Goal: Information Seeking & Learning: Learn about a topic

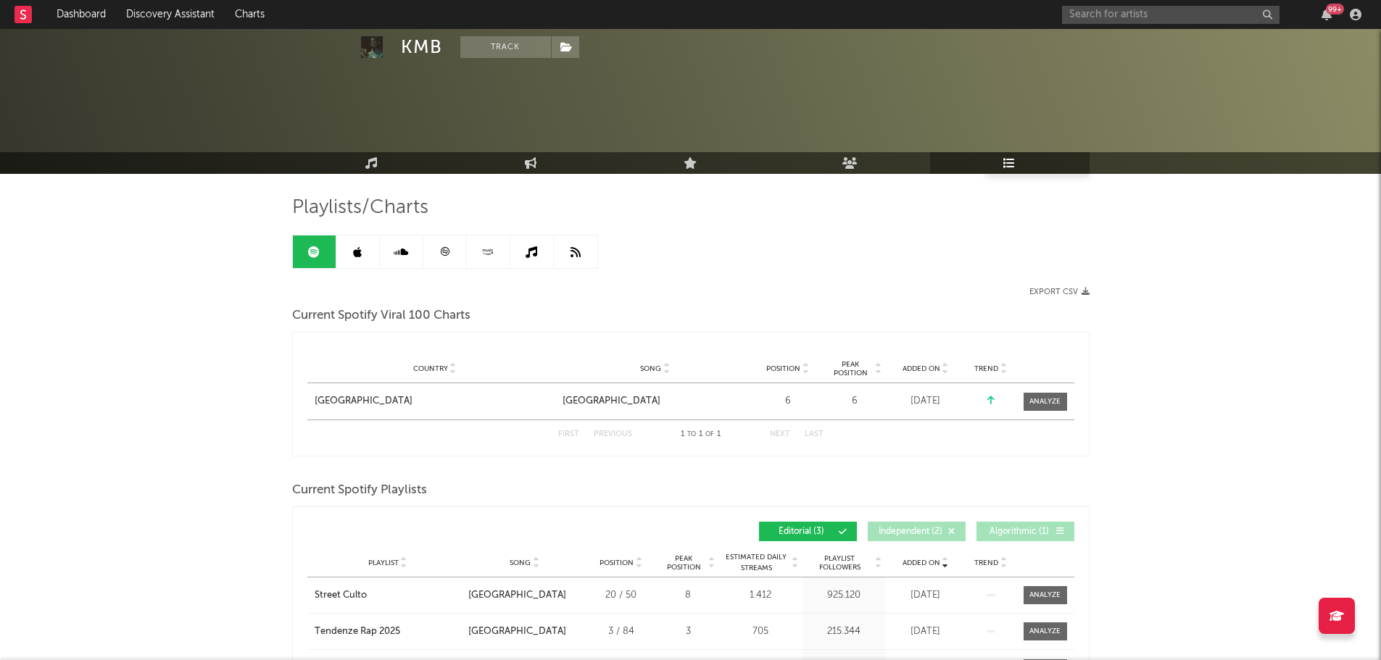
scroll to position [310, 0]
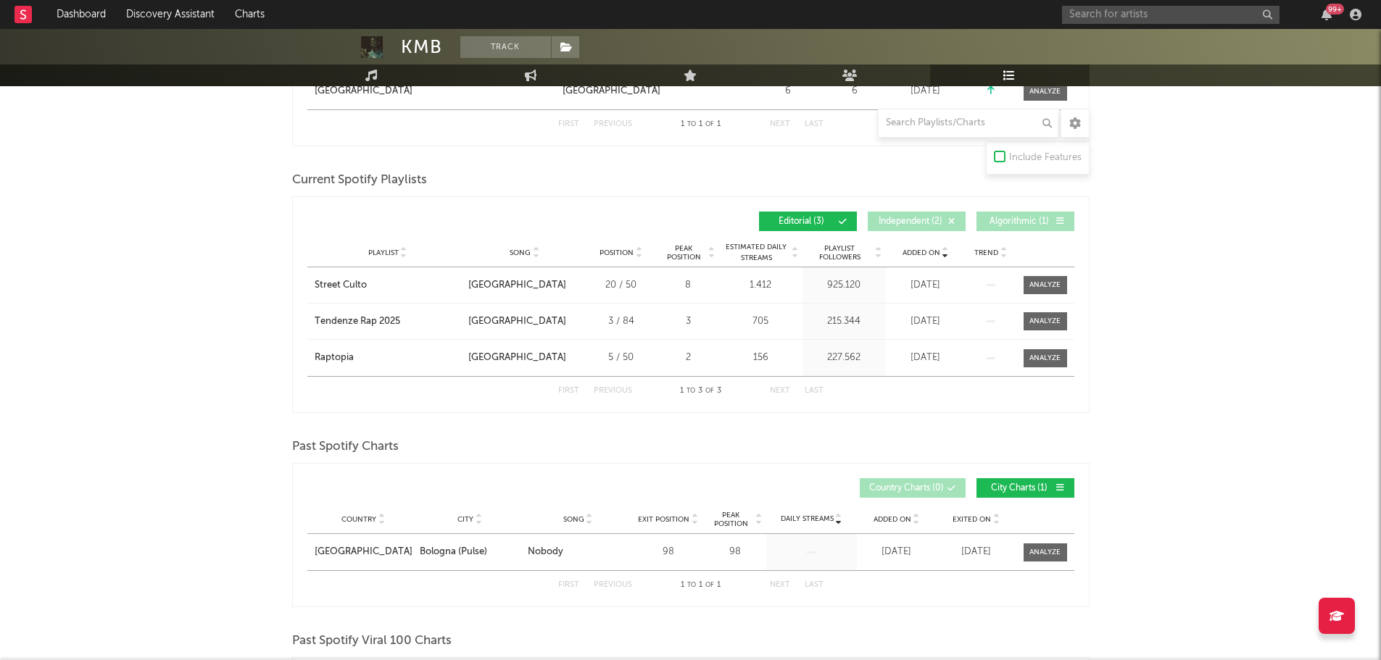
click at [1154, 25] on div "99 +" at bounding box center [1214, 14] width 304 height 29
click at [1155, 19] on input "text" at bounding box center [1170, 15] width 217 height 18
drag, startPoint x: 1114, startPoint y: 14, endPoint x: 1217, endPoint y: 36, distance: 106.0
click at [1217, 36] on body "Dashboard Discovery Assistant Charts levante niente da dir 99 + Notifications S…" at bounding box center [690, 500] width 1381 height 1562
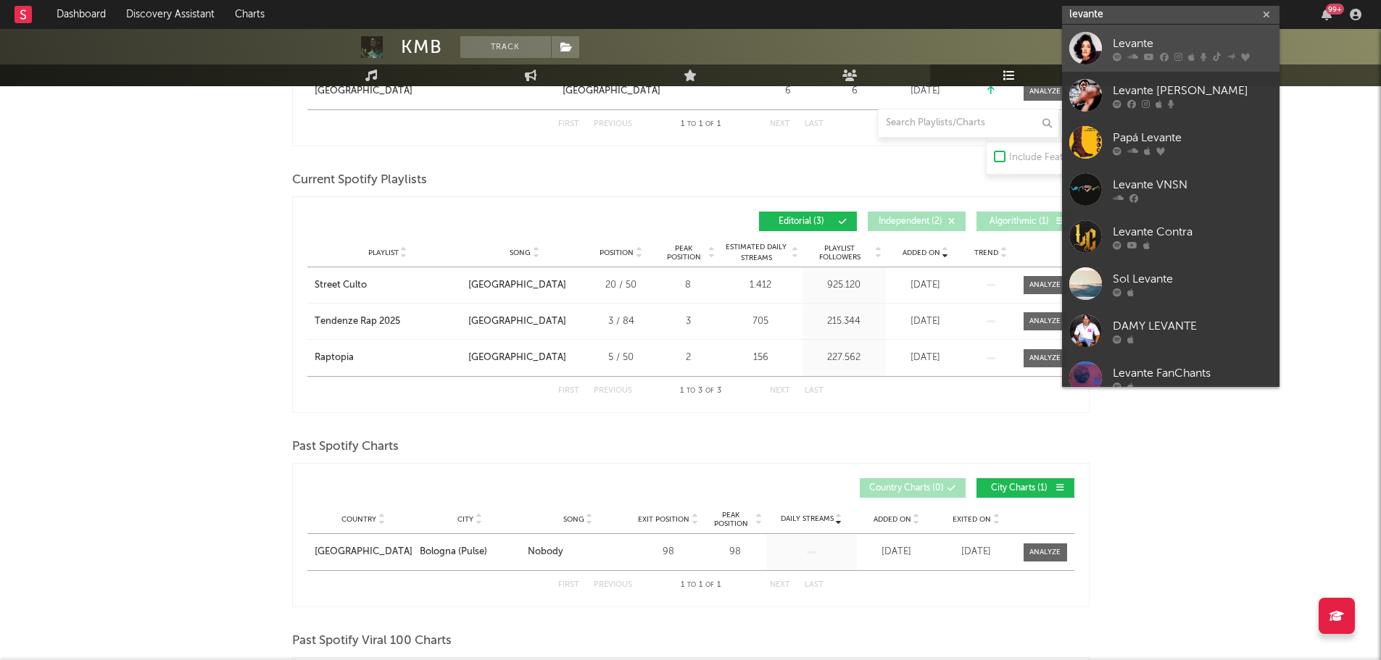
type input "levante"
click at [1151, 32] on link "Levante" at bounding box center [1170, 48] width 217 height 47
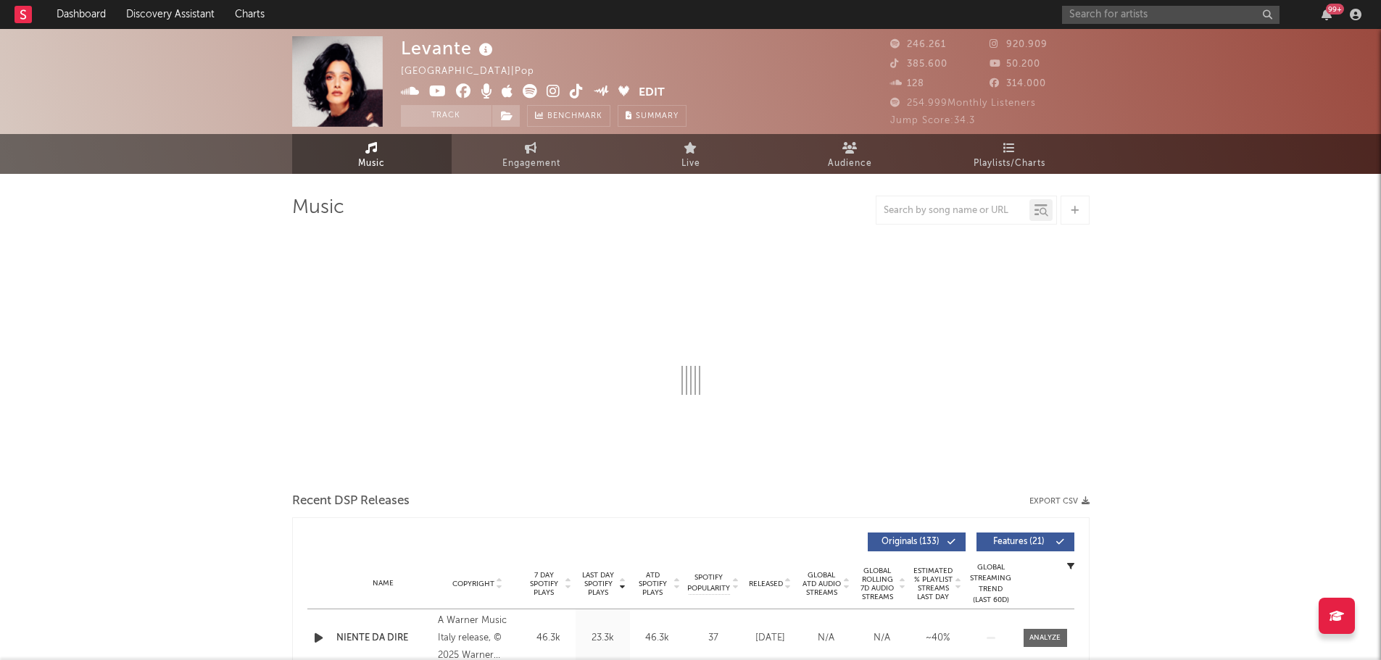
select select "6m"
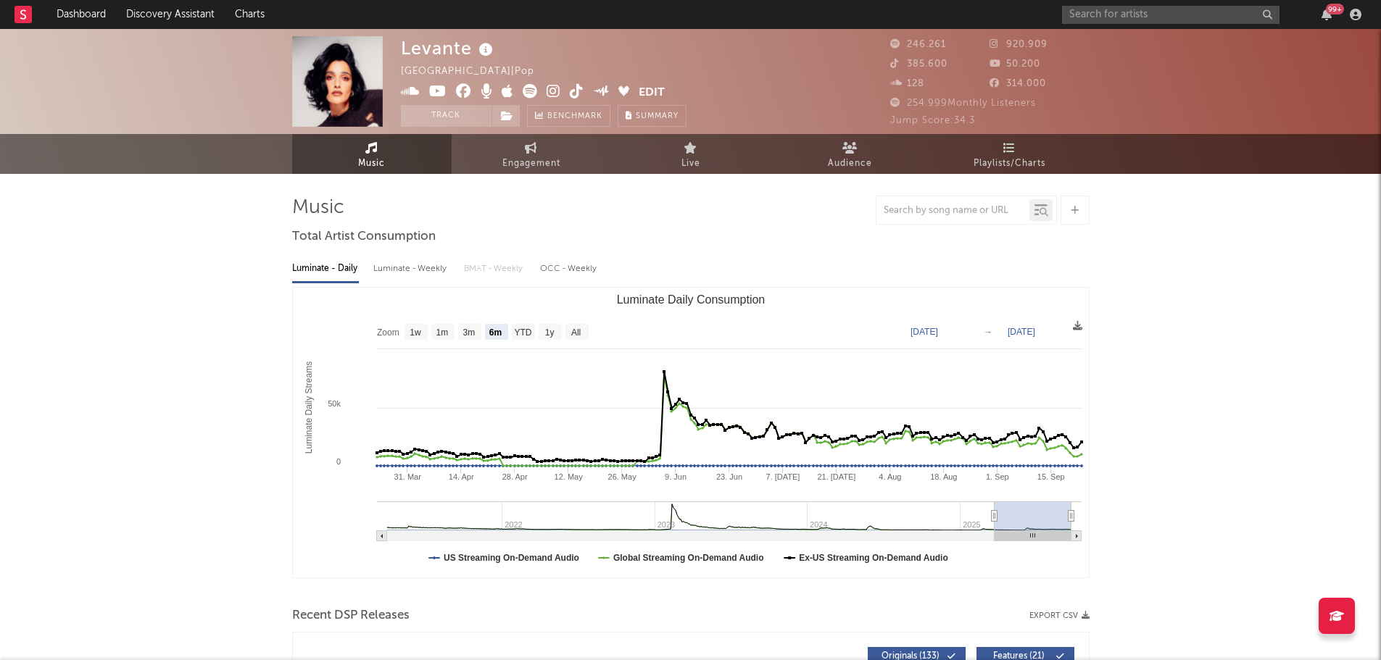
select select "6m"
click at [1025, 159] on span "Playlists/Charts" at bounding box center [1009, 163] width 72 height 17
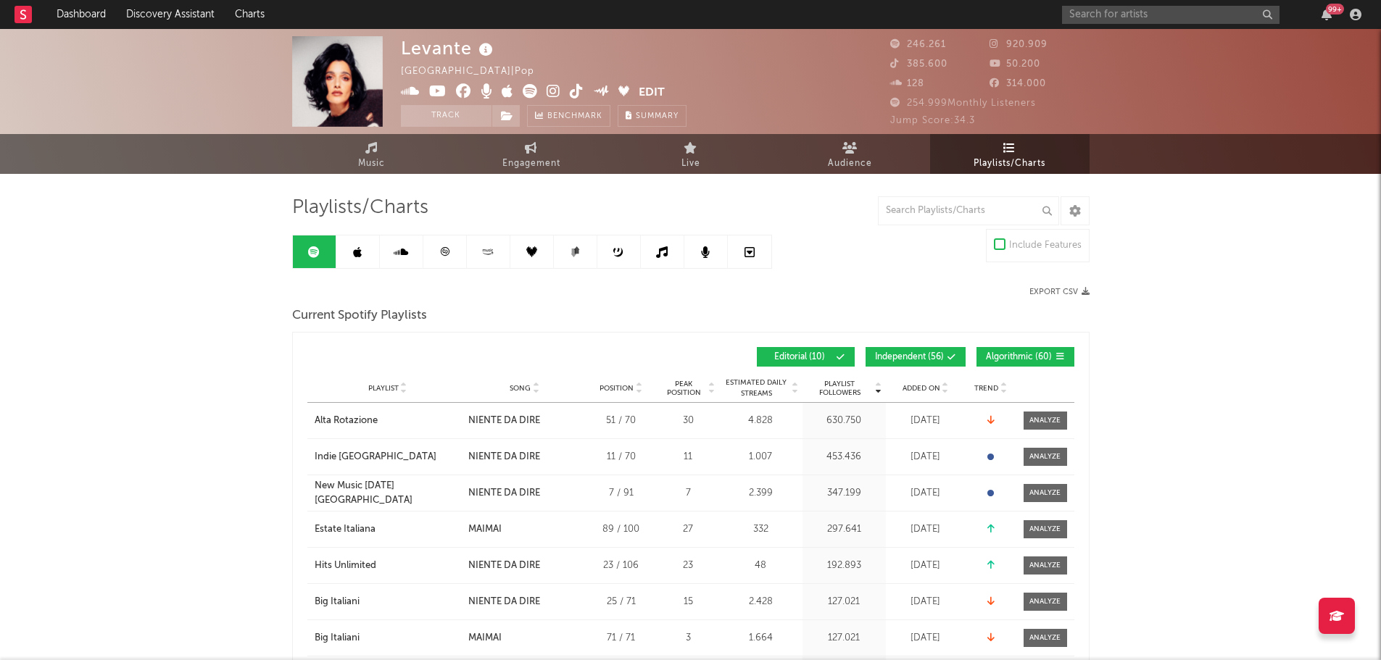
click at [902, 389] on span "Added On" at bounding box center [921, 388] width 38 height 9
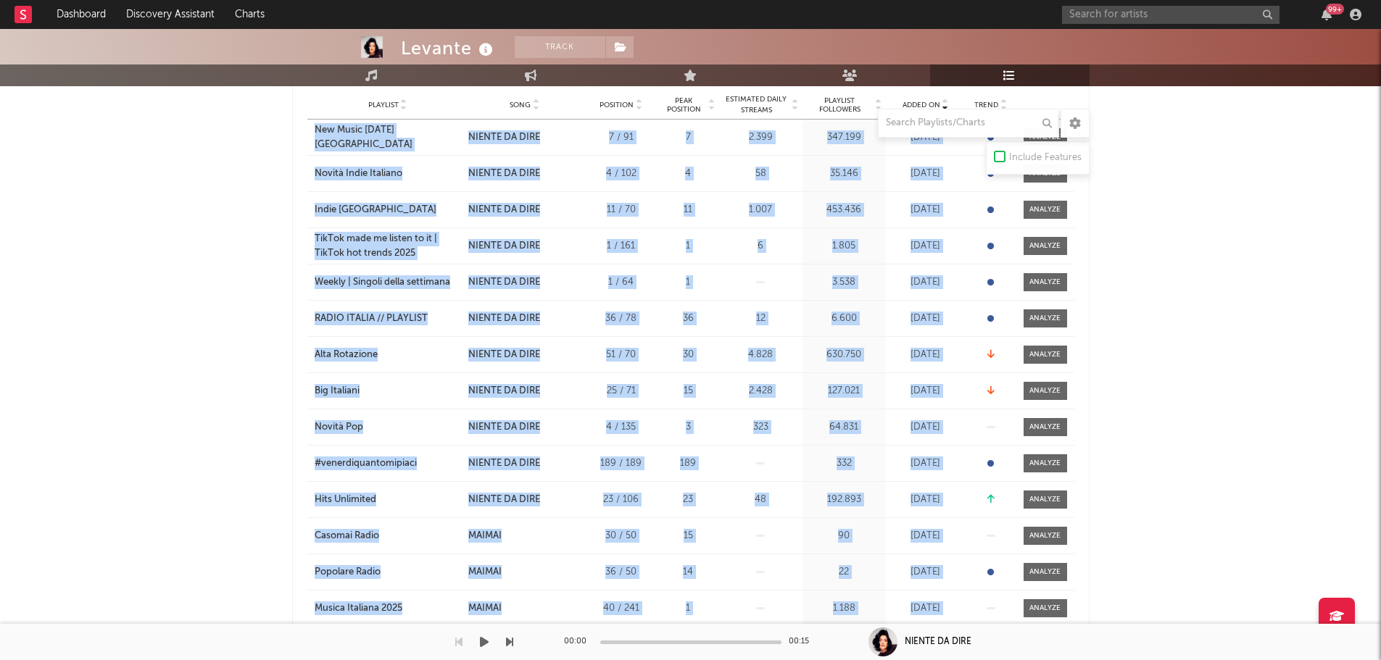
scroll to position [325, 0]
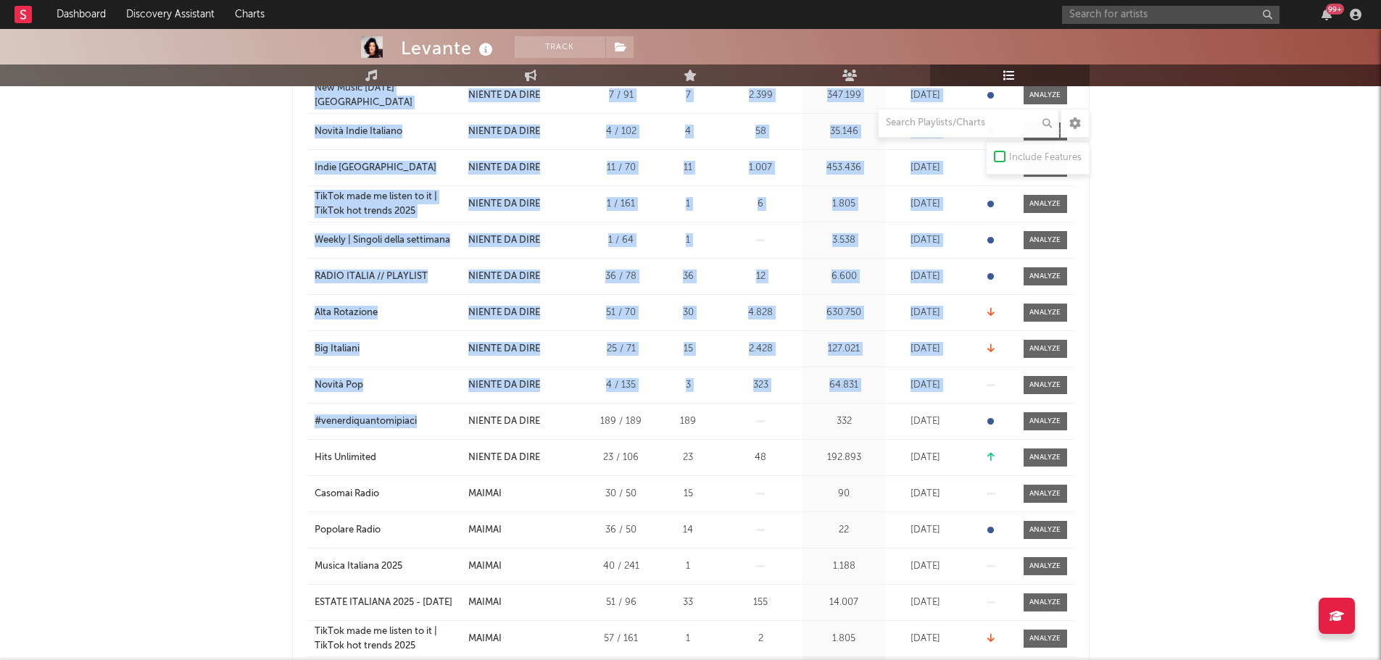
drag, startPoint x: 312, startPoint y: 422, endPoint x: 528, endPoint y: 372, distance: 220.8
click at [483, 399] on div "Playlist New Music [DATE] Italia City Song NIENTE DA DIRE Position 7 / 91 Peak …" at bounding box center [690, 440] width 767 height 725
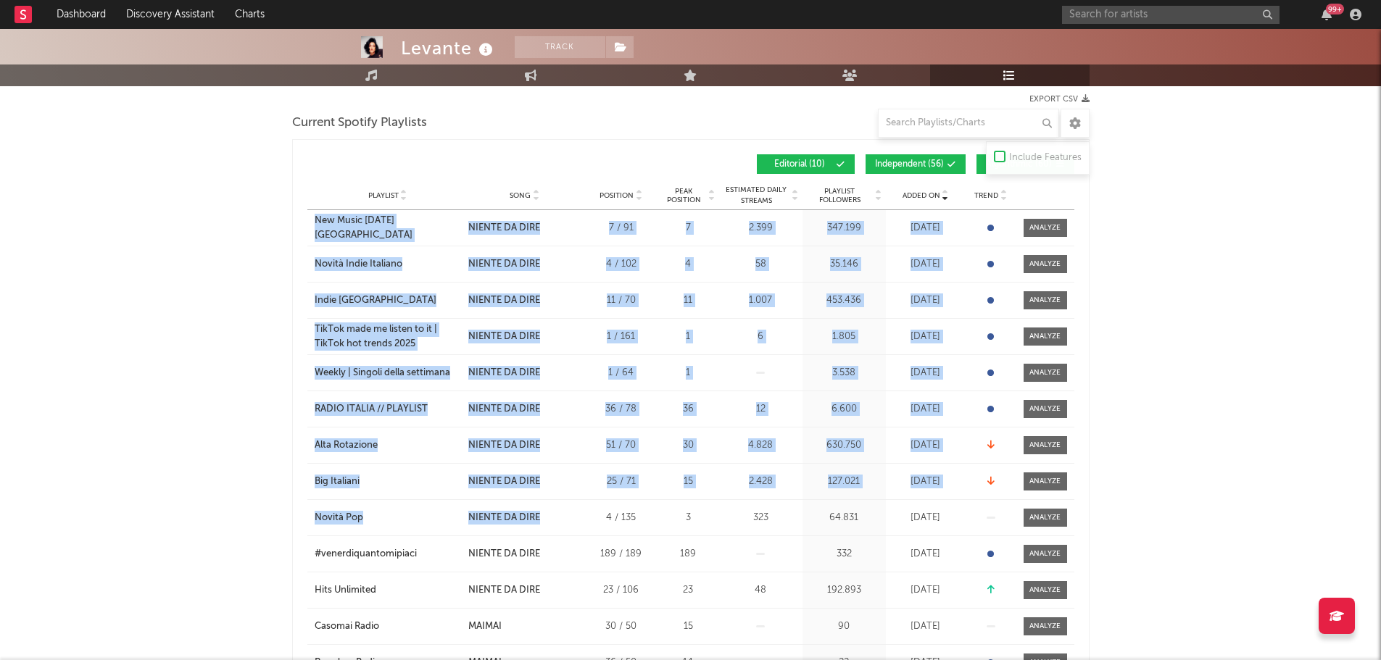
scroll to position [0, 0]
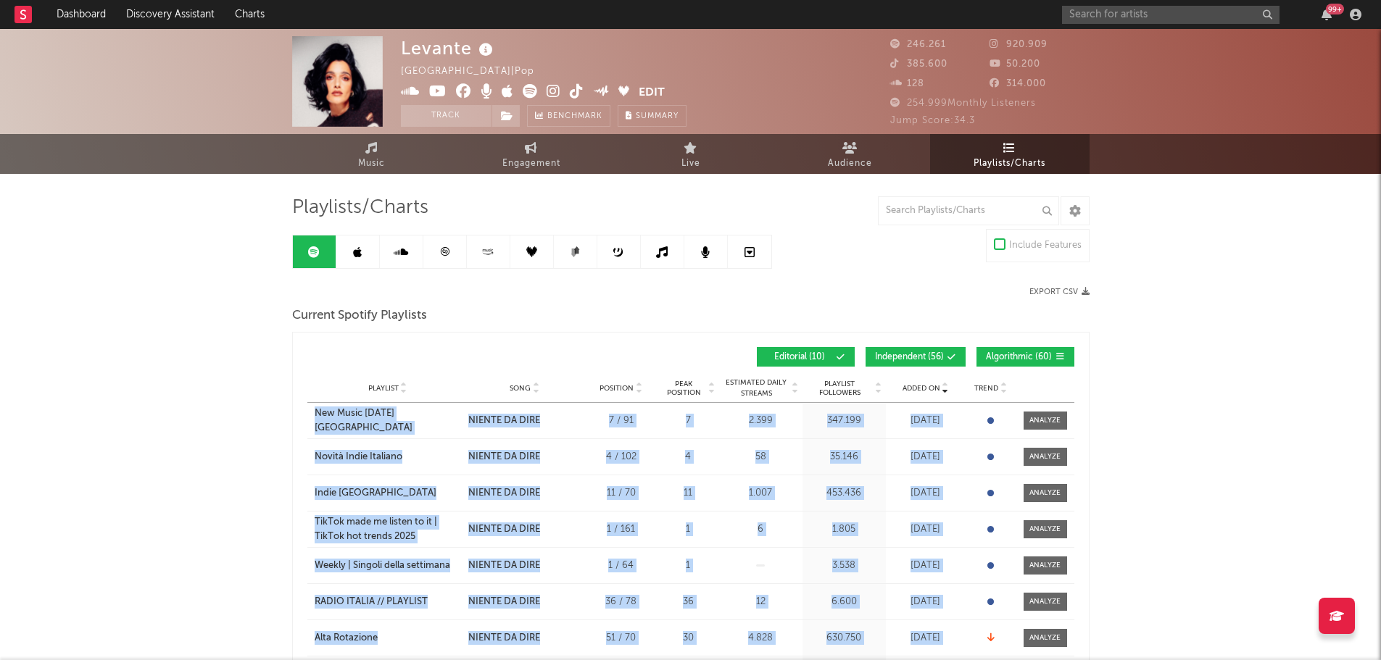
click at [923, 353] on span "Independent ( 56 )" at bounding box center [909, 357] width 69 height 9
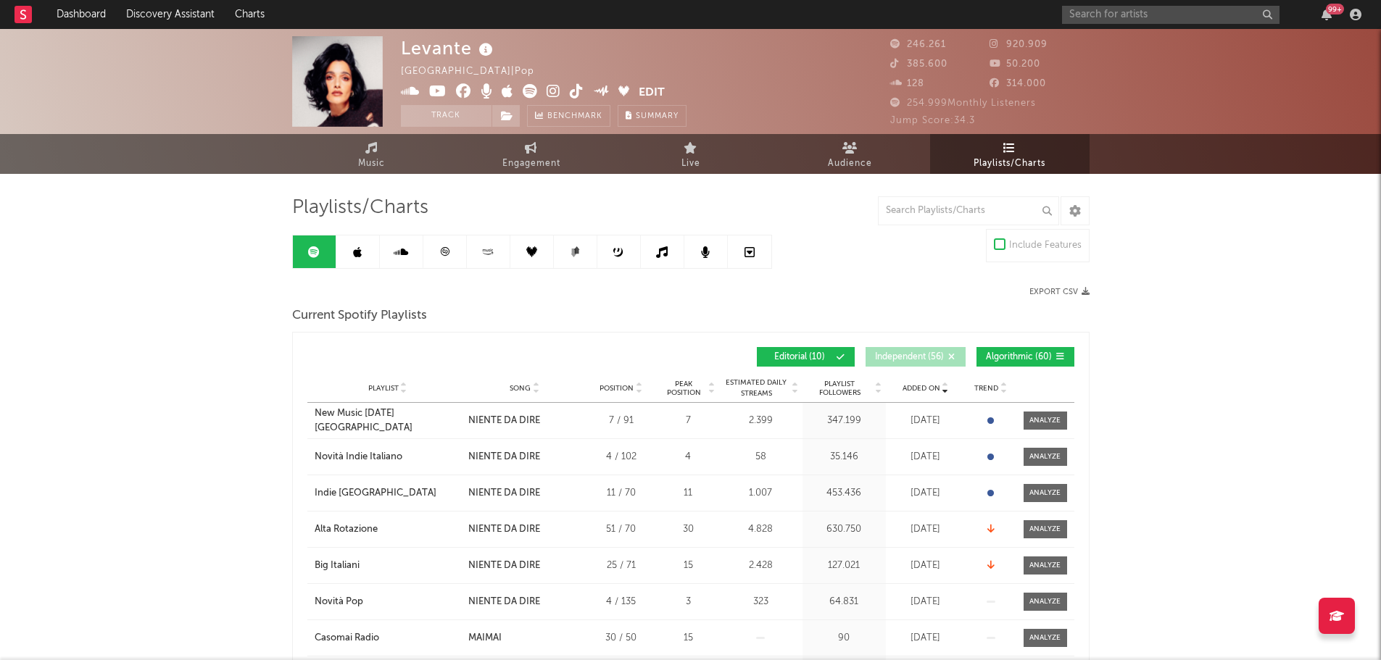
click at [986, 344] on div "Added On Playlist Song Position Peak Position Playlist Followers Added On Trend…" at bounding box center [690, 357] width 767 height 34
click at [996, 359] on span "Algorithmic ( 60 )" at bounding box center [1019, 357] width 67 height 9
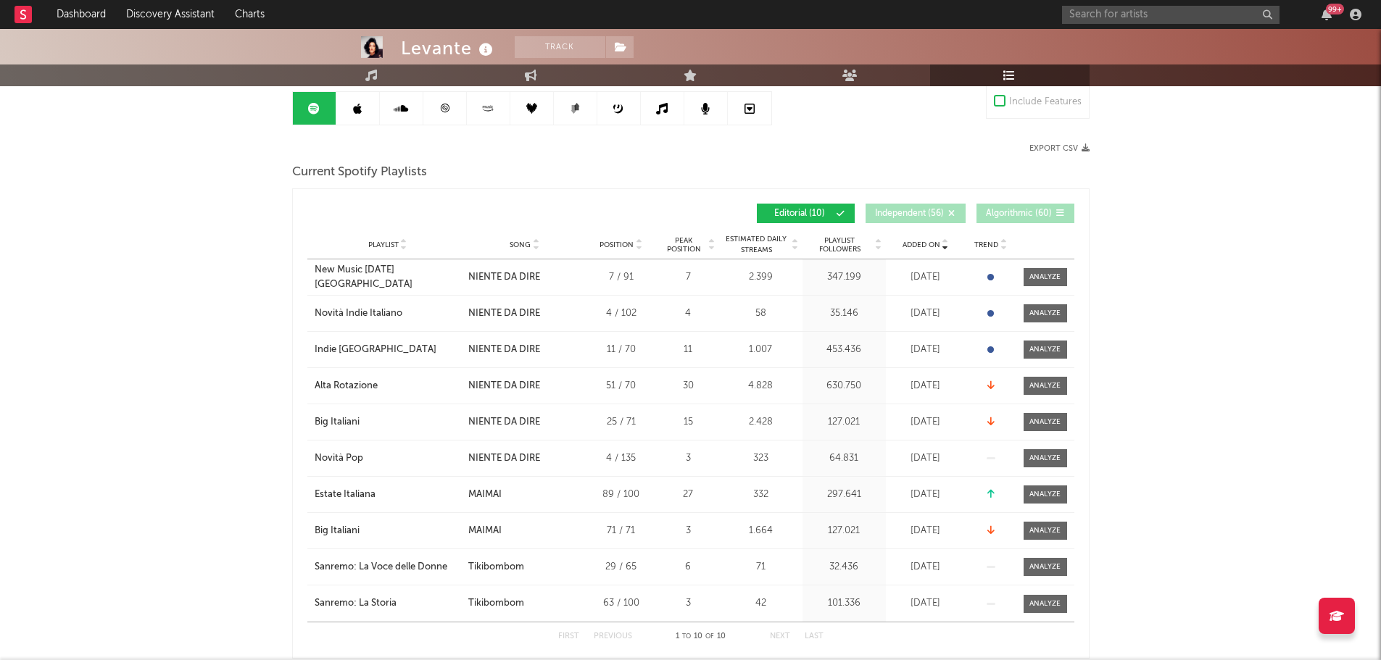
scroll to position [145, 0]
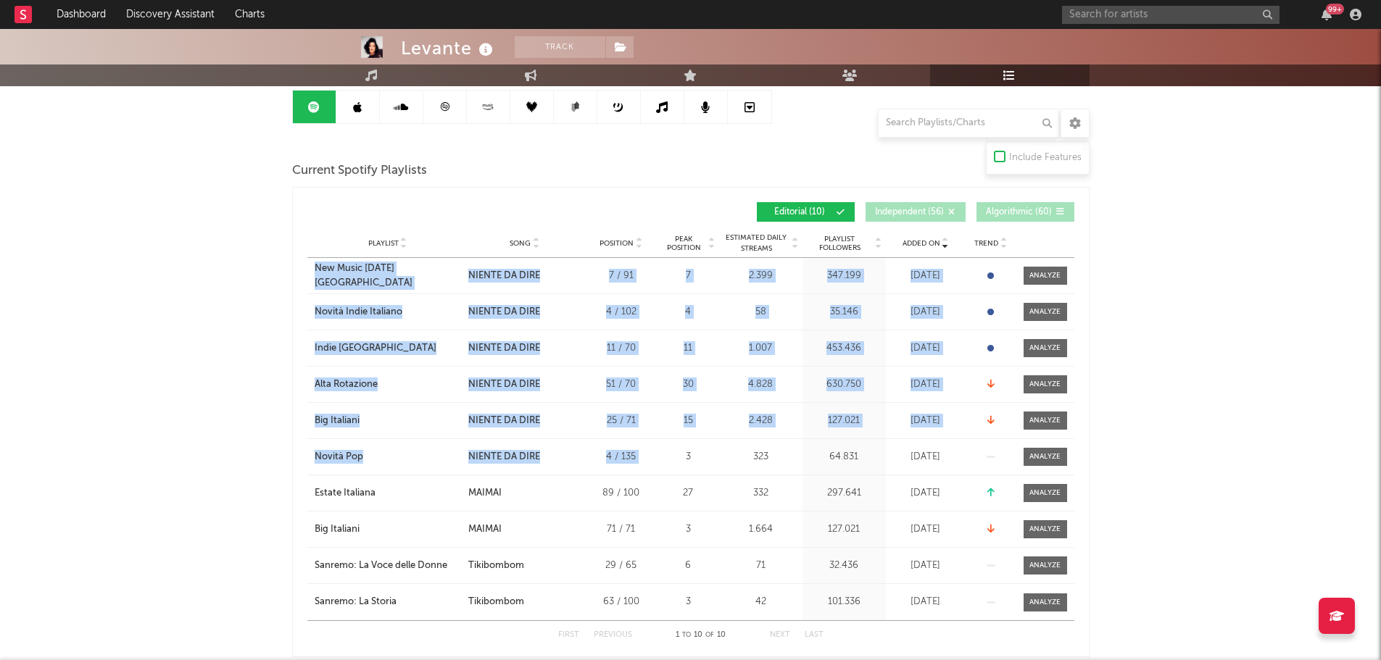
drag, startPoint x: 309, startPoint y: 275, endPoint x: 666, endPoint y: 457, distance: 400.9
click at [666, 457] on div "Playlist New Music [DATE] Italia City Song NIENTE DA DIRE Position 7 / 91 Peak …" at bounding box center [690, 439] width 767 height 362
copy div "Lor Ipsum Dolors Ametco Adip Elit SEDDOE TE INCI Utlabore 6 / 73 Etdo Magnaali …"
click at [349, 107] on link at bounding box center [357, 107] width 43 height 33
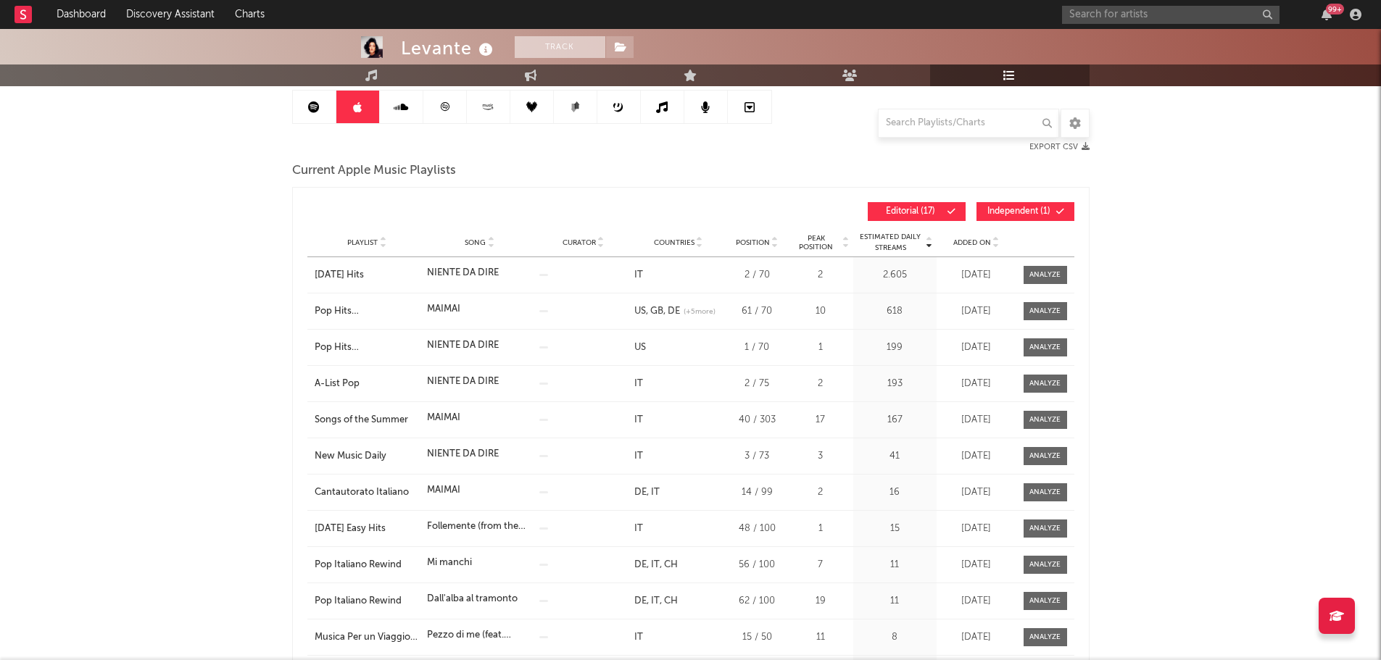
drag, startPoint x: 543, startPoint y: 46, endPoint x: 564, endPoint y: 50, distance: 21.3
click at [544, 46] on button "Track" at bounding box center [560, 47] width 91 height 22
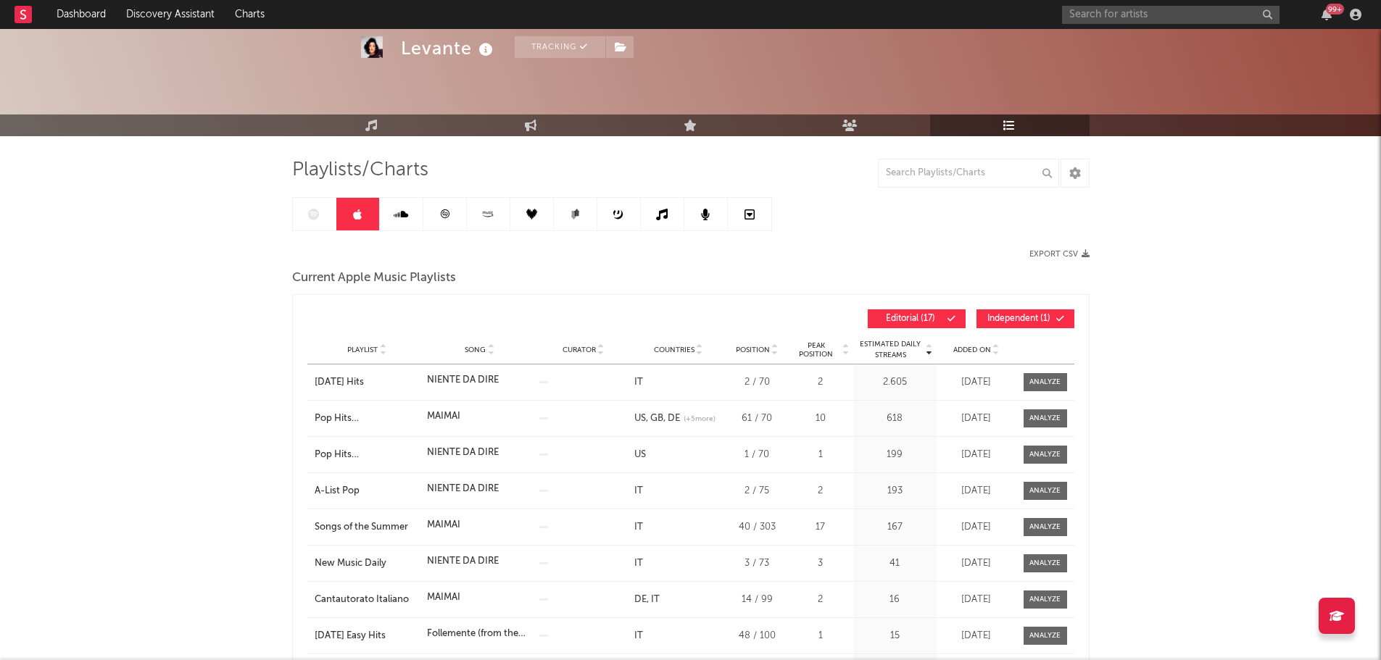
scroll to position [72, 0]
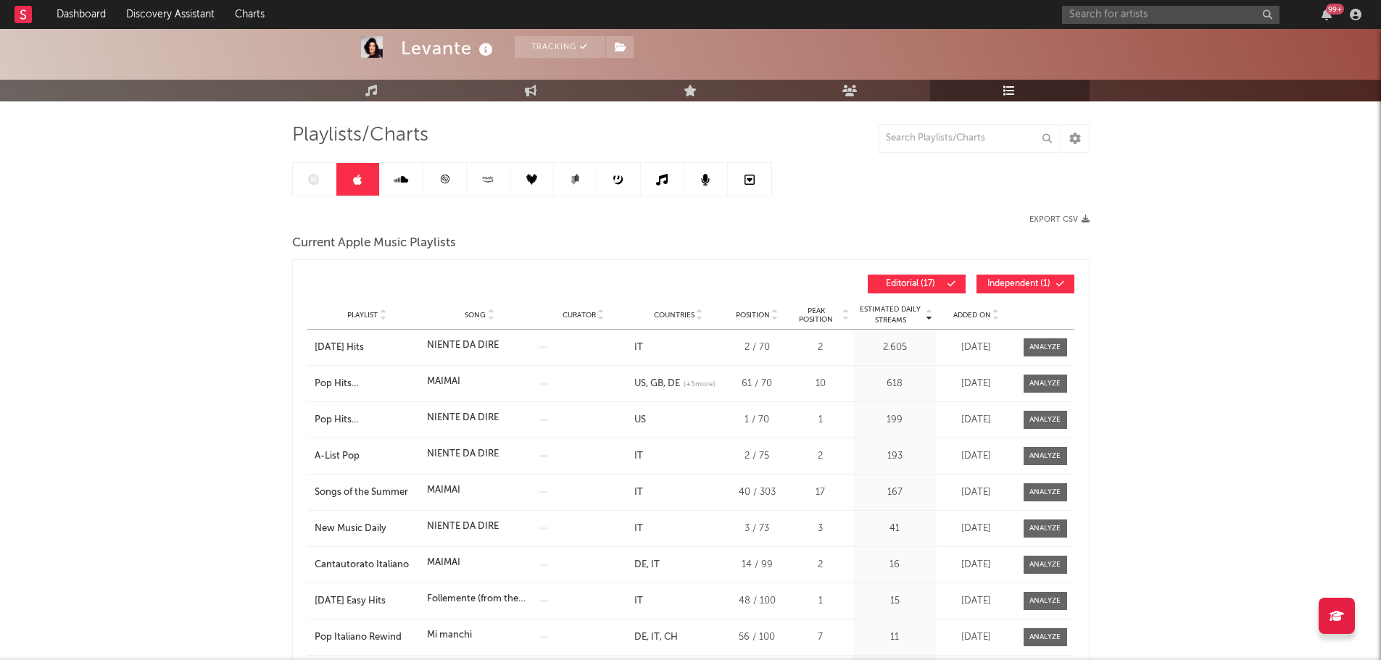
click at [976, 319] on span "Added On" at bounding box center [972, 315] width 38 height 9
click at [978, 316] on span "Added On" at bounding box center [972, 315] width 38 height 9
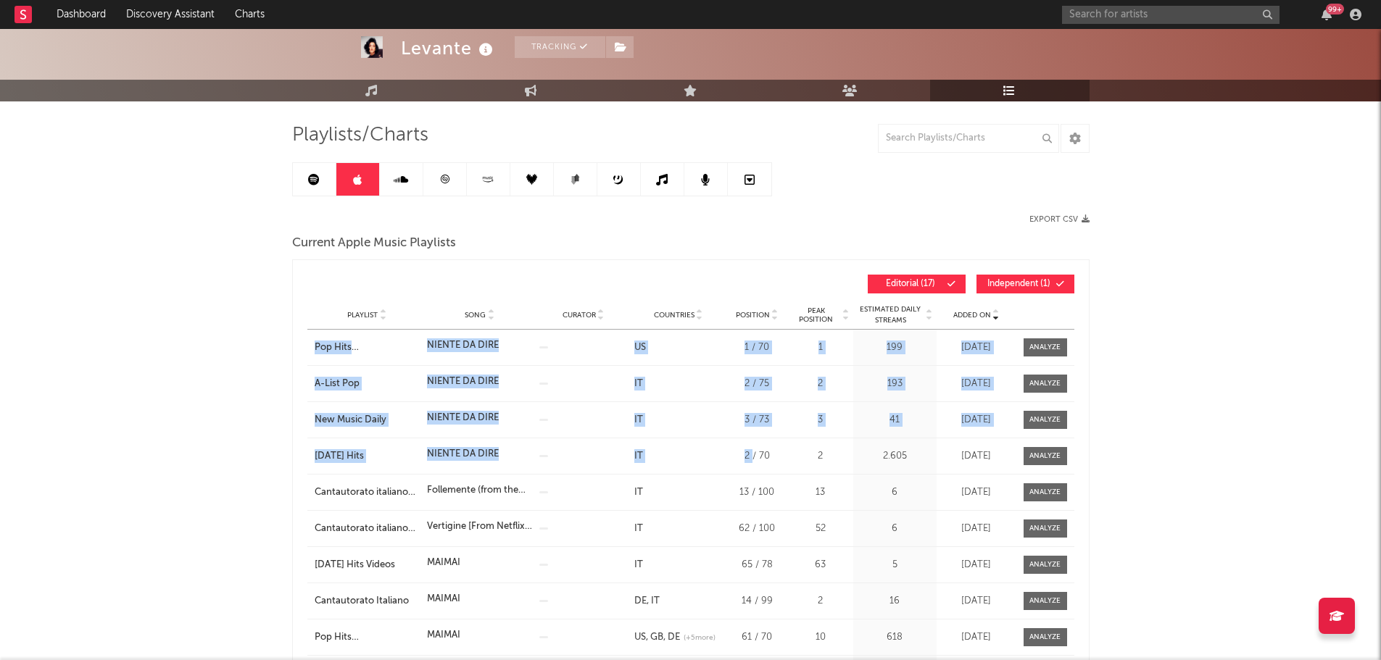
drag, startPoint x: 315, startPoint y: 343, endPoint x: 751, endPoint y: 463, distance: 452.6
click at [751, 463] on div "Added On Playlist Song Curator Countries Position Peak Position Estimated Daily…" at bounding box center [690, 638] width 797 height 759
copy div "Pop Hits [GEOGRAPHIC_DATA] Song NIENTE DA DIRE Curator Genre Countries US Count…"
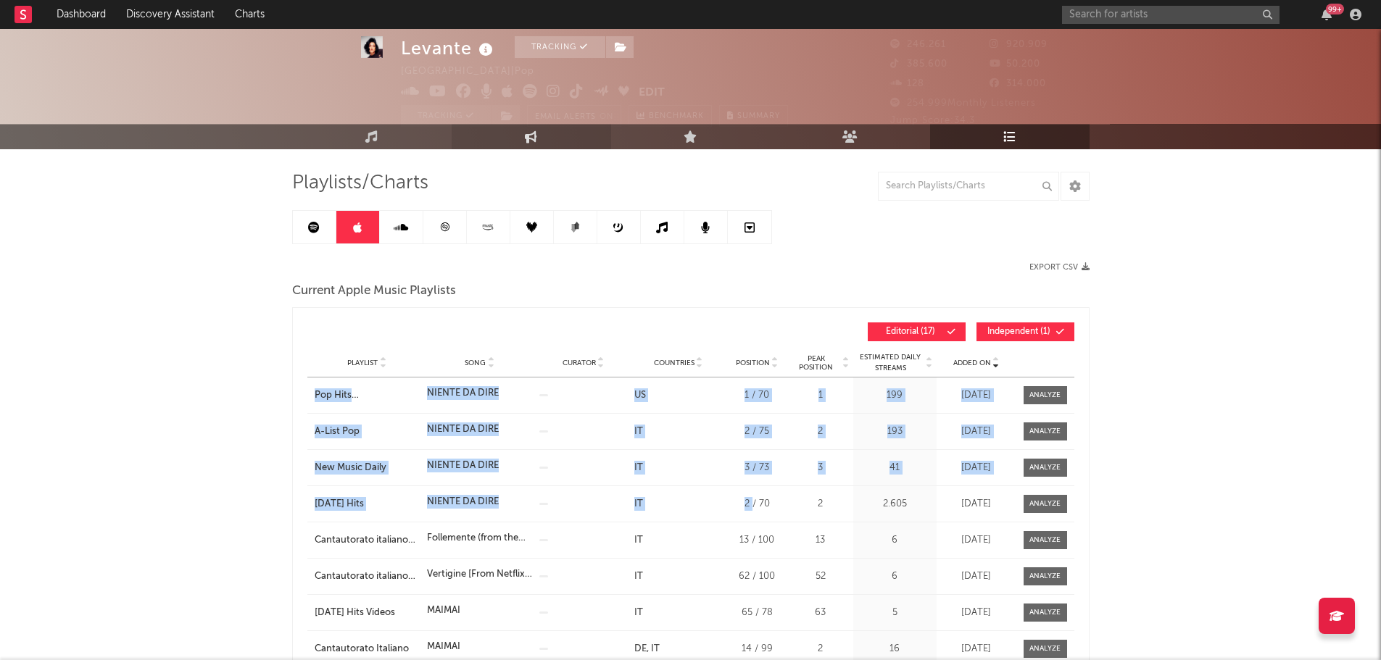
scroll to position [0, 0]
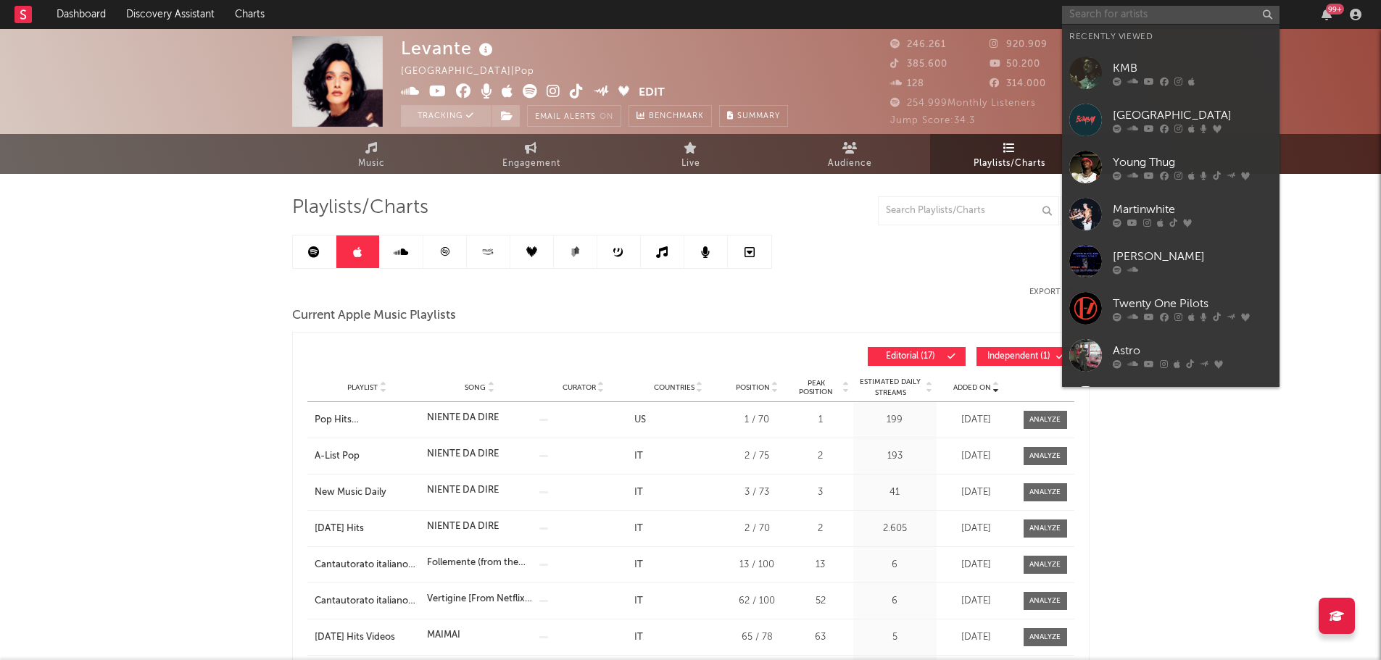
click at [1097, 9] on input "text" at bounding box center [1170, 15] width 217 height 18
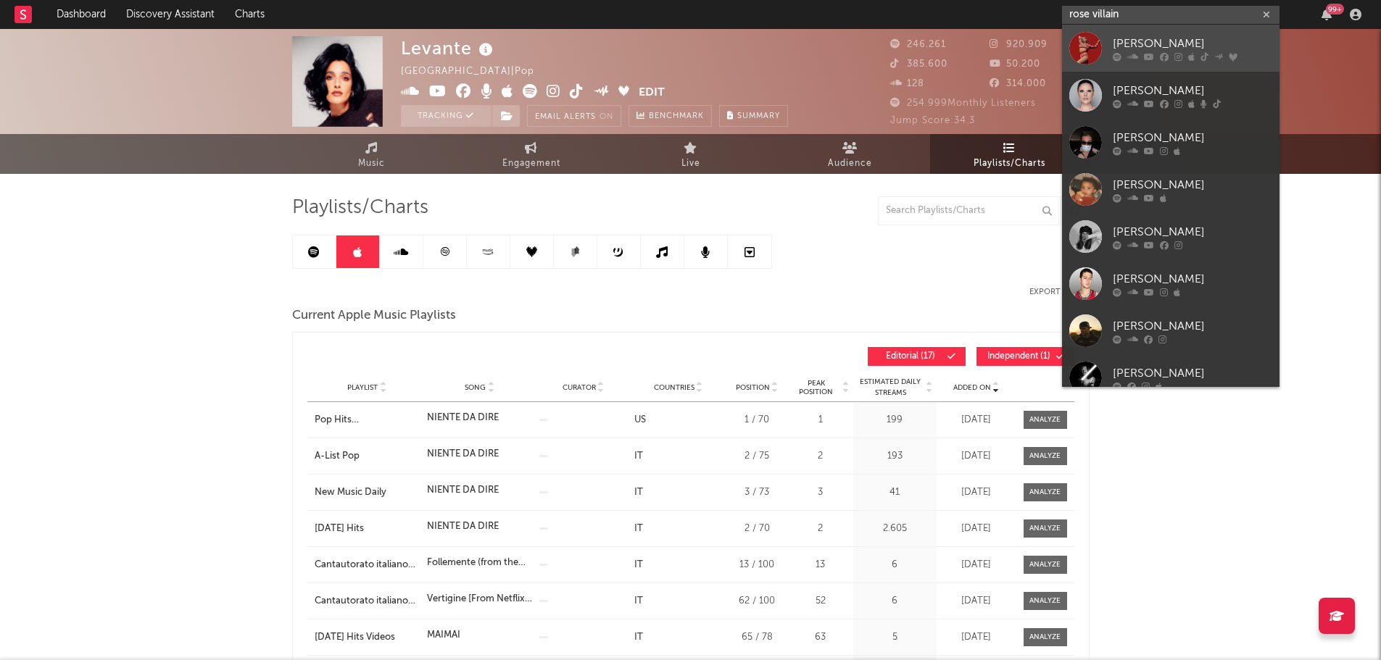
type input "rose villain"
click at [1102, 48] on link "[PERSON_NAME]" at bounding box center [1170, 48] width 217 height 47
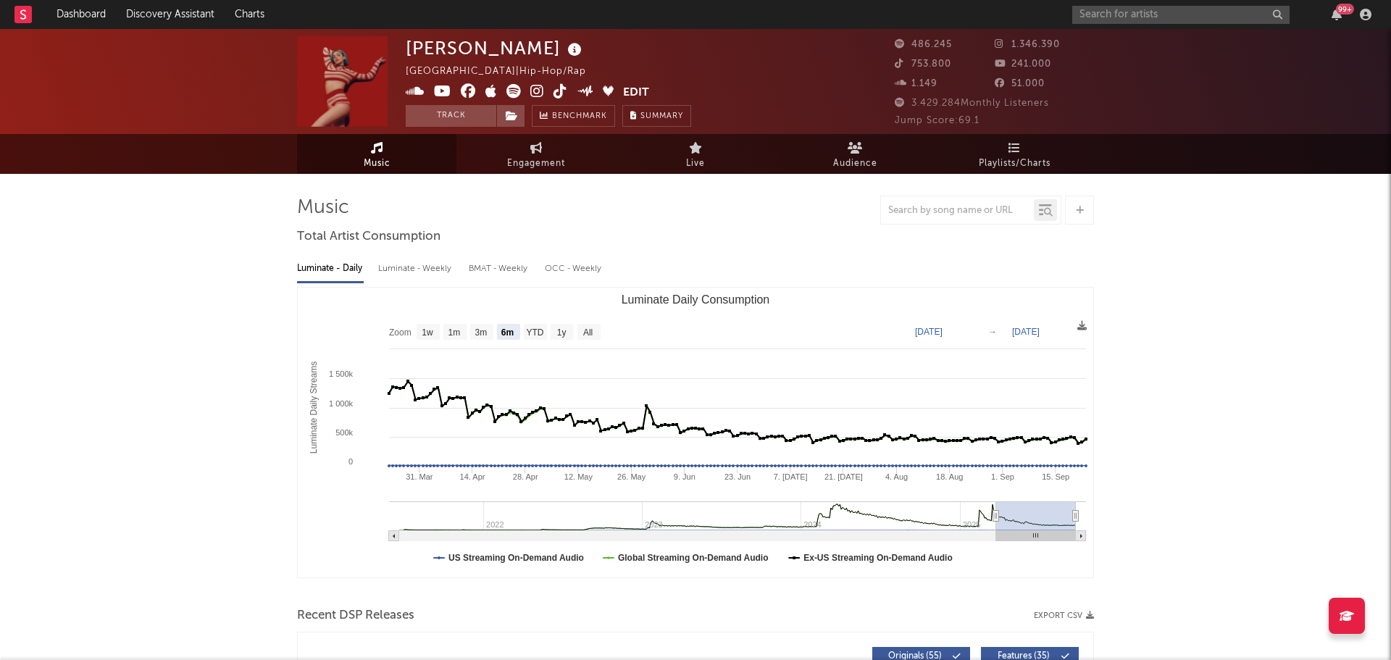
select select "6m"
click at [1041, 157] on span "Playlists/Charts" at bounding box center [1009, 163] width 72 height 17
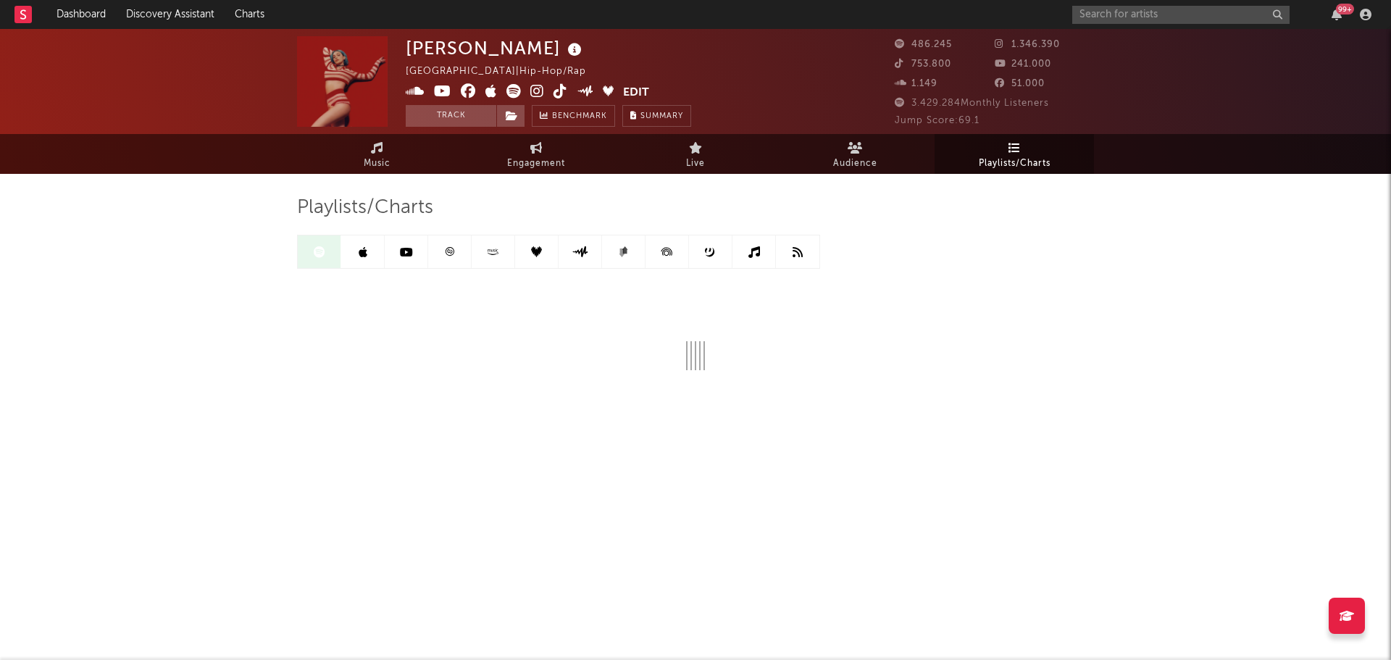
drag, startPoint x: 243, startPoint y: 283, endPoint x: 264, endPoint y: 259, distance: 31.8
click at [243, 283] on div "Rose Villain [GEOGRAPHIC_DATA] | Hip-Hop/Rap Edit Track Benchmark Summary 486.2…" at bounding box center [695, 268] width 1391 height 479
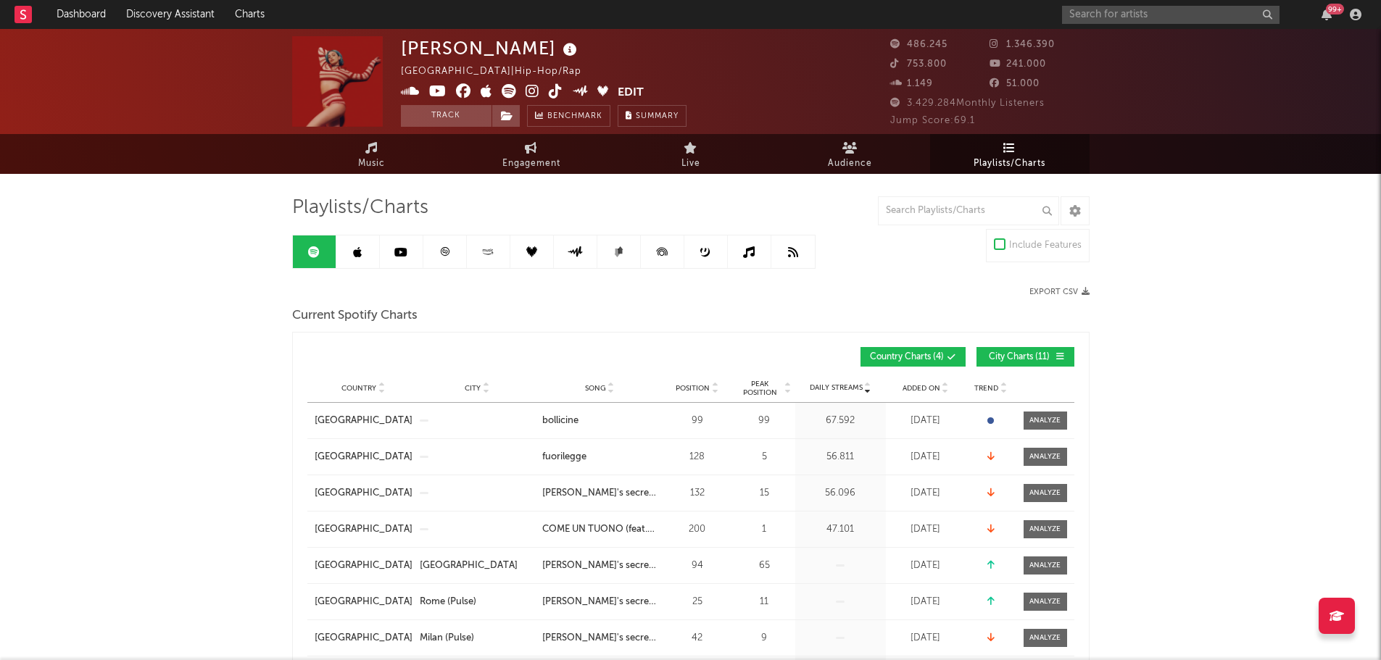
click at [929, 386] on span "Added On" at bounding box center [921, 388] width 38 height 9
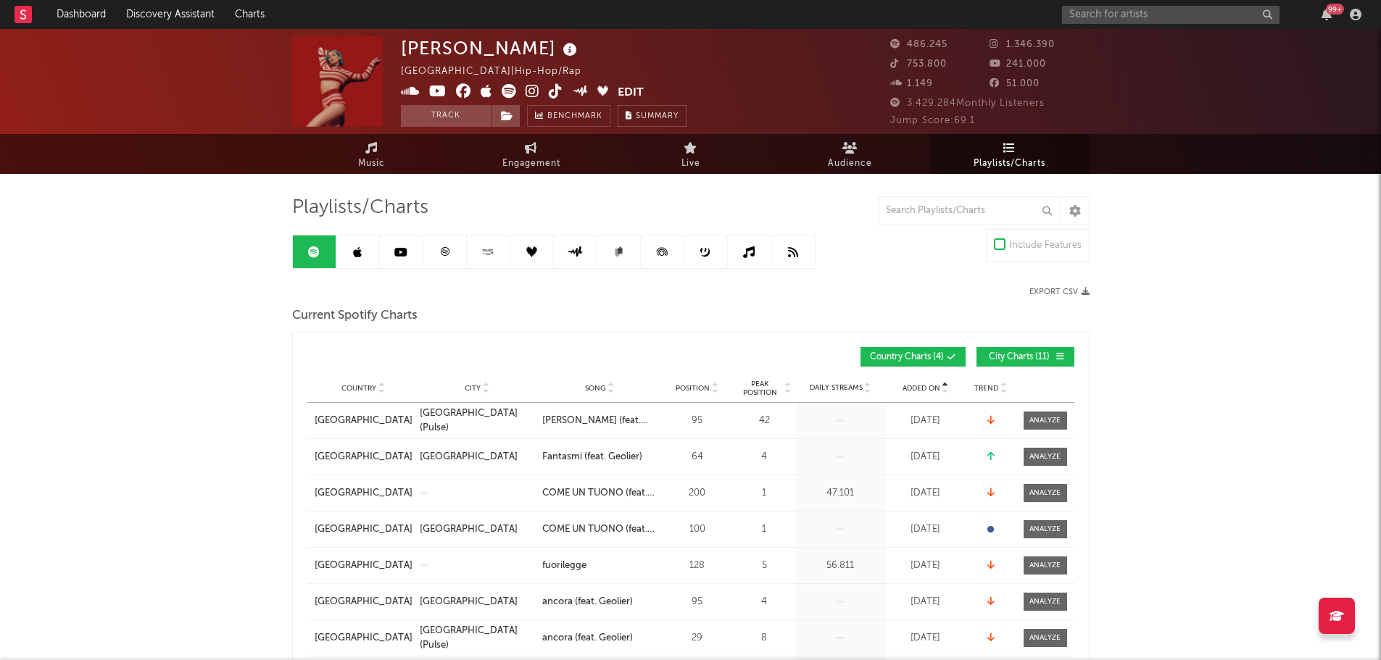
click at [929, 386] on span "Added On" at bounding box center [921, 388] width 38 height 9
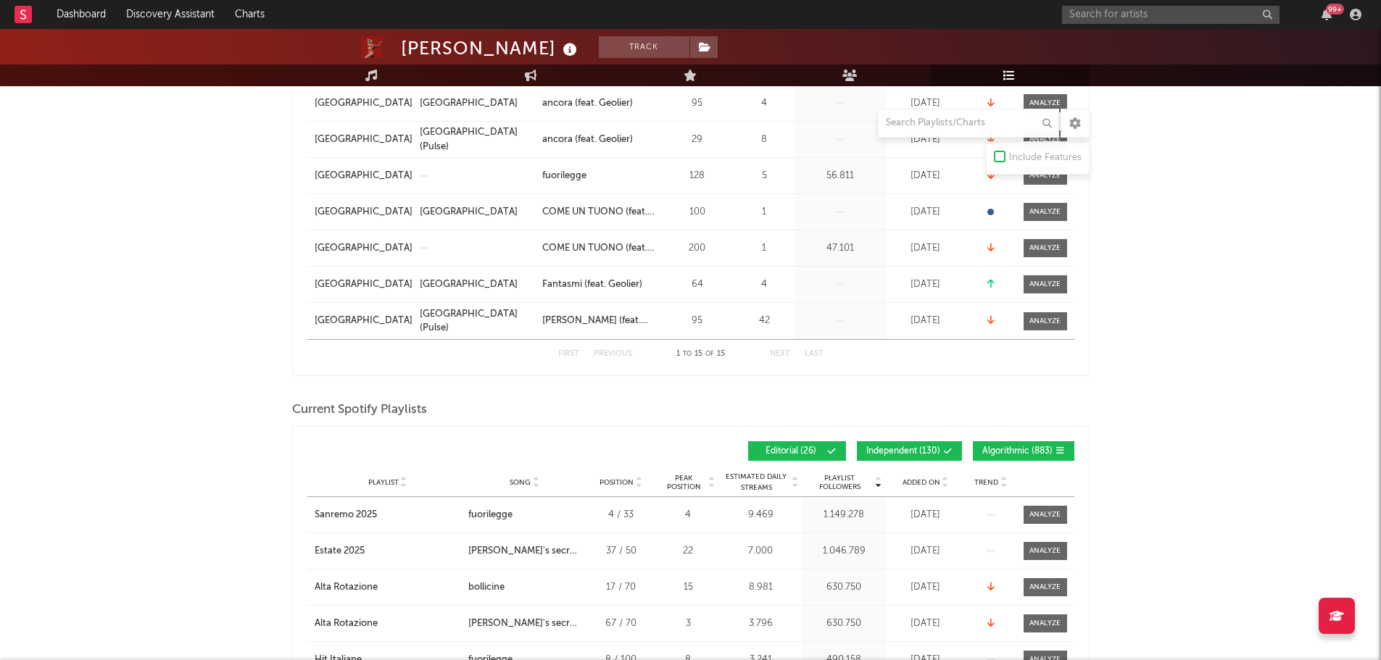
scroll to position [797, 0]
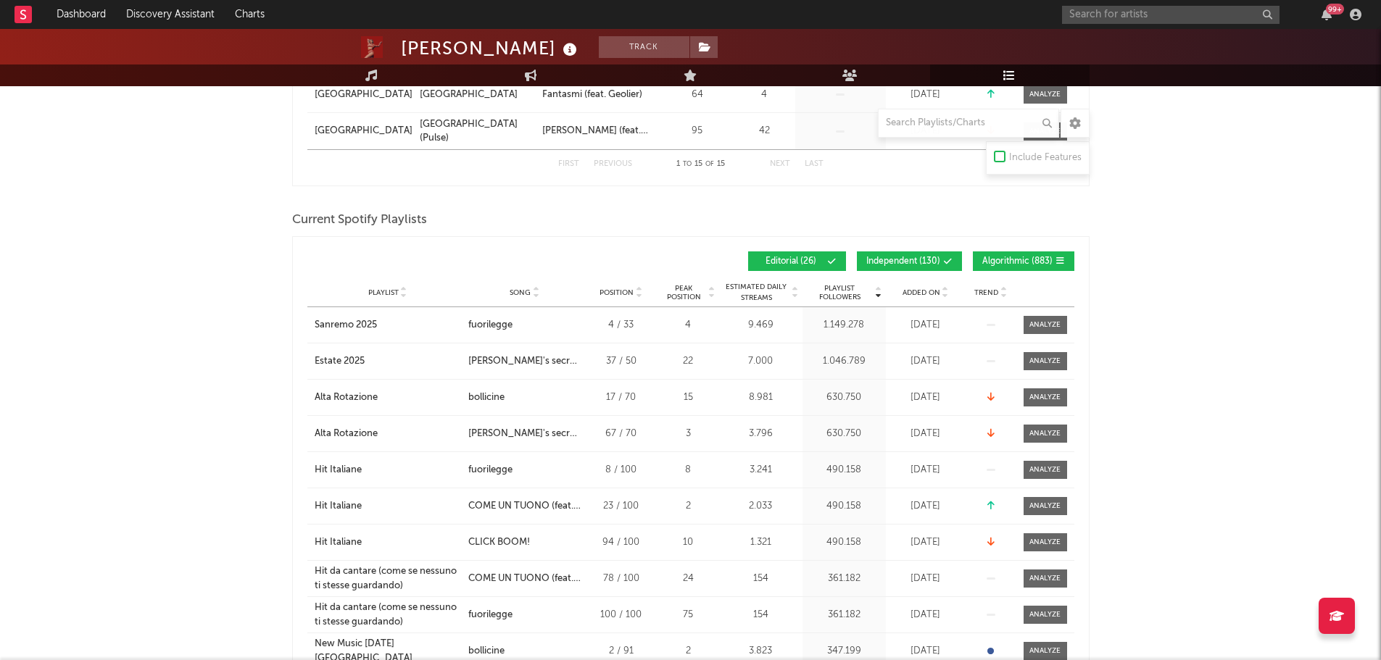
click at [936, 271] on div "Playlist Followers Playlist Song Position Peak Position Playlist Followers Adde…" at bounding box center [690, 261] width 767 height 34
click at [1021, 253] on button "Algorithmic ( 883 )" at bounding box center [1023, 261] width 101 height 20
click at [923, 258] on span "Independent ( 130 )" at bounding box center [903, 261] width 74 height 9
click at [911, 290] on span "Added On" at bounding box center [921, 292] width 38 height 9
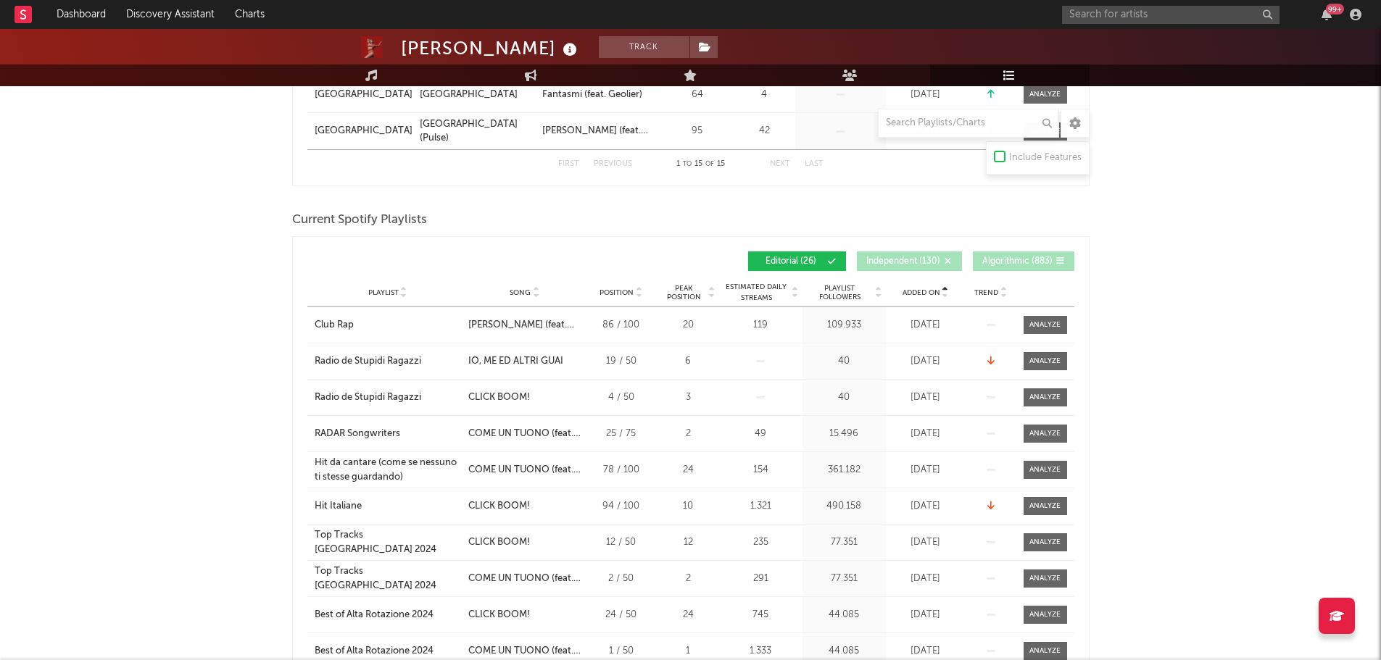
click at [911, 290] on span "Added On" at bounding box center [921, 292] width 38 height 9
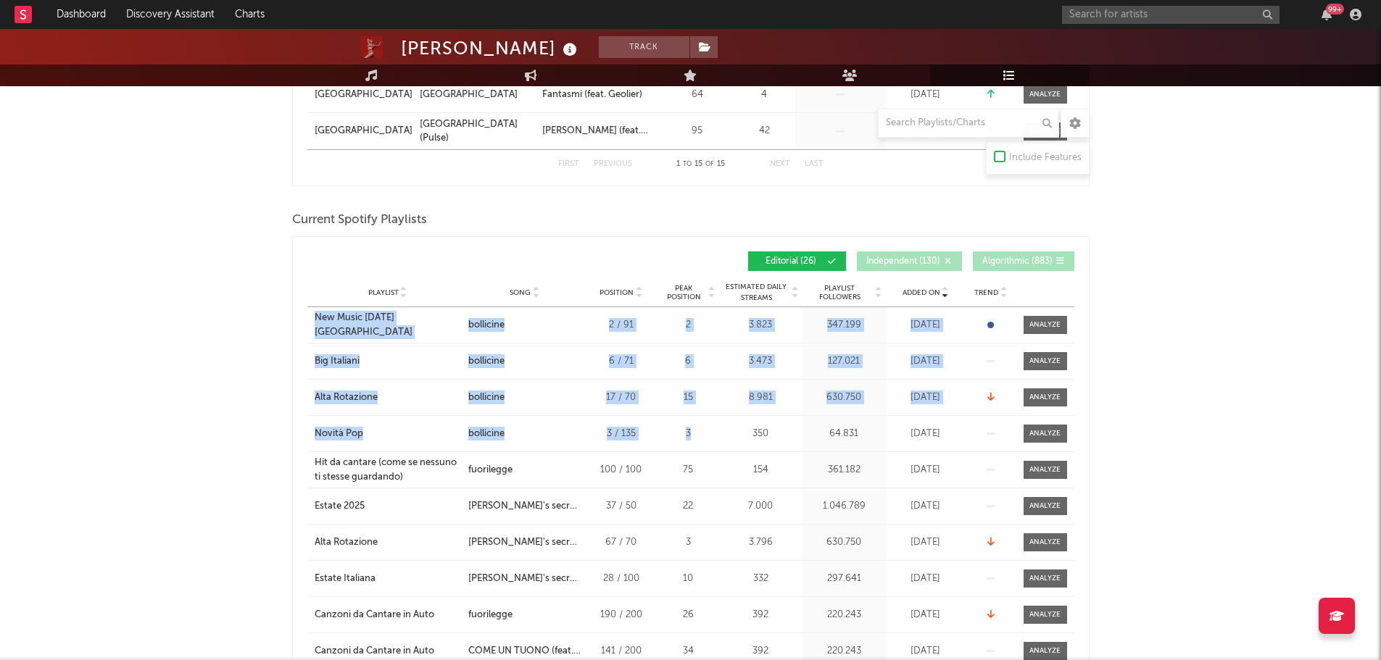
drag, startPoint x: 304, startPoint y: 331, endPoint x: 704, endPoint y: 436, distance: 413.4
click at [704, 436] on div "Added On Playlist Song Position Peak Position Playlist Followers Added On Trend…" at bounding box center [690, 652] width 797 height 833
copy div "New Music [DATE] Italia City Song bollicine Position 2 / 91 Peak Position 2 Est…"
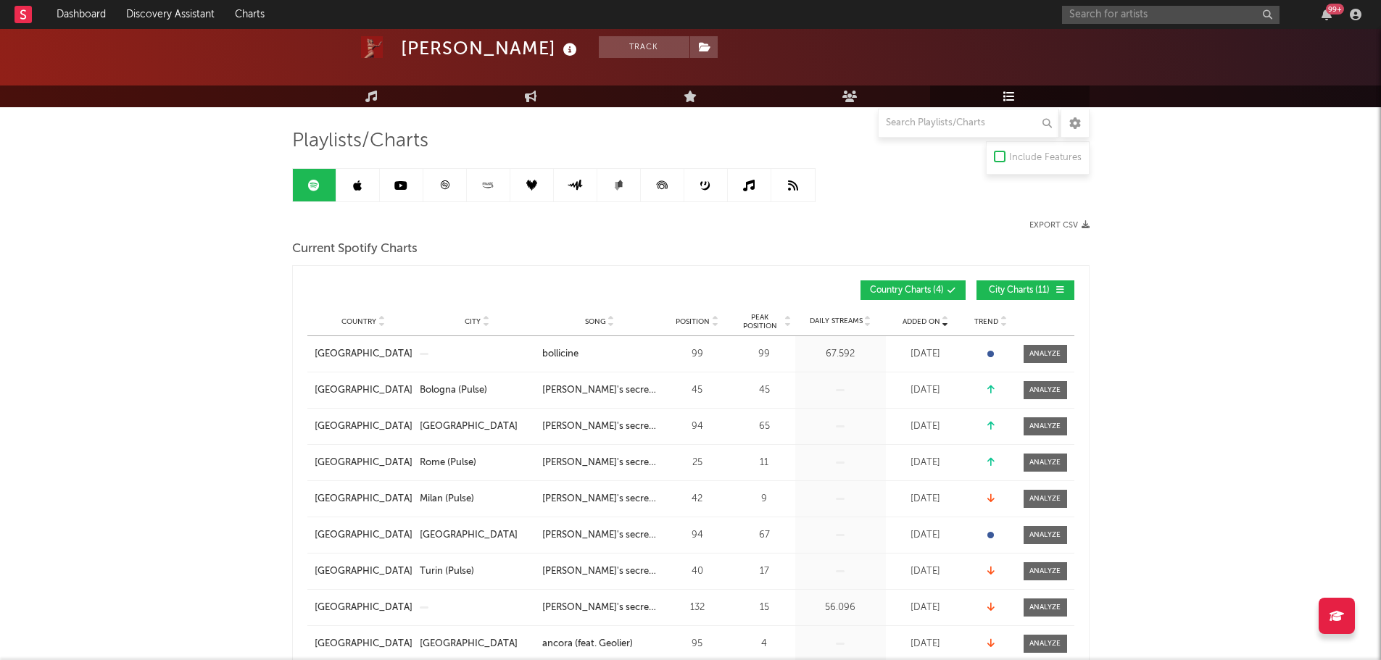
scroll to position [0, 0]
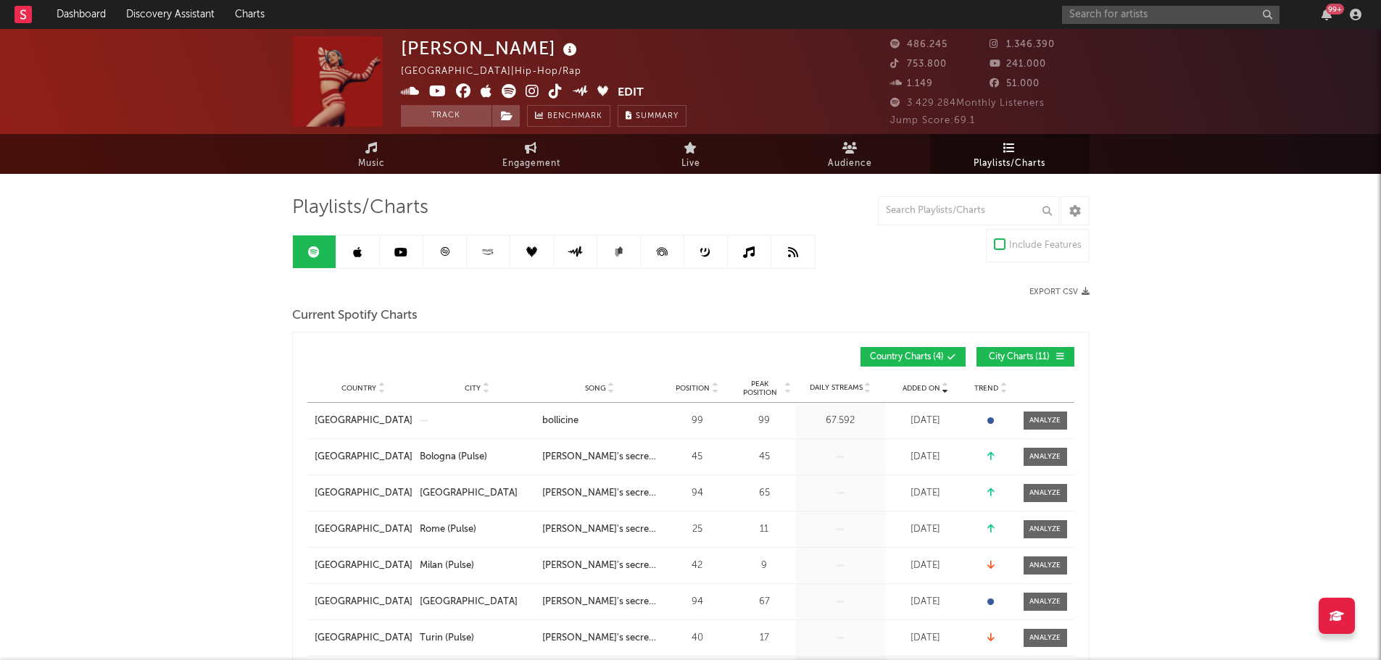
click at [366, 262] on link at bounding box center [357, 252] width 43 height 33
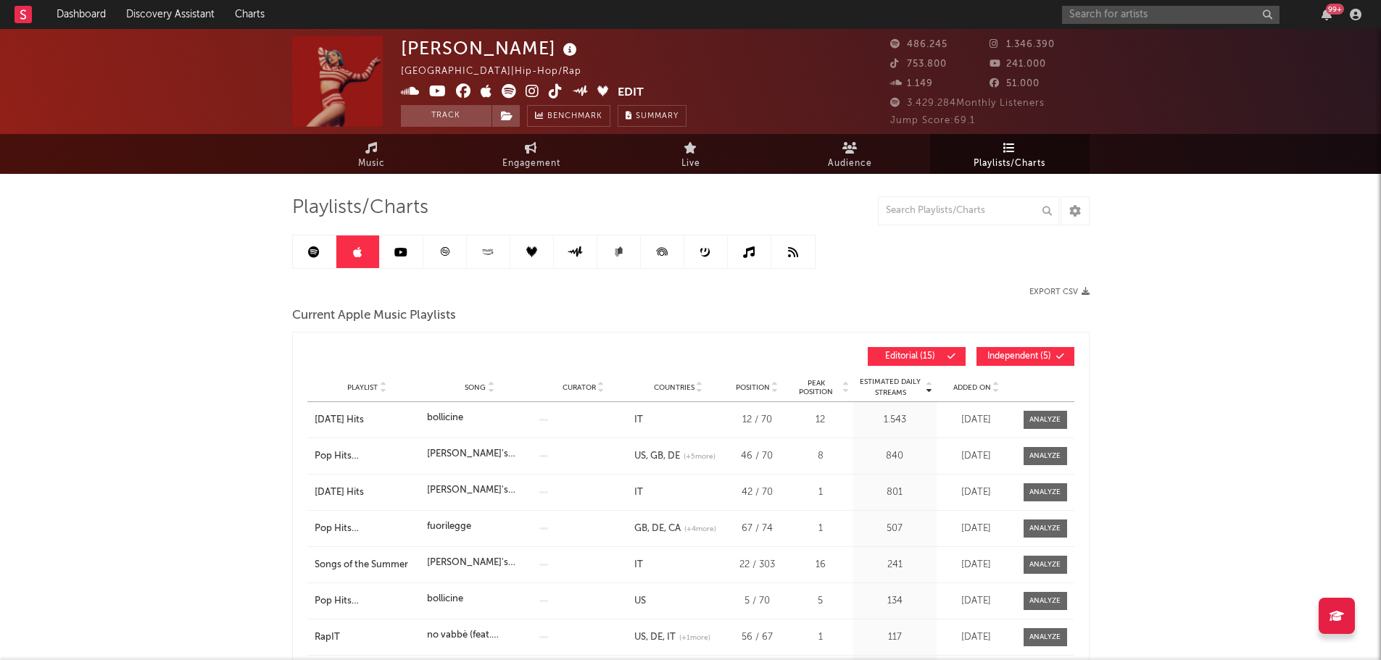
click at [962, 384] on span "Added On" at bounding box center [972, 387] width 38 height 9
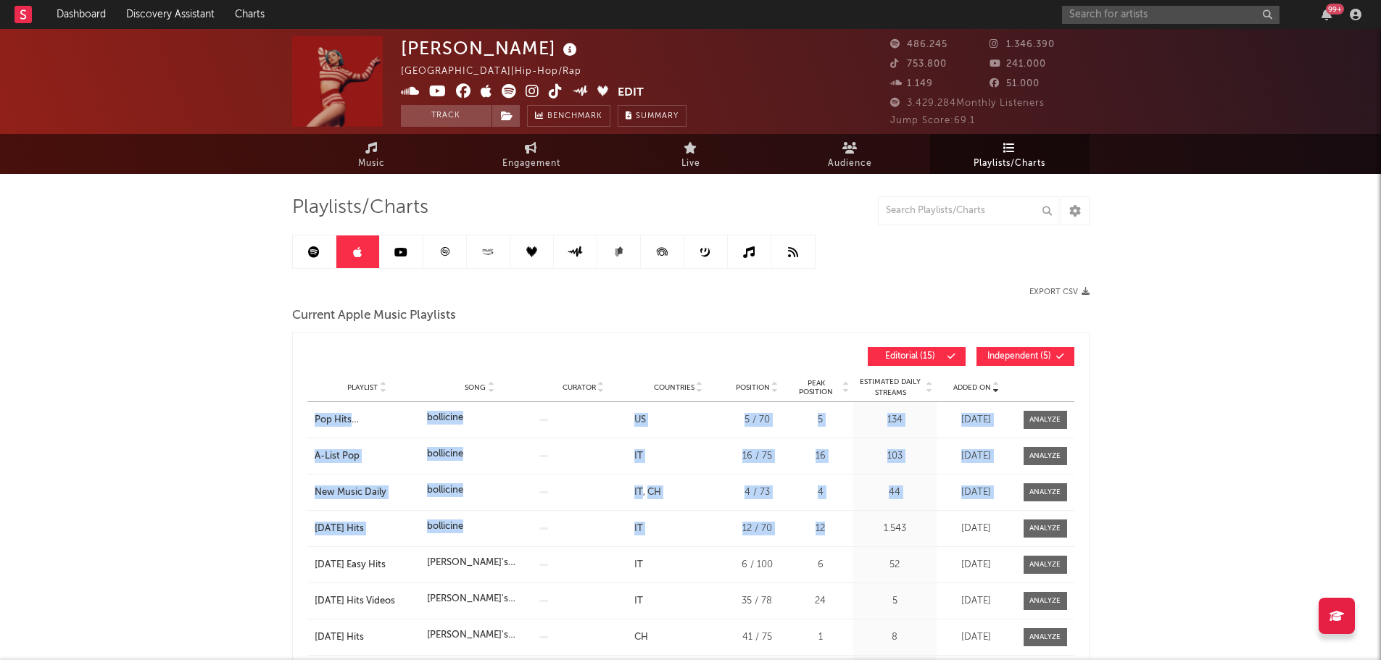
drag, startPoint x: 297, startPoint y: 412, endPoint x: 823, endPoint y: 541, distance: 541.0
copy div "Pop Hits [GEOGRAPHIC_DATA] Song bollicine Curator Genre Countries US Country Ch…"
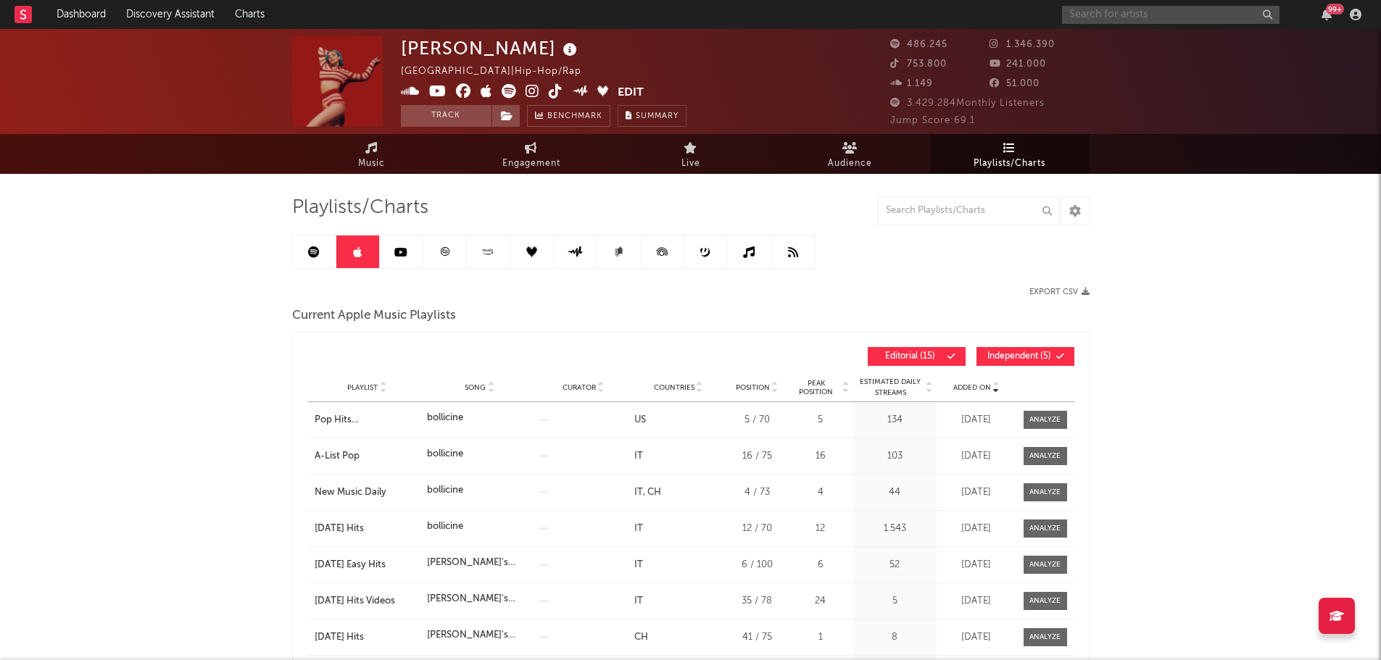
click at [1134, 13] on input "text" at bounding box center [1170, 15] width 217 height 18
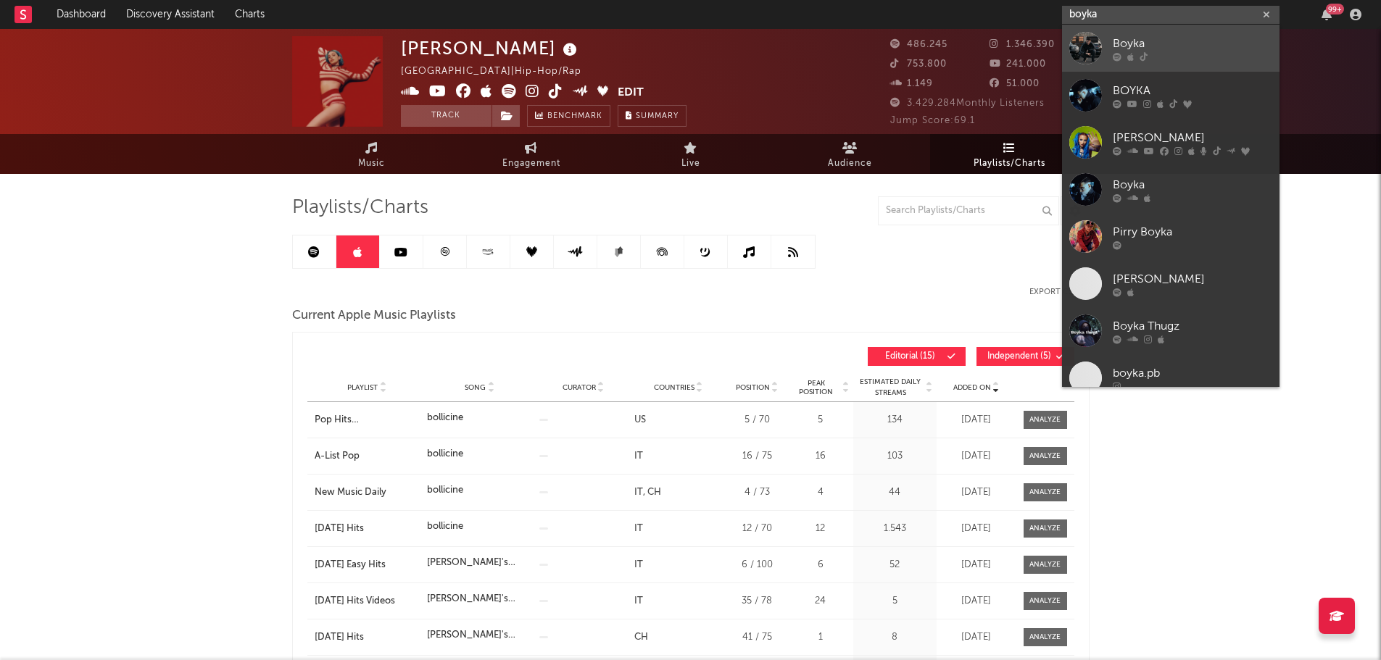
type input "boyka"
click at [1165, 50] on div "Boyka" at bounding box center [1191, 43] width 159 height 17
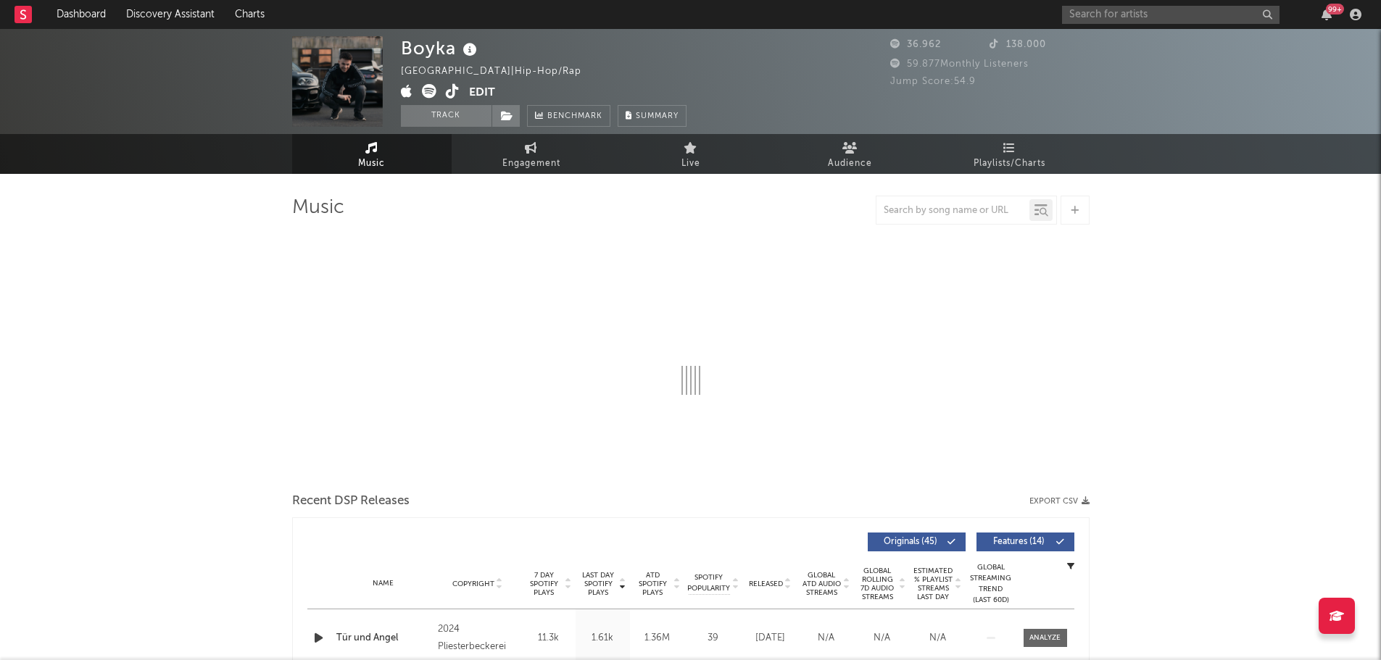
select select "6m"
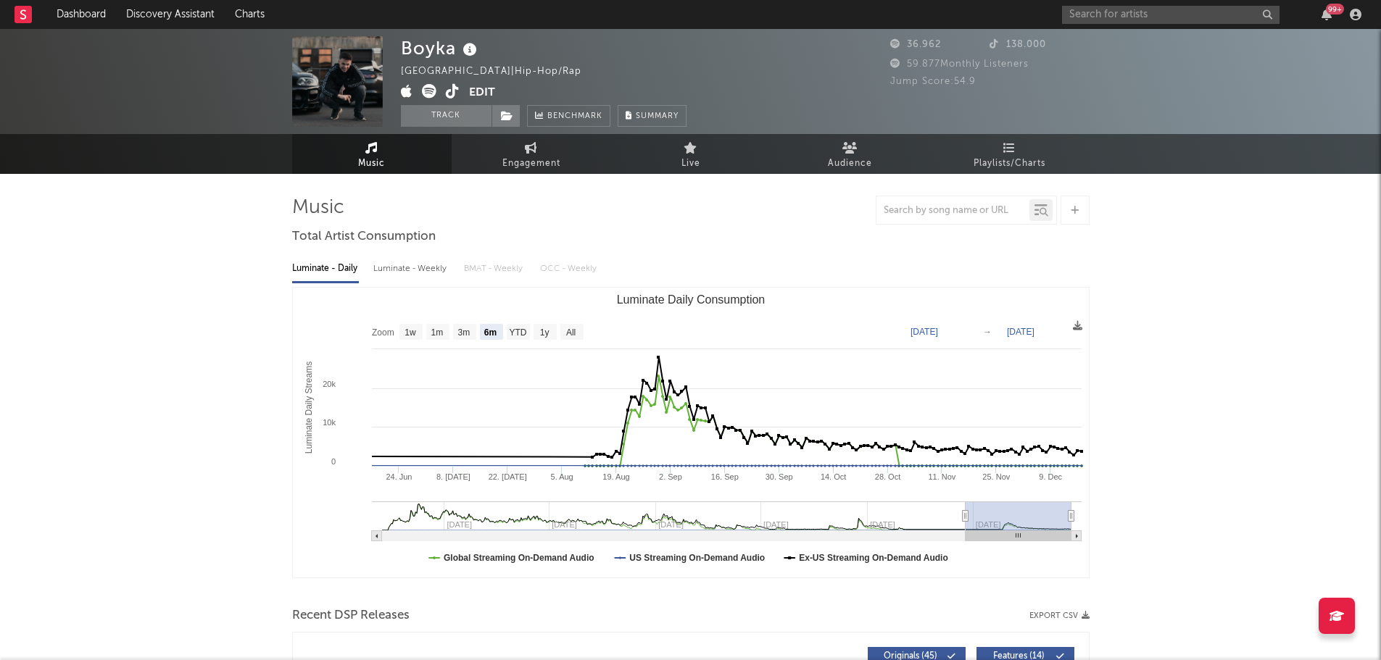
select select "6m"
click at [1028, 166] on span "Playlists/Charts" at bounding box center [1009, 163] width 72 height 17
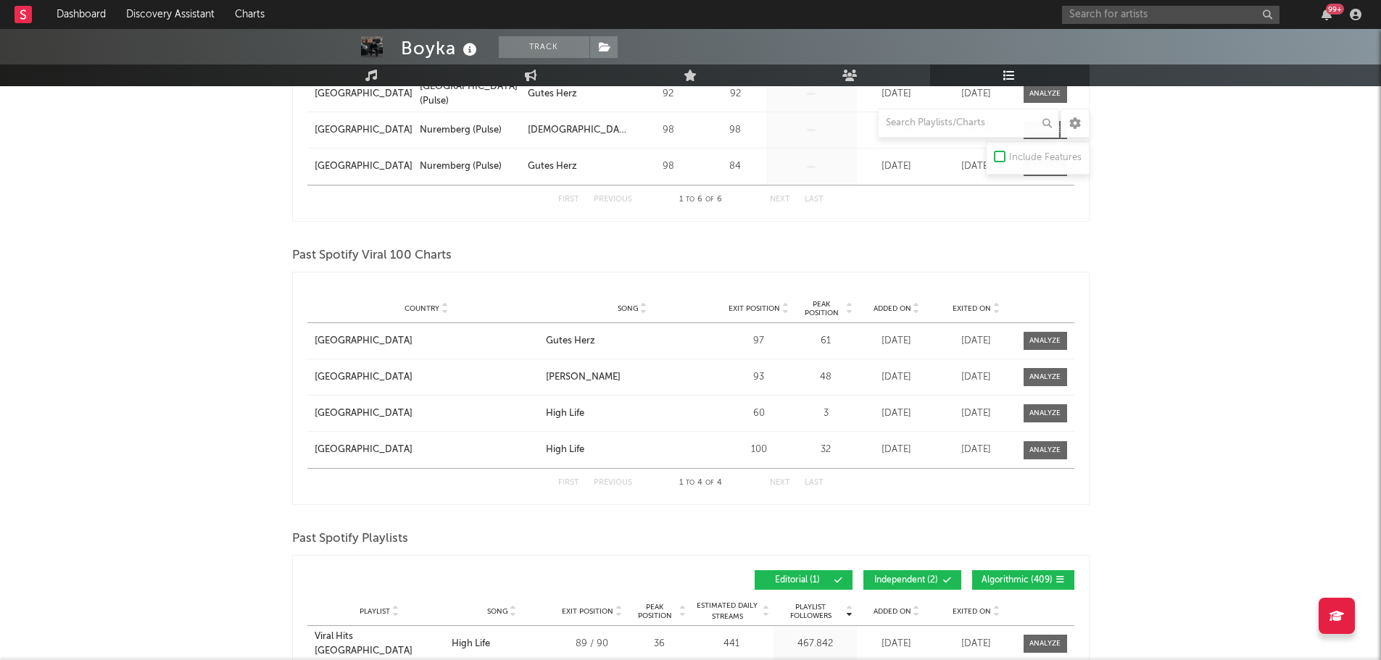
scroll to position [797, 0]
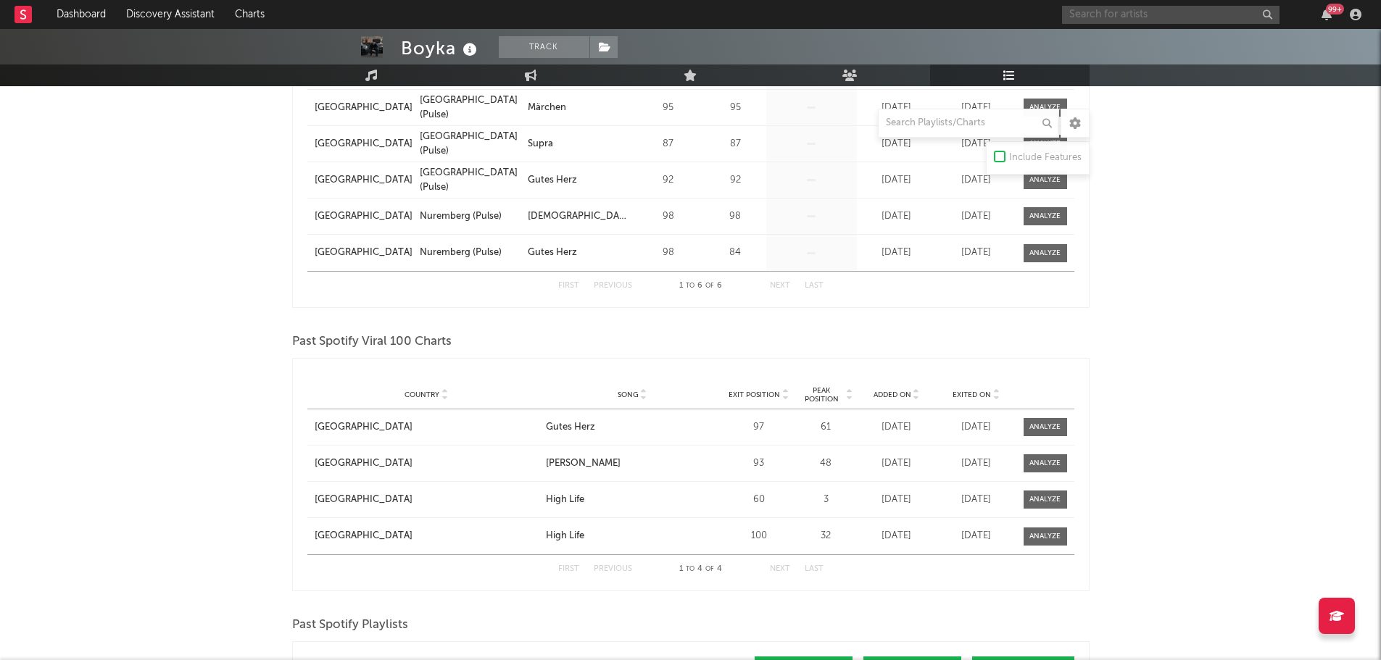
click at [1156, 17] on input "text" at bounding box center [1170, 15] width 217 height 18
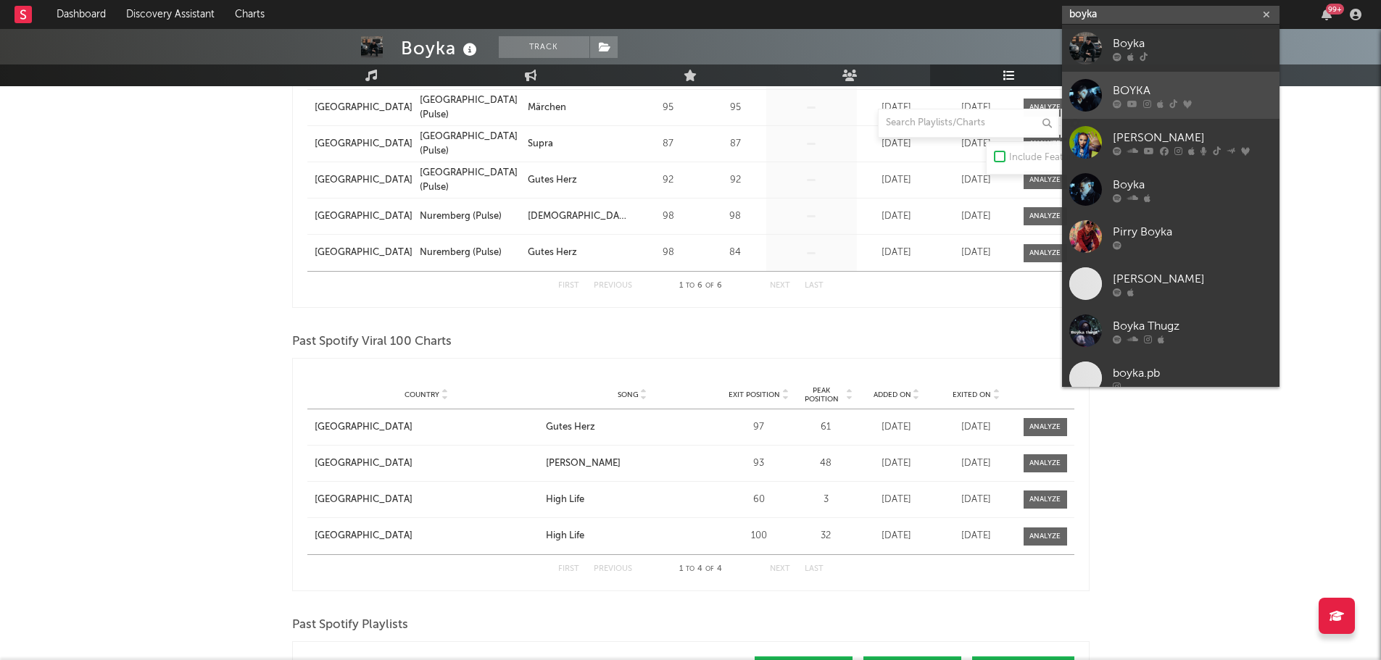
type input "boyka"
click at [1164, 78] on link "BOYKA" at bounding box center [1170, 95] width 217 height 47
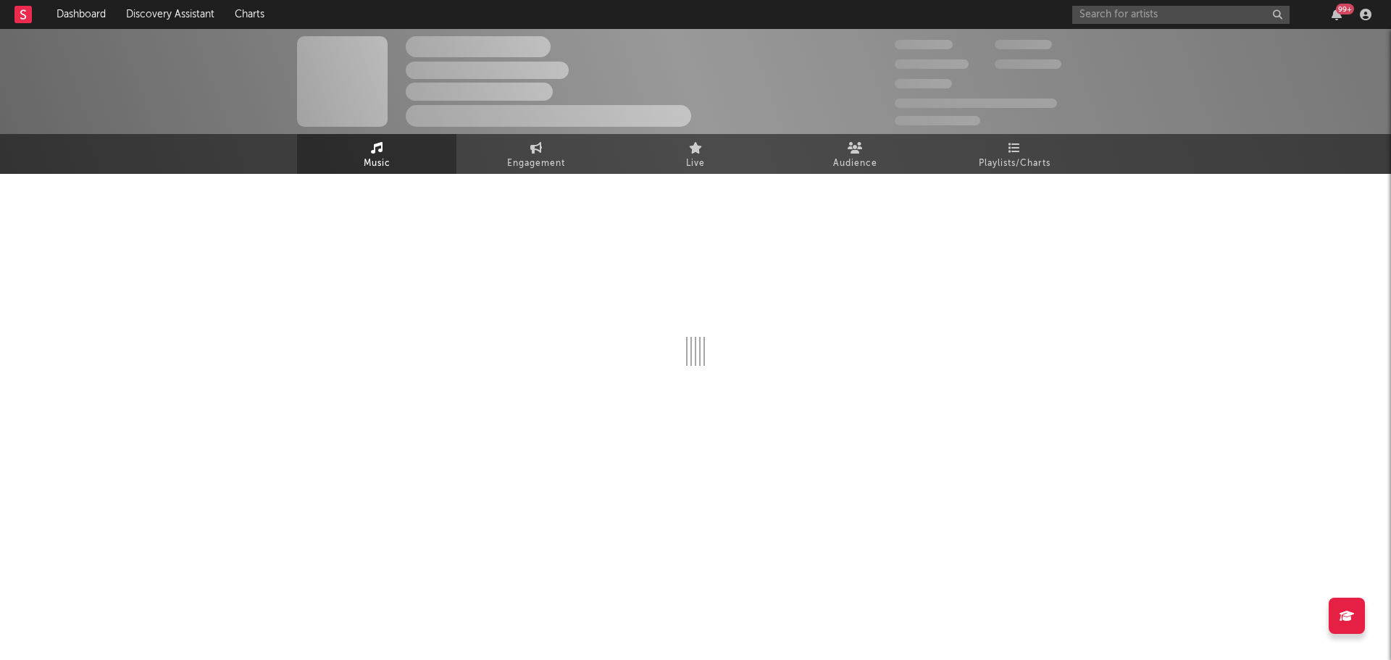
select select "1w"
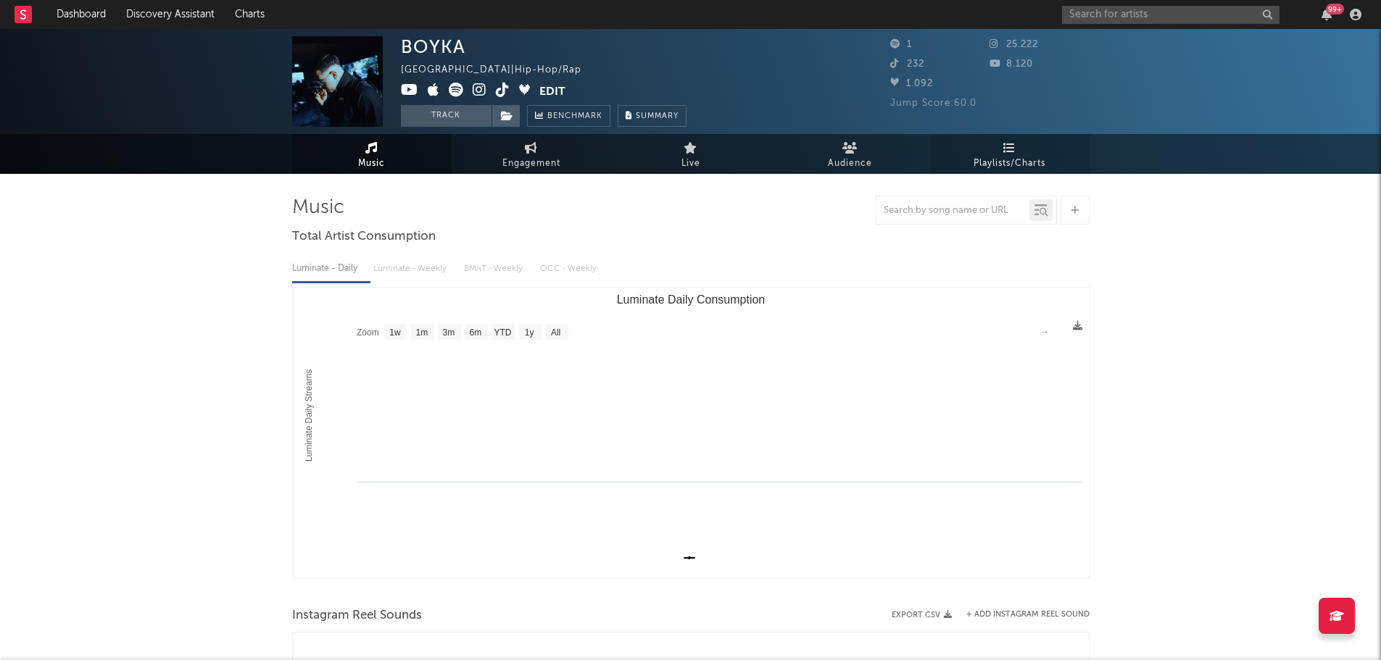
click at [999, 147] on link "Playlists/Charts" at bounding box center [1009, 154] width 159 height 40
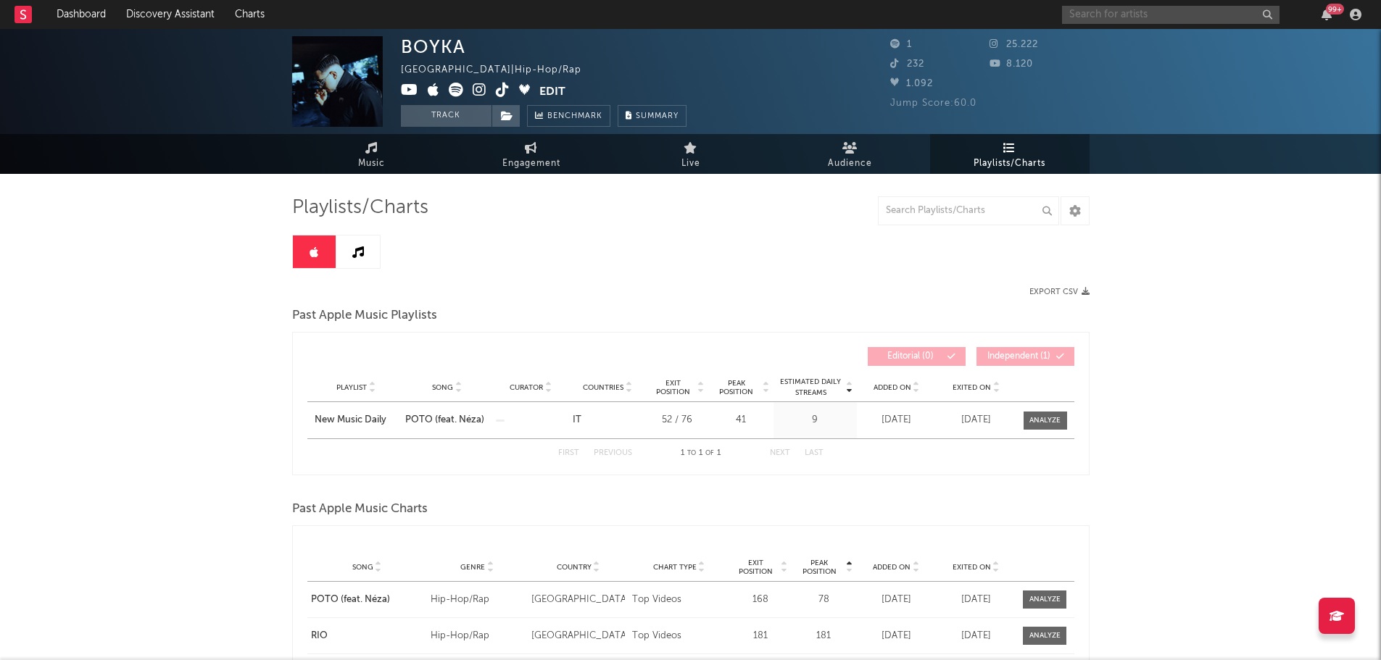
click at [1151, 16] on input "text" at bounding box center [1170, 15] width 217 height 18
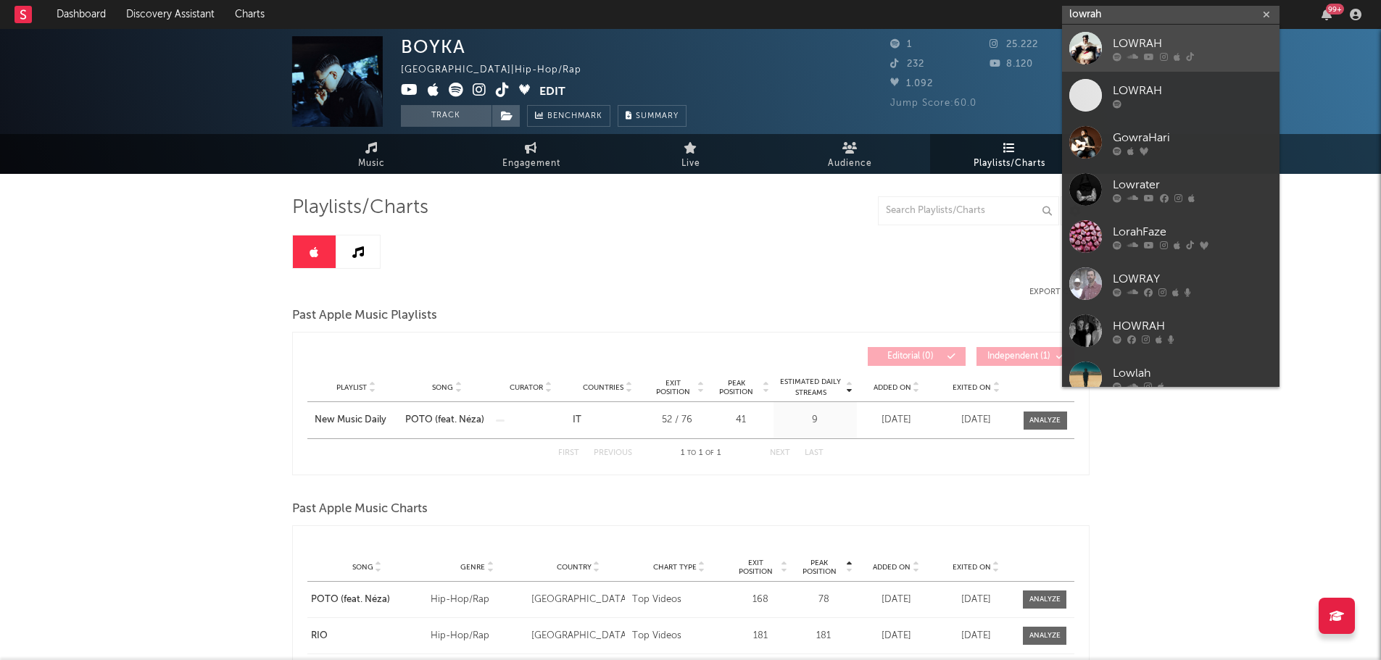
type input "lowrah"
click at [1131, 36] on div "LOWRAH" at bounding box center [1191, 43] width 159 height 17
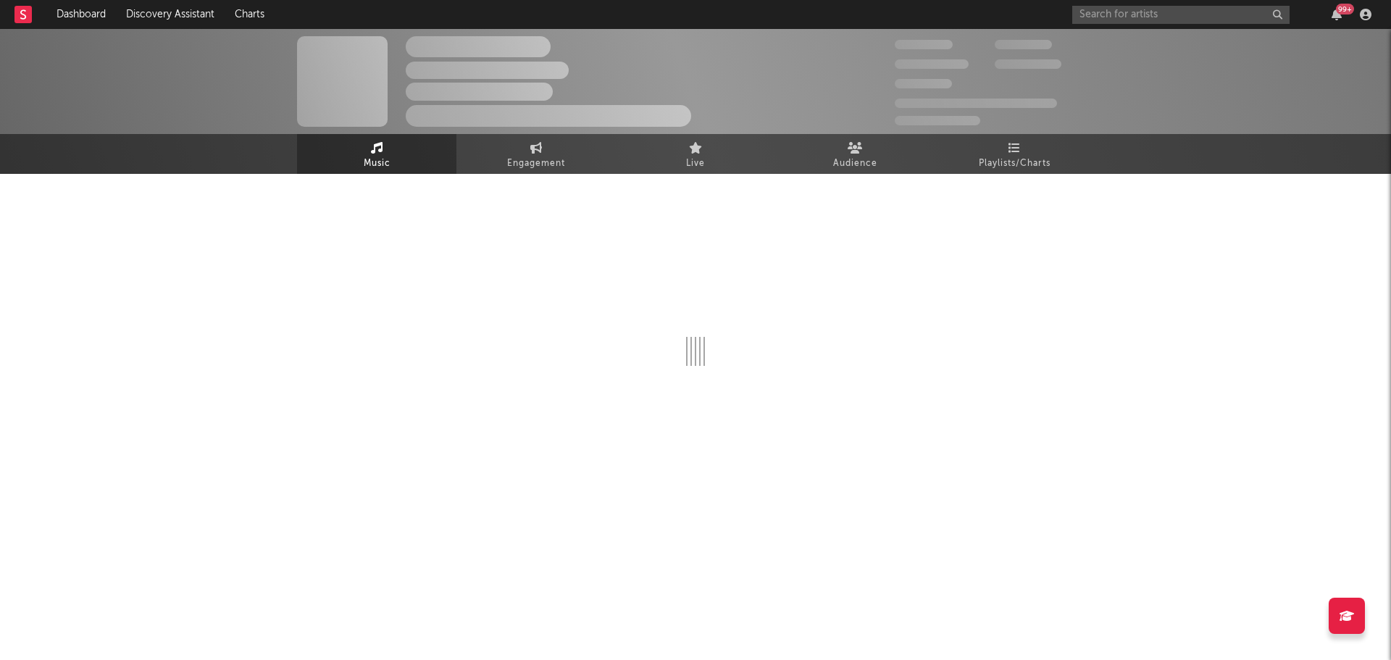
select select "6m"
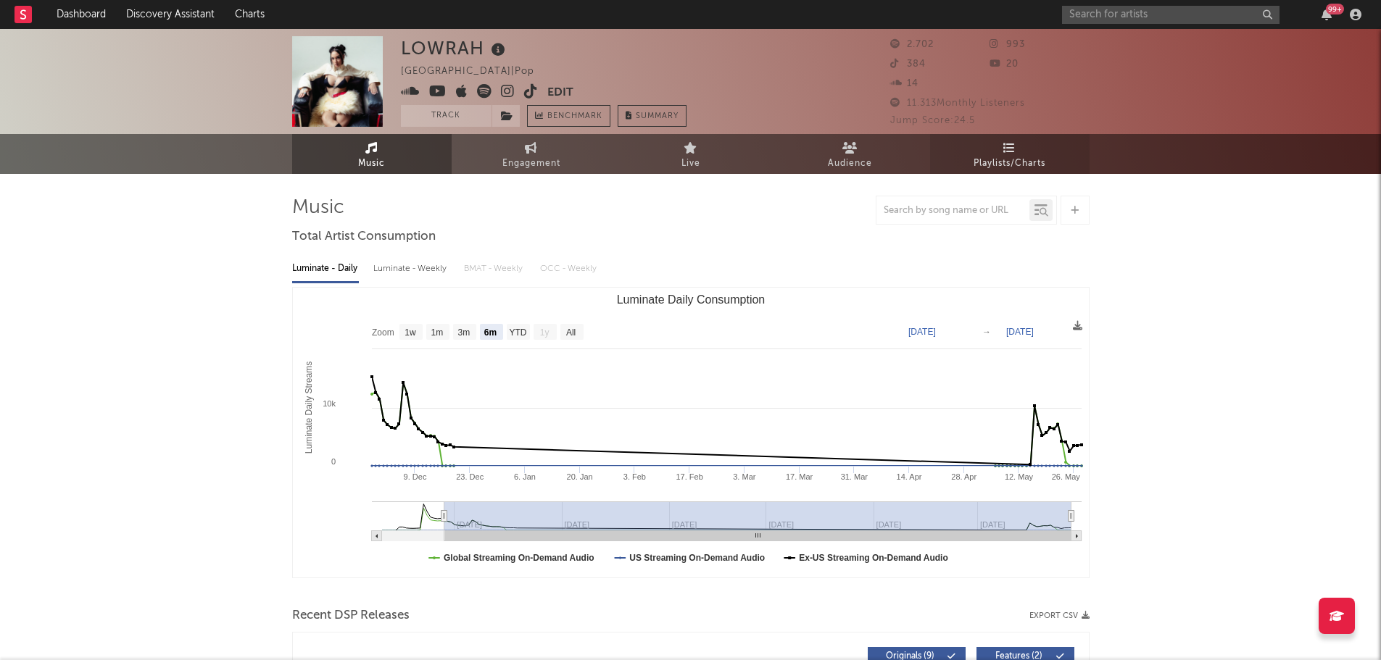
click at [988, 151] on link "Playlists/Charts" at bounding box center [1009, 154] width 159 height 40
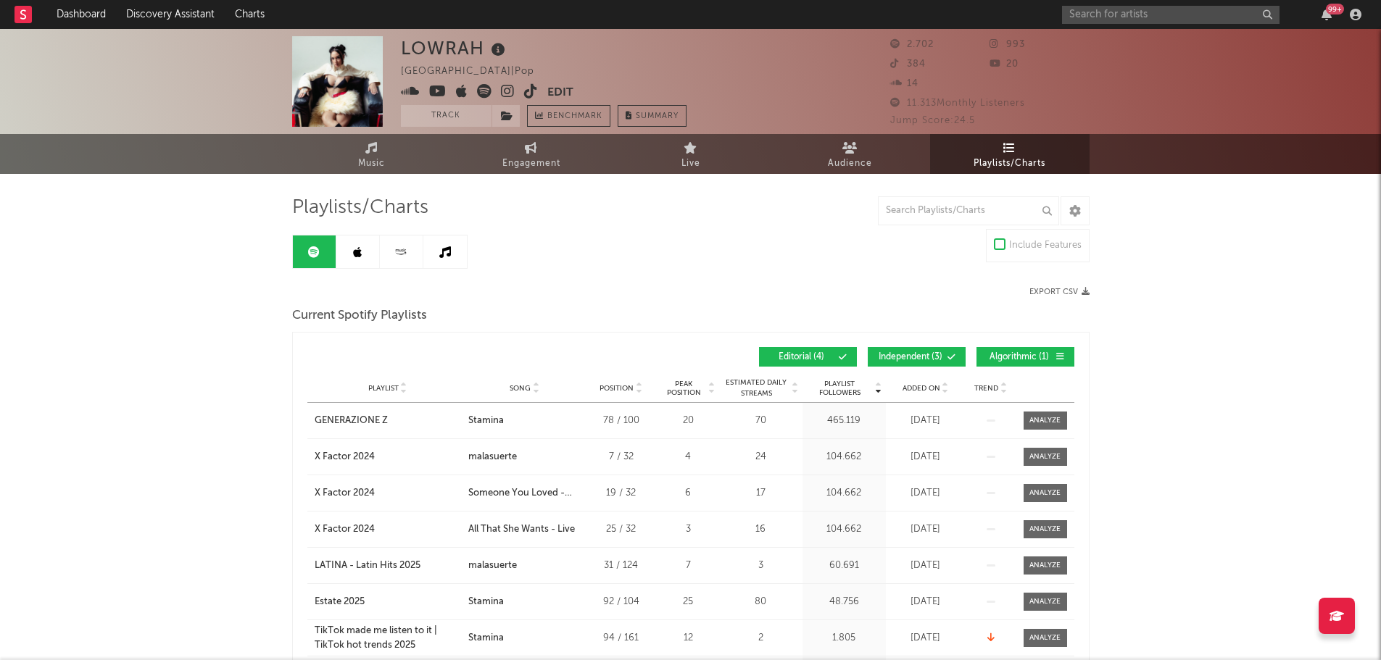
click at [924, 359] on span "Independent ( 3 )" at bounding box center [910, 357] width 67 height 9
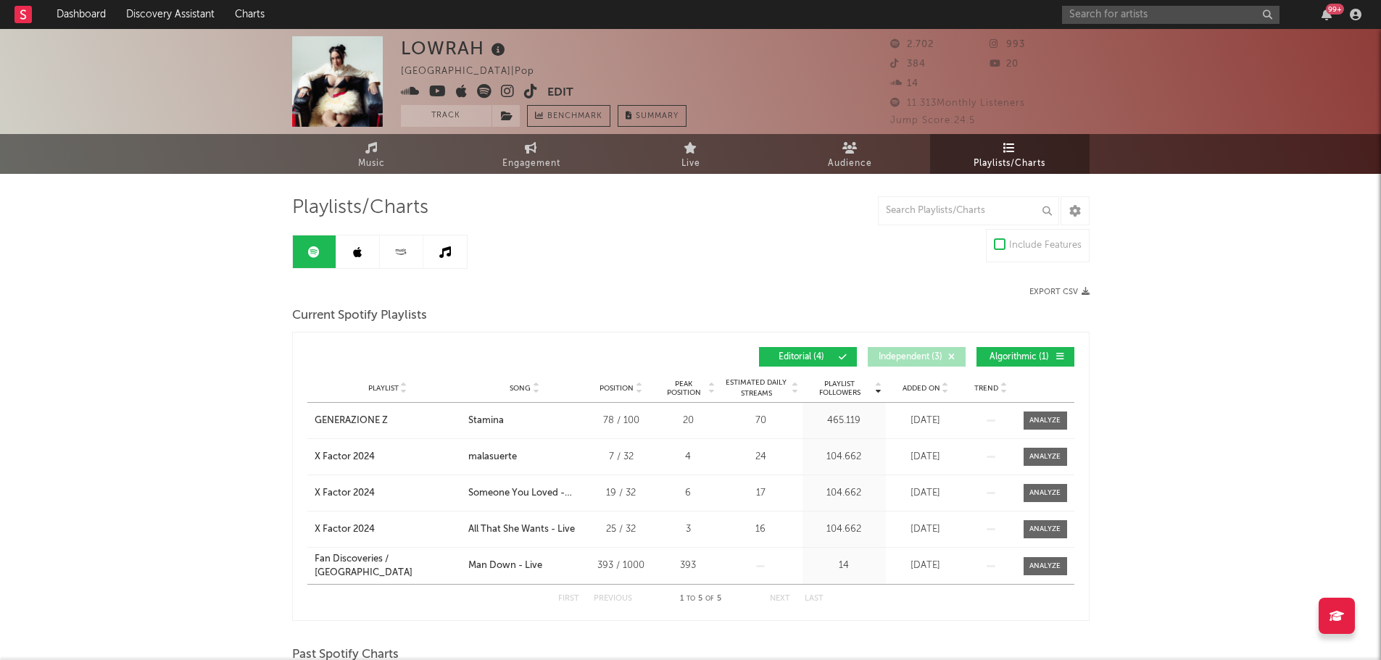
click at [1014, 363] on button "Algorithmic ( 1 )" at bounding box center [1025, 357] width 98 height 20
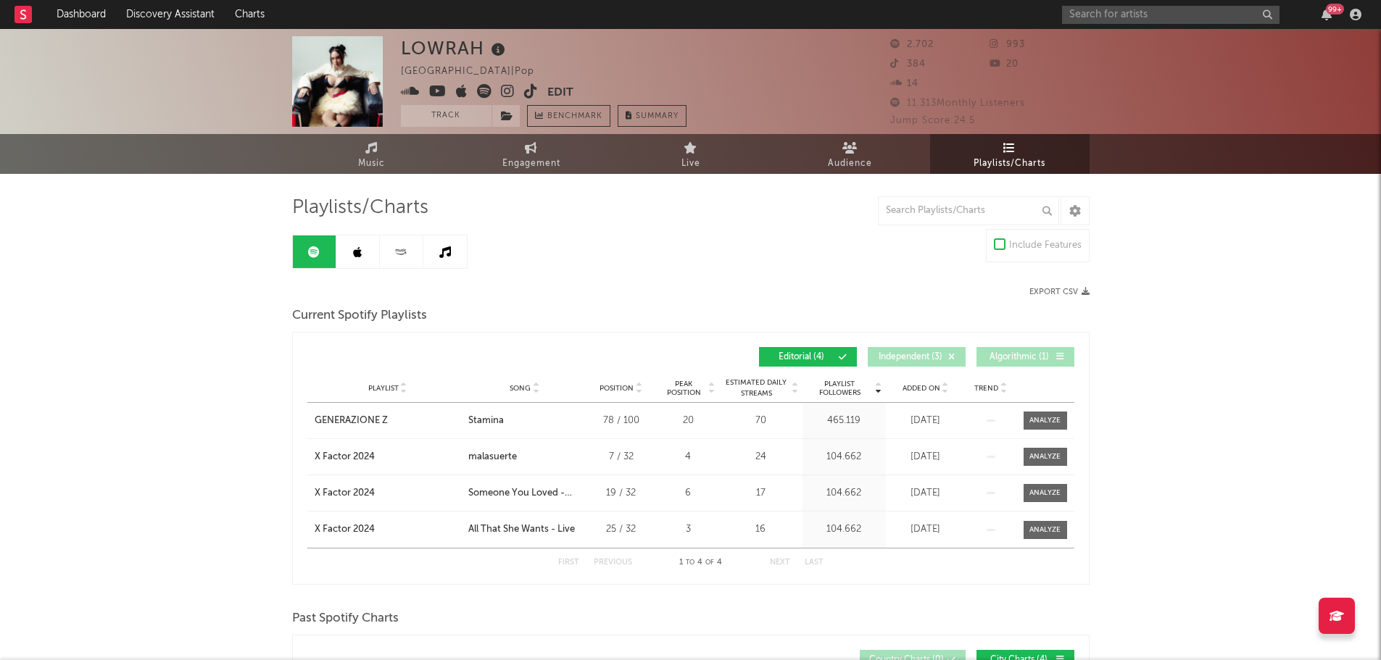
click at [936, 389] on span "Added On" at bounding box center [921, 388] width 38 height 9
click at [933, 386] on span "Added On" at bounding box center [921, 388] width 38 height 9
click at [365, 259] on link at bounding box center [357, 252] width 43 height 33
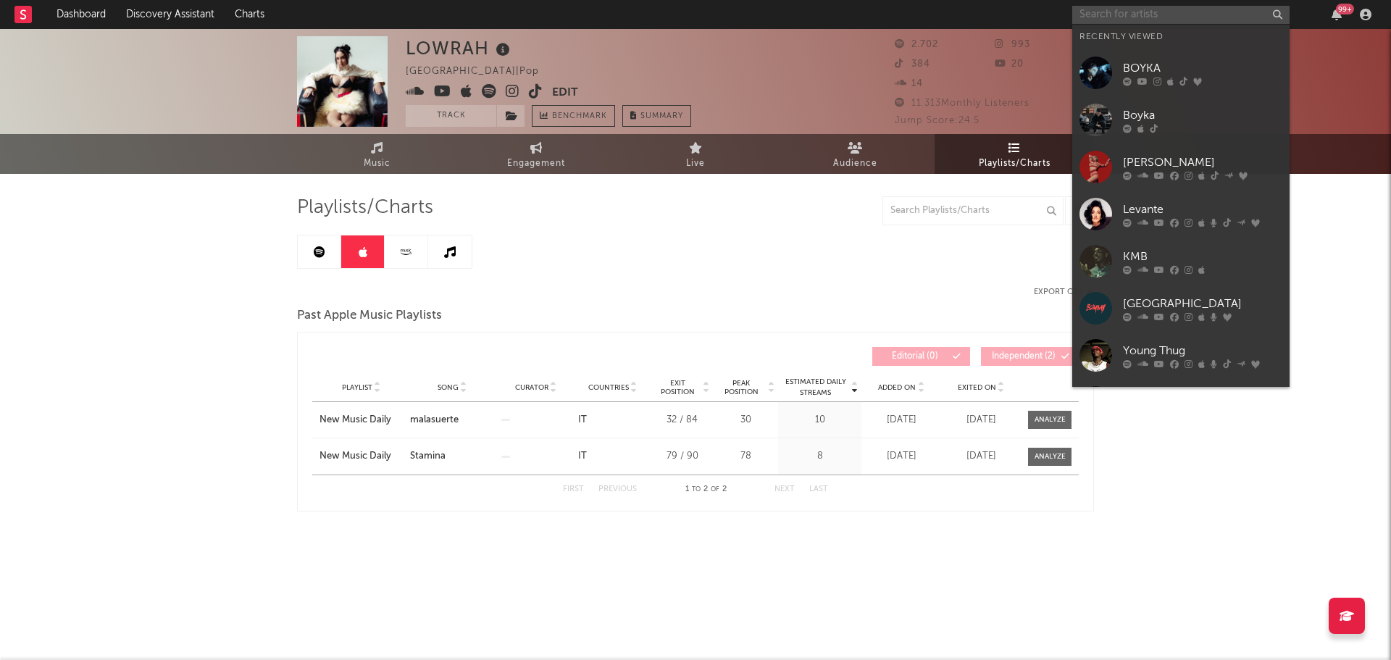
click at [1108, 20] on input "text" at bounding box center [1181, 15] width 217 height 18
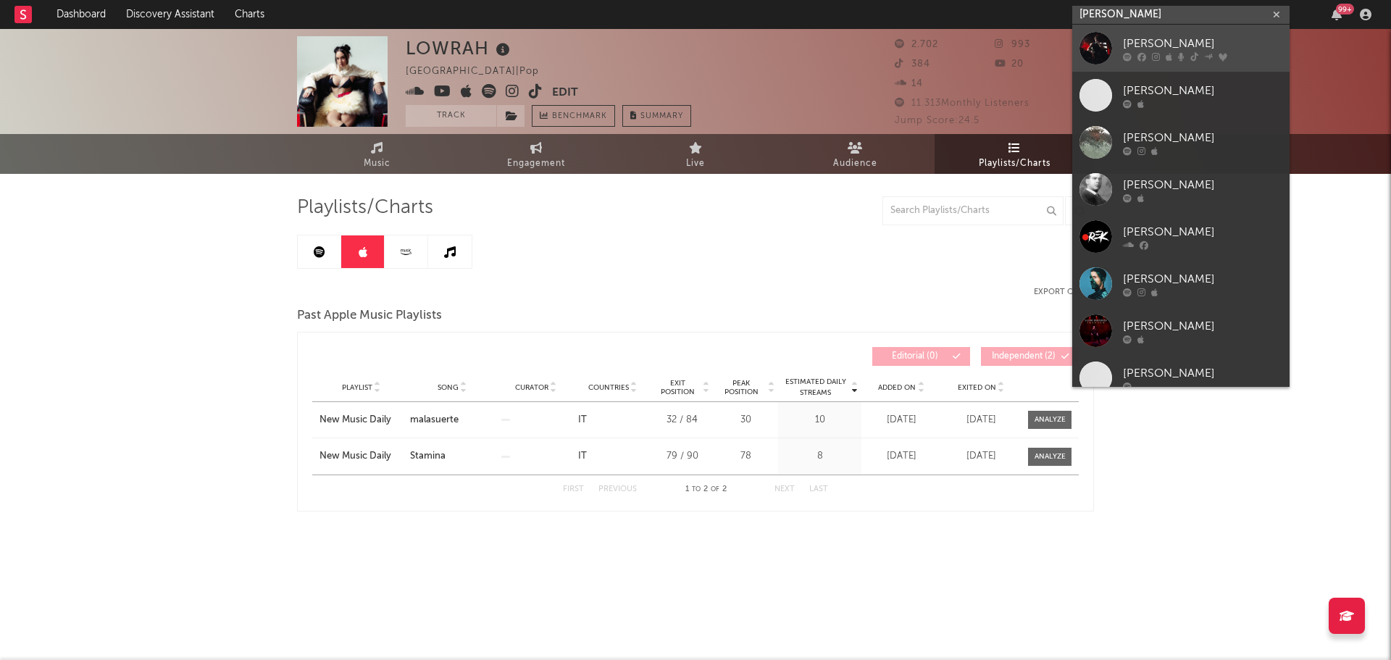
type input "[PERSON_NAME]"
click at [1160, 44] on div "[PERSON_NAME]" at bounding box center [1202, 43] width 159 height 17
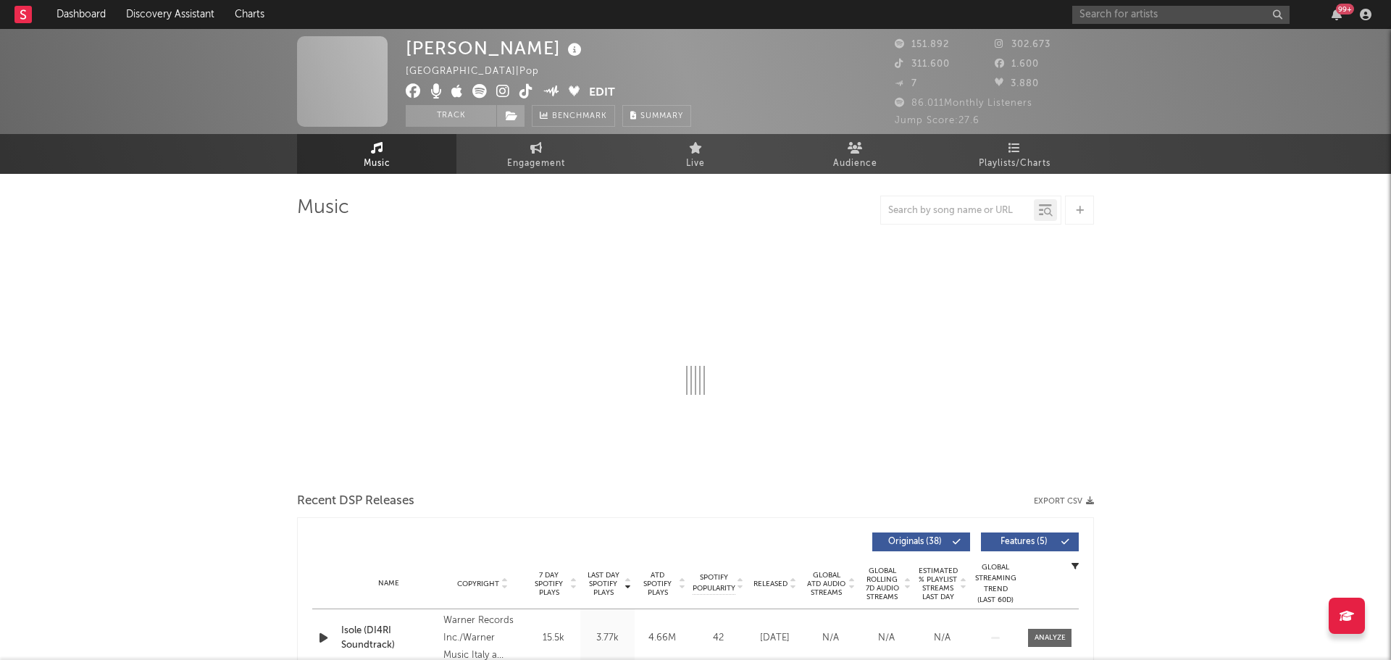
select select "6m"
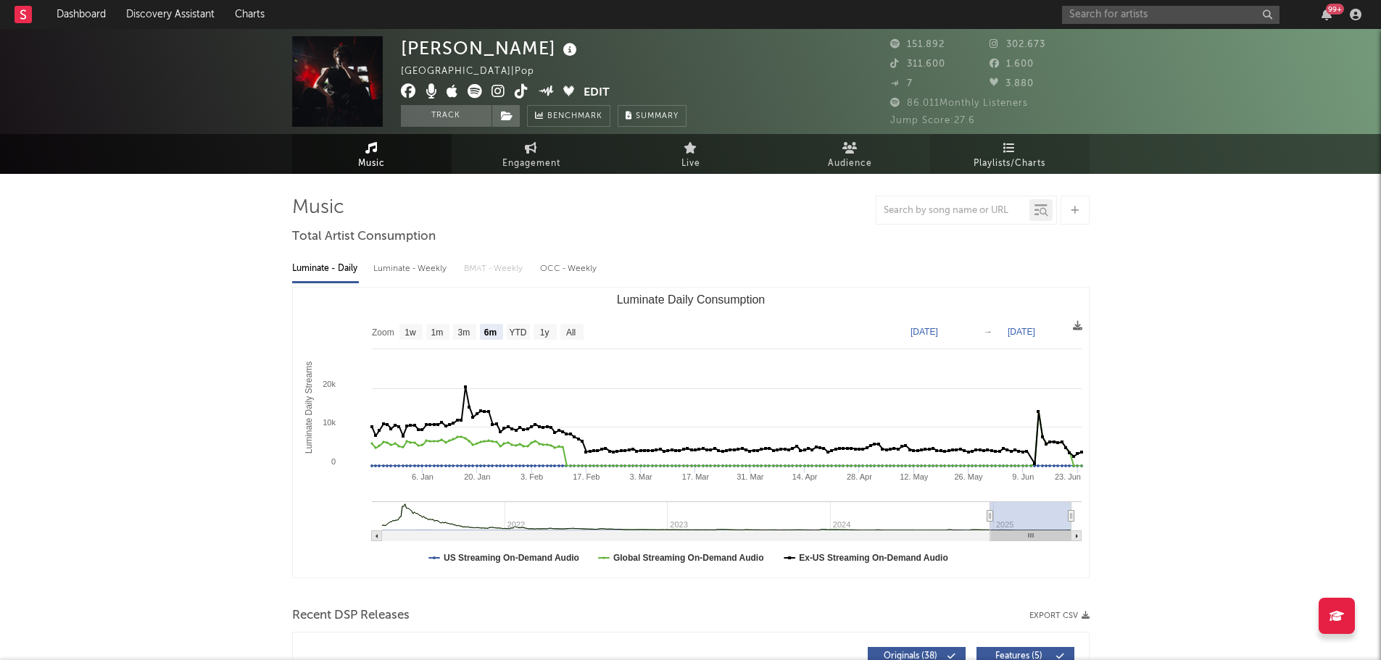
click at [1001, 155] on span "Playlists/Charts" at bounding box center [1009, 163] width 72 height 17
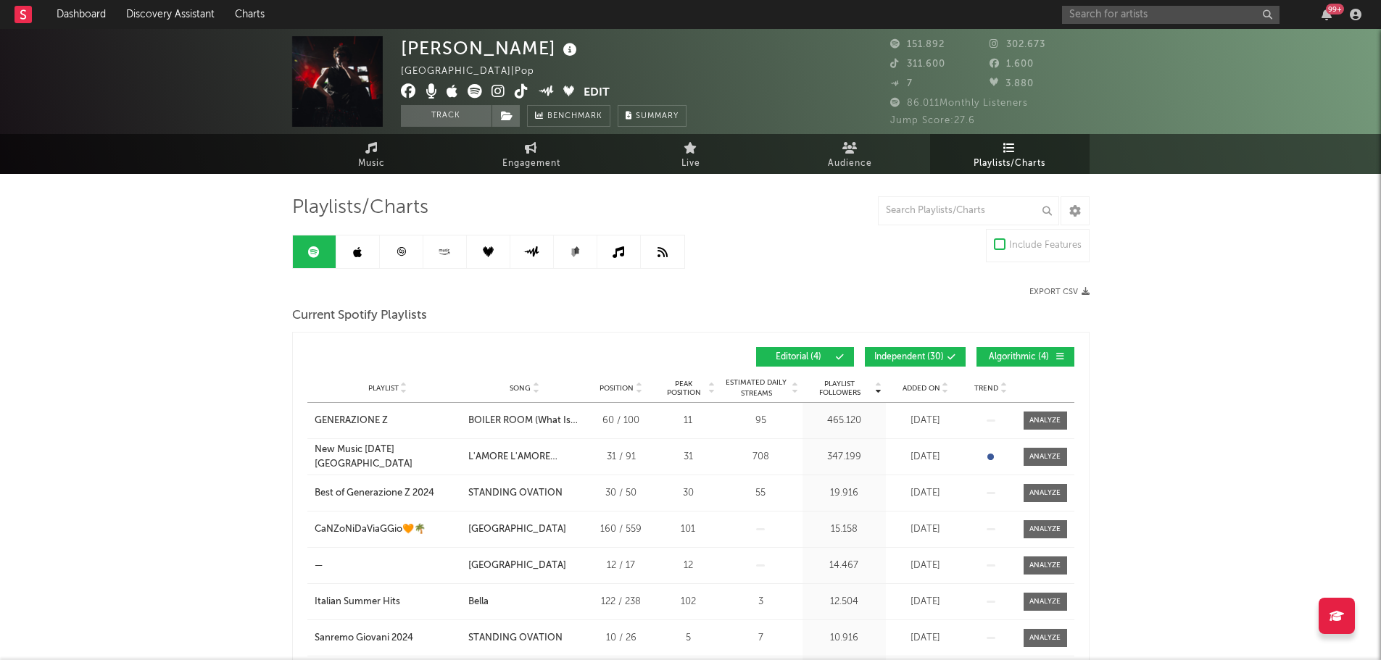
click at [947, 362] on button "Independent ( 30 )" at bounding box center [915, 357] width 101 height 20
click at [1020, 357] on span "Algorithmic ( 4 )" at bounding box center [1019, 357] width 67 height 9
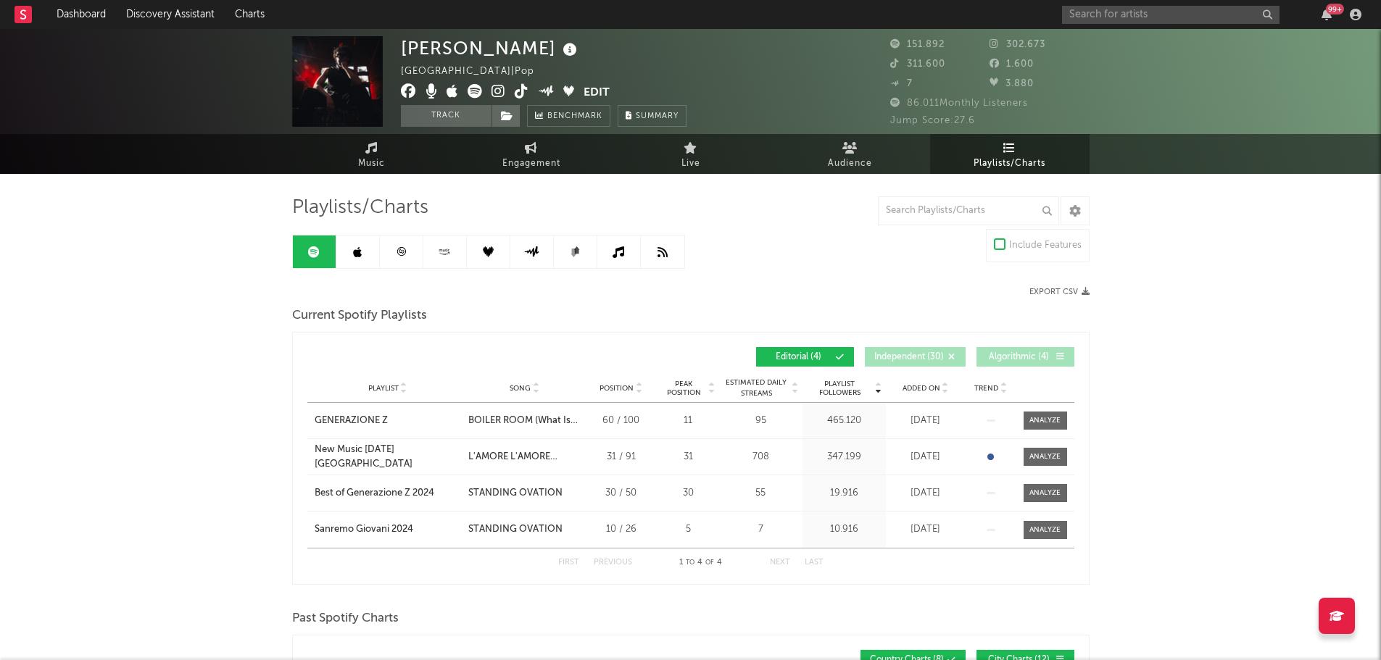
click at [915, 384] on span "Added On" at bounding box center [921, 388] width 38 height 9
click at [360, 253] on icon at bounding box center [357, 252] width 9 height 12
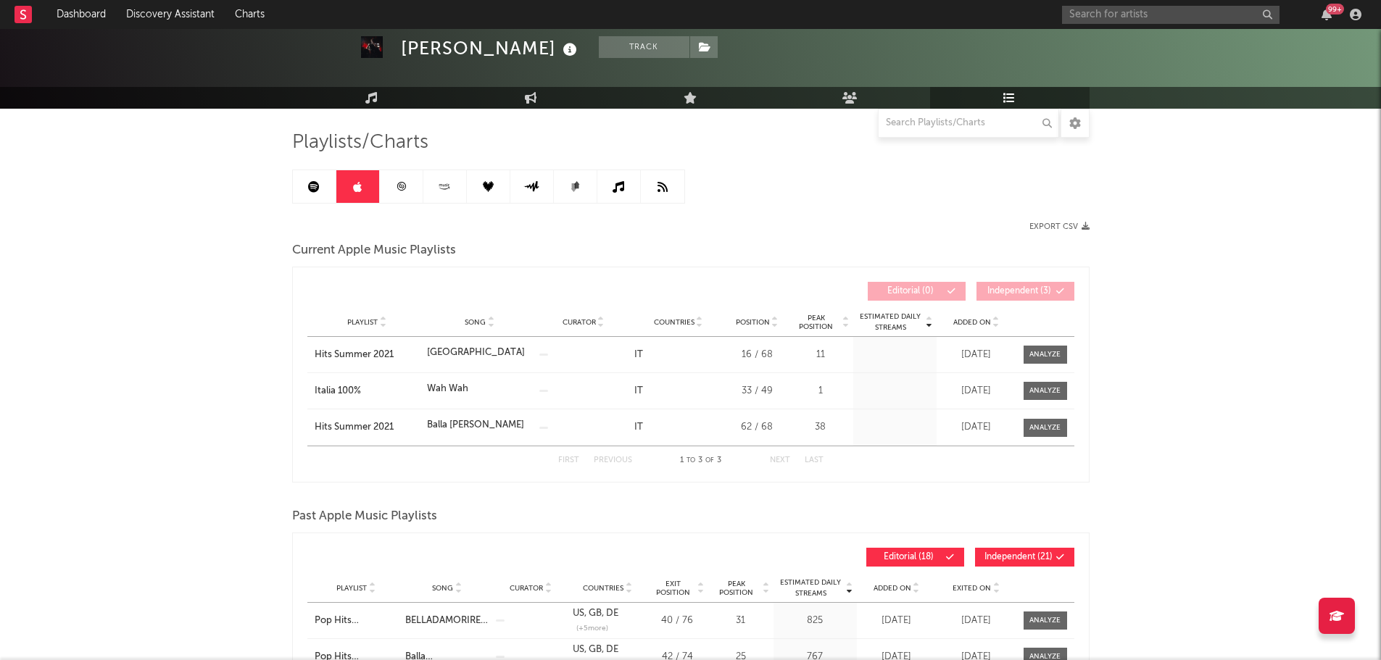
scroll to position [145, 0]
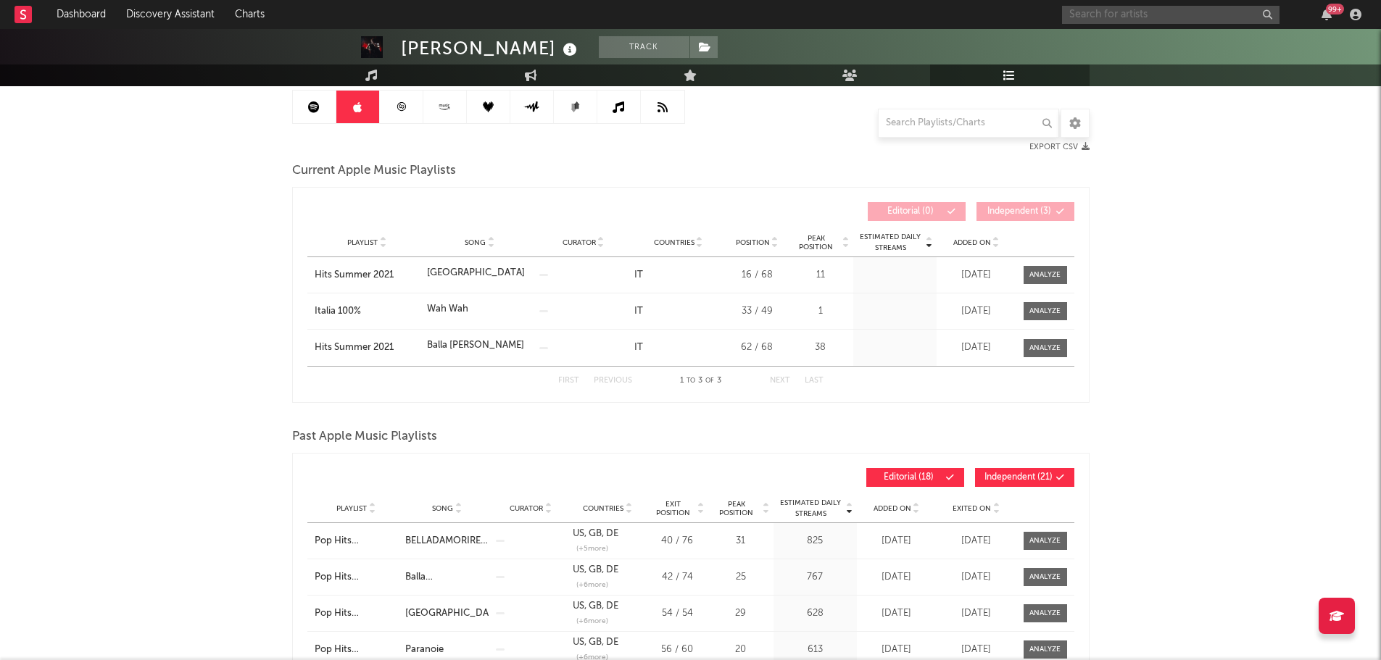
click at [1112, 20] on input "text" at bounding box center [1170, 15] width 217 height 18
type input "bello figo"
click at [1123, 48] on div "Bello Figo" at bounding box center [1191, 43] width 159 height 17
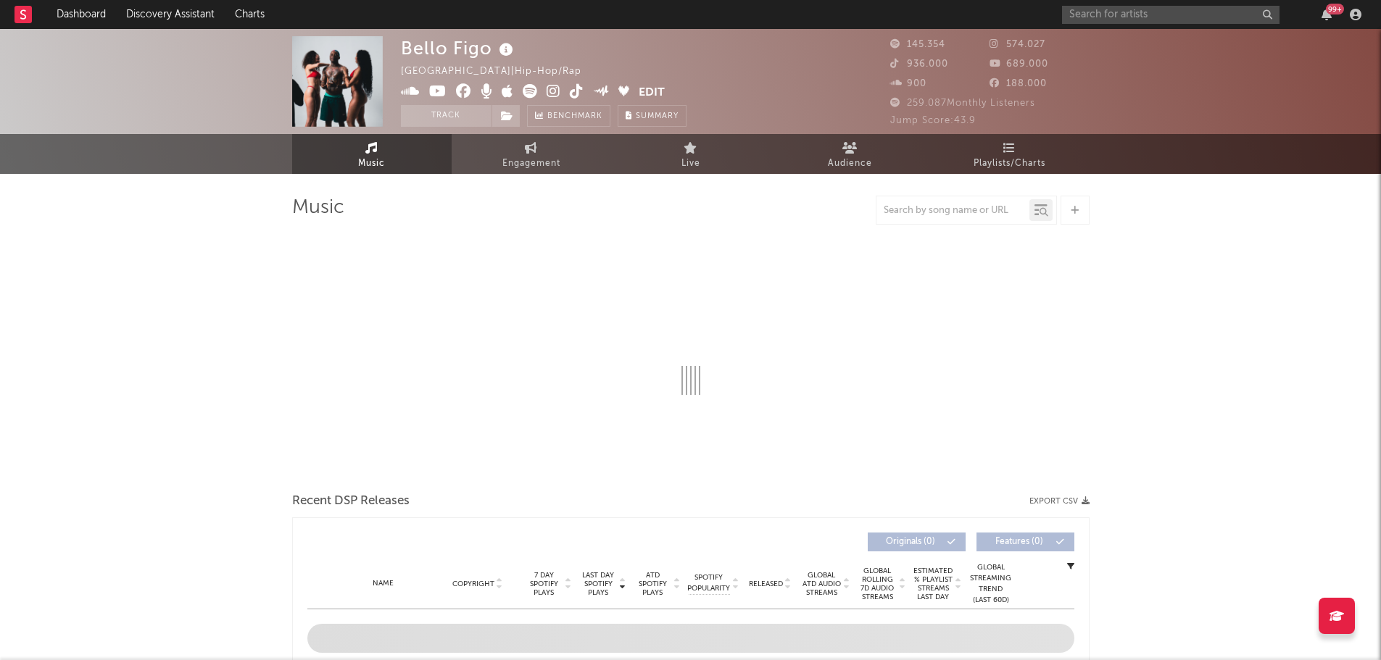
select select "6m"
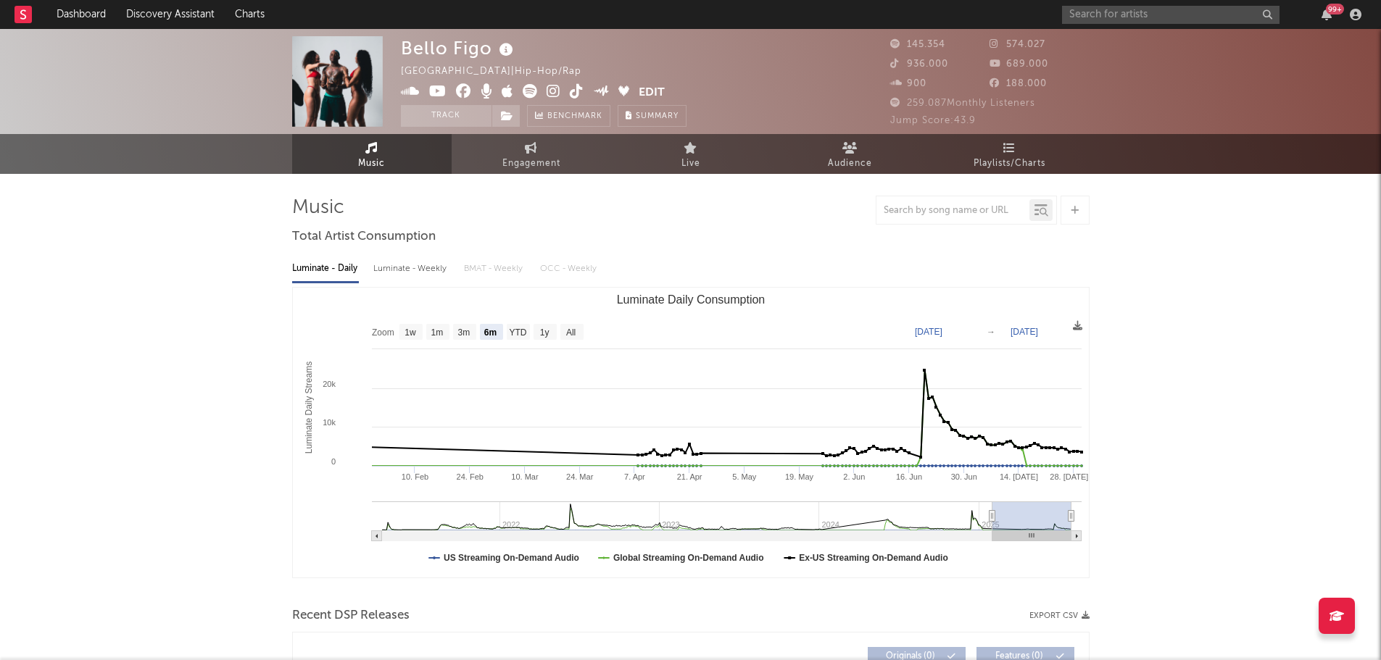
select select "6m"
click at [996, 151] on link "Playlists/Charts" at bounding box center [1009, 154] width 159 height 40
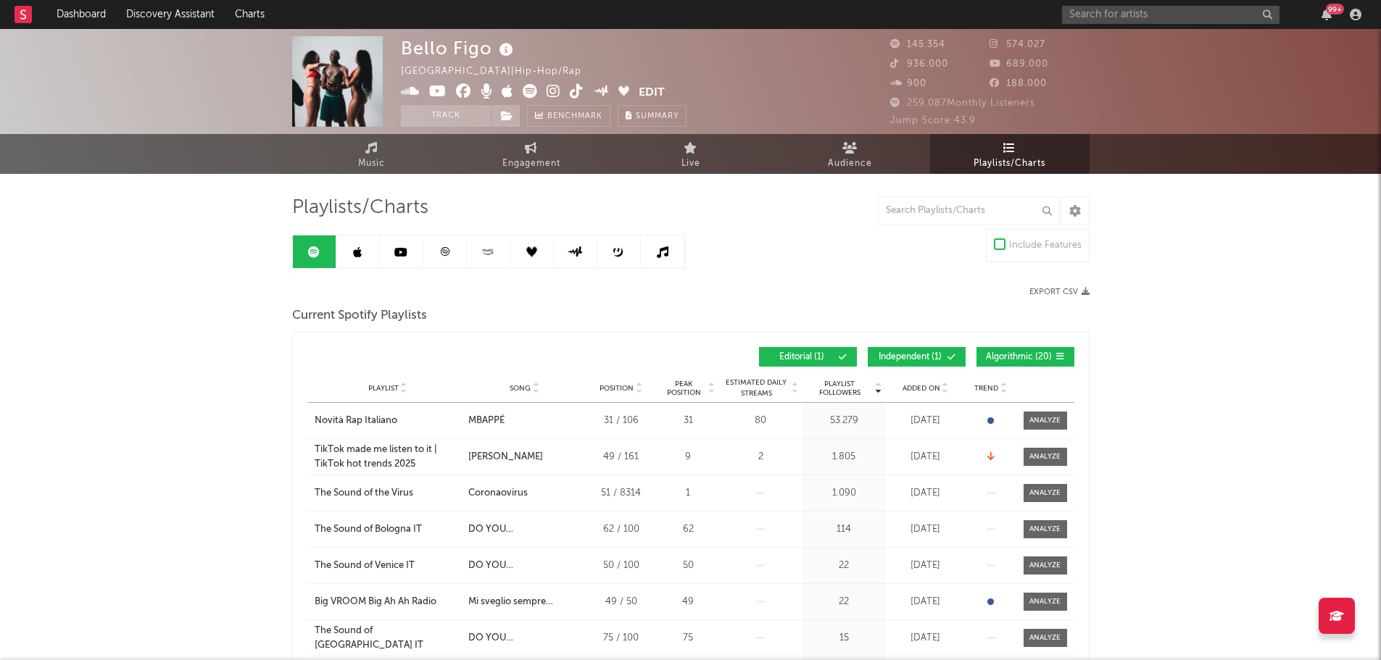
click at [925, 353] on span "Independent ( 1 )" at bounding box center [910, 357] width 67 height 9
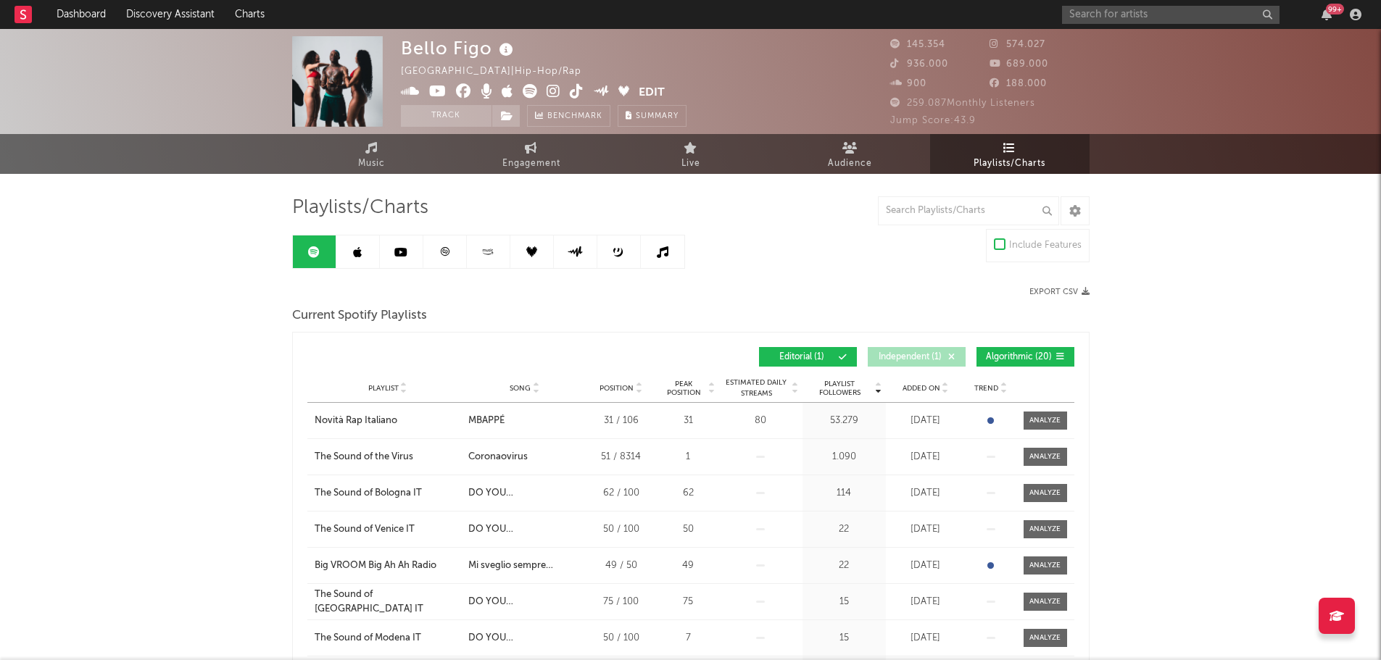
click at [1023, 362] on button "Algorithmic ( 20 )" at bounding box center [1025, 357] width 98 height 20
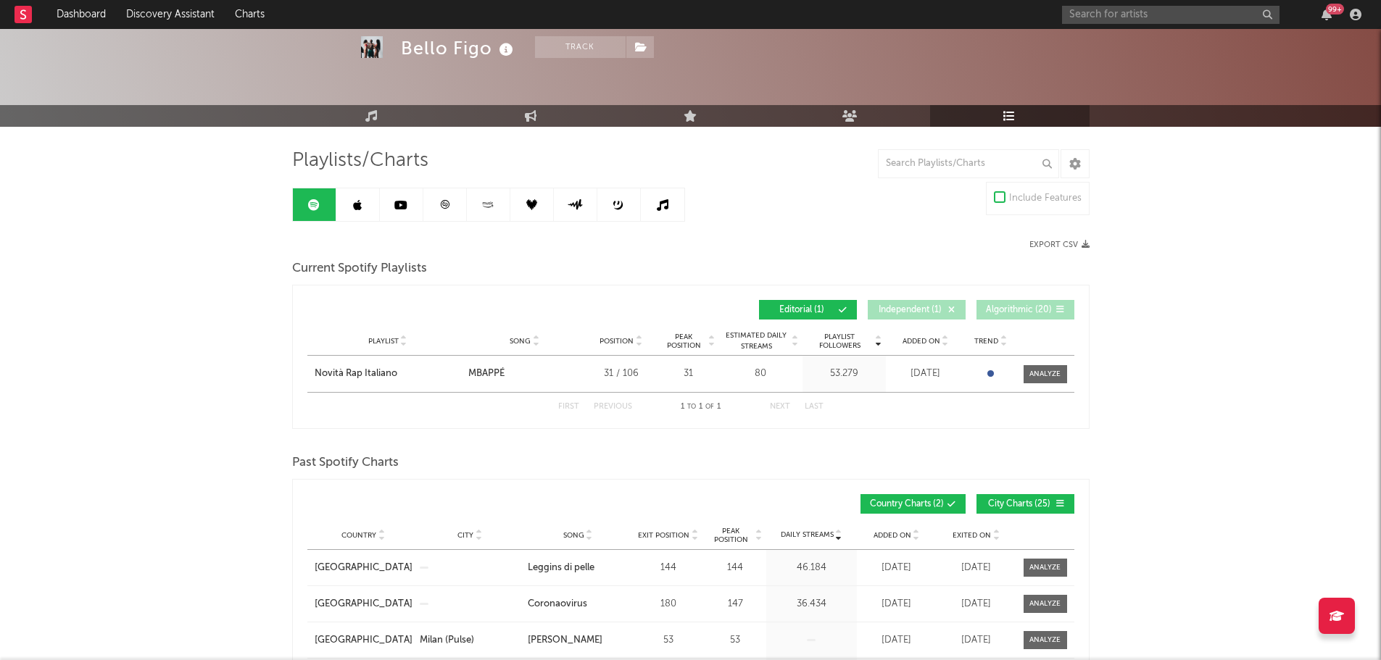
scroll to position [72, 0]
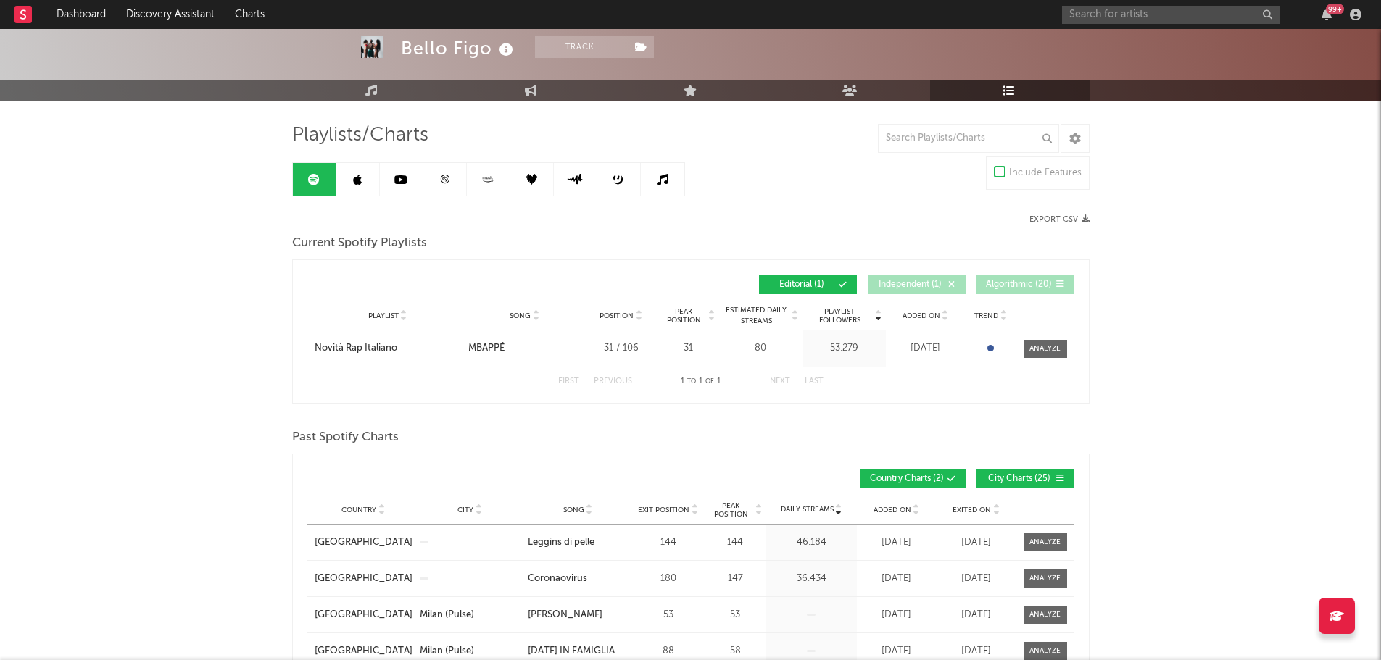
click at [368, 183] on link at bounding box center [357, 179] width 43 height 33
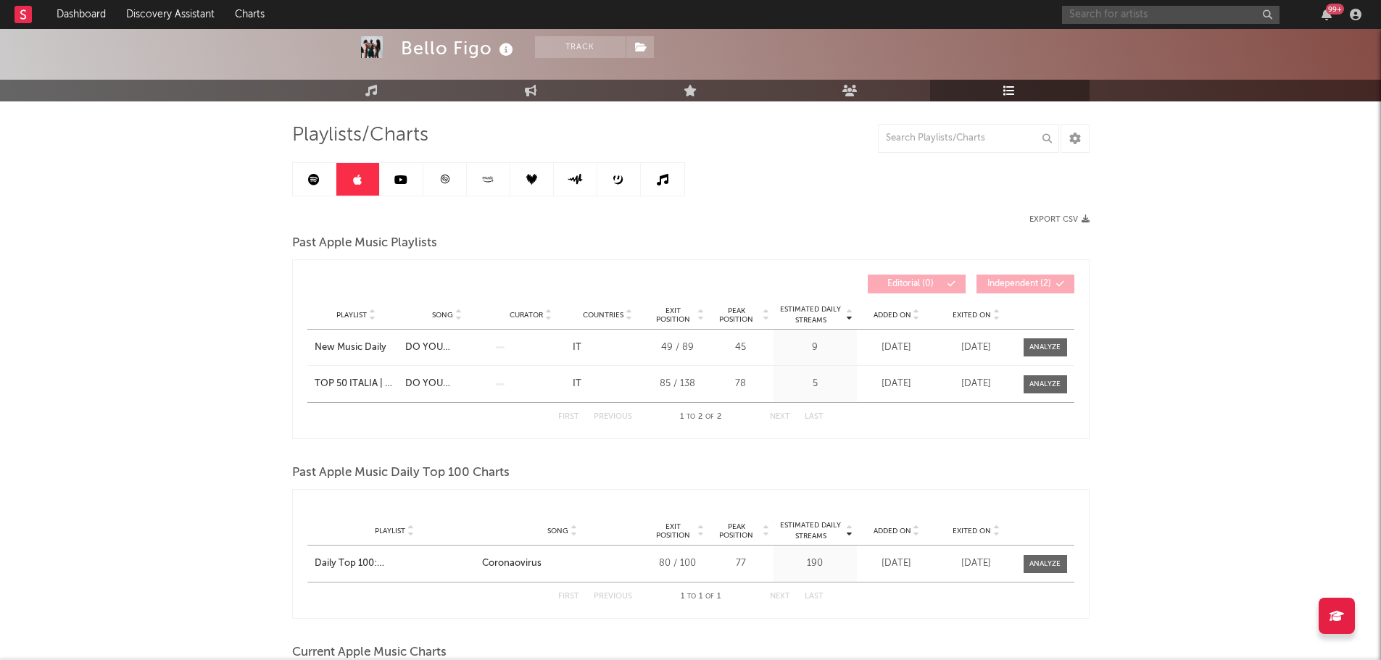
click at [1108, 11] on input "text" at bounding box center [1170, 15] width 217 height 18
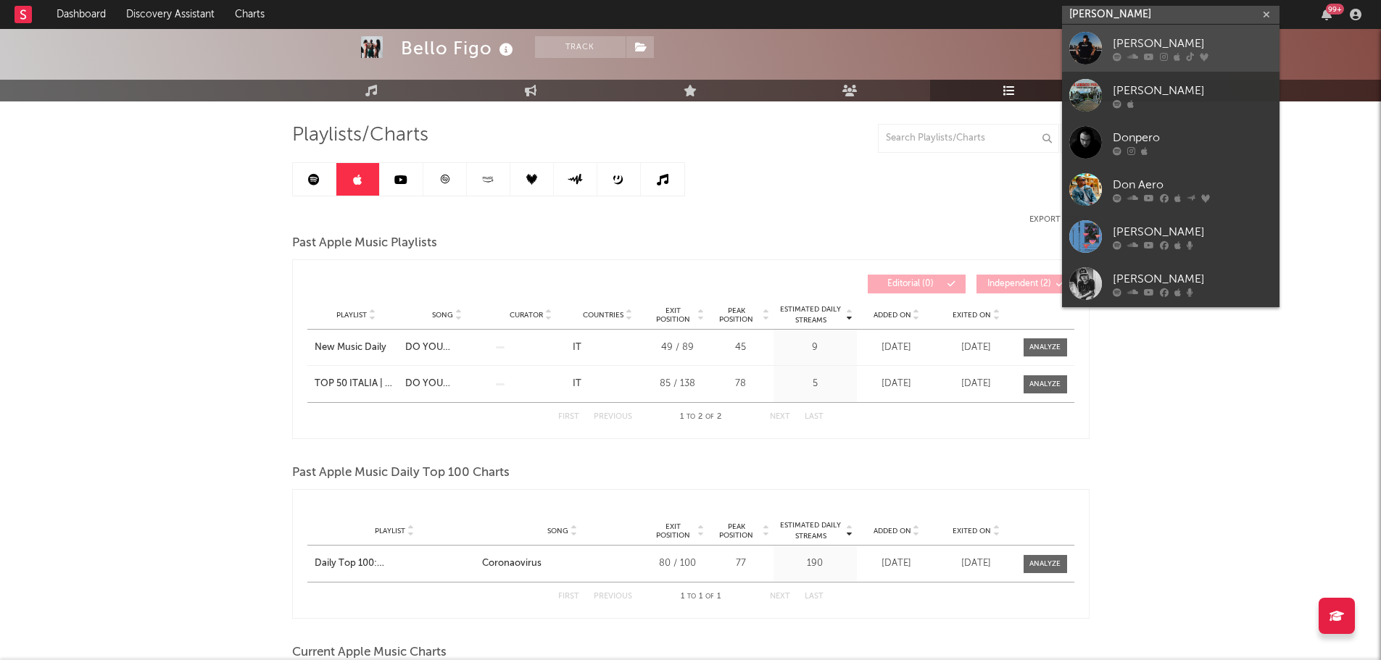
type input "[PERSON_NAME]"
click at [1204, 41] on div "[PERSON_NAME]" at bounding box center [1191, 43] width 159 height 17
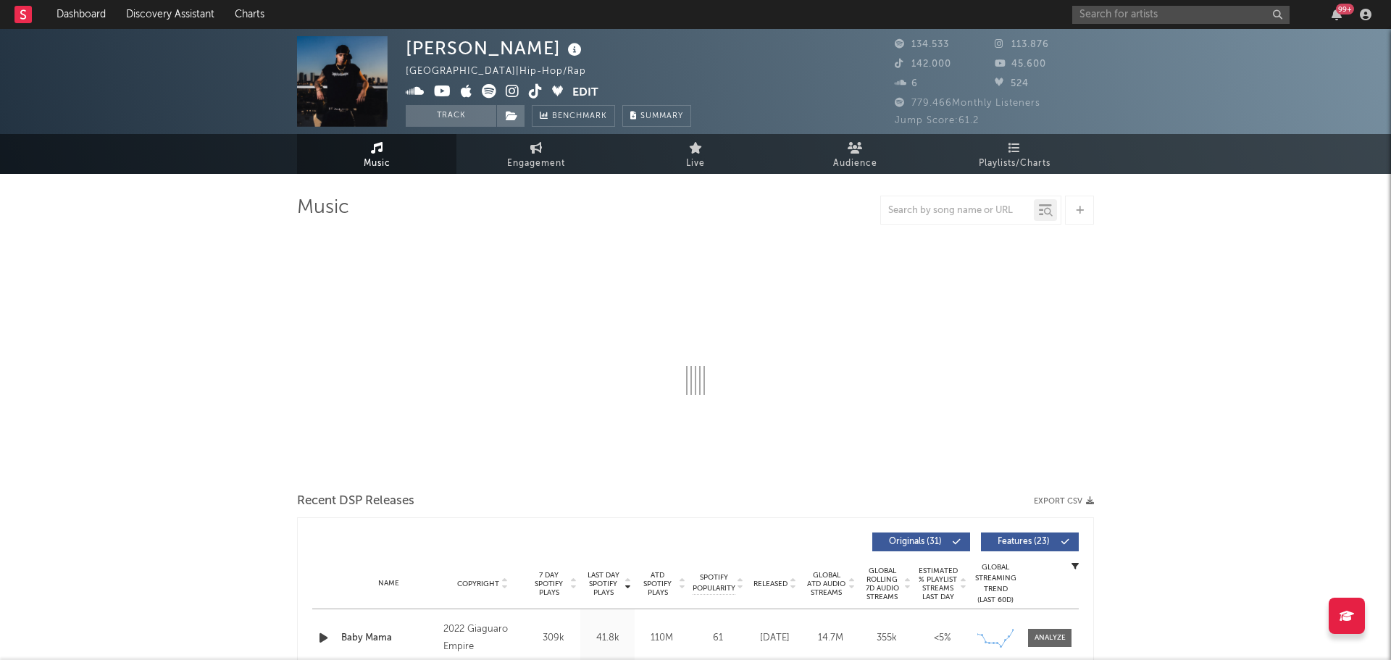
select select "6m"
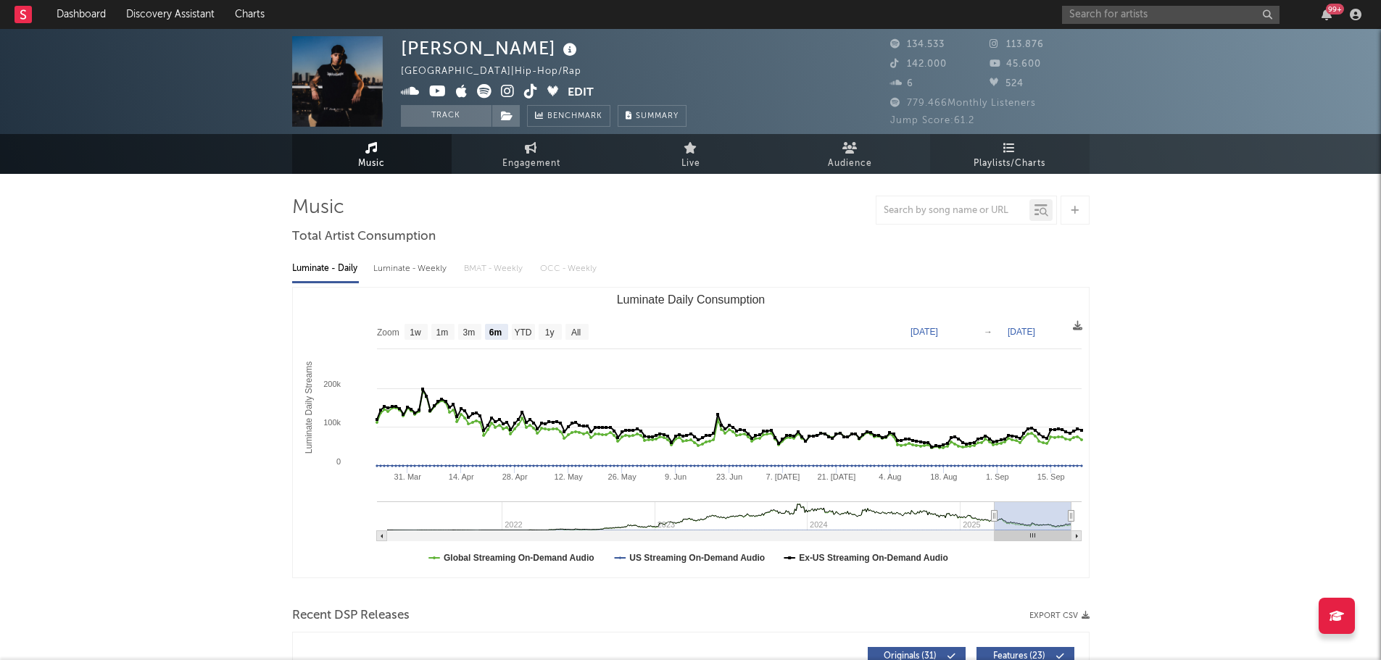
drag, startPoint x: 1012, startPoint y: 139, endPoint x: 978, endPoint y: 141, distance: 34.1
click at [1012, 139] on link "Playlists/Charts" at bounding box center [1009, 154] width 159 height 40
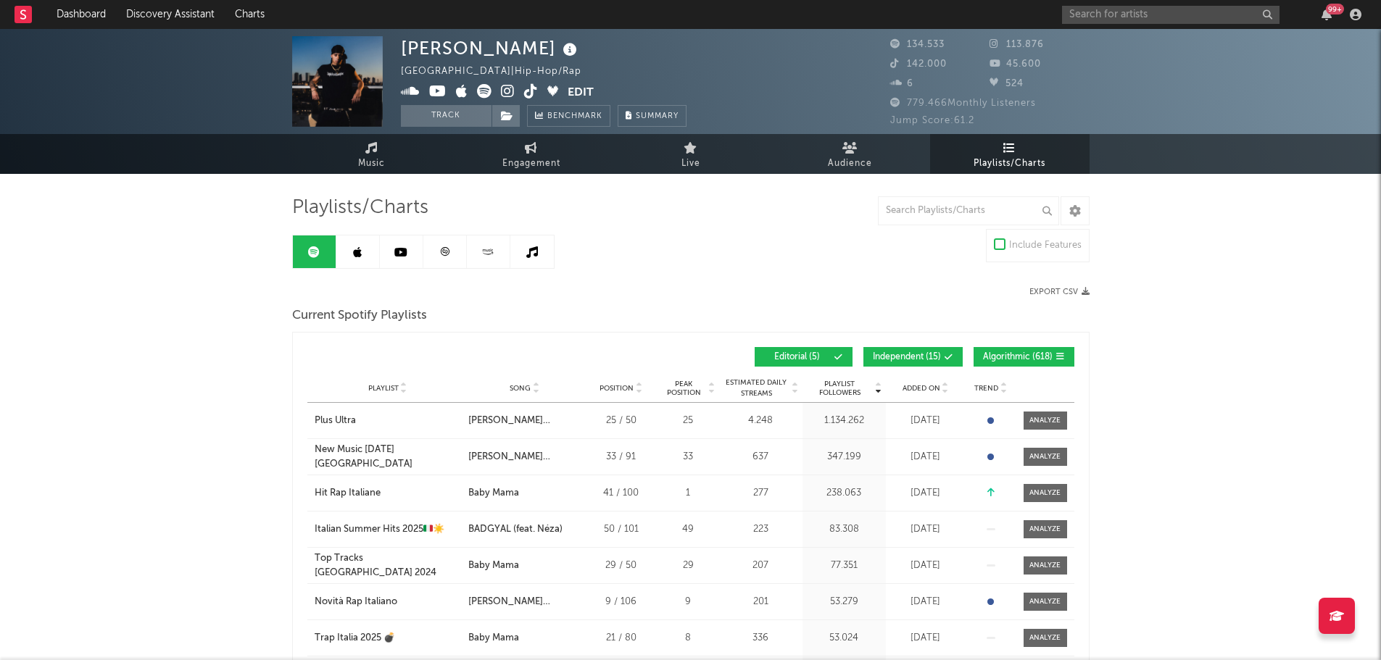
click at [907, 380] on div "Playlist City Song Position Peak Position Estimated Daily Streams Playlist Foll…" at bounding box center [690, 388] width 767 height 29
click at [910, 384] on span "Added On" at bounding box center [921, 388] width 38 height 9
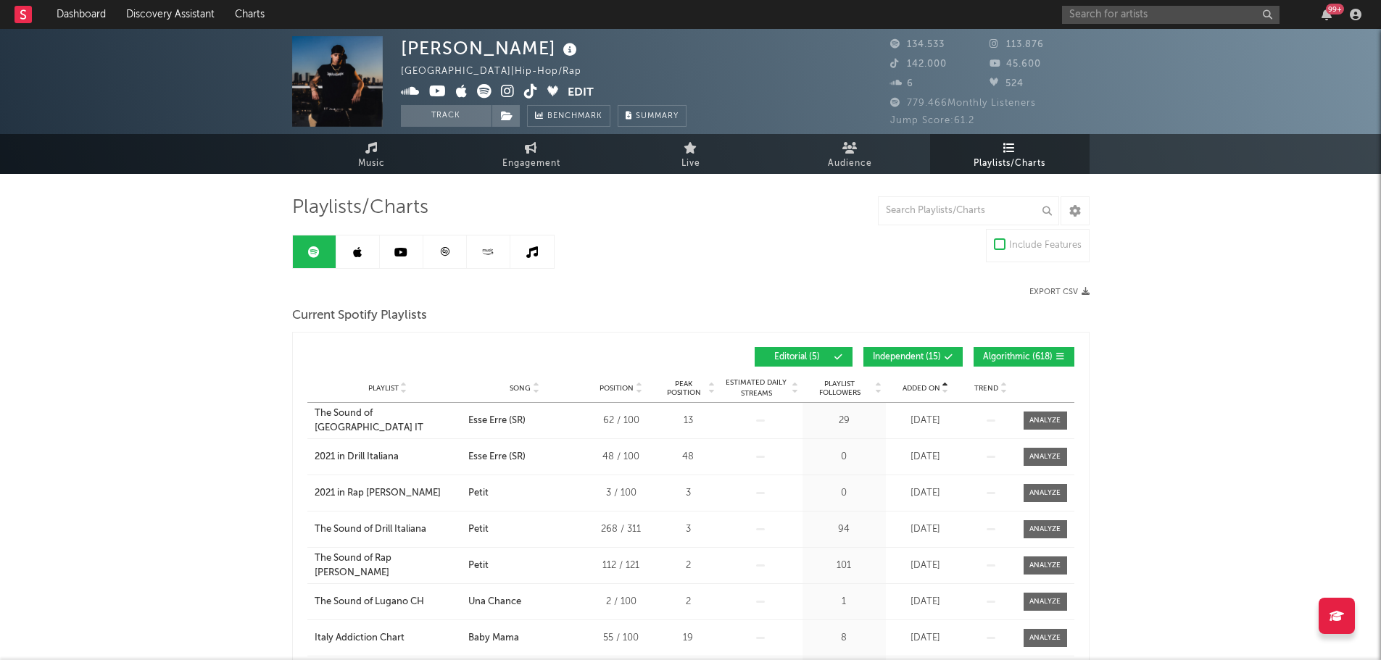
click at [915, 385] on span "Added On" at bounding box center [921, 388] width 38 height 9
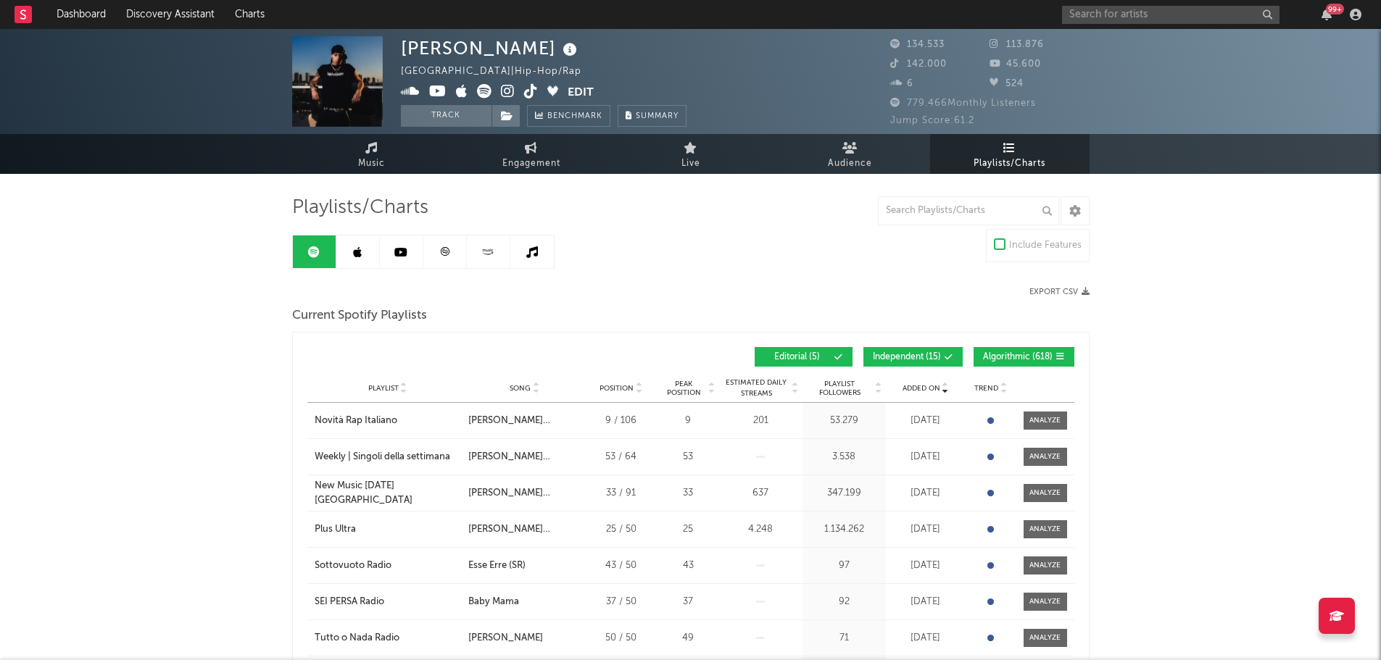
click at [919, 354] on span "Independent ( 15 )" at bounding box center [907, 357] width 68 height 9
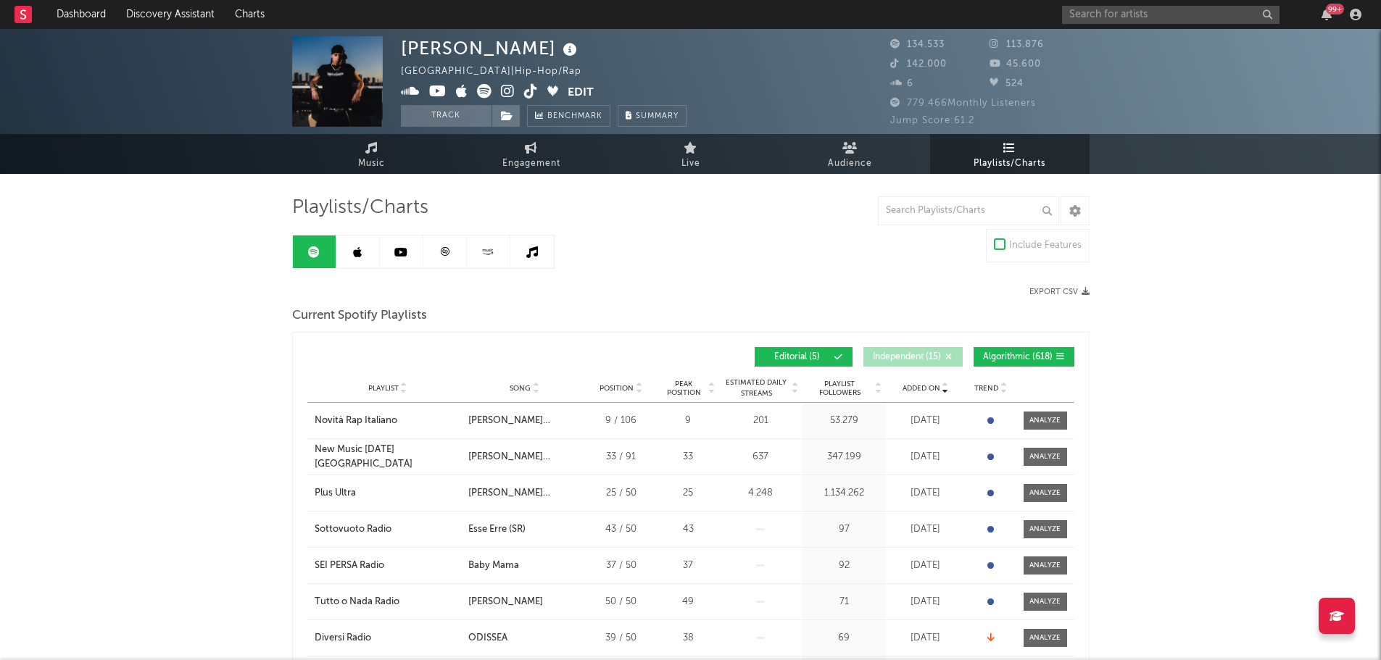
click at [1018, 350] on button "Algorithmic ( 618 )" at bounding box center [1023, 357] width 101 height 20
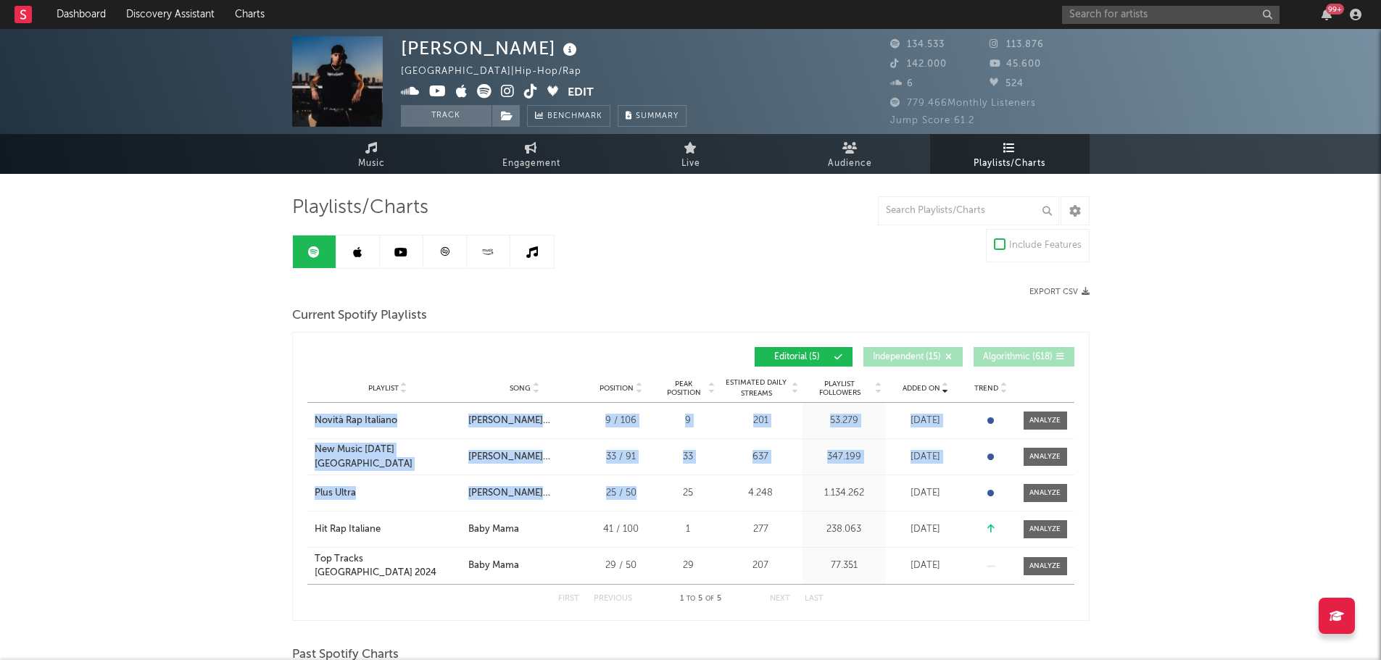
drag, startPoint x: 309, startPoint y: 412, endPoint x: 636, endPoint y: 494, distance: 336.9
click at [636, 494] on div "Playlist Novità Rap Italiano City Song [PERSON_NAME] [PERSON_NAME] Position 9 /…" at bounding box center [690, 493] width 767 height 181
copy div "Novità Rap Italiano City Song [PERSON_NAME] [PERSON_NAME] Position 9 / 106 Peak…"
drag, startPoint x: 370, startPoint y: 249, endPoint x: 554, endPoint y: 251, distance: 184.1
click at [370, 249] on link at bounding box center [357, 252] width 43 height 33
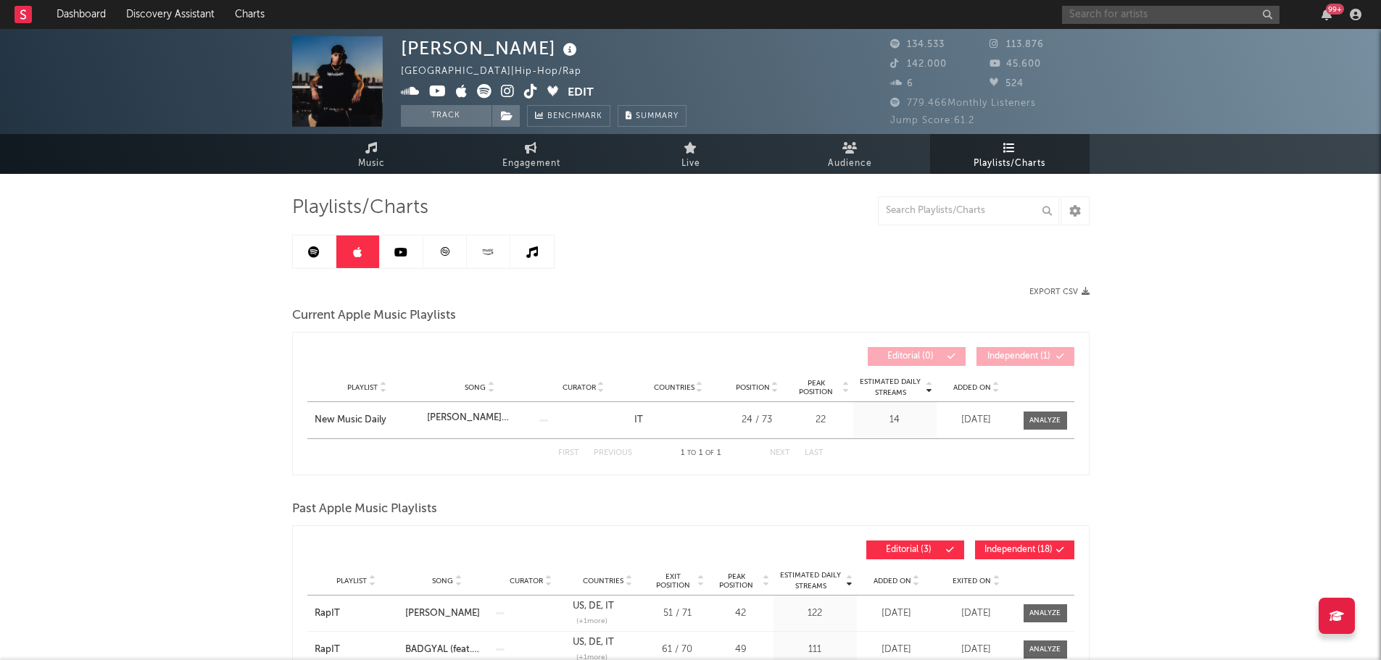
click at [1133, 20] on input "text" at bounding box center [1170, 15] width 217 height 18
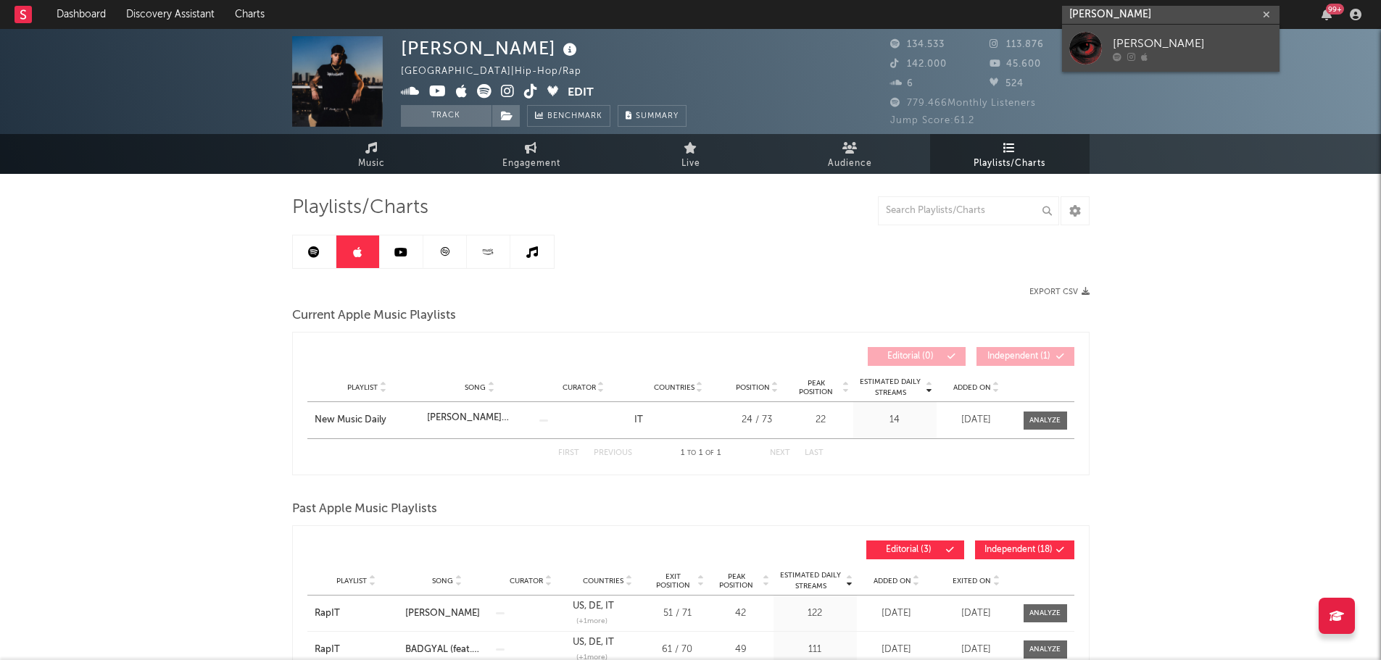
type input "[PERSON_NAME]"
click at [1137, 46] on div "[PERSON_NAME]" at bounding box center [1191, 43] width 159 height 17
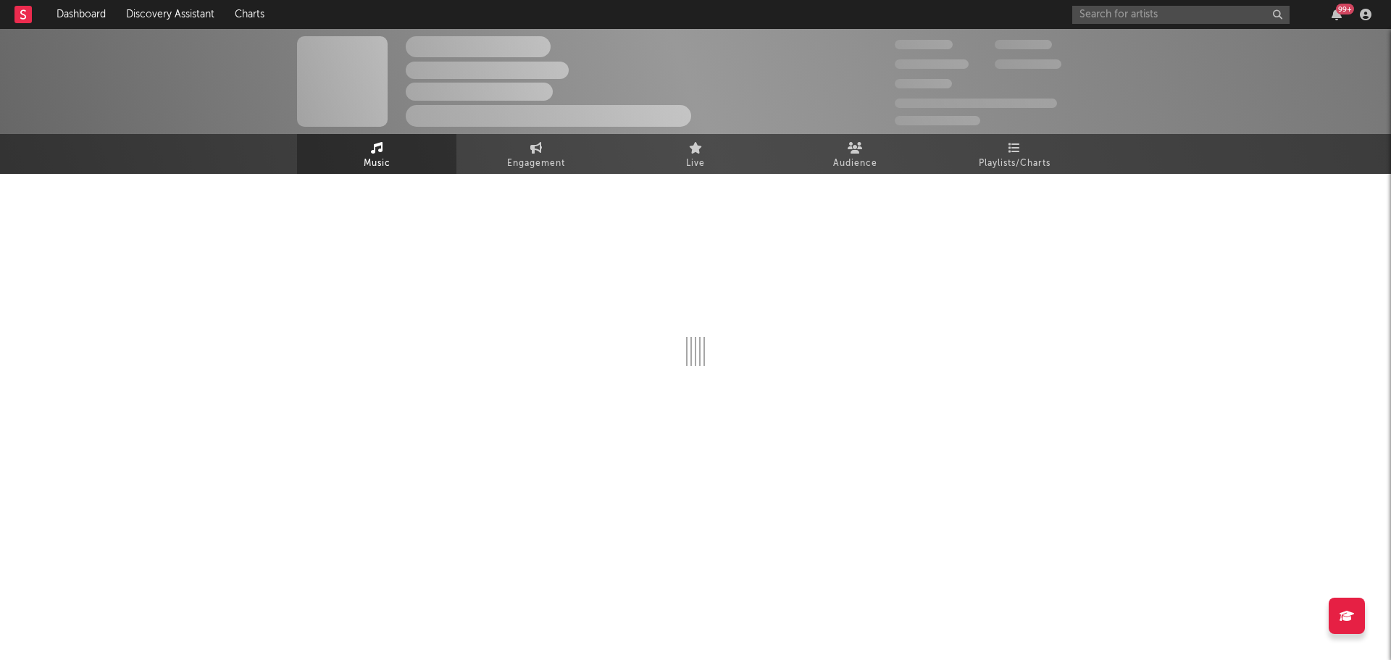
select select "1w"
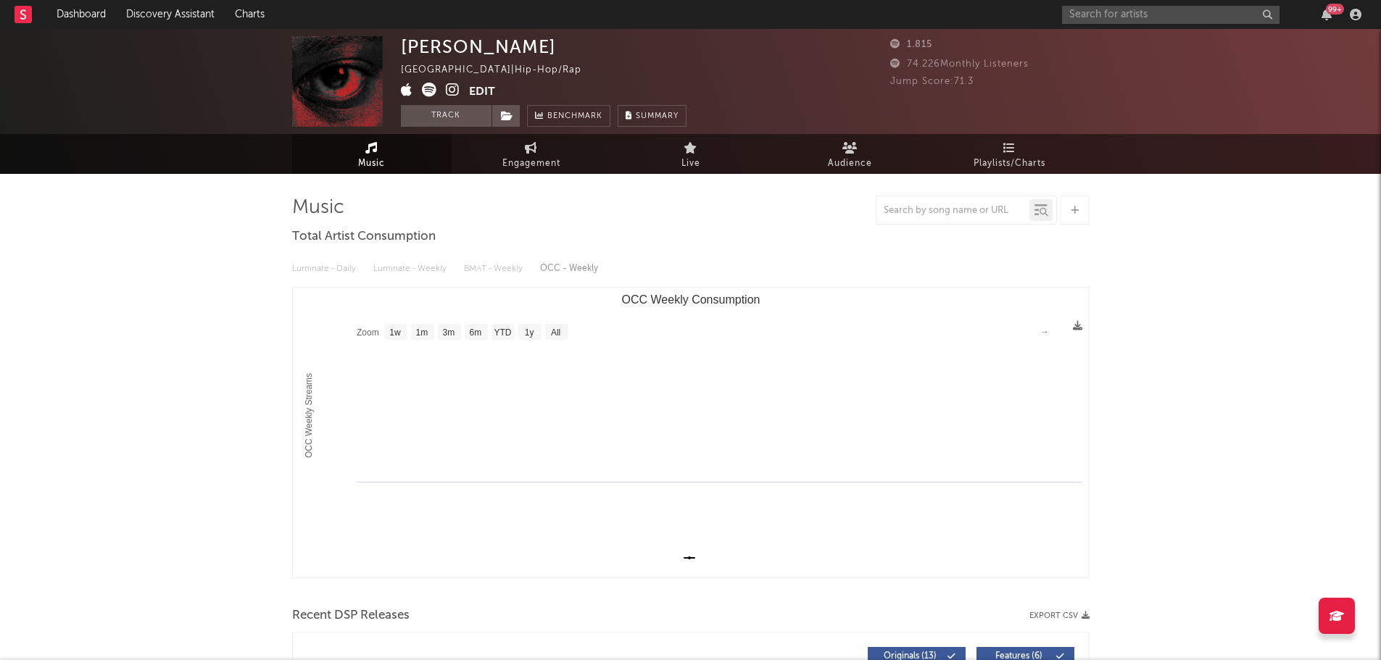
select select "1w"
click at [1046, 141] on link "Playlists/Charts" at bounding box center [1009, 154] width 159 height 40
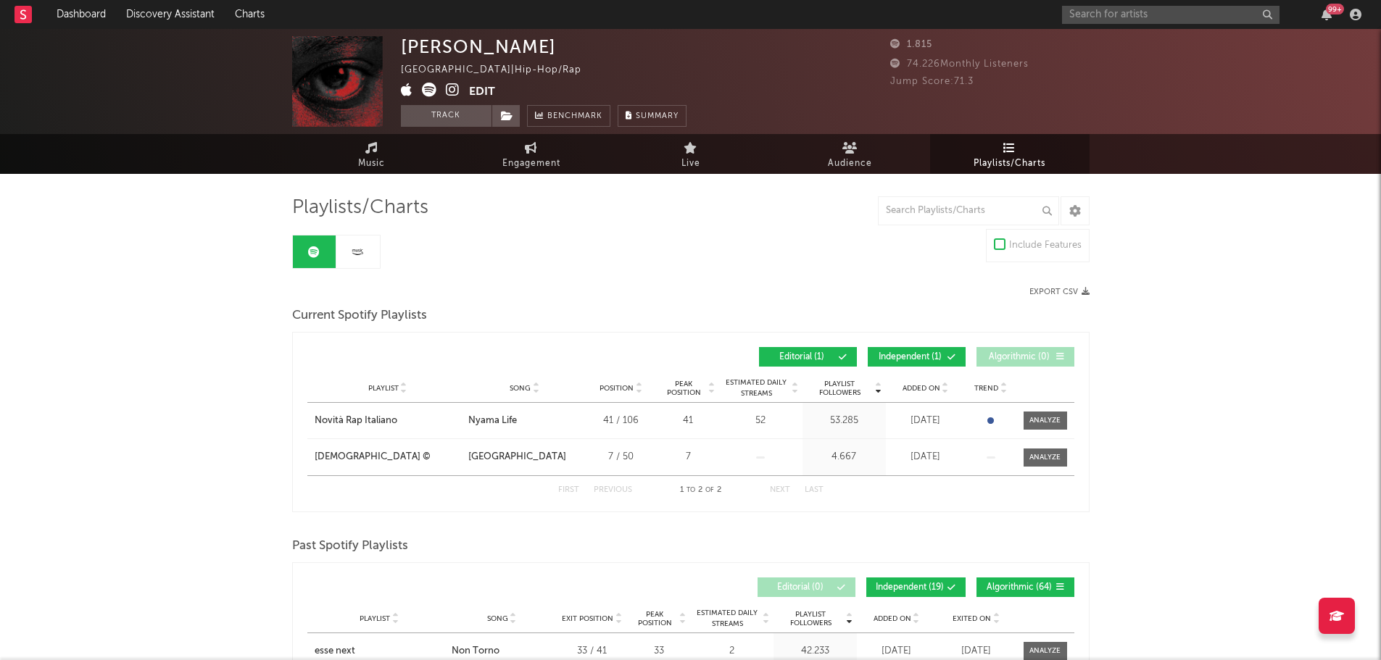
click at [1011, 156] on span "Playlists/Charts" at bounding box center [1009, 163] width 72 height 17
click at [1083, 15] on input "text" at bounding box center [1170, 15] width 217 height 18
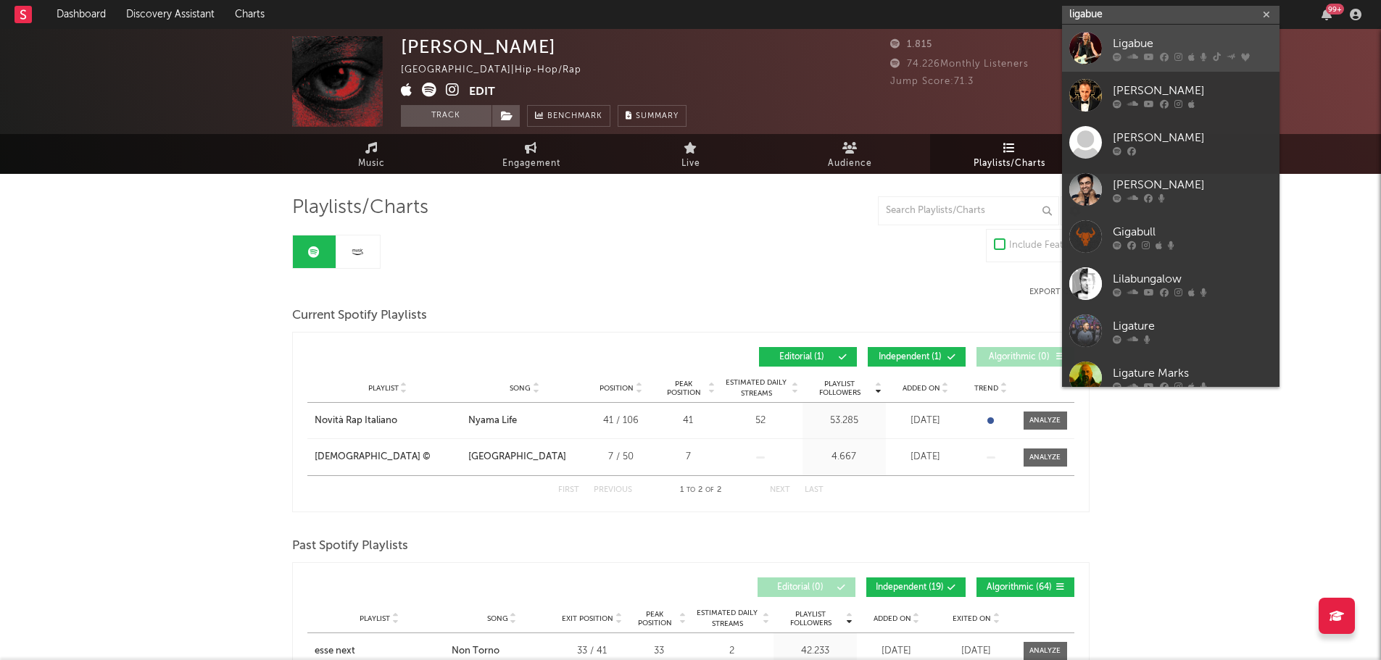
type input "ligabue"
click at [1167, 33] on link "Ligabue" at bounding box center [1170, 48] width 217 height 47
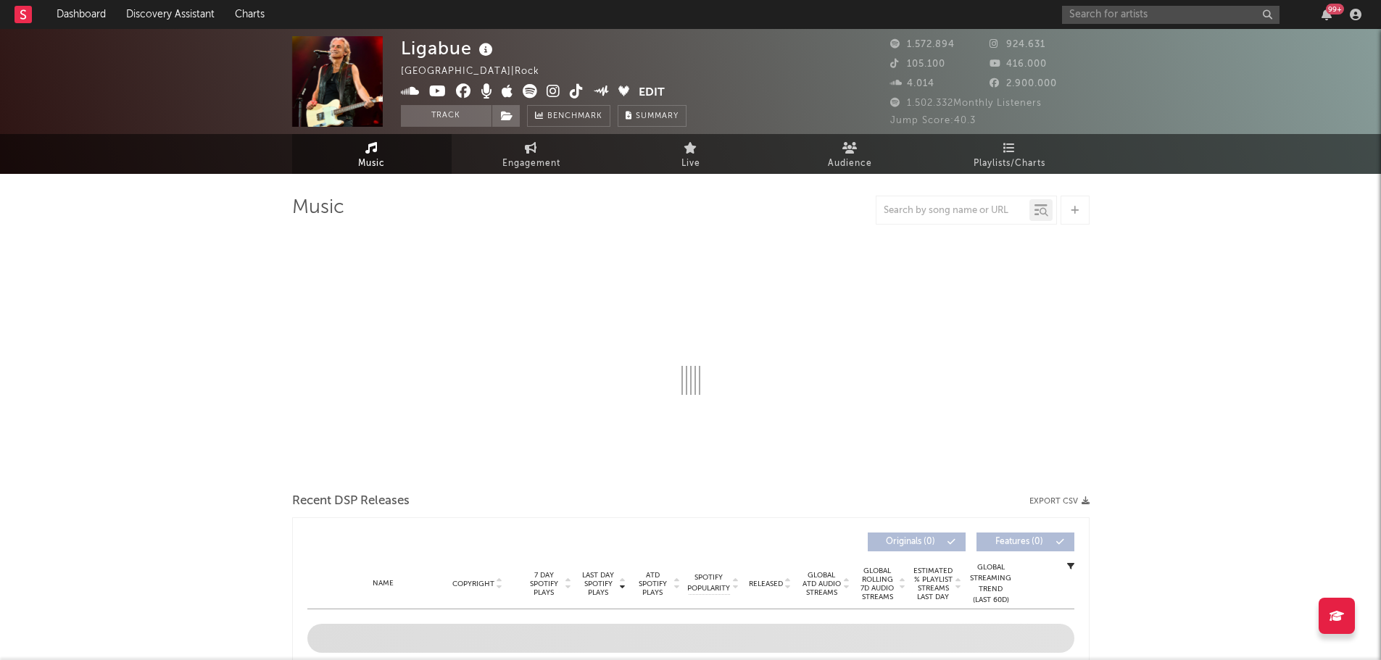
select select "6m"
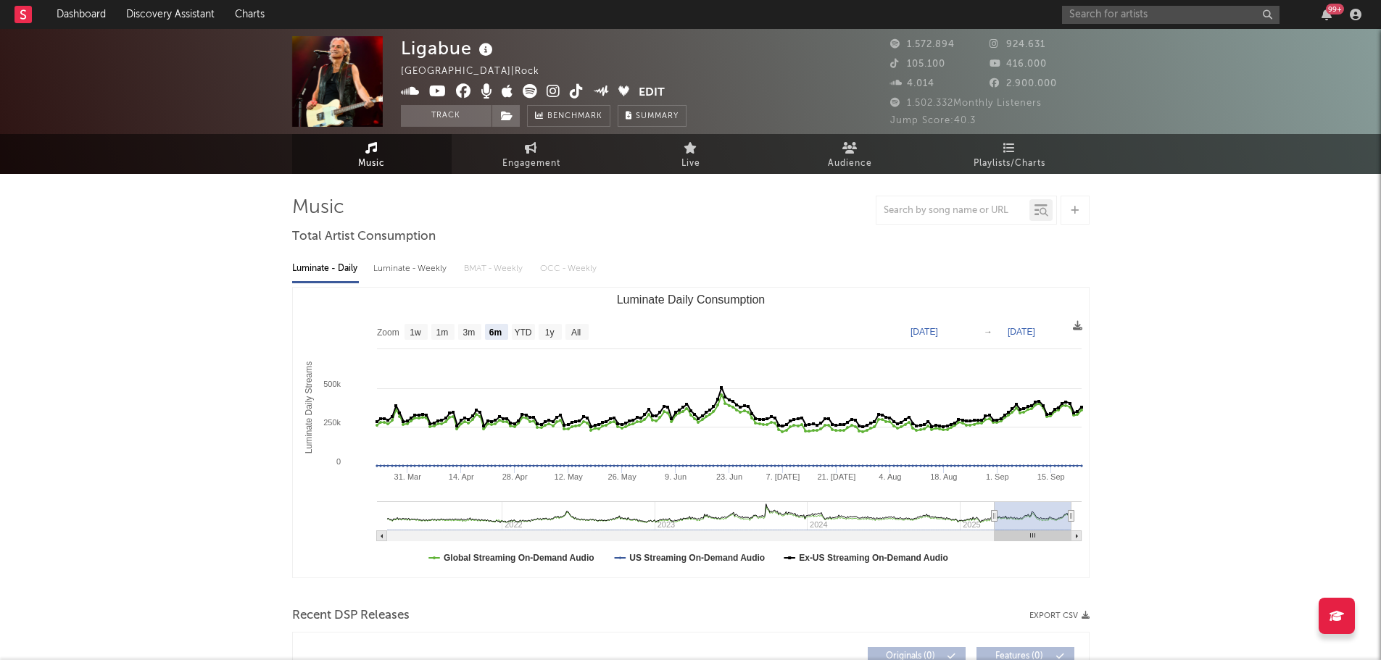
select select "6m"
click at [1039, 159] on span "Playlists/Charts" at bounding box center [1009, 163] width 72 height 17
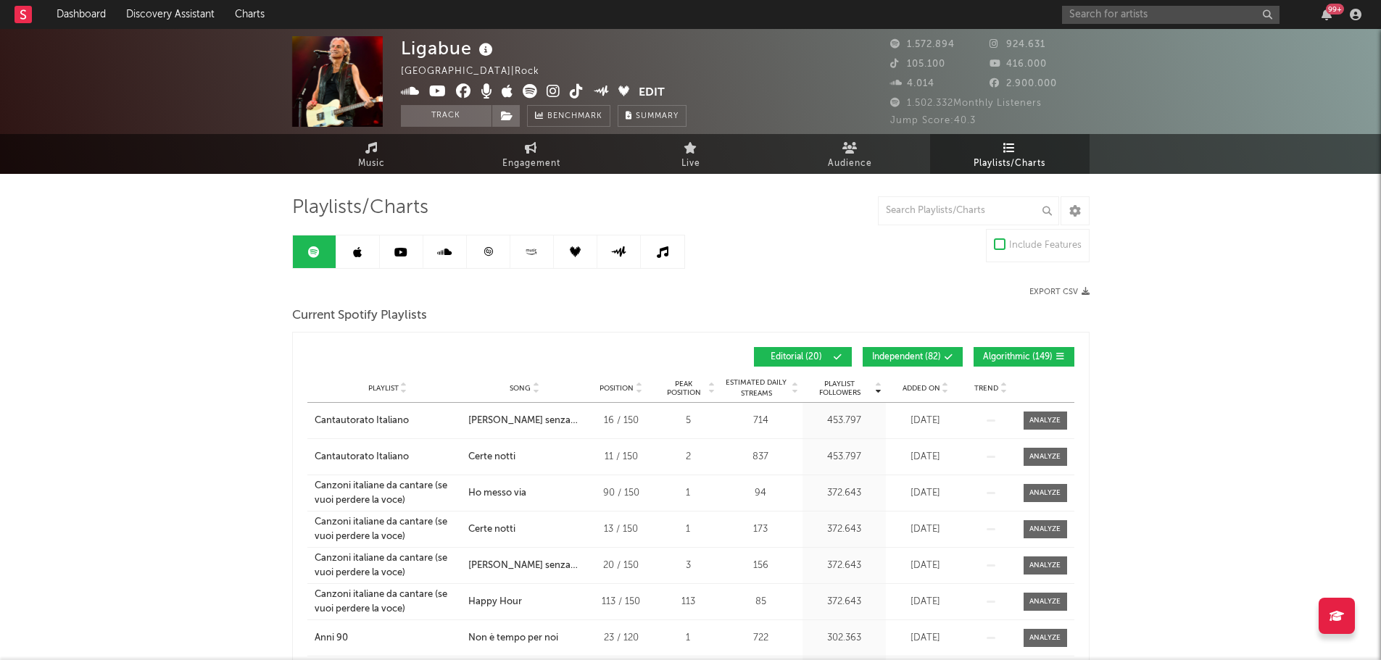
click at [920, 384] on span "Added On" at bounding box center [921, 388] width 38 height 9
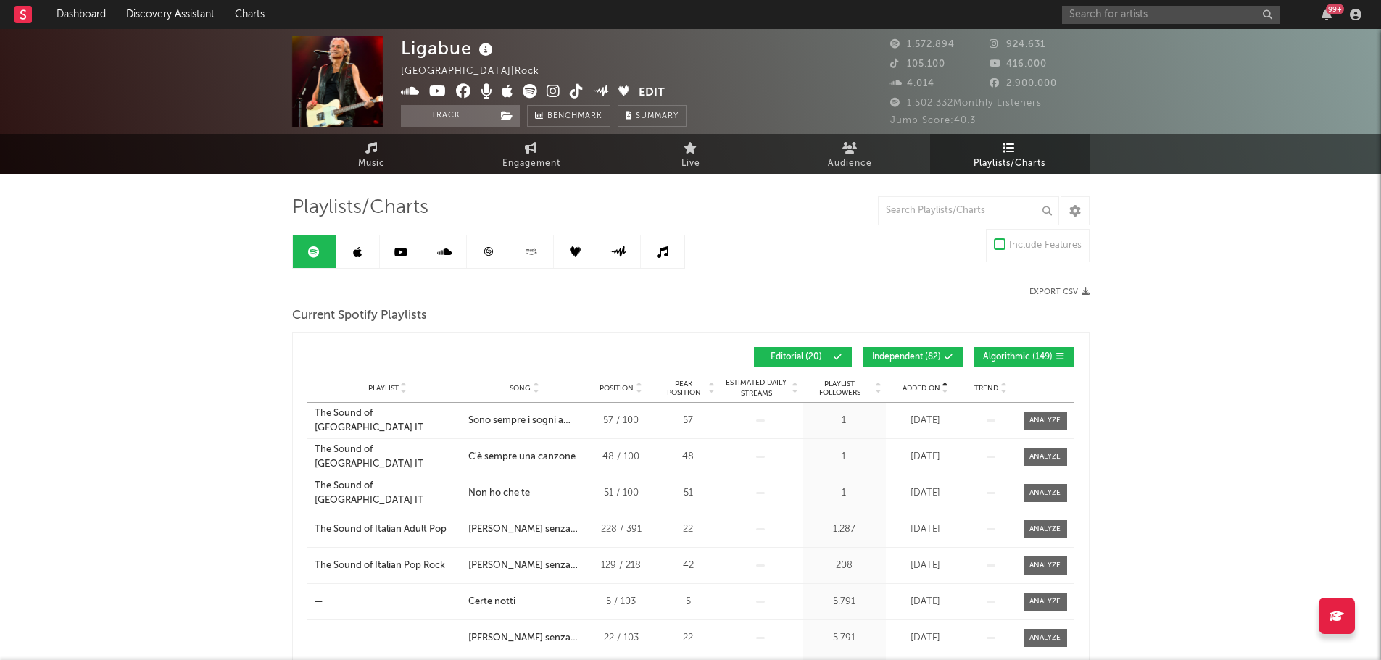
click at [920, 384] on span "Added On" at bounding box center [921, 388] width 38 height 9
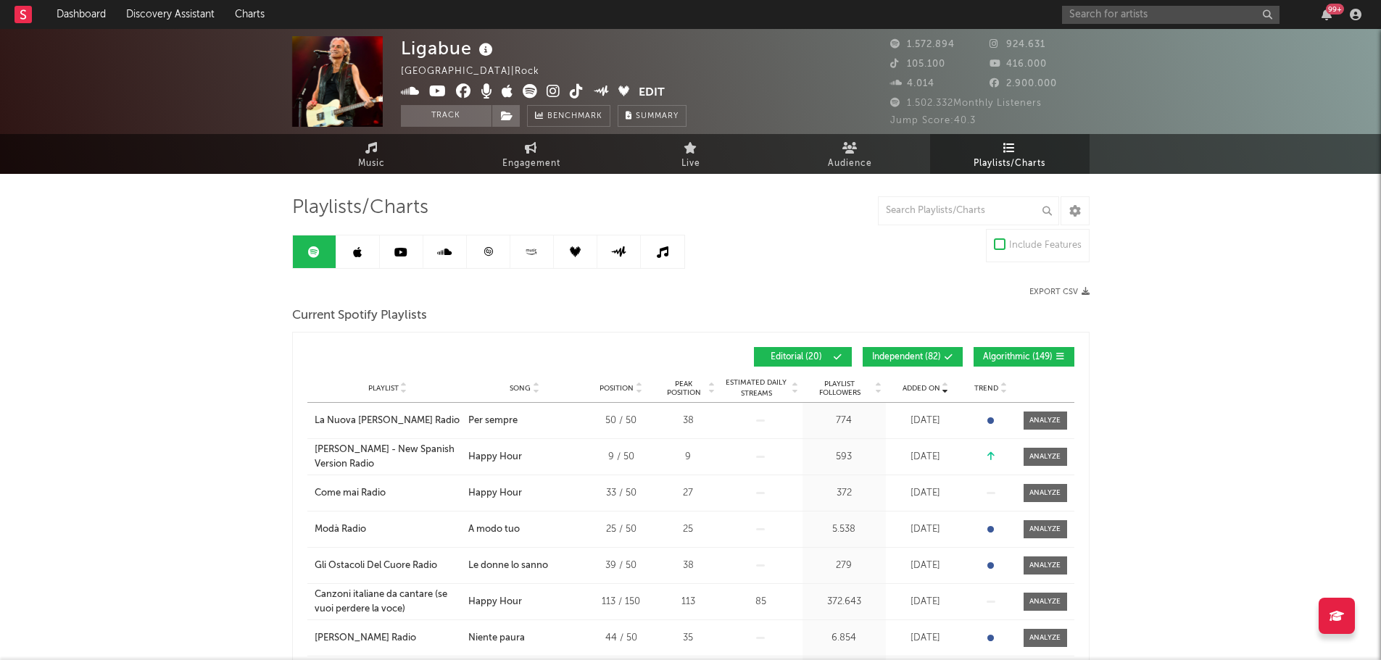
click at [922, 344] on div "Added On Playlist Song Position Peak Position Playlist Followers Added On Trend…" at bounding box center [690, 357] width 767 height 34
click at [920, 351] on button "Independent ( 82 )" at bounding box center [912, 357] width 100 height 20
click at [1004, 364] on button "Algorithmic ( 149 )" at bounding box center [1023, 357] width 101 height 20
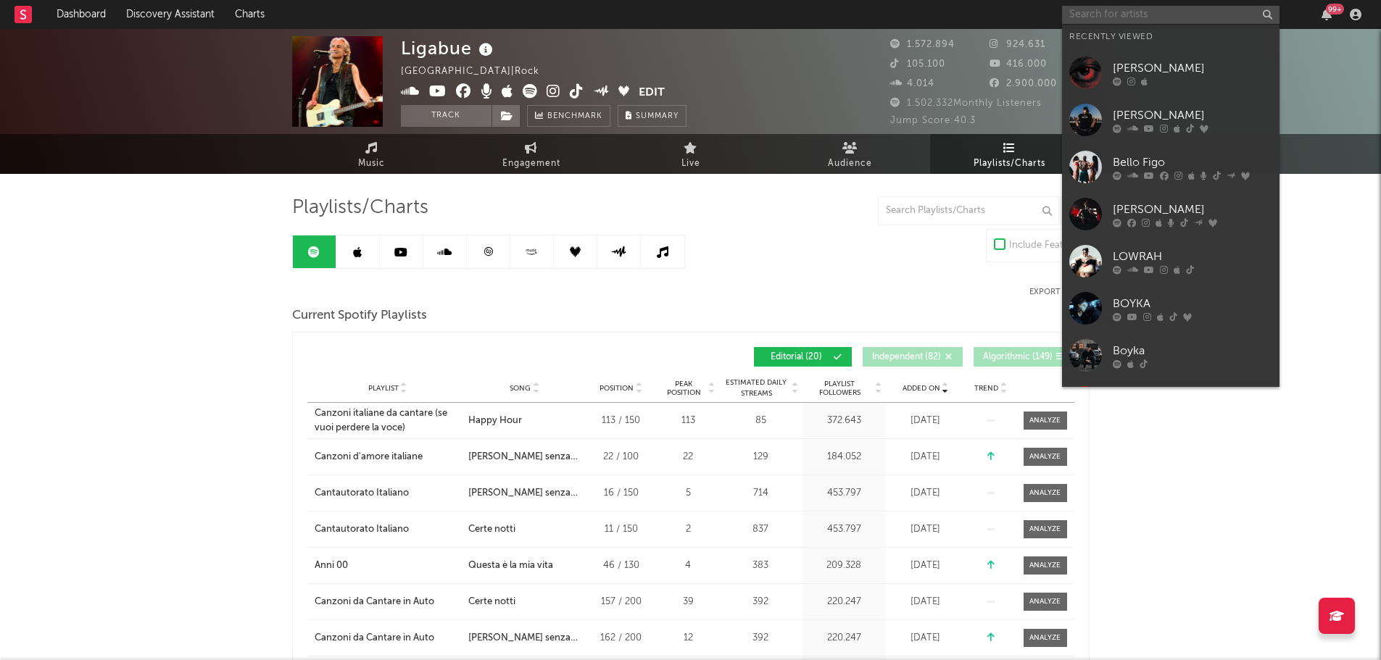
click at [1126, 7] on input "text" at bounding box center [1170, 15] width 217 height 18
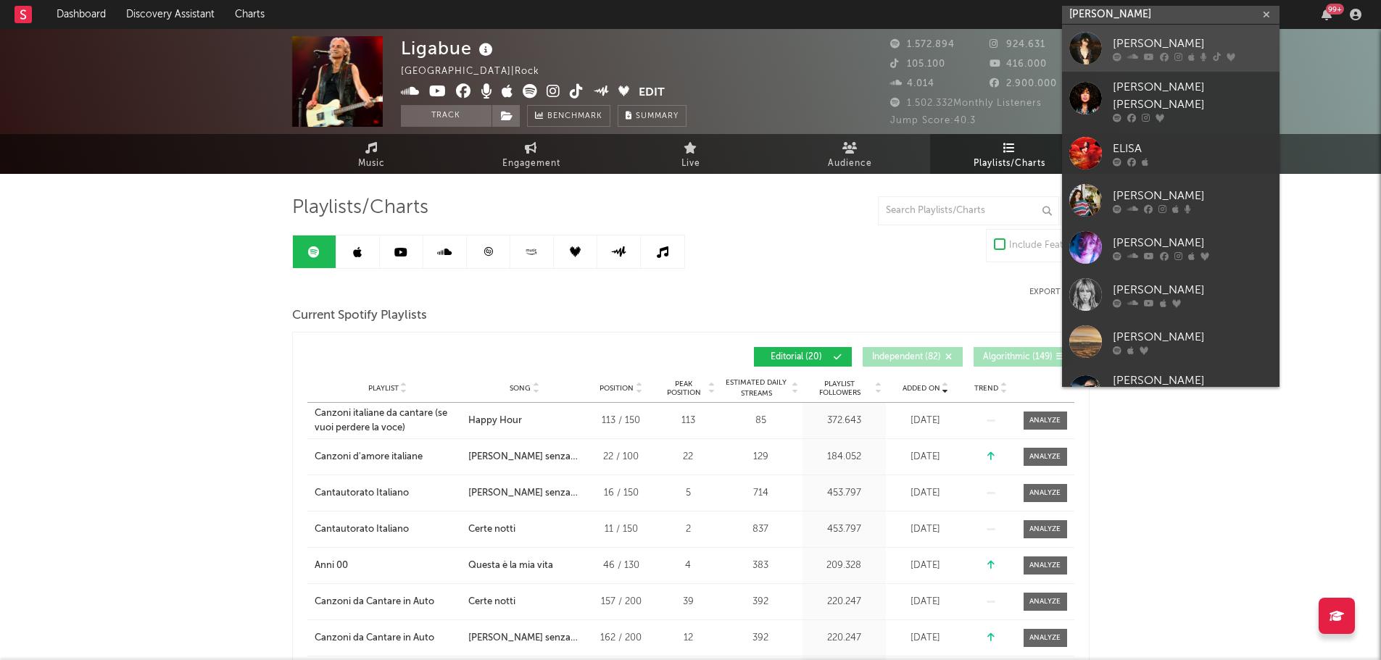
type input "[PERSON_NAME]"
click at [1139, 46] on div "[PERSON_NAME]" at bounding box center [1191, 43] width 159 height 17
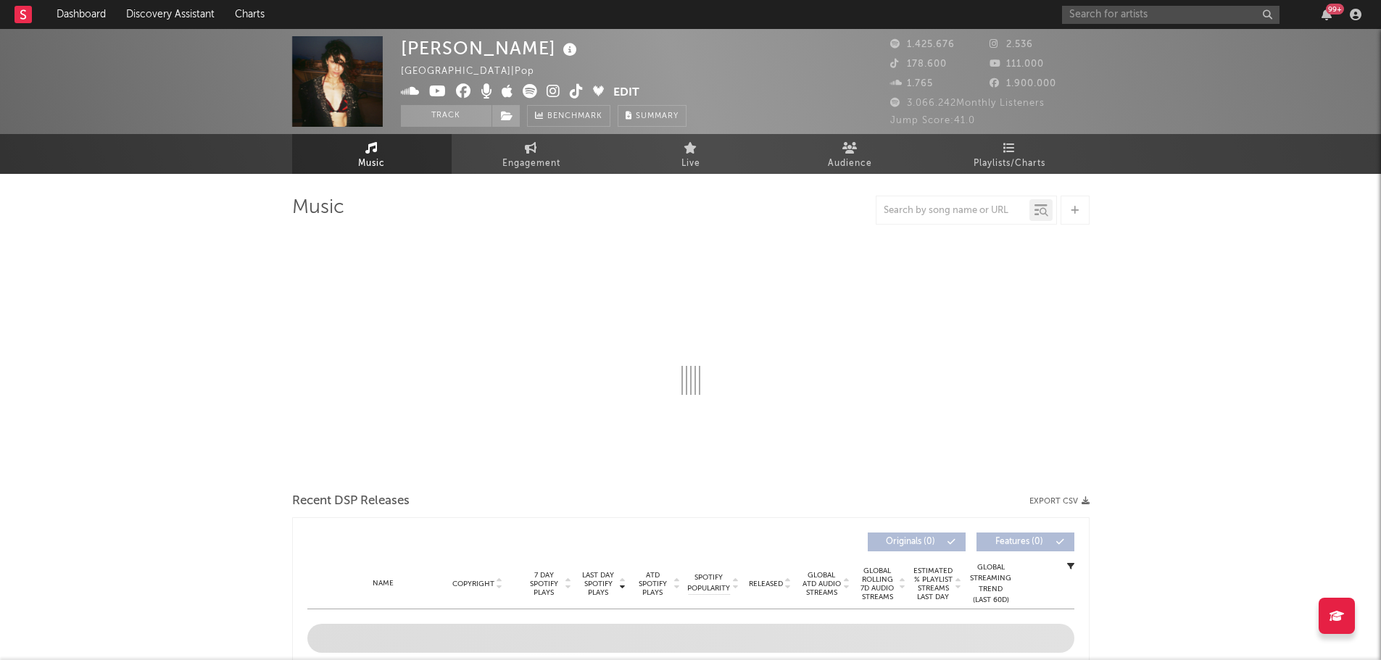
select select "6m"
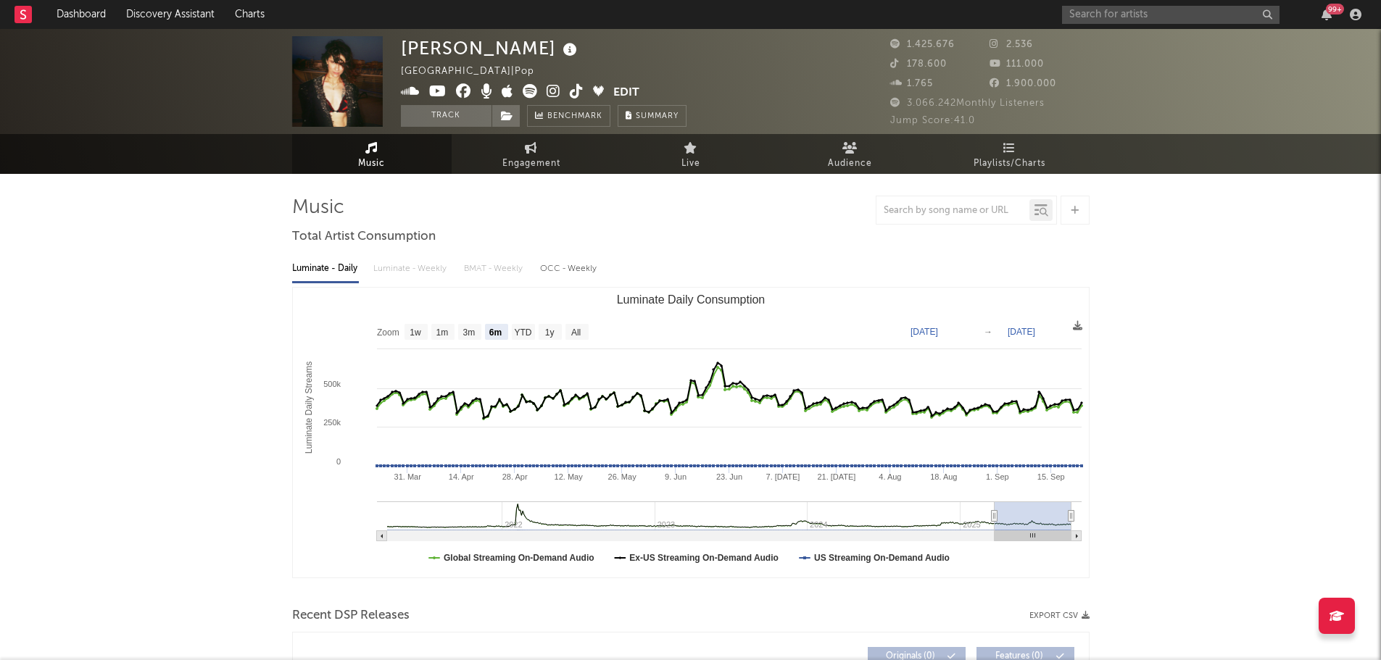
select select "6m"
click at [1038, 160] on span "Playlists/Charts" at bounding box center [1009, 163] width 72 height 17
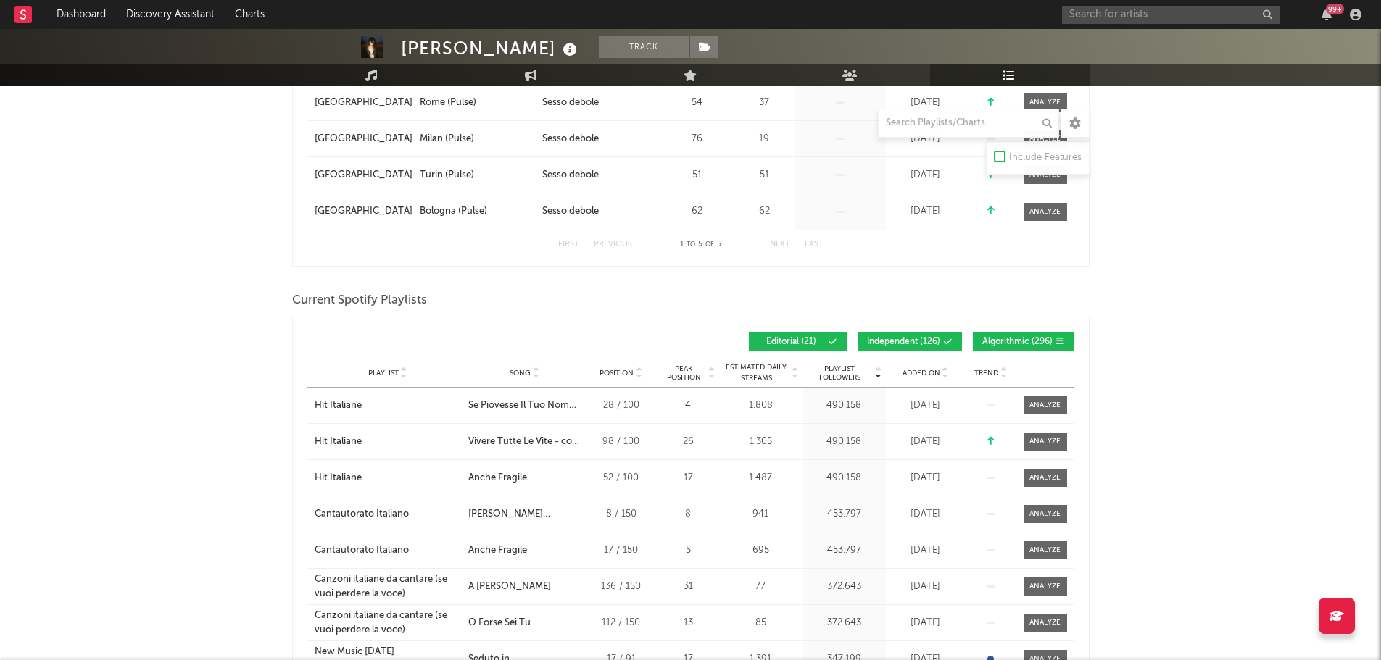
scroll to position [362, 0]
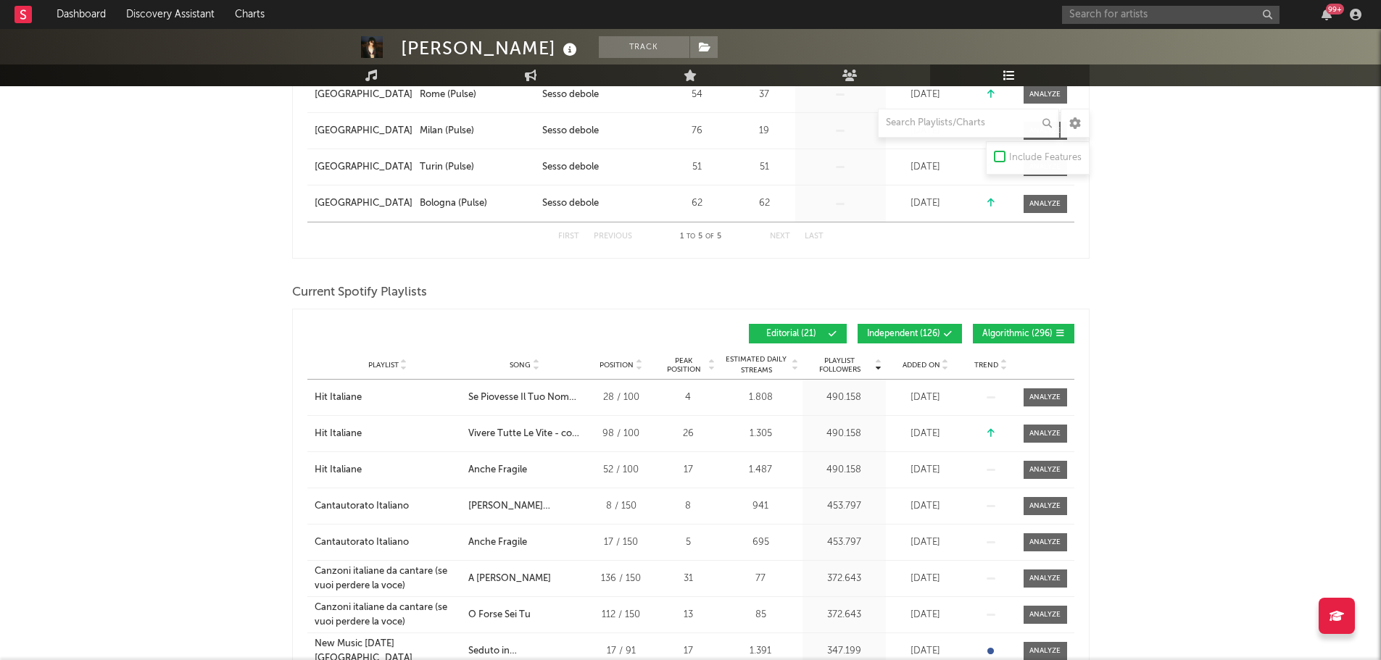
click at [904, 333] on span "Independent ( 126 )" at bounding box center [903, 334] width 73 height 9
click at [1016, 336] on span "Algorithmic ( 296 )" at bounding box center [1017, 334] width 70 height 9
click at [950, 359] on div "Added On" at bounding box center [925, 364] width 72 height 11
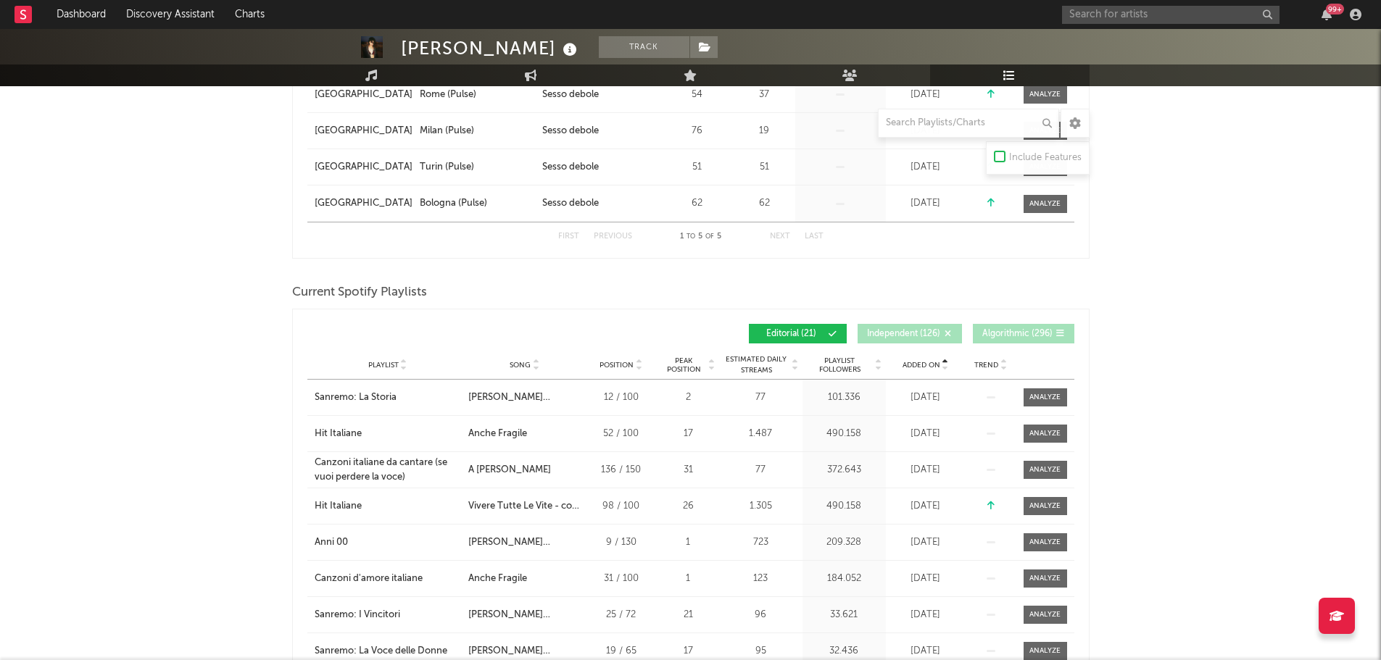
click at [950, 359] on div "Added On" at bounding box center [925, 364] width 72 height 11
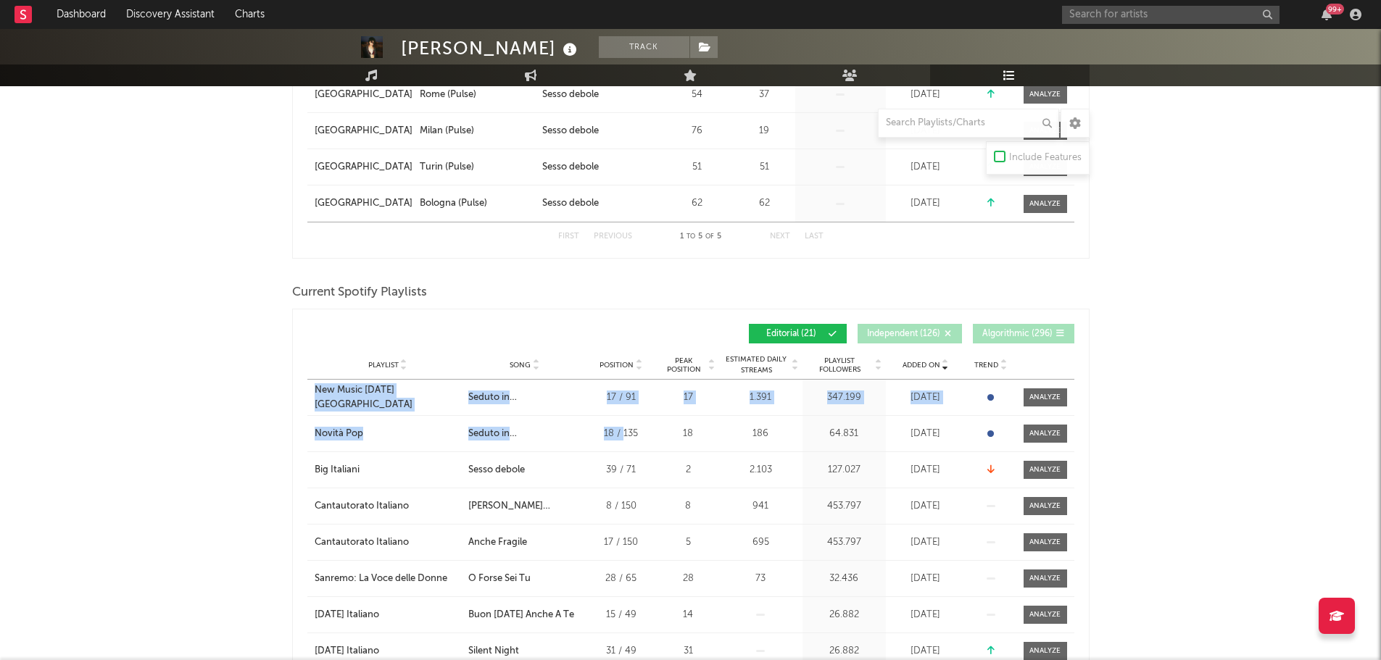
drag, startPoint x: 288, startPoint y: 390, endPoint x: 623, endPoint y: 436, distance: 338.0
copy div "New Music [DATE] Italia City Song Seduto in [PERSON_NAME] Position 17 / 91 Peak…"
click at [1131, 14] on input "text" at bounding box center [1170, 15] width 217 height 18
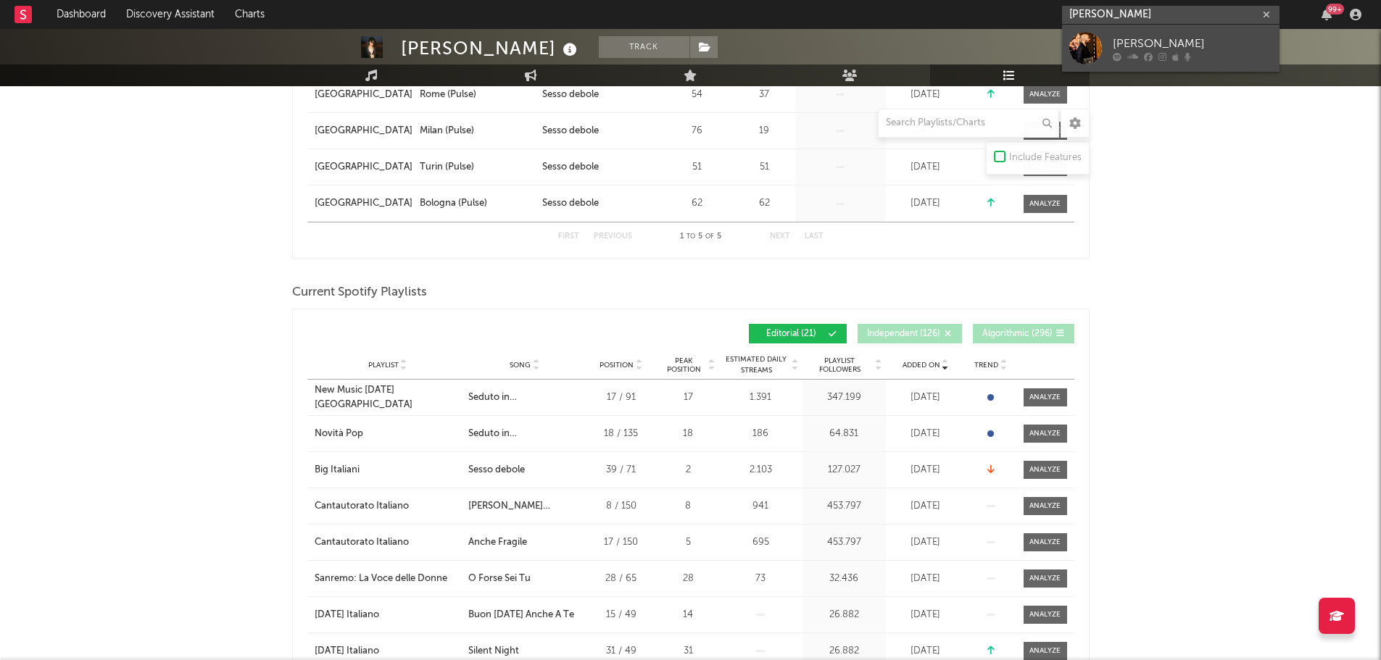
type input "[PERSON_NAME]"
click at [1152, 37] on div "[PERSON_NAME]" at bounding box center [1191, 43] width 159 height 17
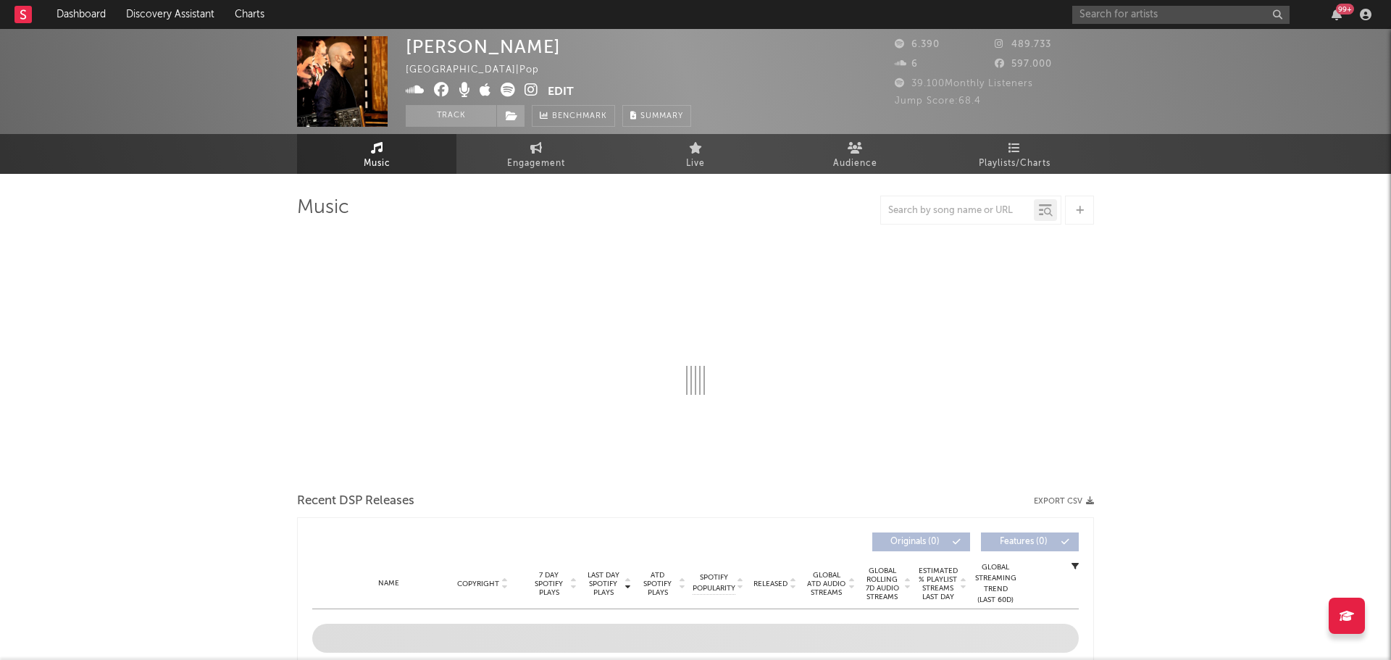
select select "6m"
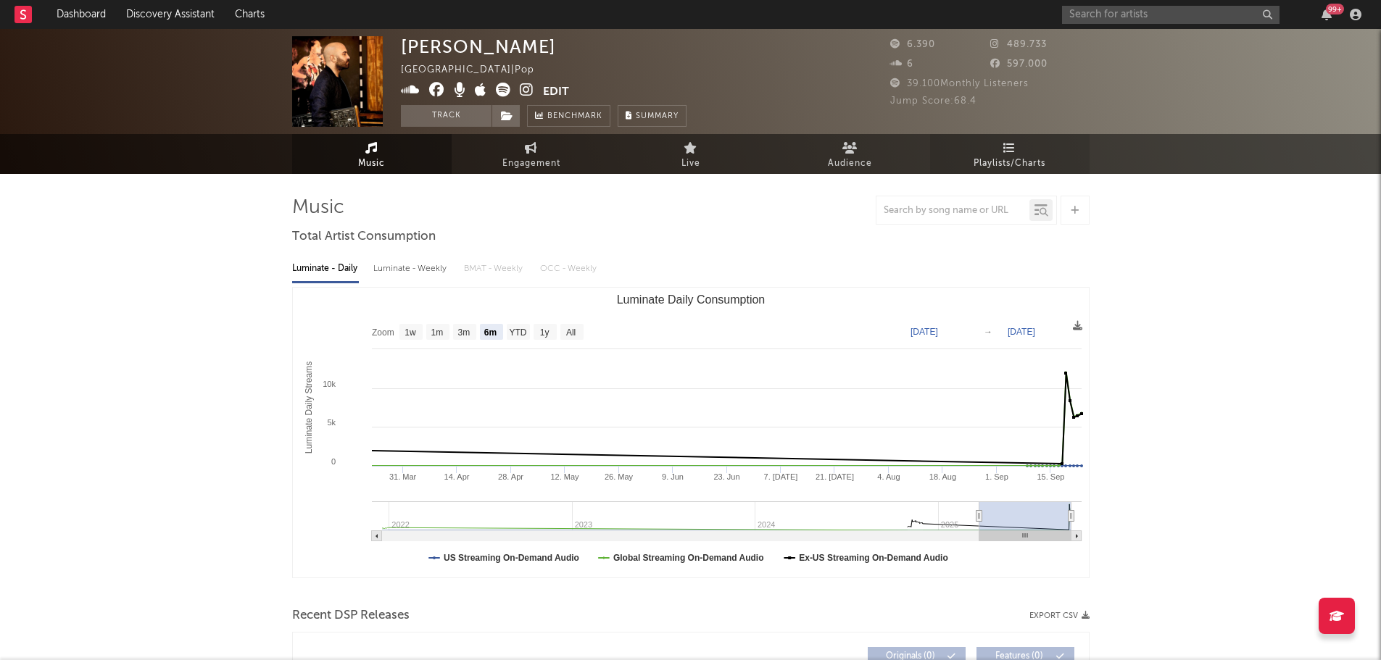
click at [1015, 166] on span "Playlists/Charts" at bounding box center [1009, 163] width 72 height 17
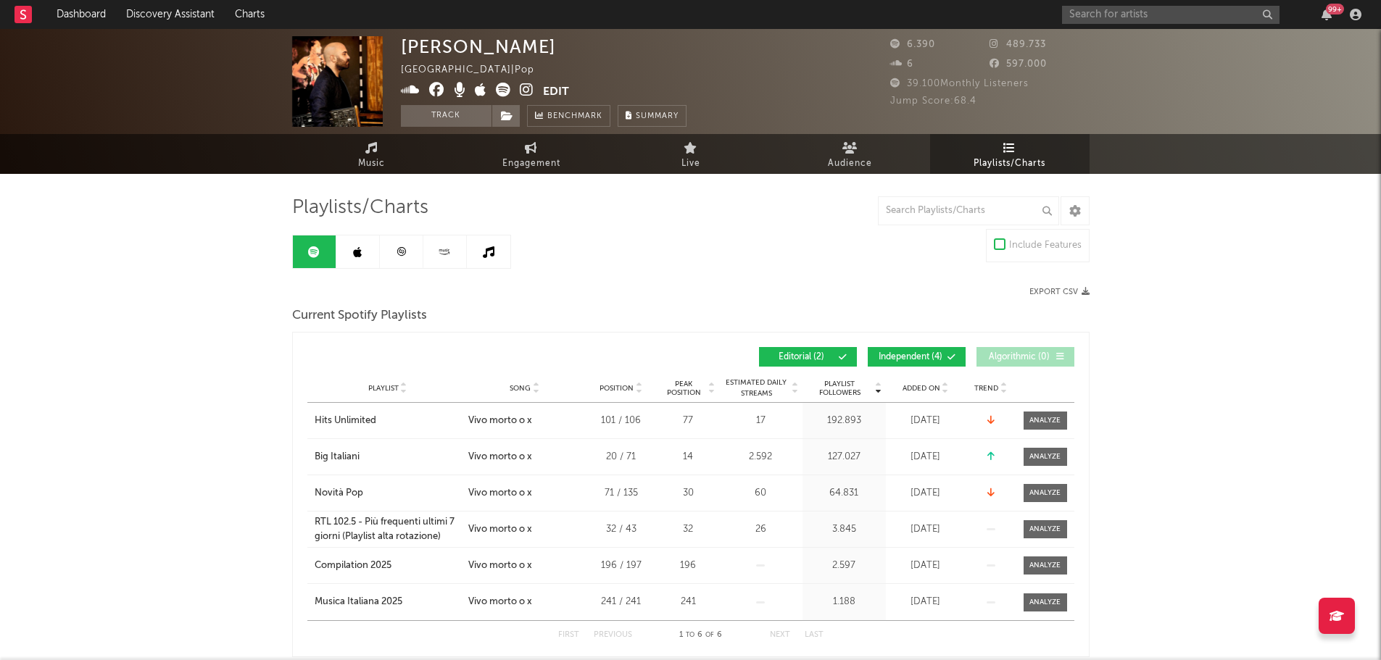
click at [887, 353] on span "Independent ( 4 )" at bounding box center [910, 357] width 67 height 9
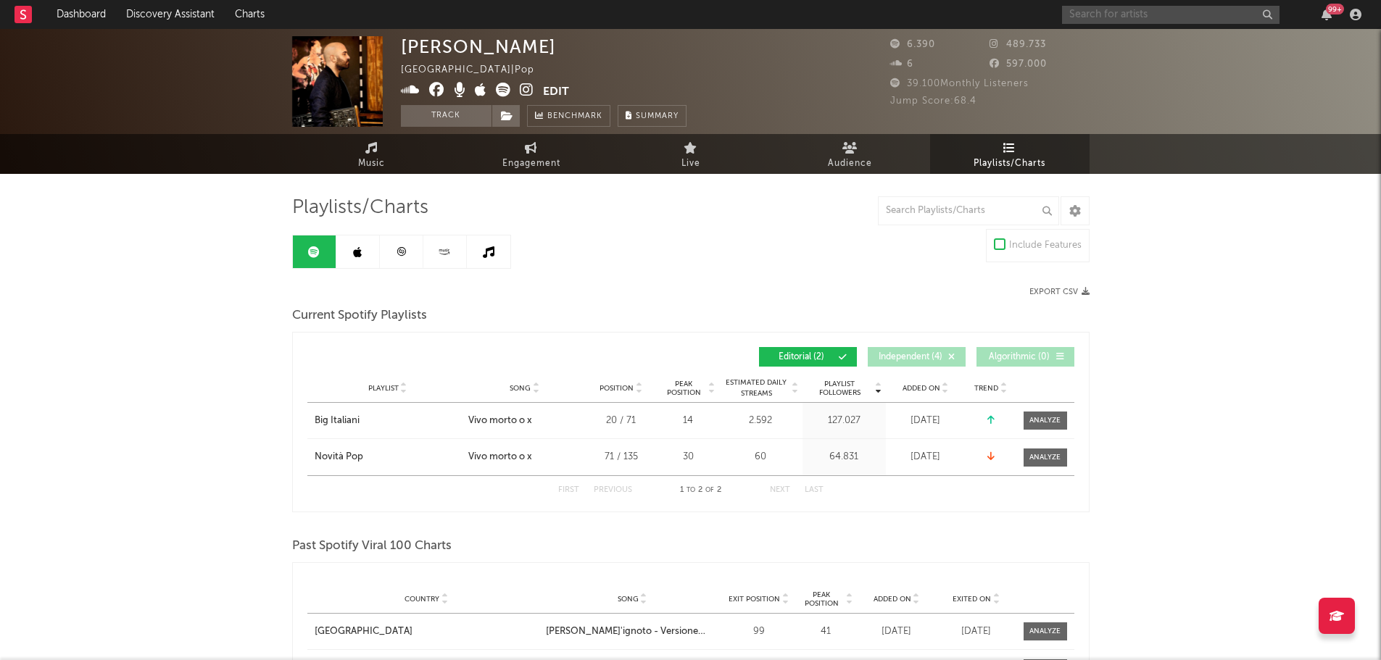
click at [1102, 17] on input "text" at bounding box center [1170, 15] width 217 height 18
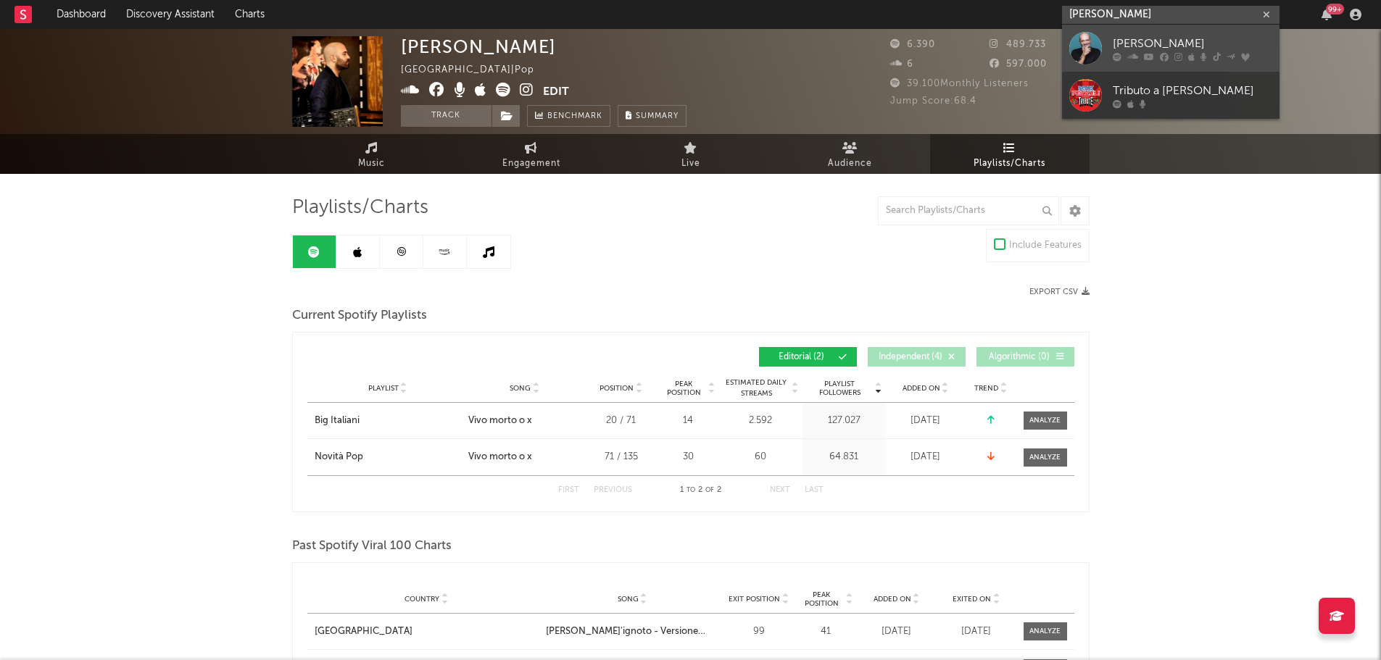
type input "[PERSON_NAME]"
click at [1124, 43] on div "[PERSON_NAME]" at bounding box center [1191, 43] width 159 height 17
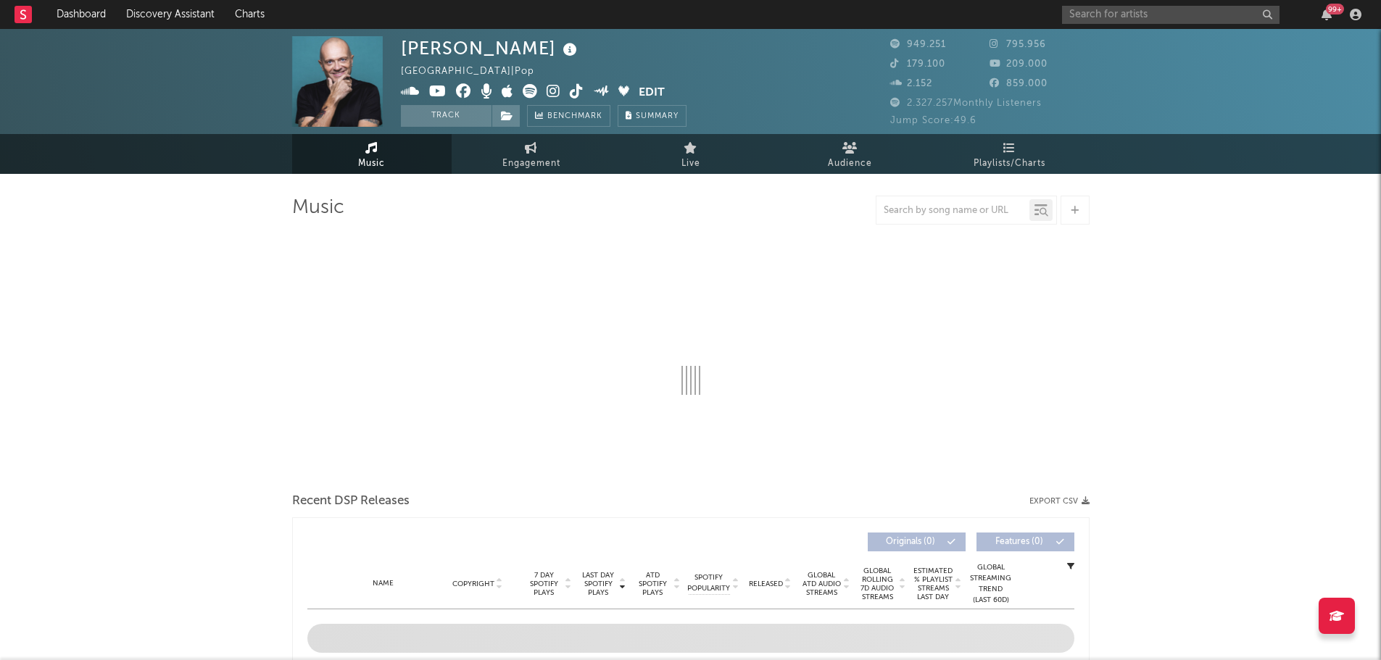
select select "6m"
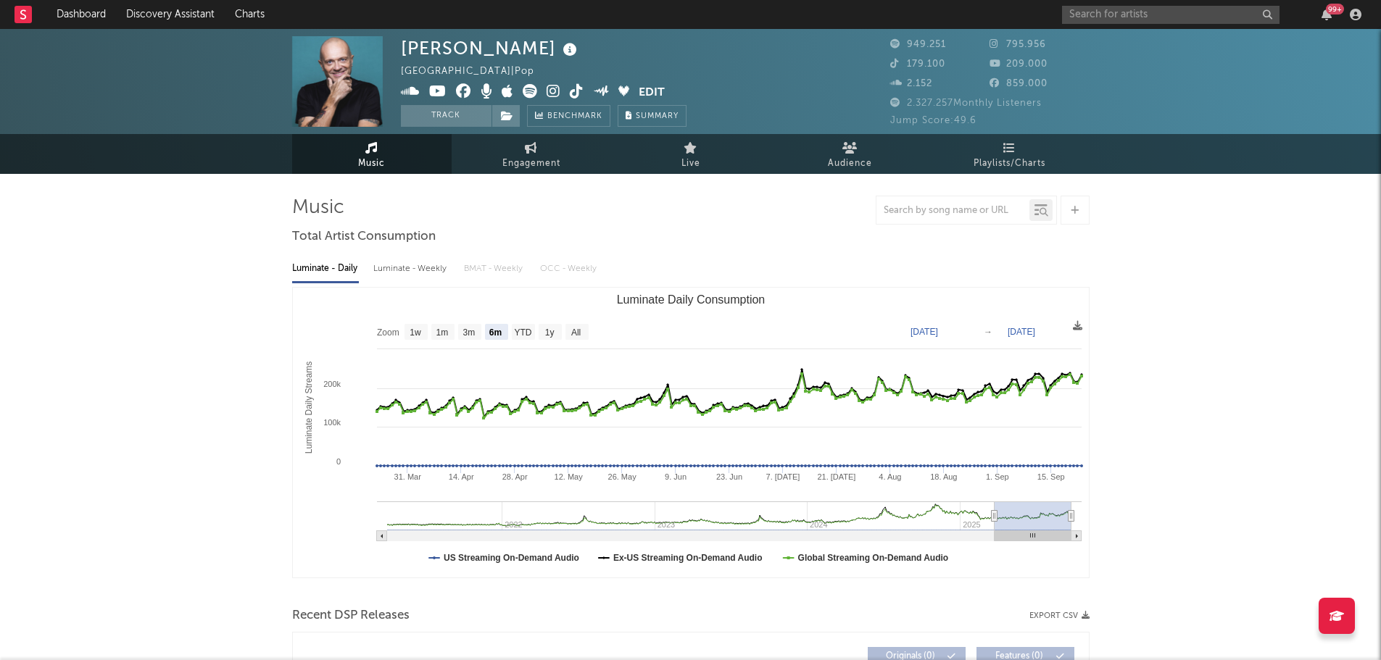
select select "6m"
click at [1033, 146] on link "Playlists/Charts" at bounding box center [1009, 154] width 159 height 40
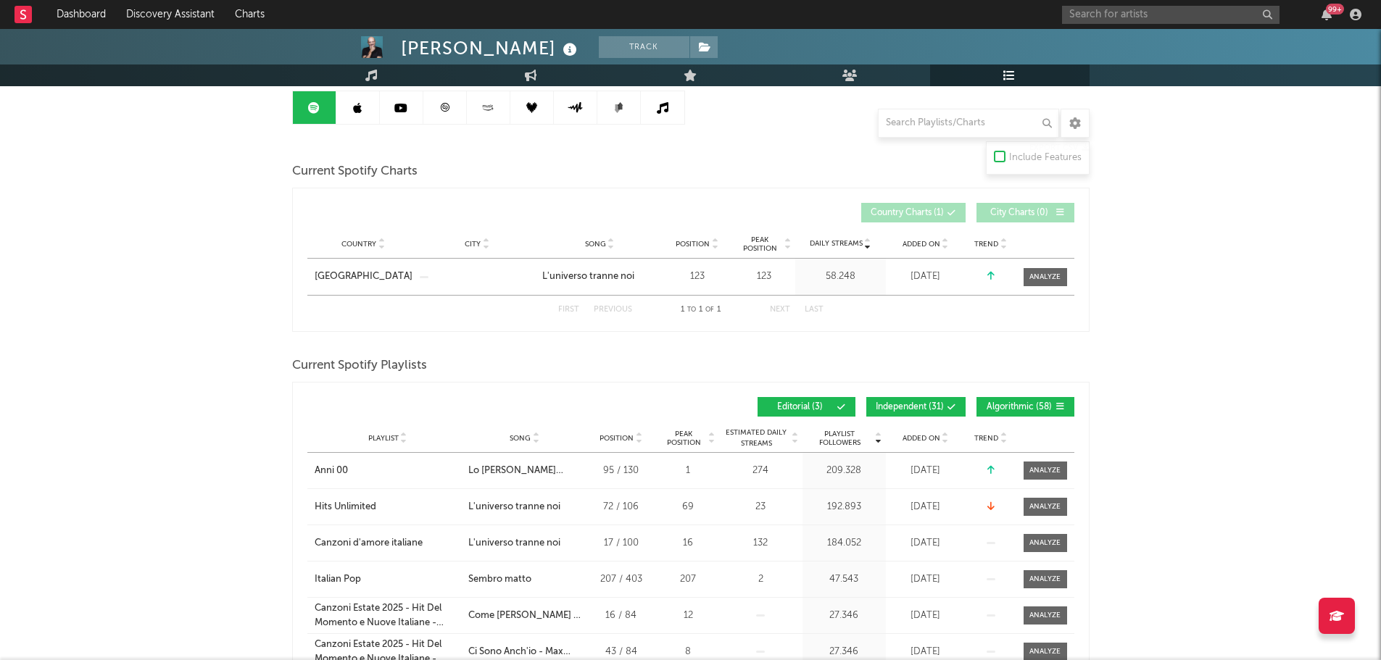
scroll to position [145, 0]
click at [898, 412] on button "Independent ( 31 )" at bounding box center [915, 406] width 99 height 20
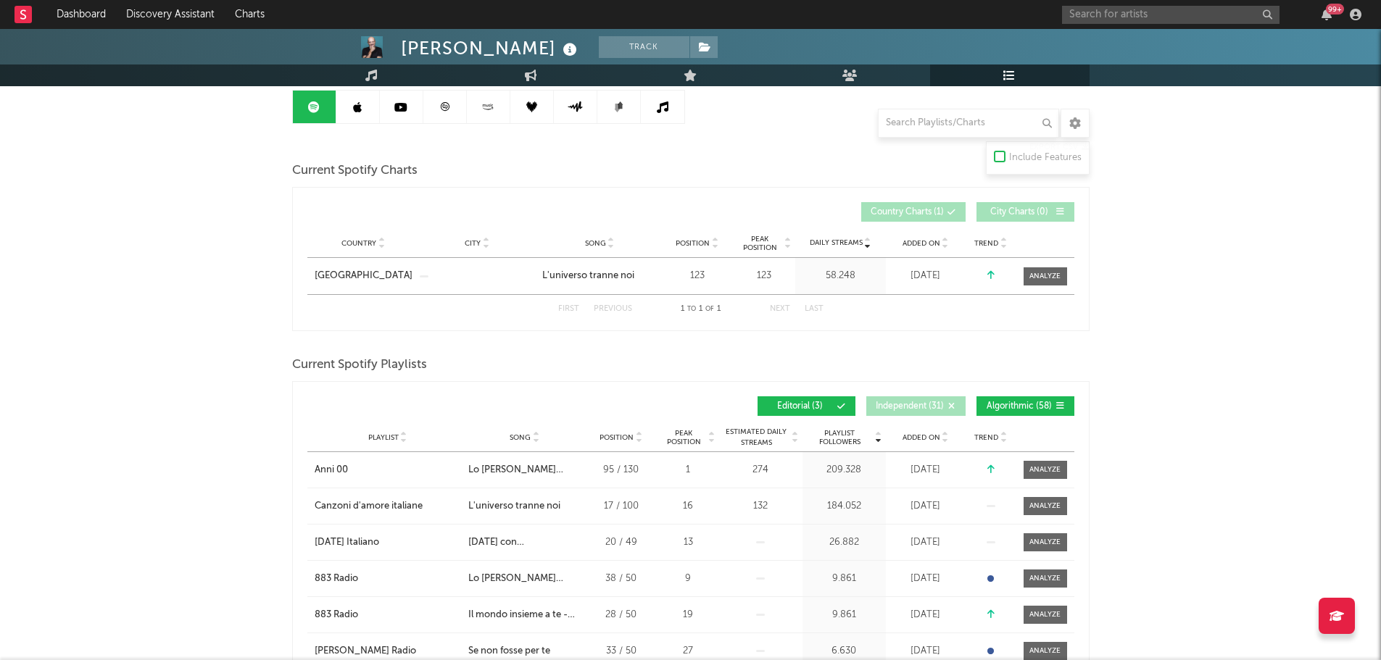
click at [994, 412] on button "Algorithmic ( 58 )" at bounding box center [1025, 406] width 98 height 20
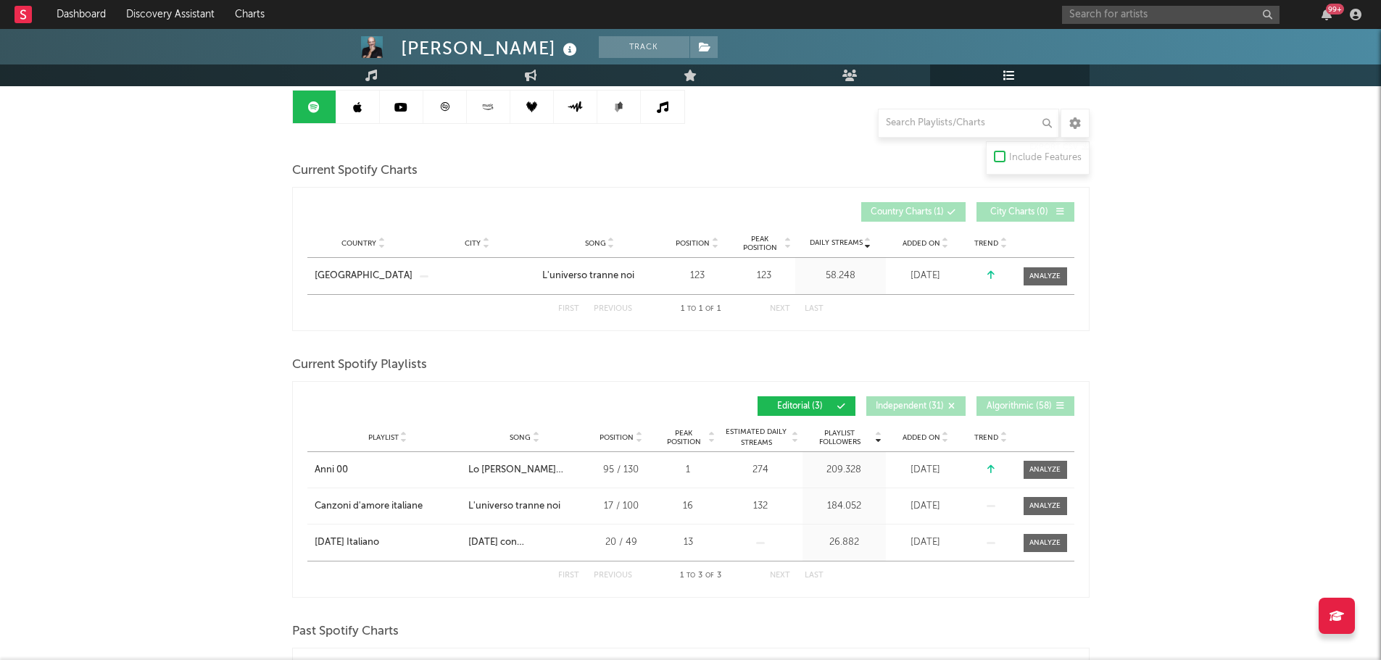
click at [899, 435] on div "Added On" at bounding box center [925, 437] width 72 height 11
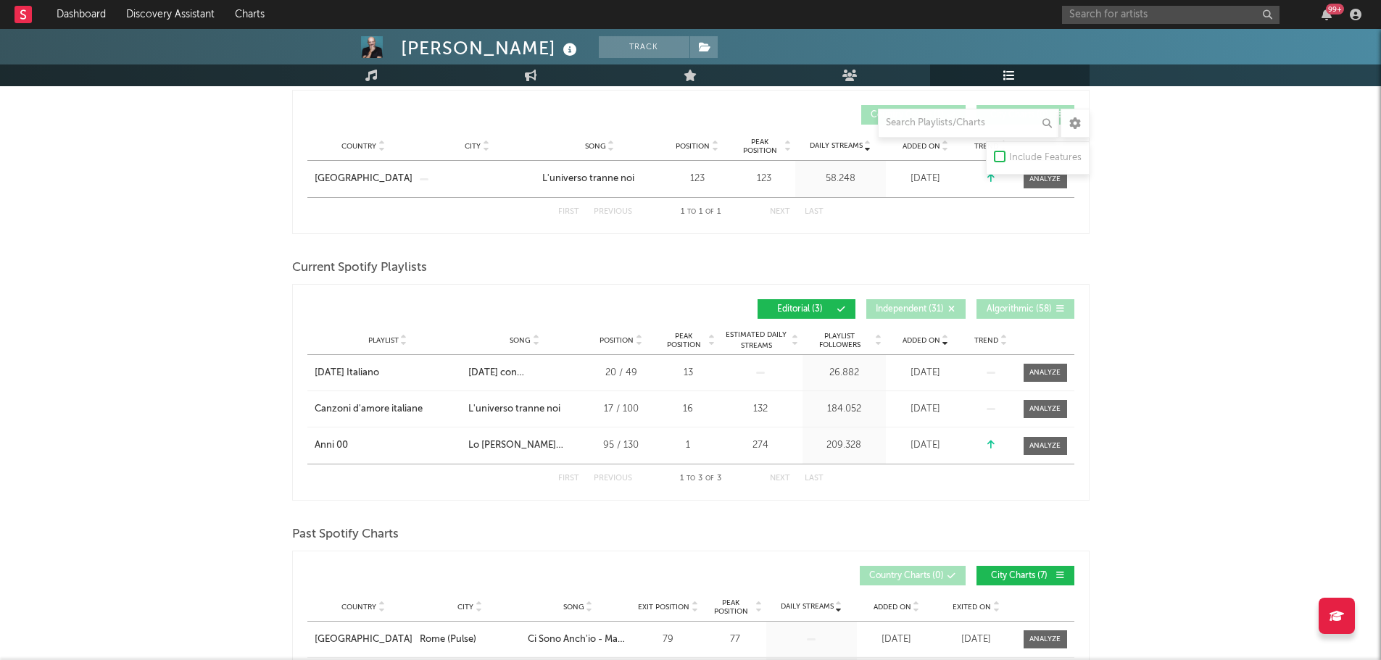
scroll to position [507, 0]
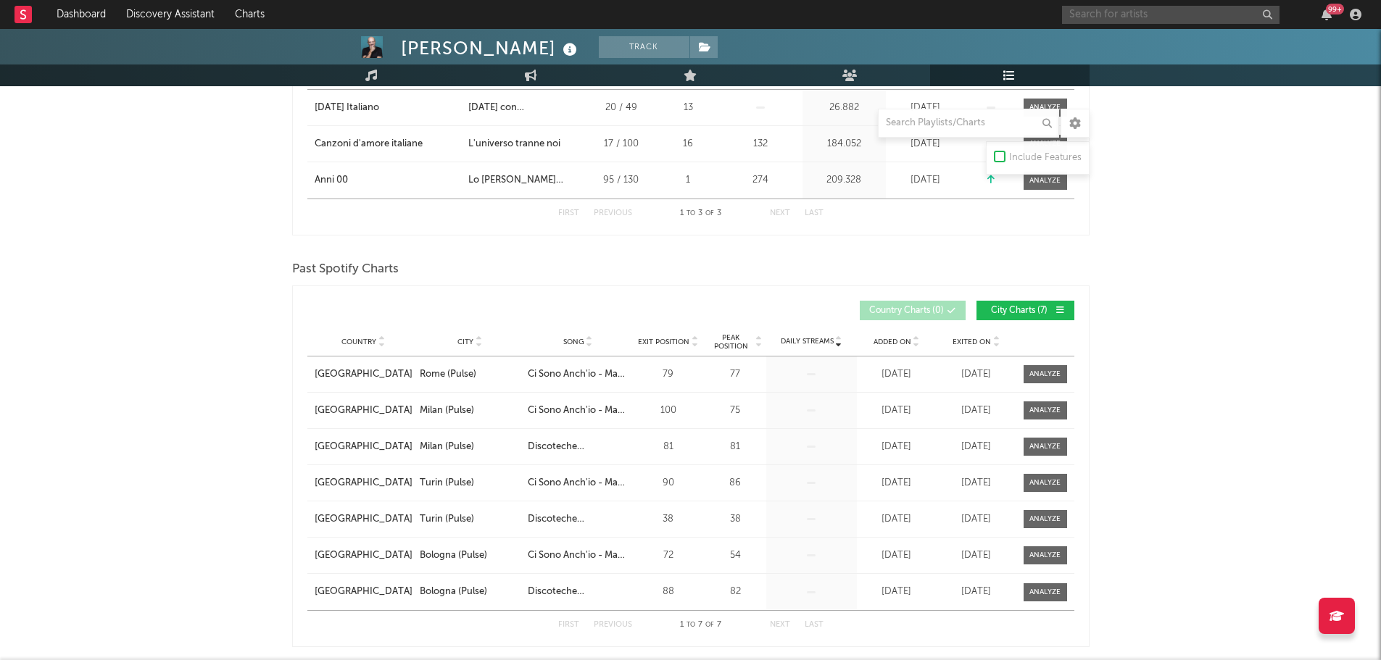
click at [1176, 12] on input "text" at bounding box center [1170, 15] width 217 height 18
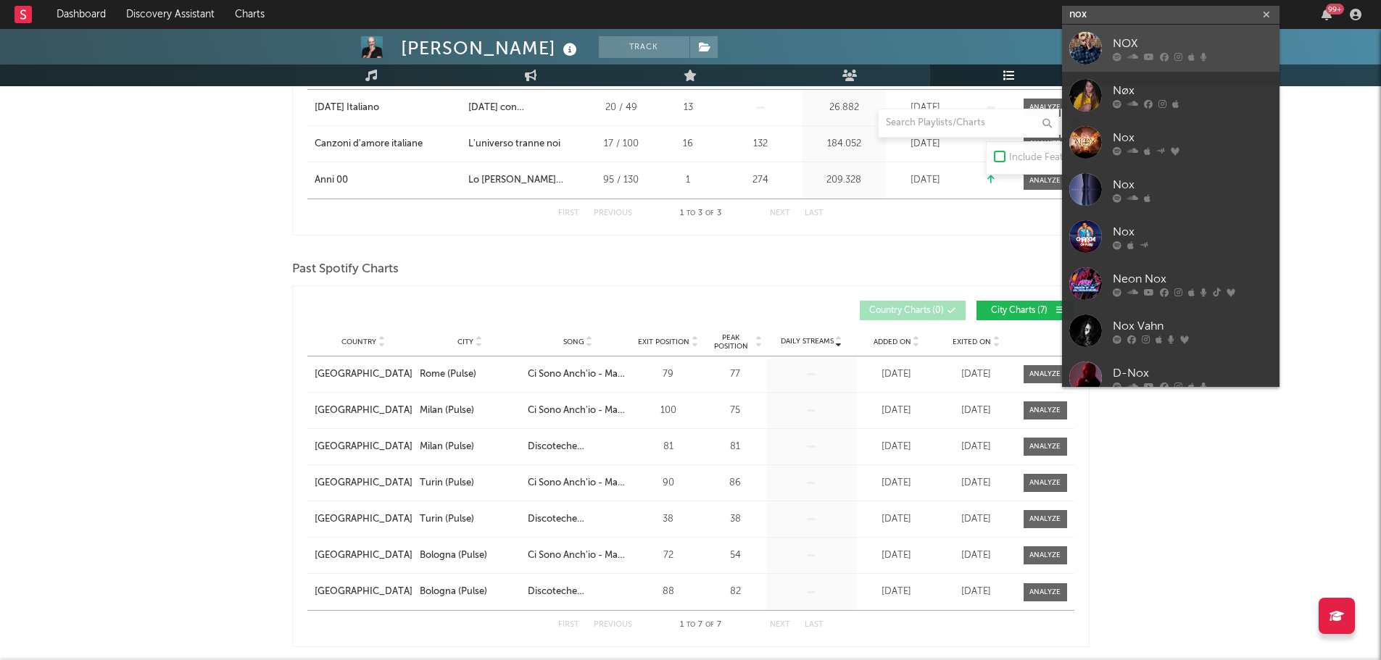
type input "nox"
click at [1163, 38] on div "NOX" at bounding box center [1191, 43] width 159 height 17
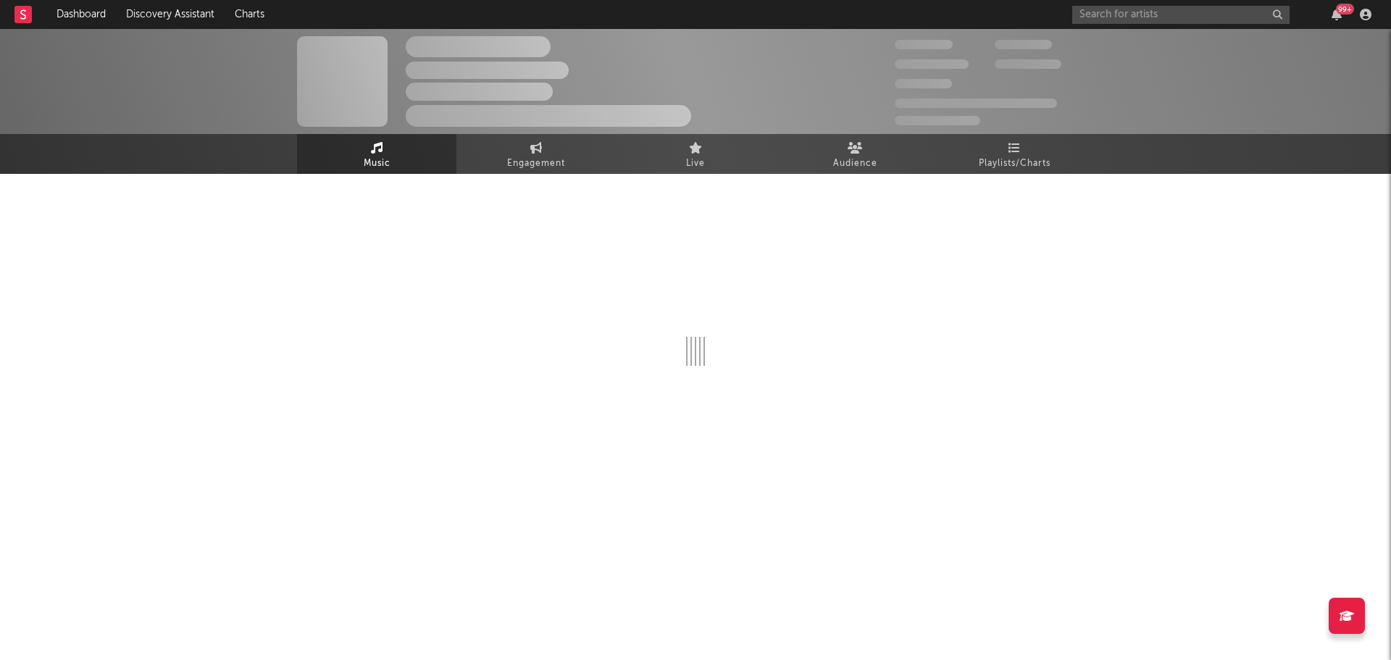
select select "1w"
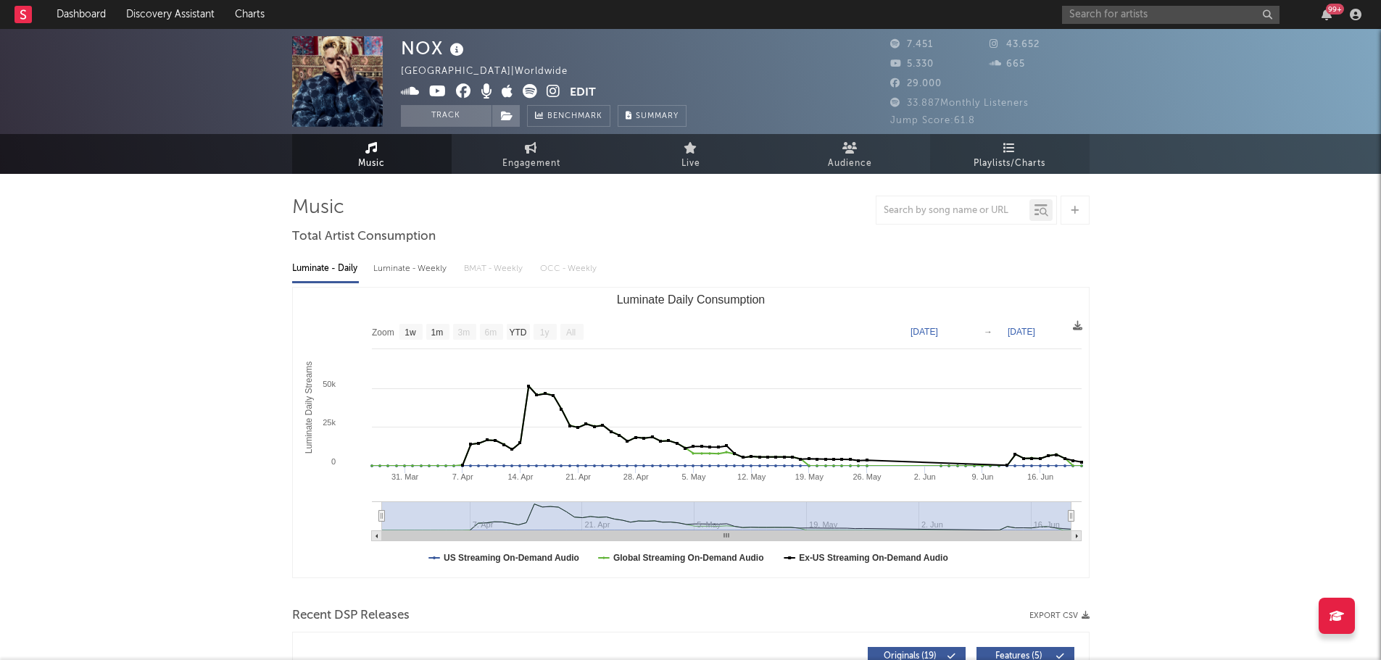
click at [981, 153] on link "Playlists/Charts" at bounding box center [1009, 154] width 159 height 40
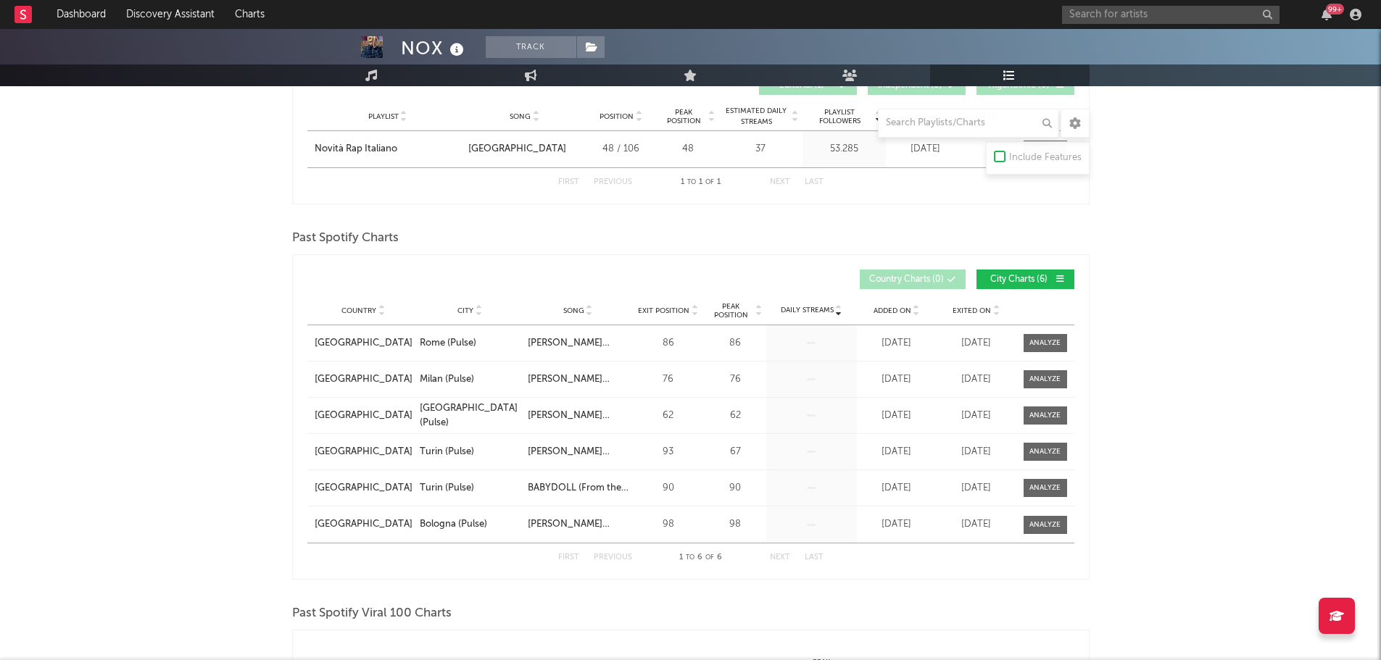
scroll to position [72, 0]
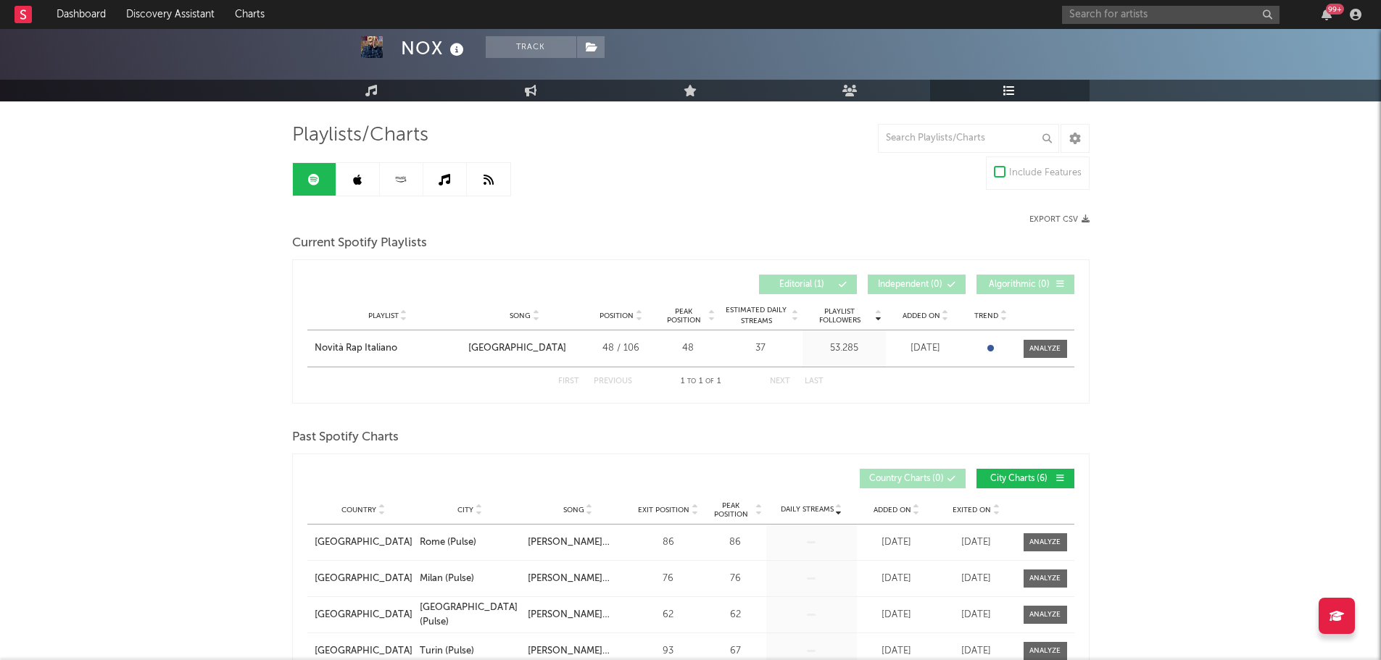
click at [378, 186] on link at bounding box center [357, 179] width 43 height 33
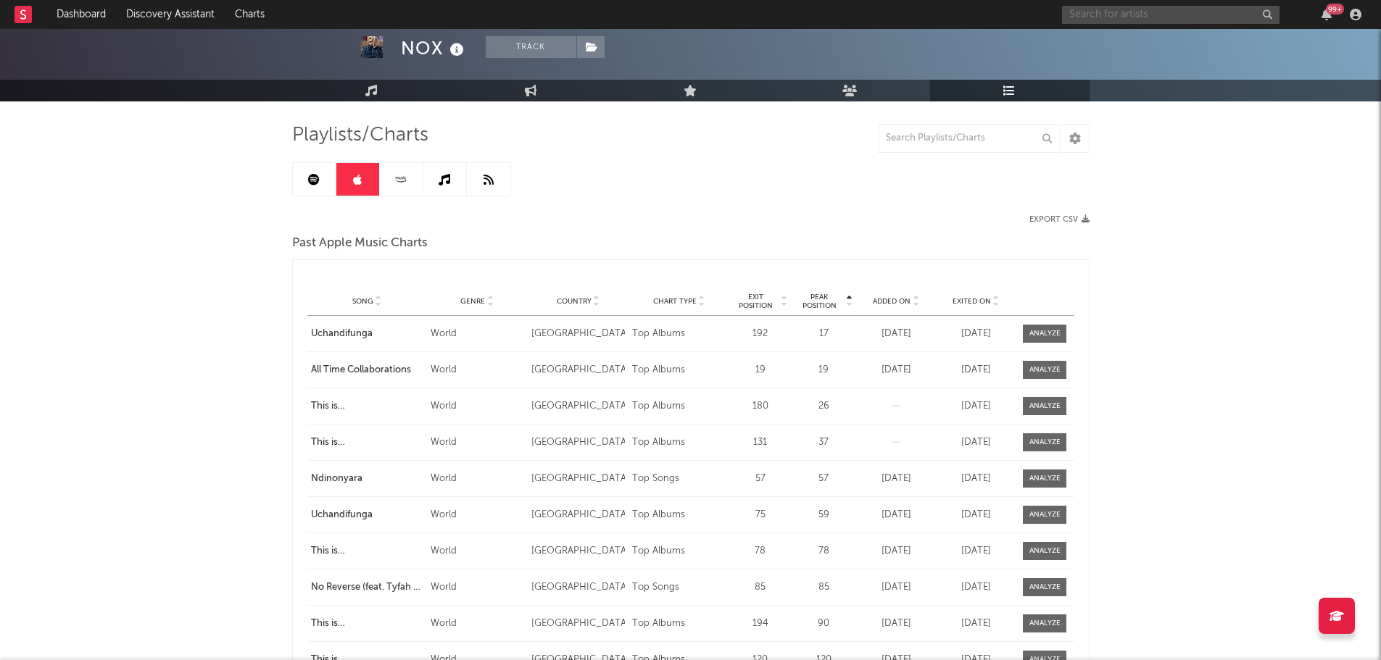
click at [1110, 12] on input "text" at bounding box center [1170, 15] width 217 height 18
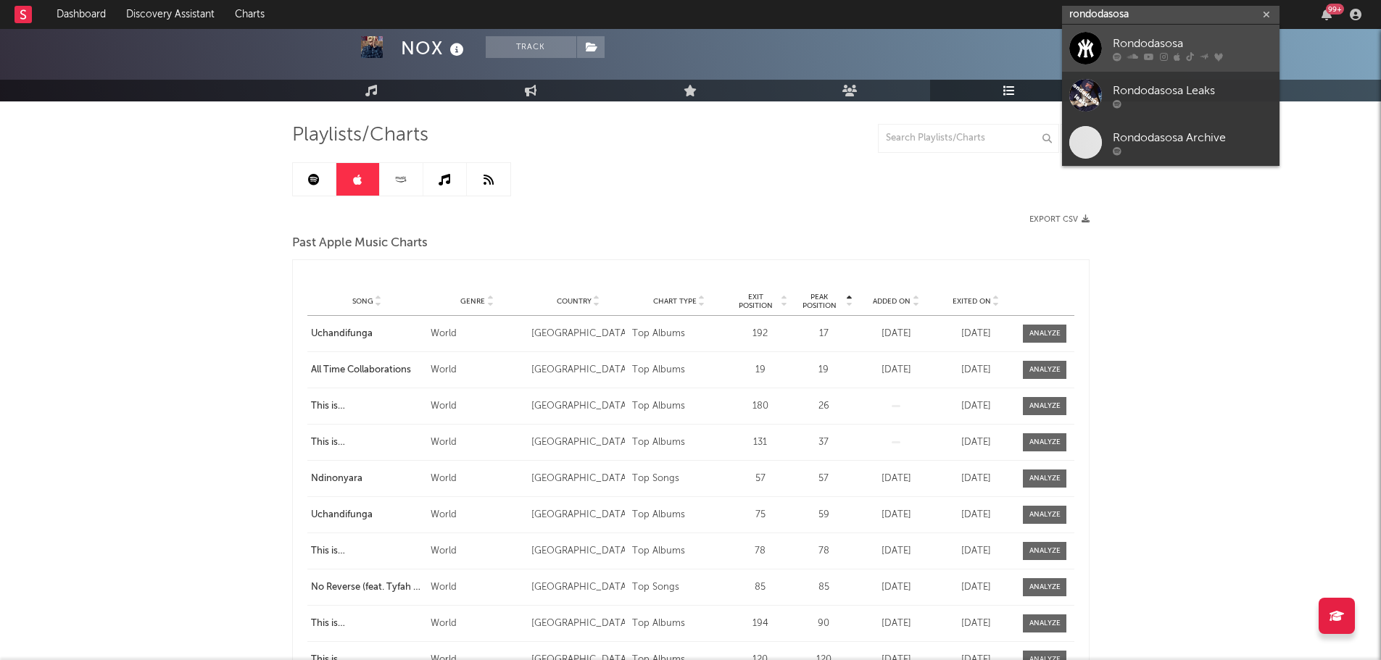
type input "rondodasosa"
click at [1159, 38] on div "Rondodasosa" at bounding box center [1191, 43] width 159 height 17
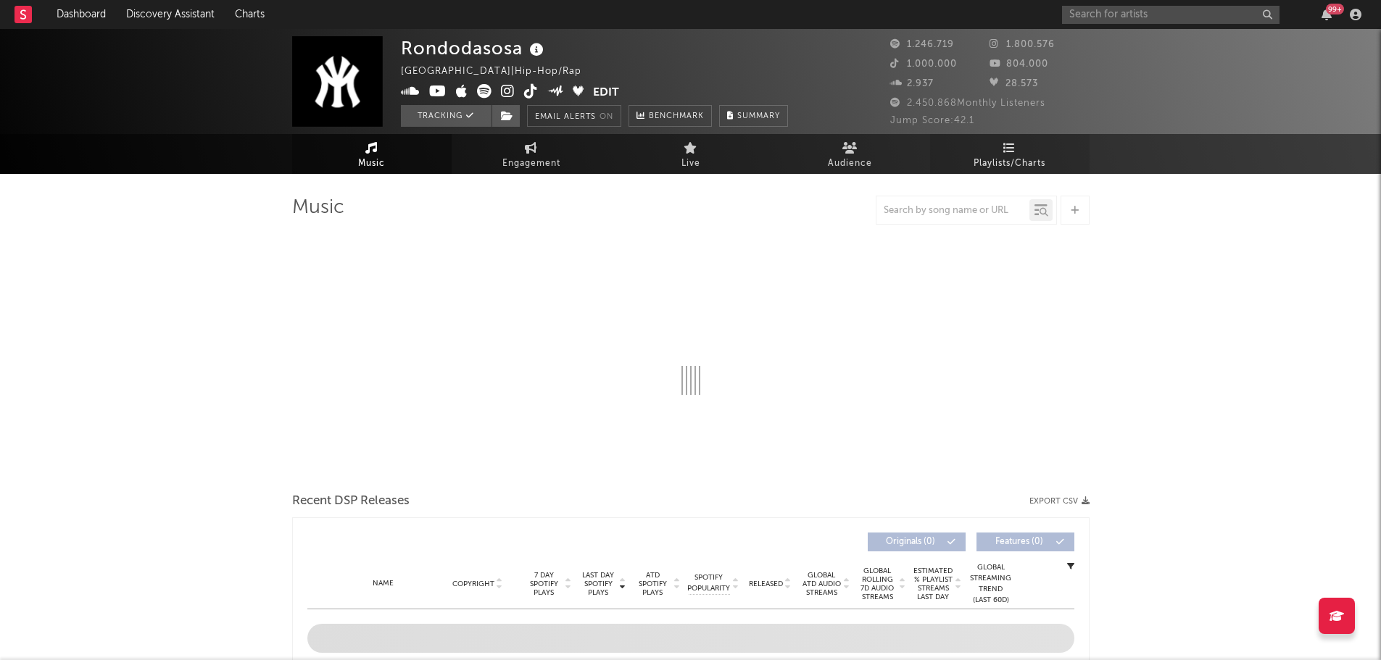
click at [1001, 151] on link "Playlists/Charts" at bounding box center [1009, 154] width 159 height 40
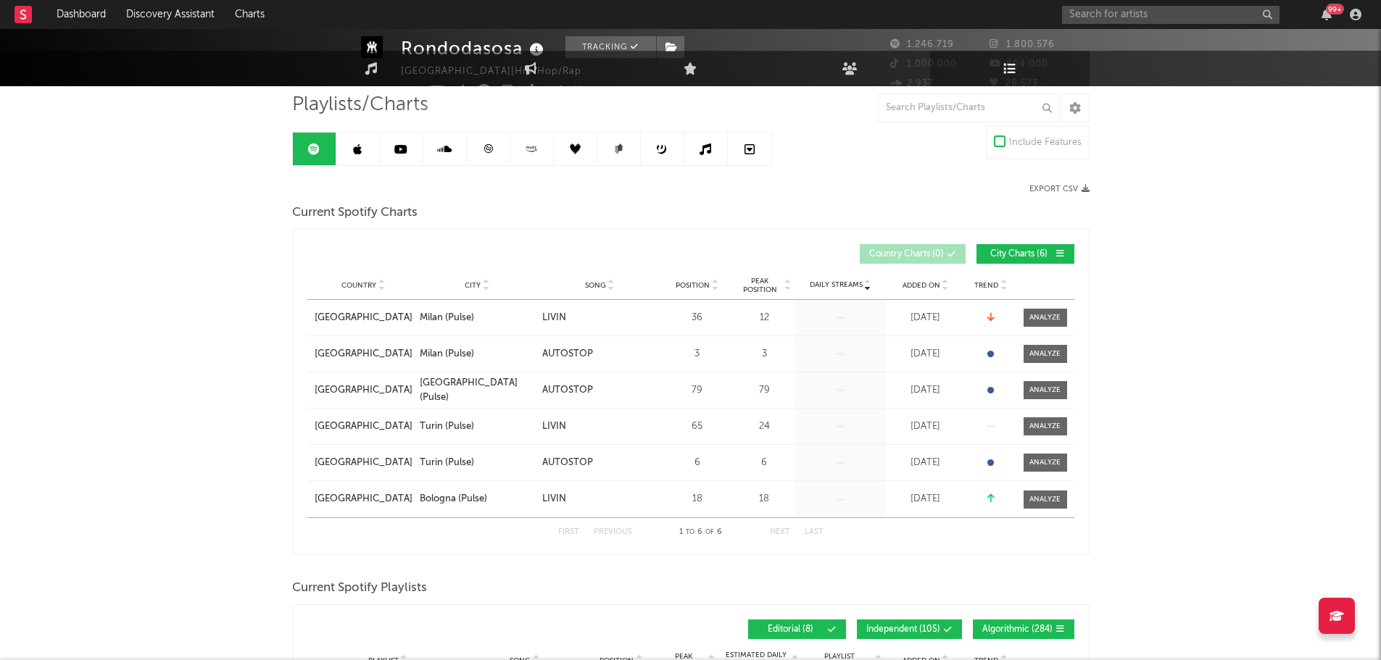
scroll to position [435, 0]
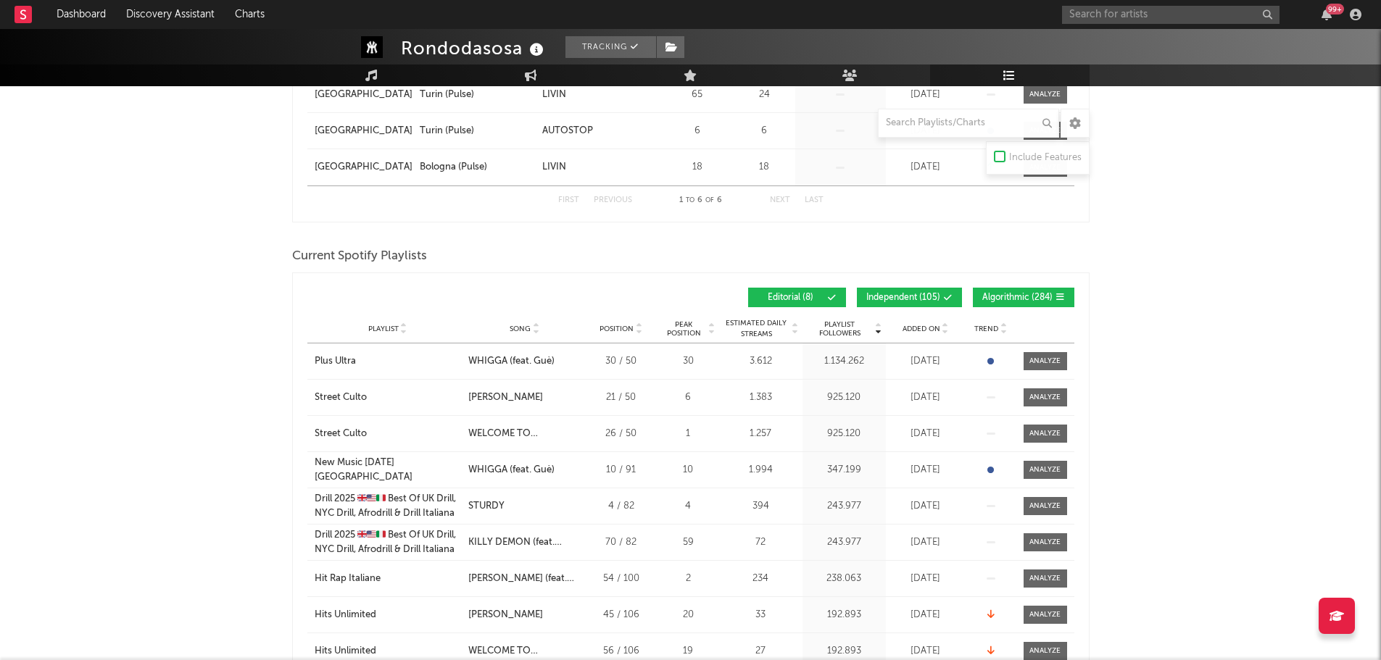
drag, startPoint x: 881, startPoint y: 296, endPoint x: 907, endPoint y: 295, distance: 26.8
click at [881, 296] on span "Independent ( 105 )" at bounding box center [903, 298] width 74 height 9
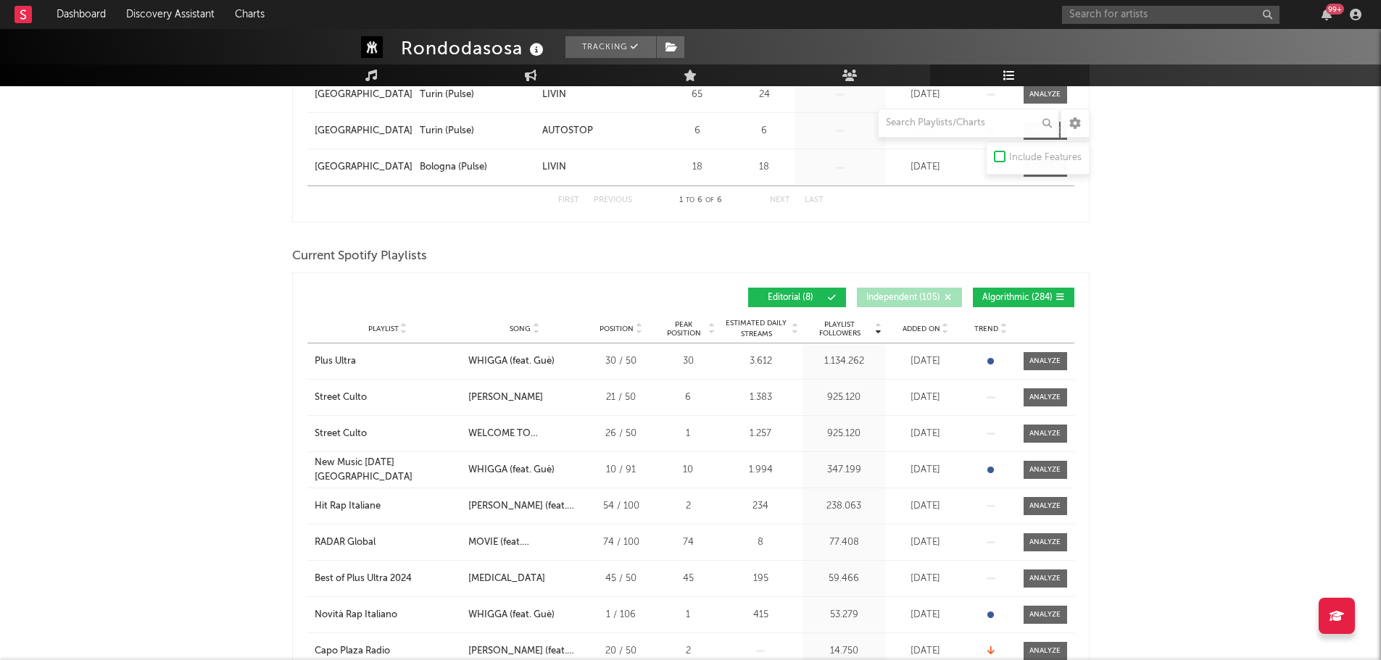
click at [1011, 310] on div "Playlist Followers Playlist Song Position Peak Position Playlist Followers Adde…" at bounding box center [690, 297] width 767 height 34
click at [1008, 306] on div "Playlist Followers Playlist Song Position Peak Position Playlist Followers Adde…" at bounding box center [690, 297] width 767 height 34
click at [999, 297] on span "Algorithmic ( 284 )" at bounding box center [1017, 298] width 70 height 9
click at [936, 330] on span "Added On" at bounding box center [921, 329] width 38 height 9
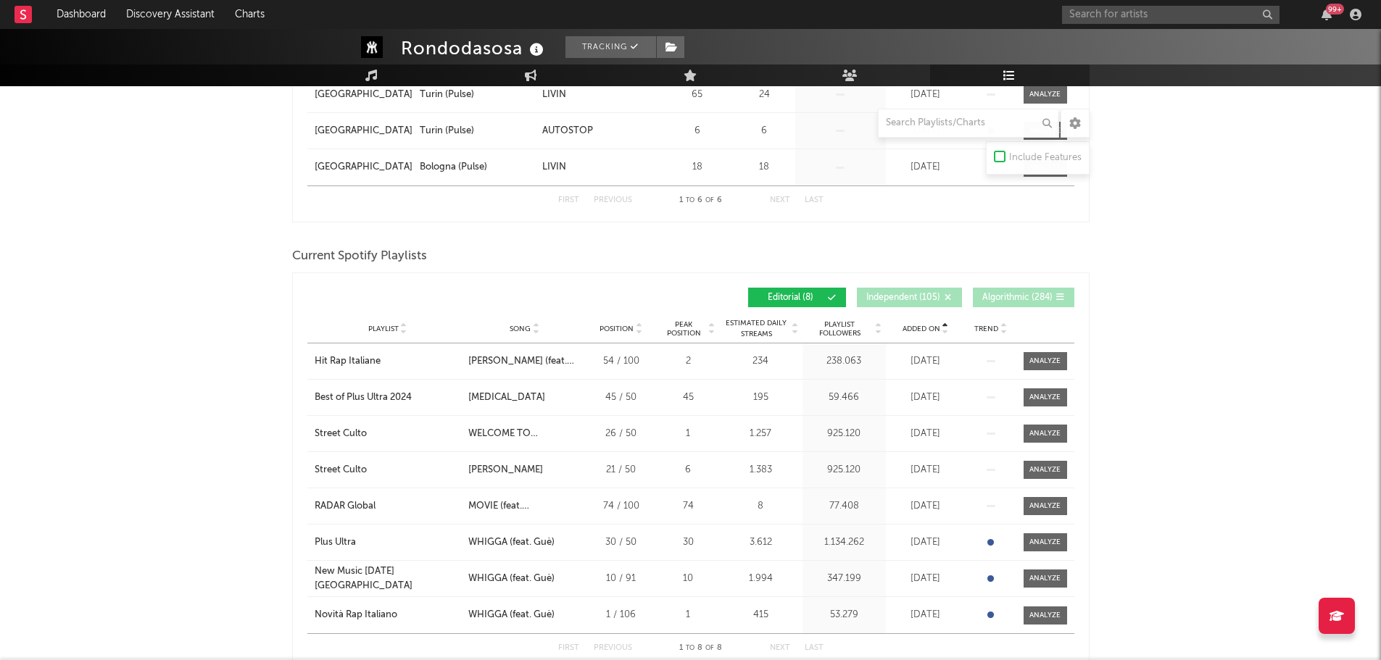
click at [936, 330] on span "Added On" at bounding box center [921, 329] width 38 height 9
drag, startPoint x: 303, startPoint y: 354, endPoint x: 960, endPoint y: 428, distance: 661.4
click at [960, 428] on div "Added On Playlist Song Position Peak Position Playlist Followers Added On Trend…" at bounding box center [690, 471] width 797 height 398
copy div "Novità Rap Italiano City Song WHIGGA (feat. Guè) Position 1 / 106 Peak Position…"
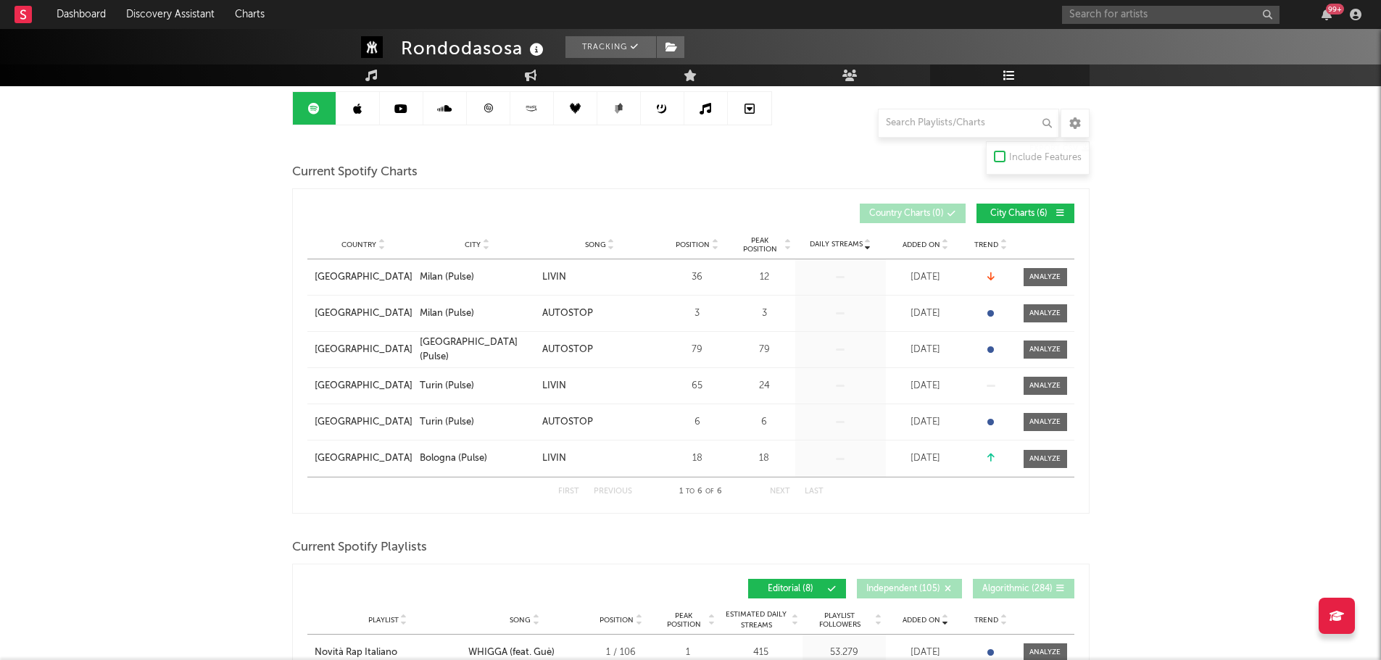
scroll to position [0, 0]
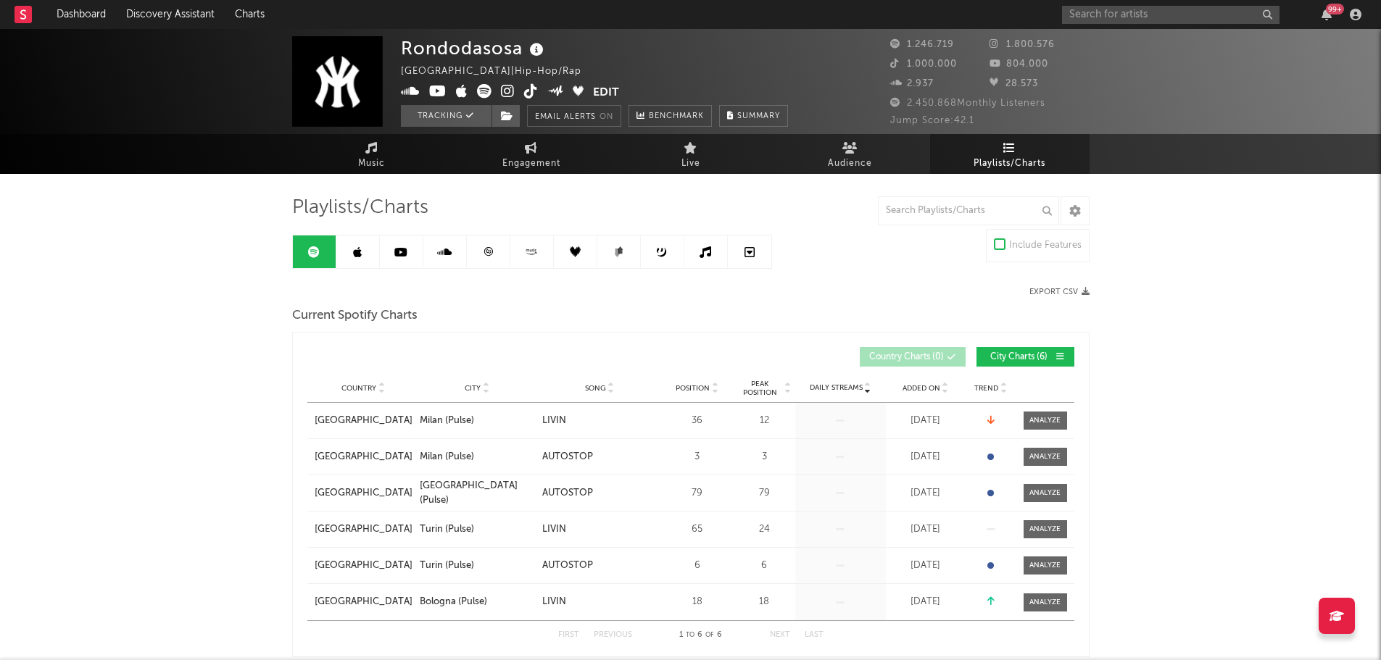
click at [369, 241] on link at bounding box center [357, 252] width 43 height 33
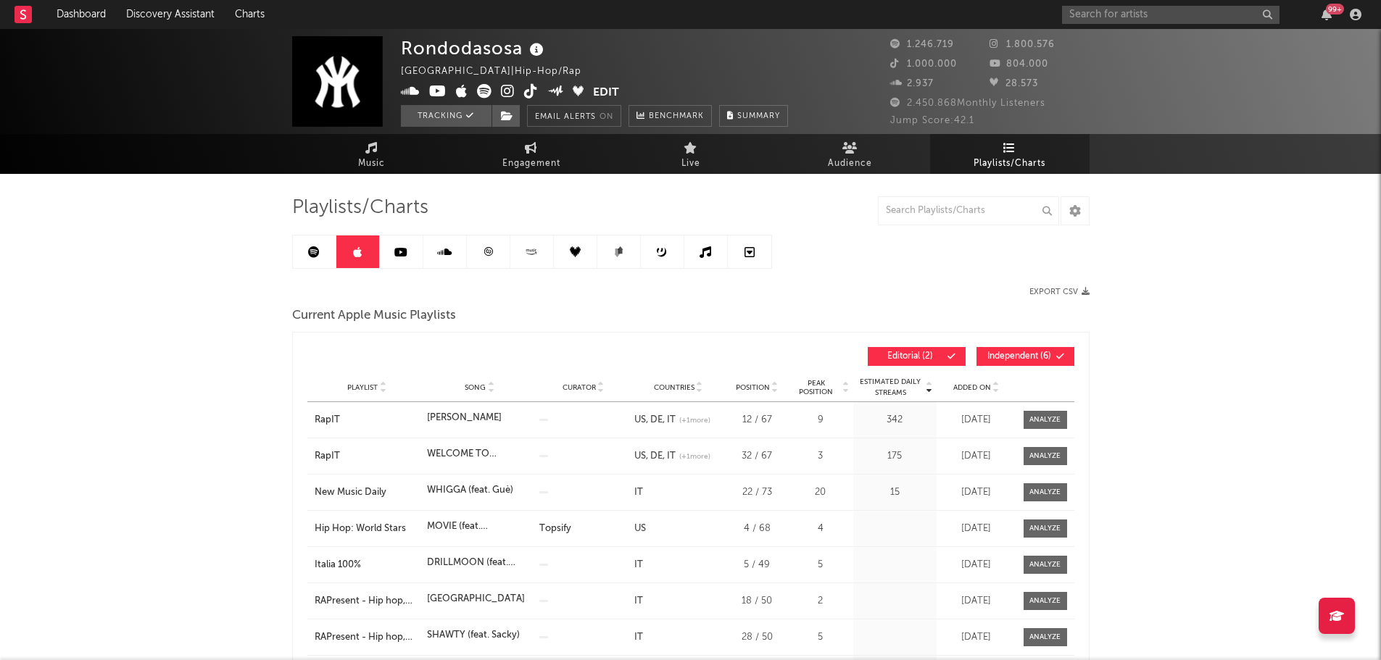
click at [991, 377] on div "Playlist Song Curator Genre Countries Country Chart Type Position Peak Position…" at bounding box center [690, 387] width 767 height 29
click at [978, 395] on div "Playlist Song Curator Genre Countries Country Chart Type Position Peak Position…" at bounding box center [690, 387] width 767 height 29
click at [981, 388] on span "Added On" at bounding box center [972, 387] width 38 height 9
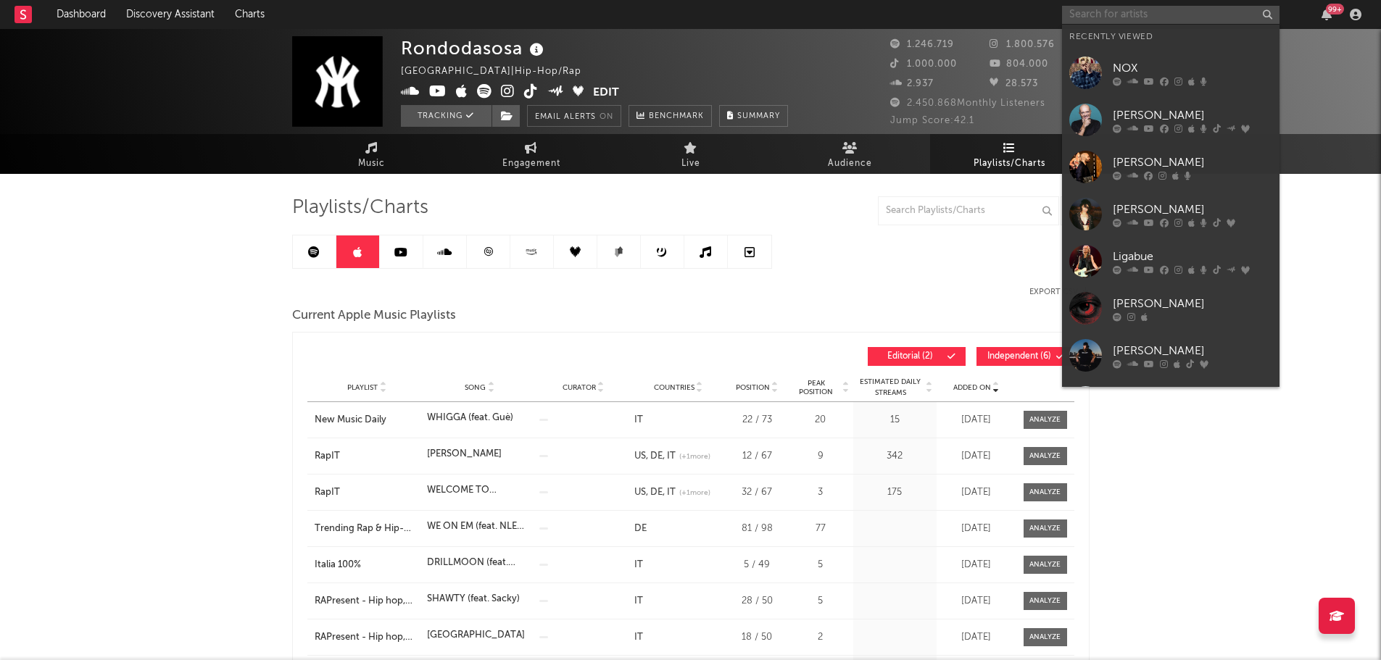
click at [1125, 11] on input "text" at bounding box center [1170, 15] width 217 height 18
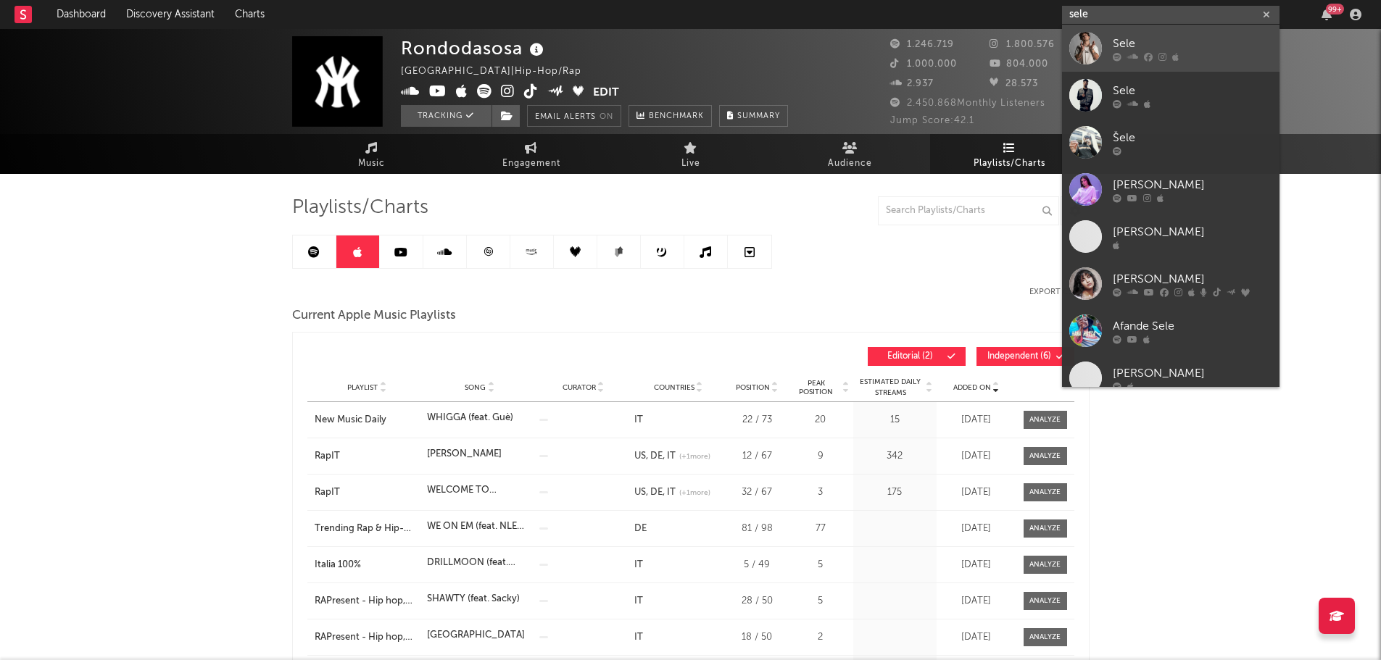
type input "sele"
click at [1144, 38] on div "Sele" at bounding box center [1191, 43] width 159 height 17
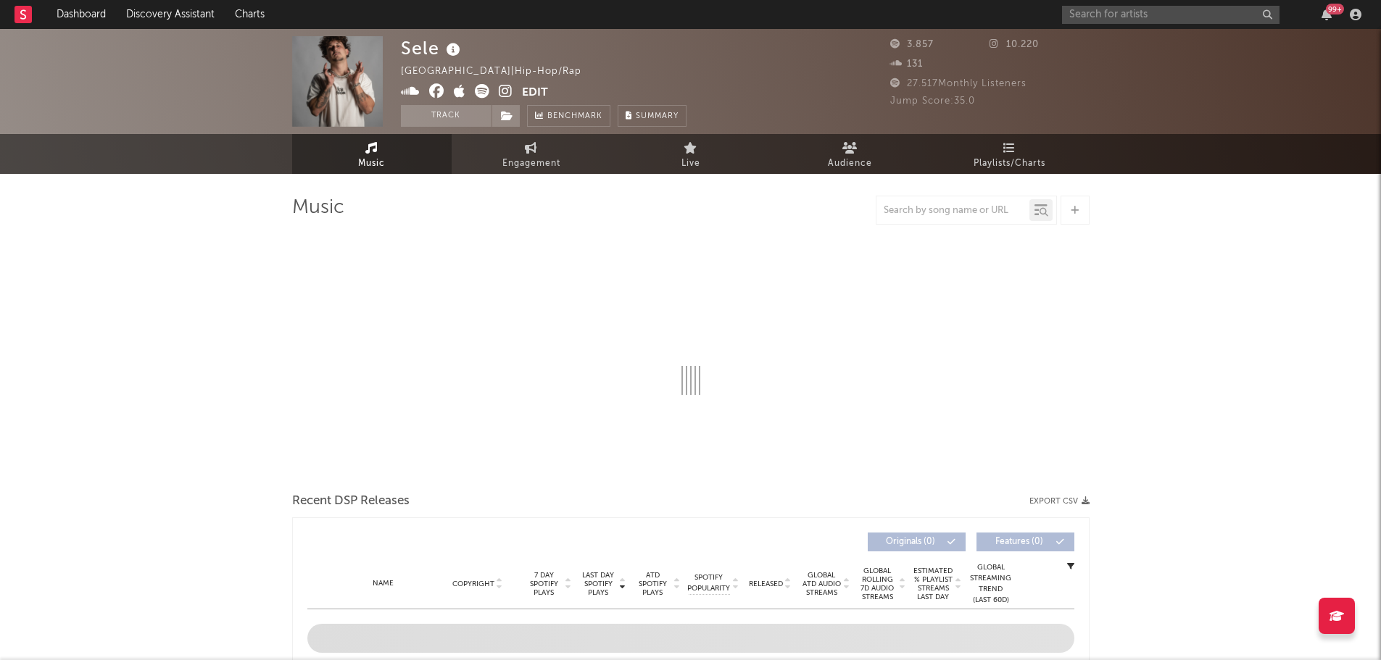
select select "6m"
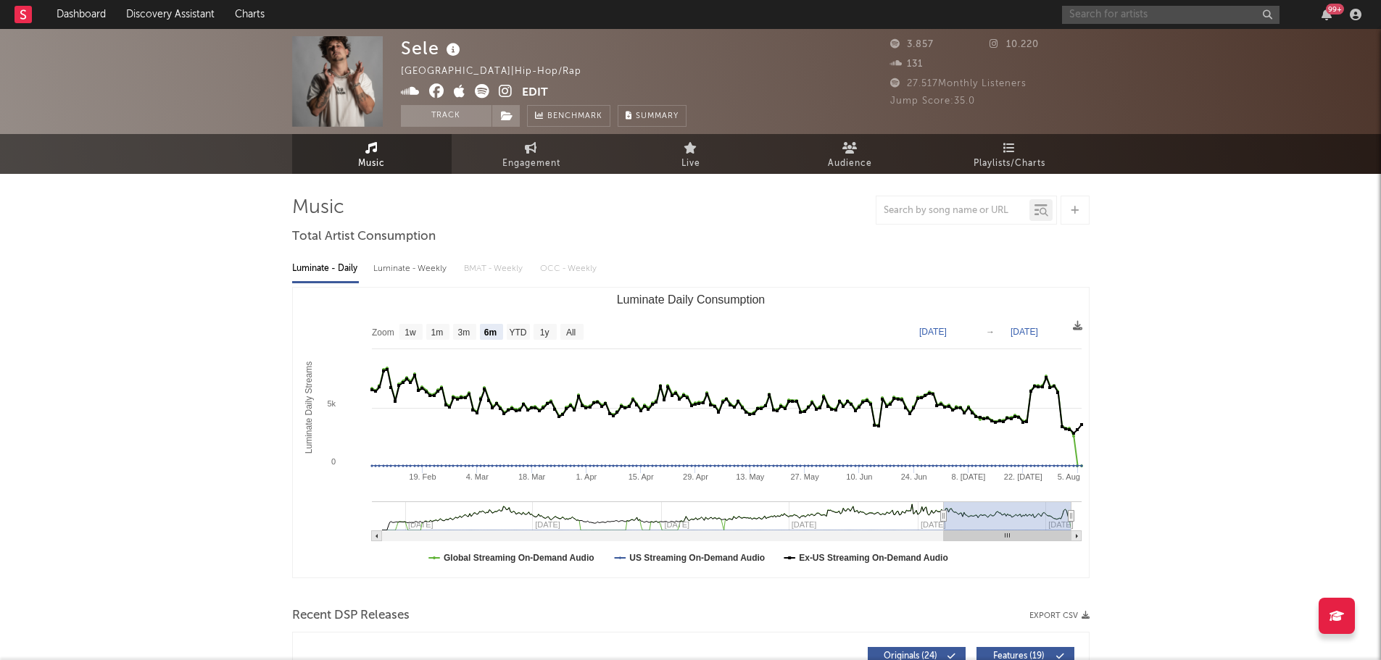
click at [1156, 9] on input "text" at bounding box center [1170, 15] width 217 height 18
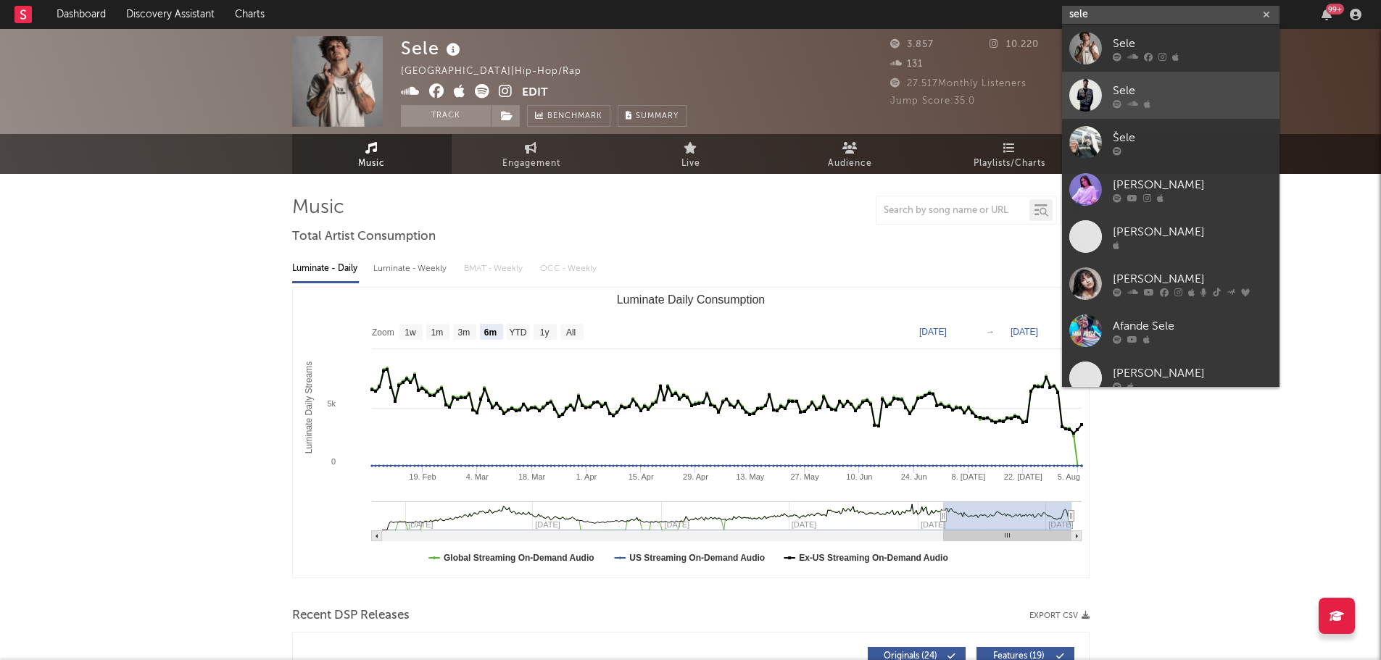
type input "sele"
click at [1200, 91] on div "Sele" at bounding box center [1191, 90] width 159 height 17
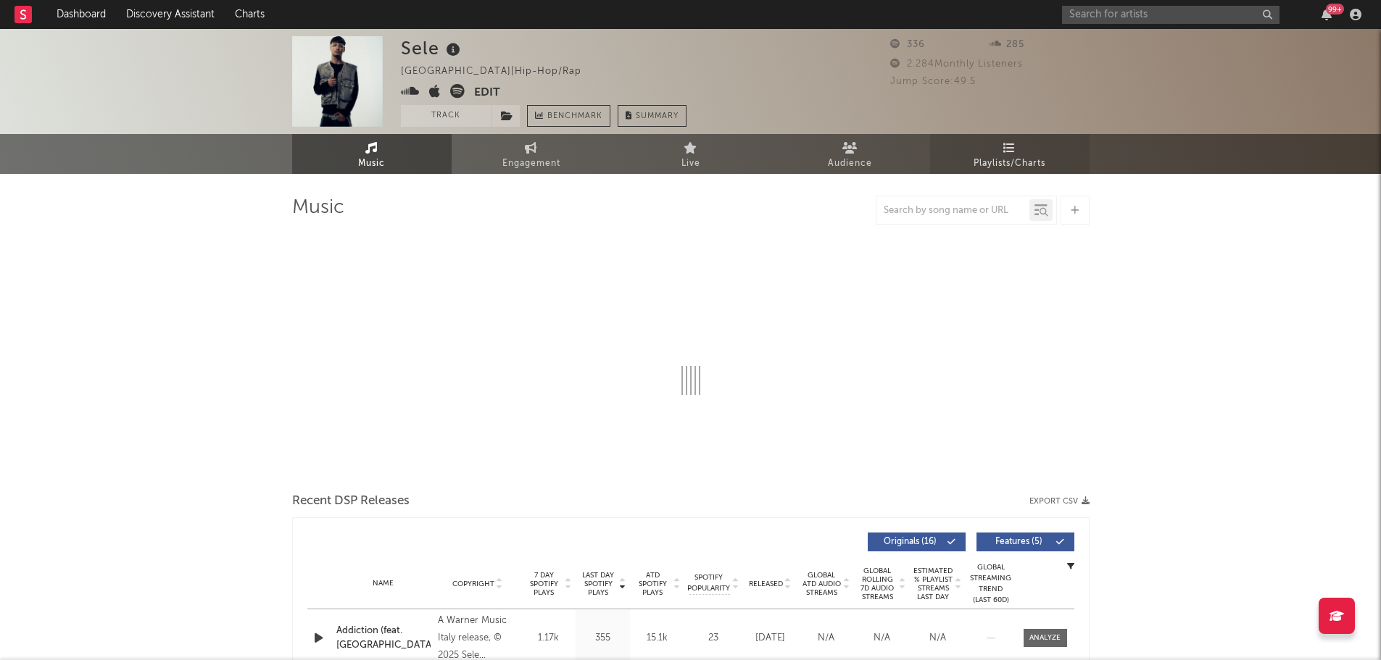
select select "1w"
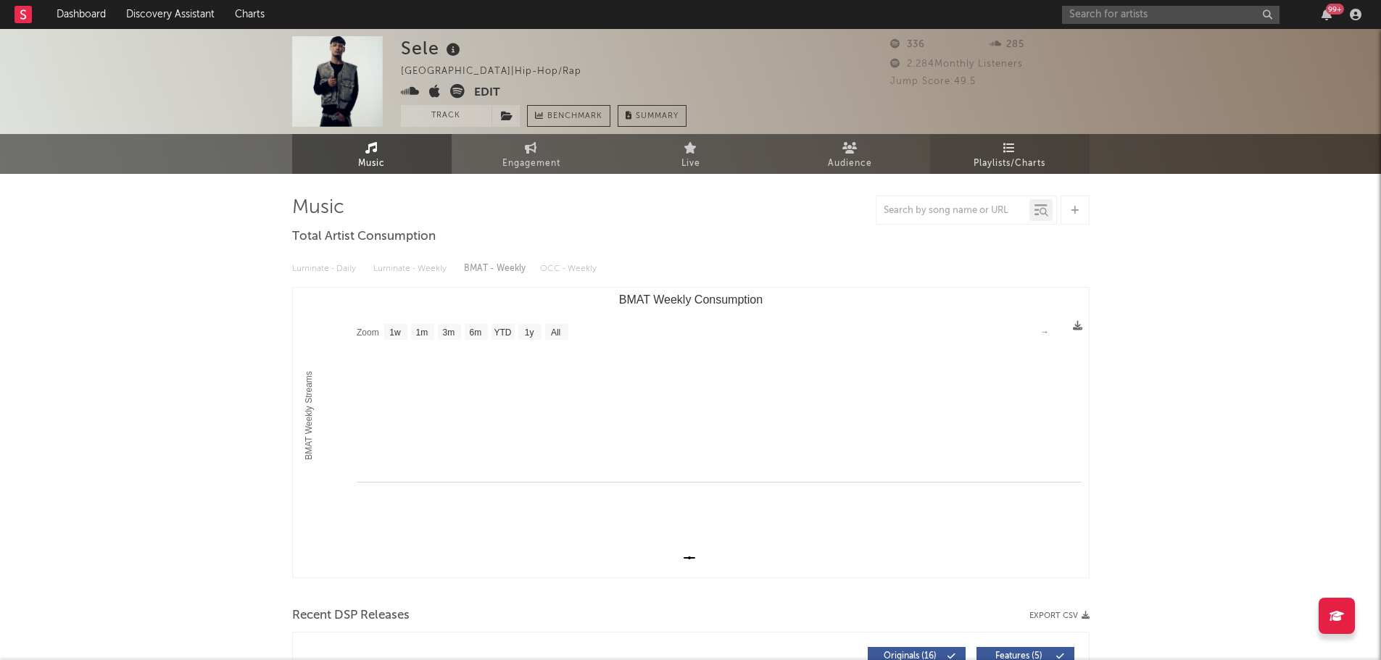
click at [1035, 157] on span "Playlists/Charts" at bounding box center [1009, 163] width 72 height 17
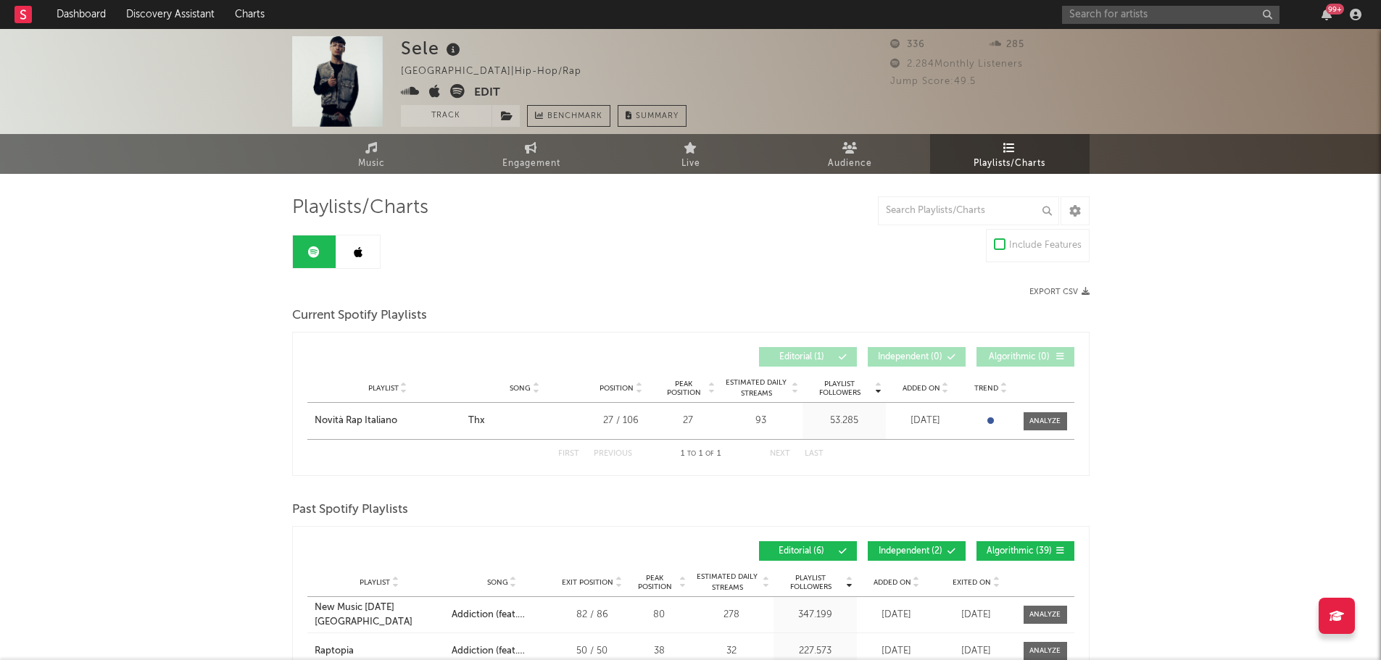
click at [374, 247] on link at bounding box center [357, 252] width 43 height 33
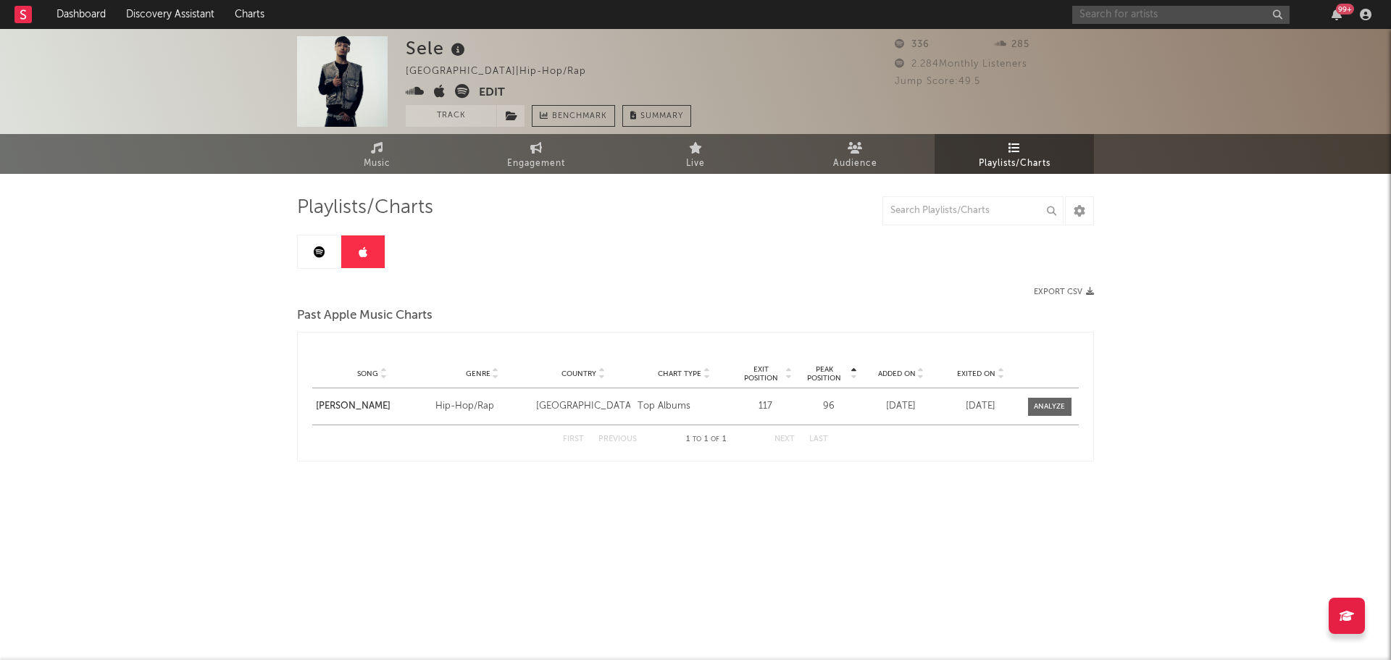
click at [1154, 17] on input "text" at bounding box center [1181, 15] width 217 height 18
click at [1155, 16] on input "[PERSON_NAME]" at bounding box center [1181, 15] width 217 height 18
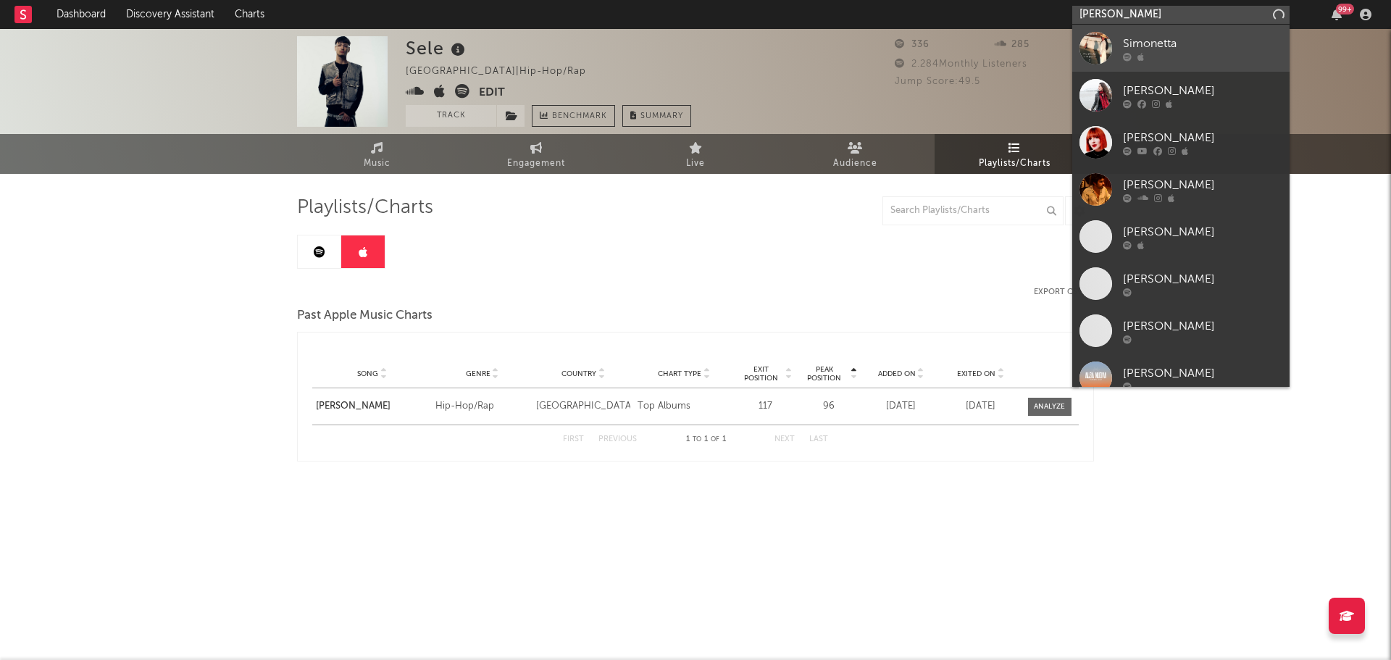
type input "[PERSON_NAME]"
click at [1178, 35] on div "Simonetta" at bounding box center [1202, 43] width 159 height 17
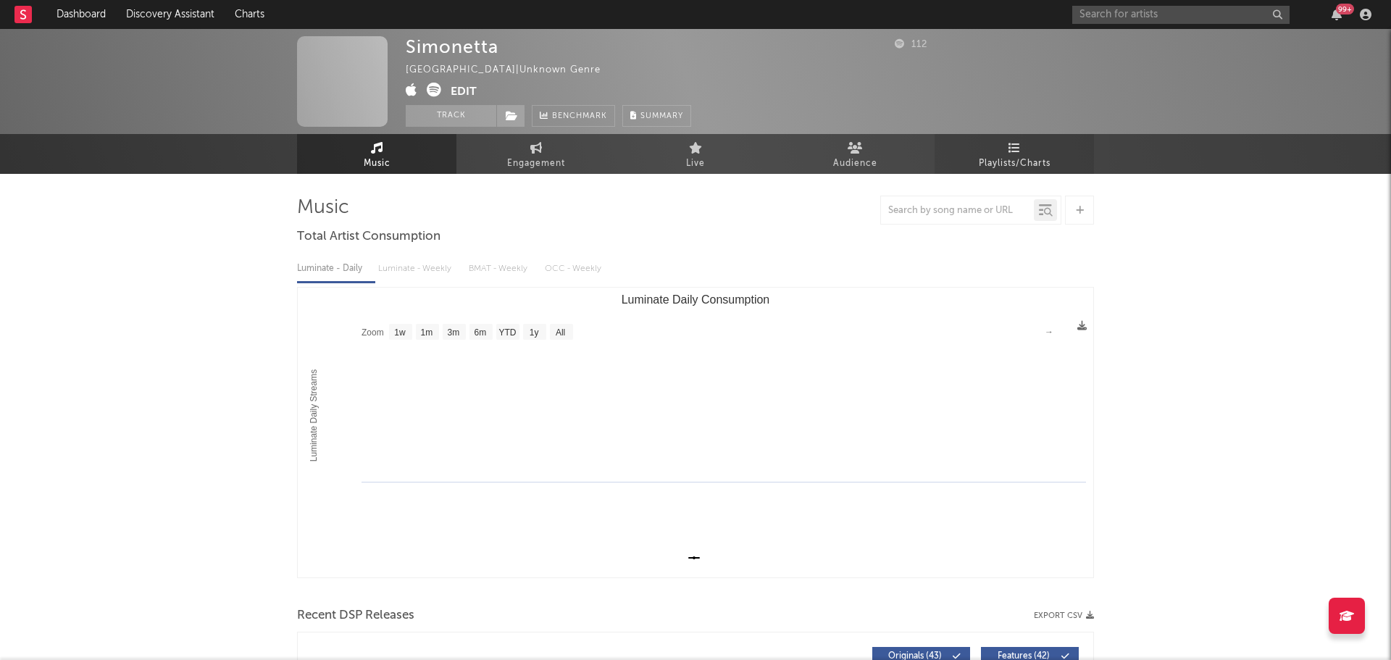
click at [1012, 149] on icon at bounding box center [1015, 148] width 12 height 12
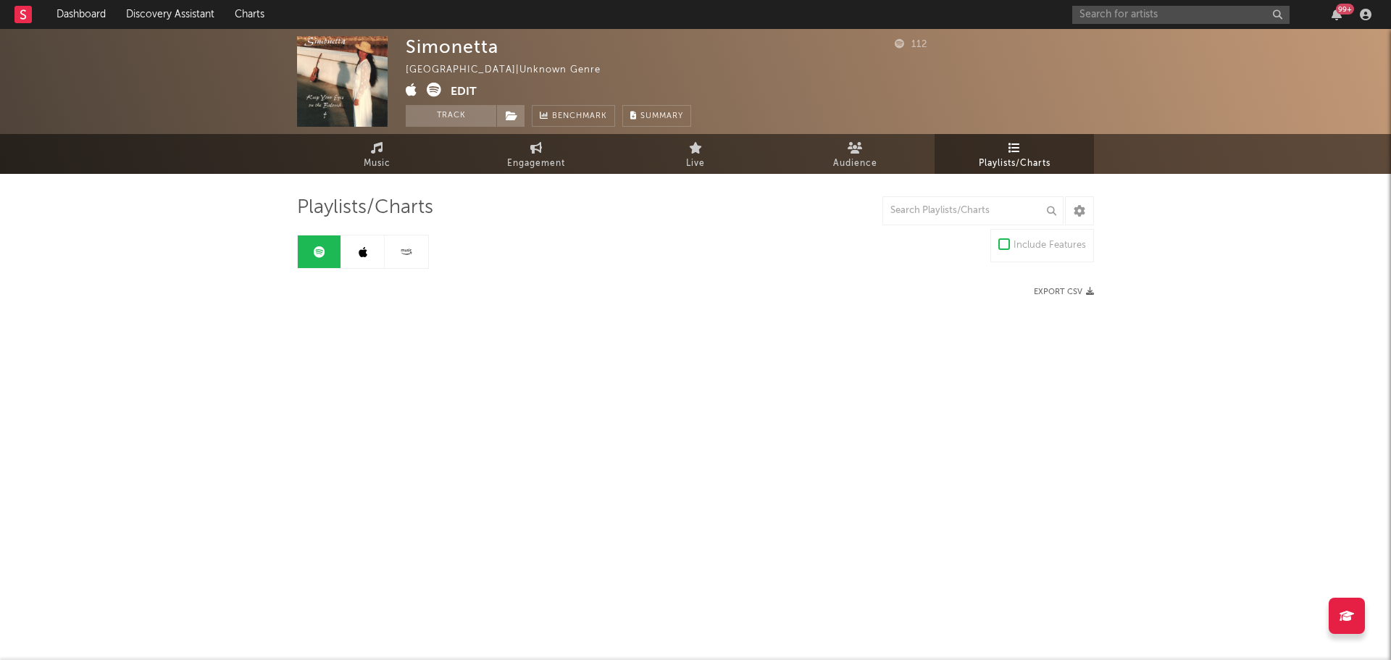
click at [349, 255] on link at bounding box center [362, 252] width 43 height 33
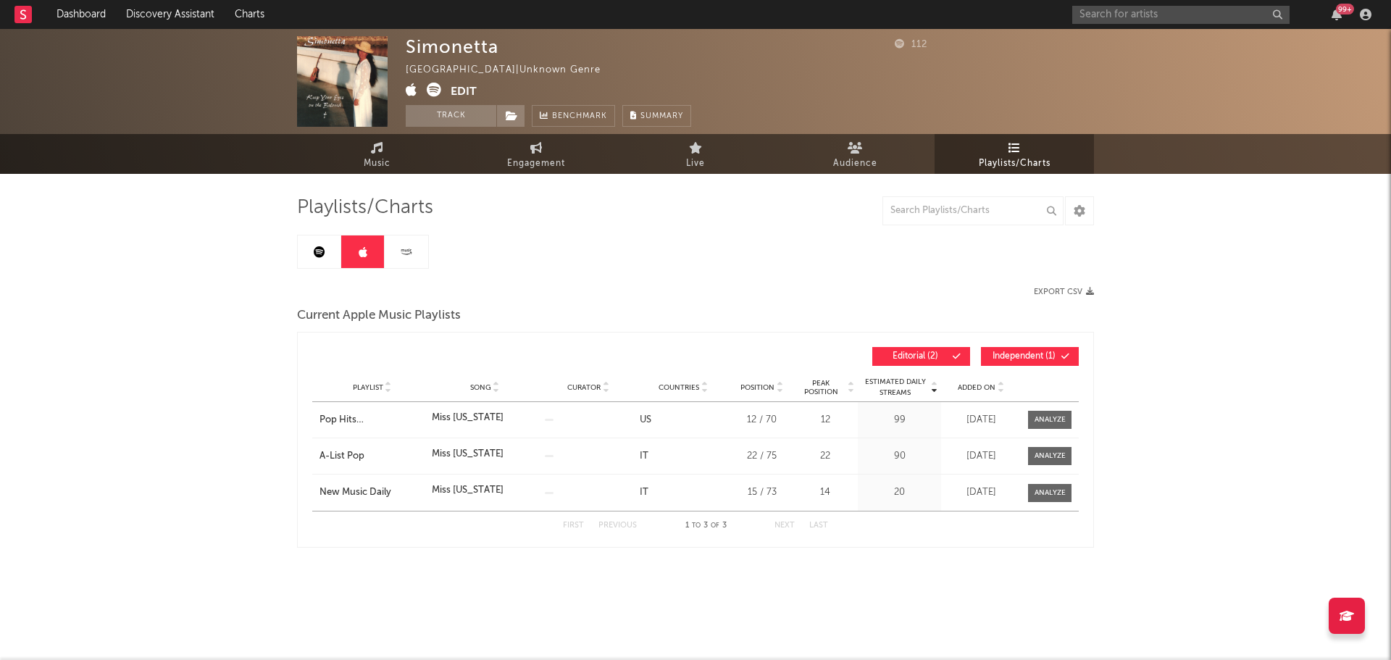
click at [325, 262] on link at bounding box center [319, 252] width 43 height 33
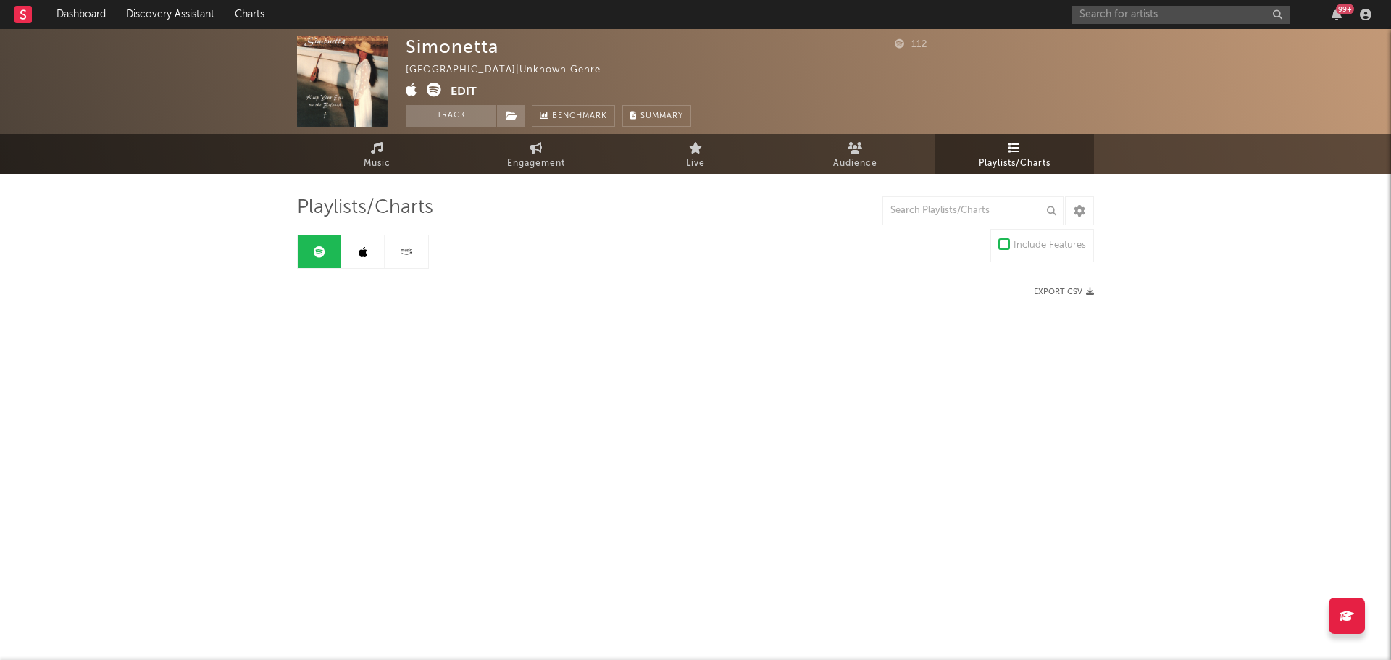
click at [388, 257] on link at bounding box center [406, 252] width 43 height 33
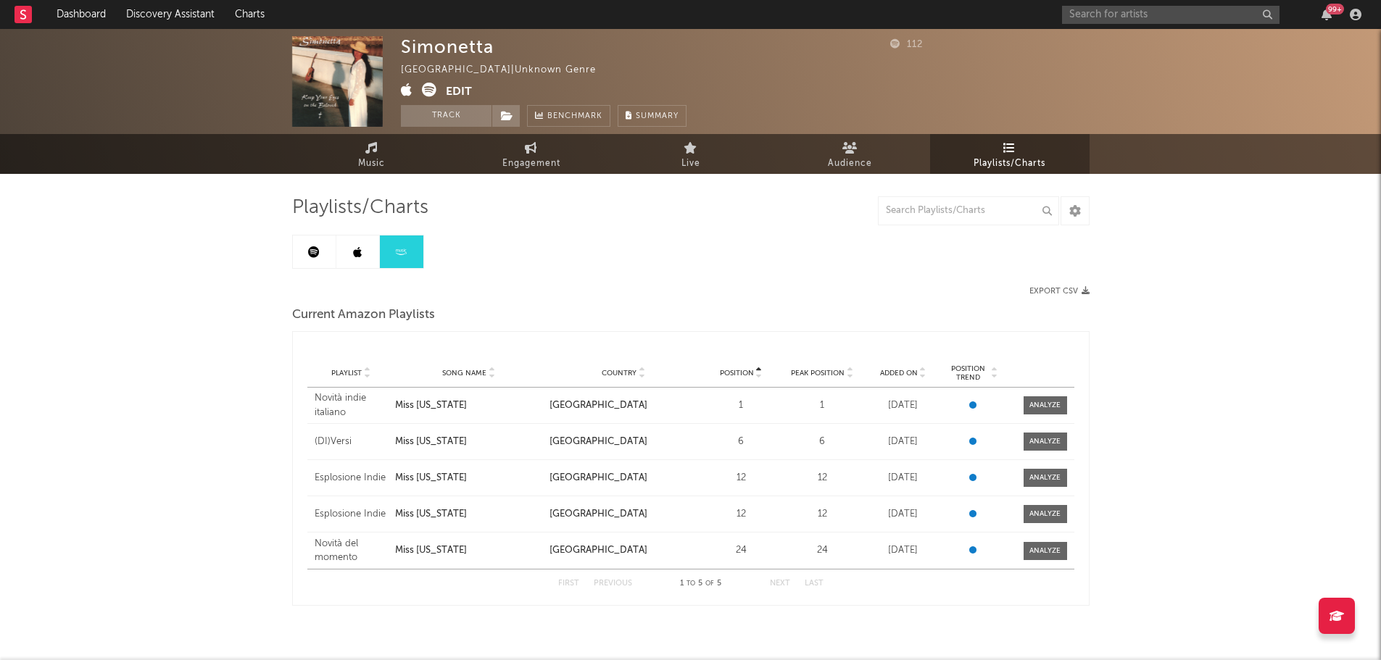
click at [362, 257] on link at bounding box center [357, 252] width 43 height 33
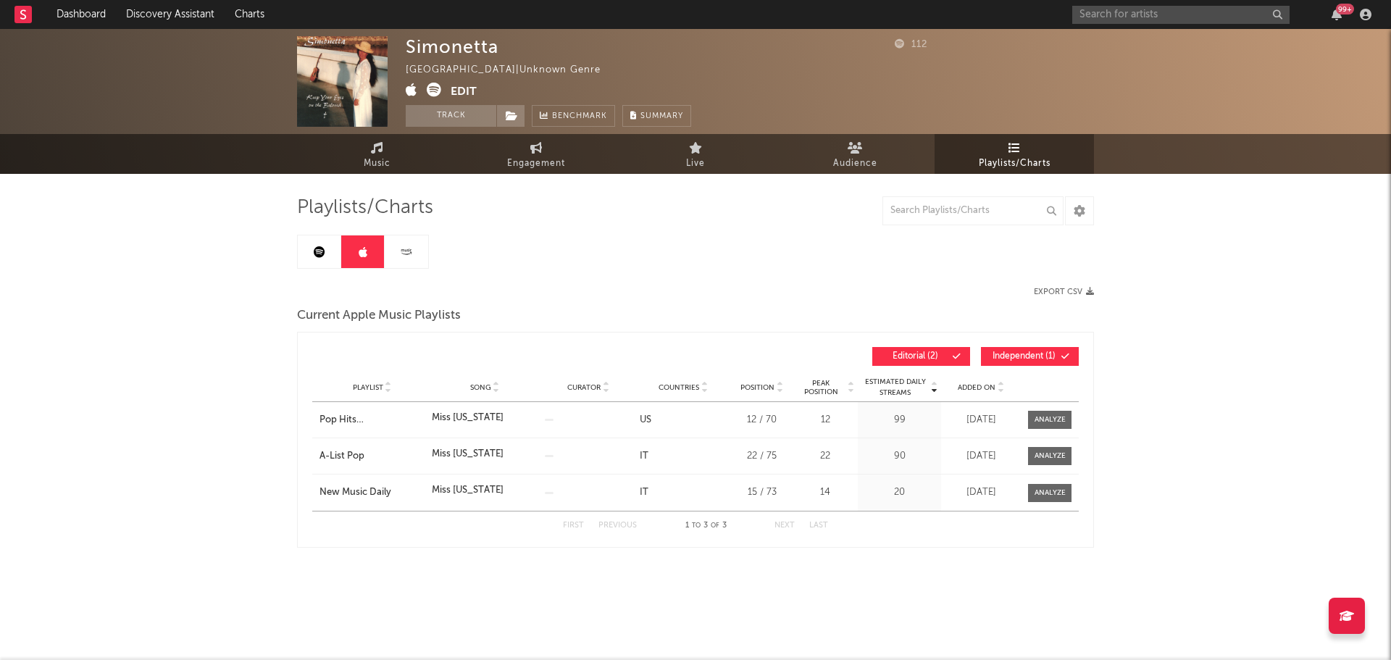
click at [315, 252] on icon at bounding box center [320, 252] width 12 height 12
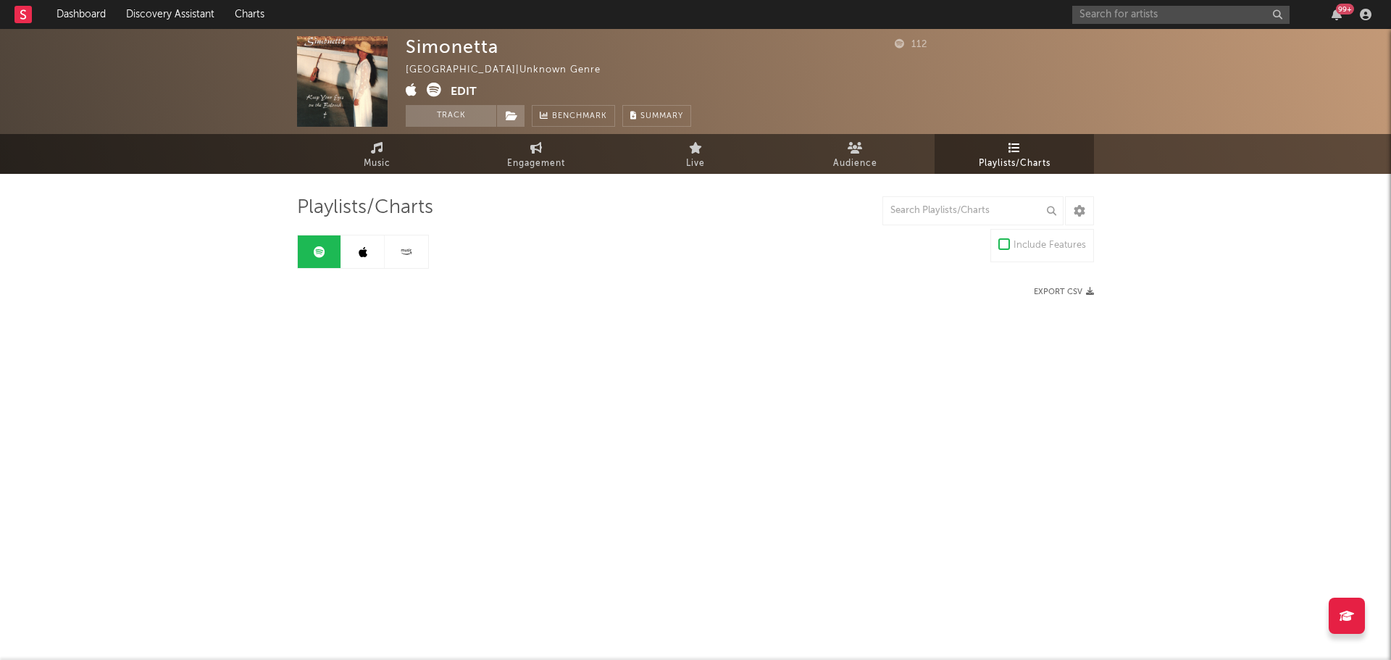
click at [315, 252] on icon at bounding box center [320, 252] width 12 height 12
click at [613, 331] on div "Simonetta [GEOGRAPHIC_DATA] | Unknown Genre Edit Track Benchmark Summary 112 Mu…" at bounding box center [695, 199] width 1391 height 340
click at [365, 250] on icon at bounding box center [363, 252] width 9 height 12
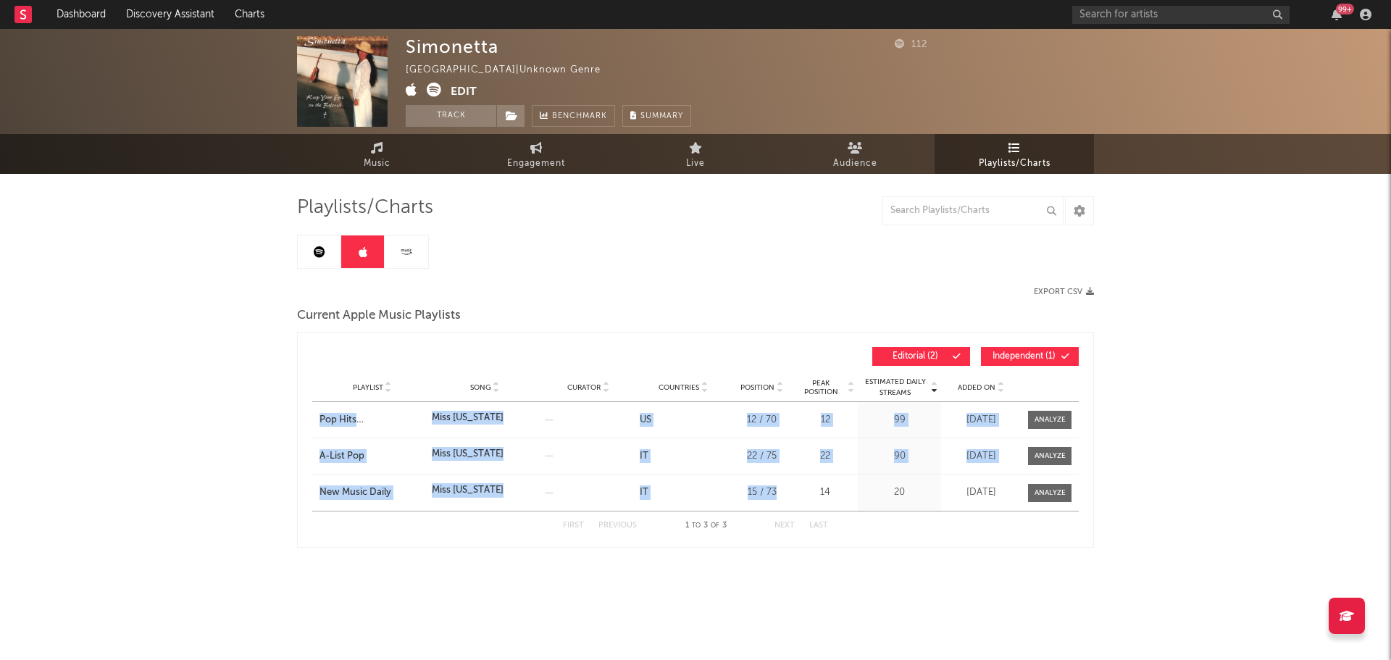
drag, startPoint x: 366, startPoint y: 426, endPoint x: 781, endPoint y: 494, distance: 420.8
click at [781, 494] on div "Estimated Daily Streams Playlist Song Curator Countries Position Peak Position …" at bounding box center [695, 440] width 797 height 216
copy div "Pop Hits Italia Song Miss Oklahoma Curator Genre Countries US Country Chart Typ…"
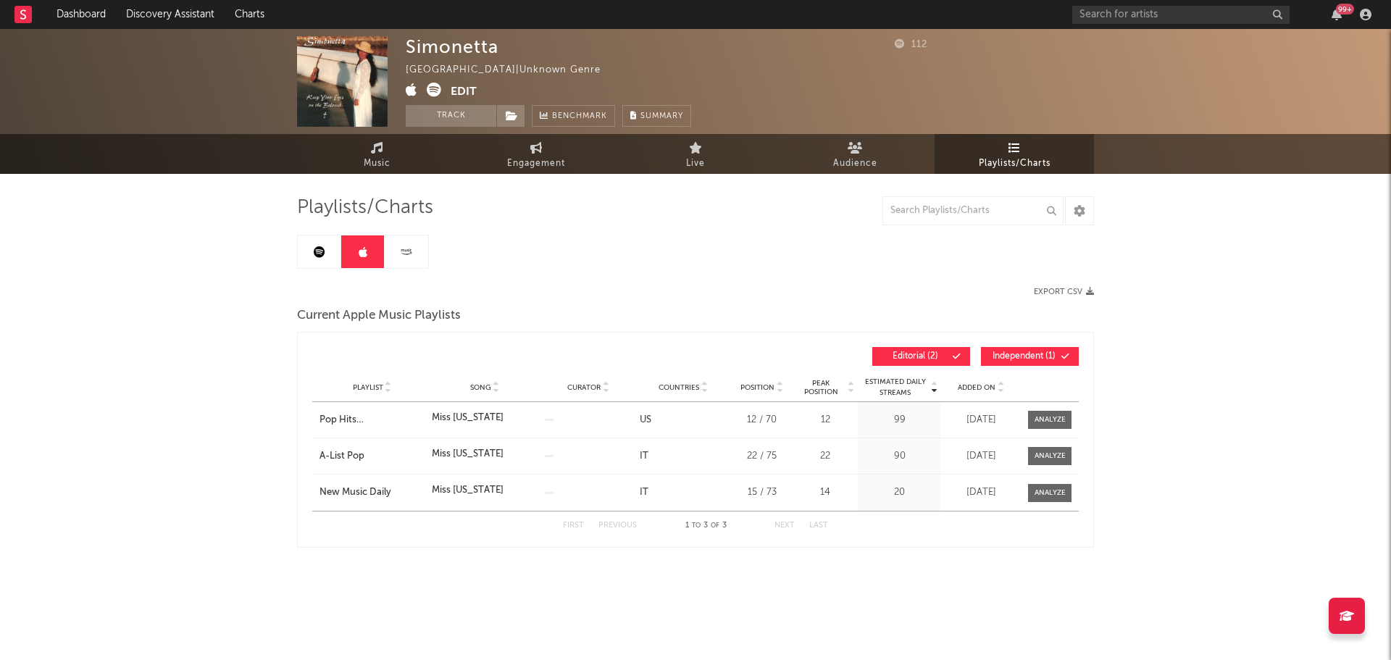
click at [653, 305] on div "Current Apple Music Playlists" at bounding box center [695, 316] width 797 height 25
click at [325, 250] on icon at bounding box center [320, 252] width 12 height 12
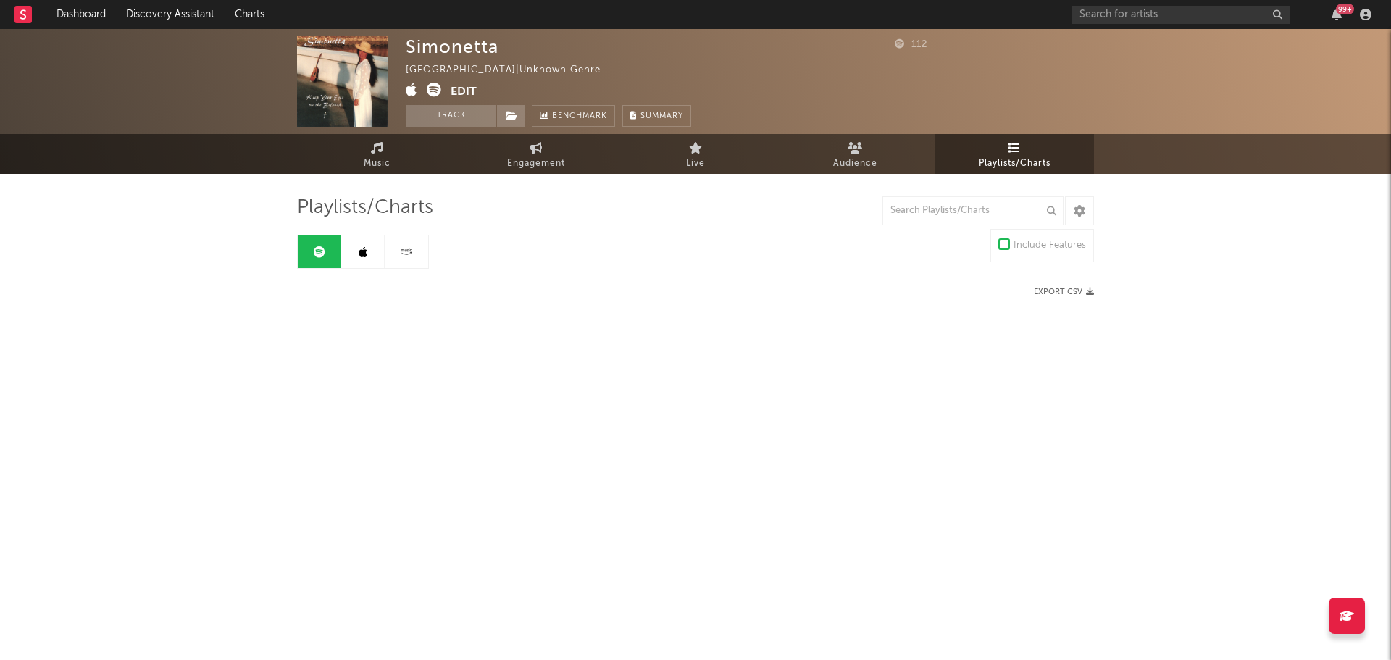
click at [710, 295] on div "Export CSV" at bounding box center [895, 291] width 399 height 9
click at [1161, 19] on input "text" at bounding box center [1181, 15] width 217 height 18
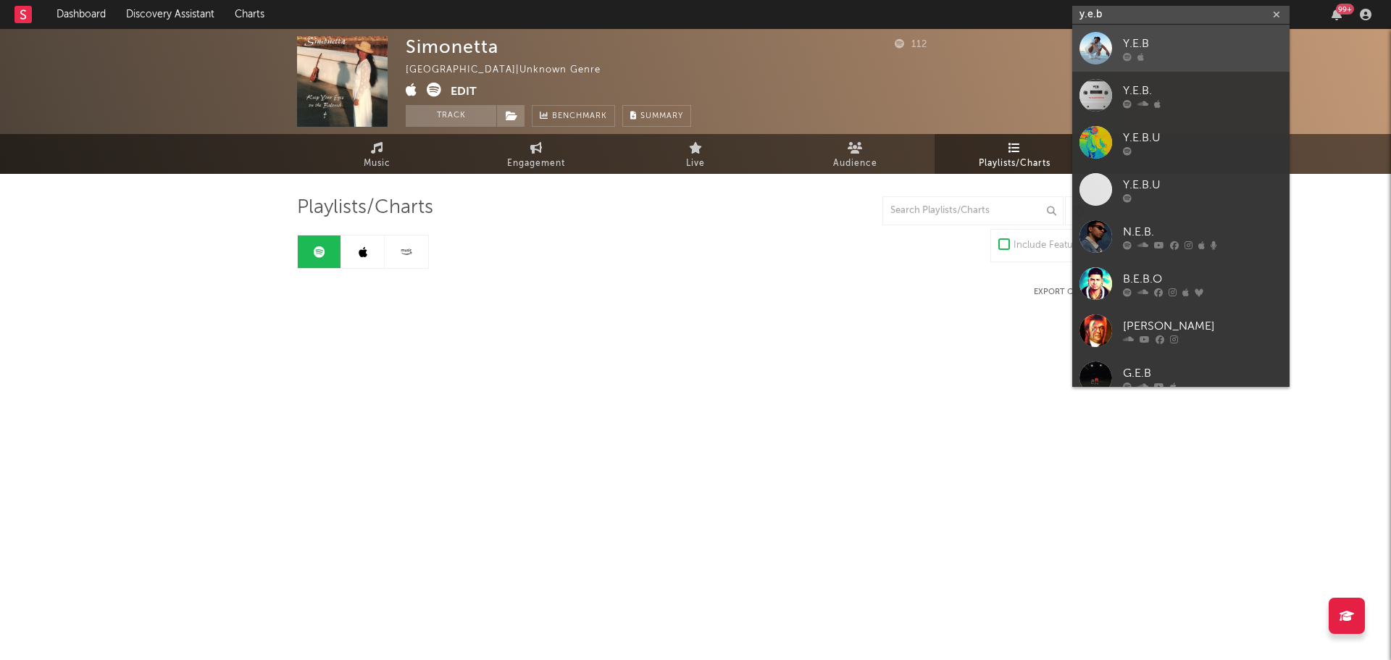
type input "y.e.b"
click at [1165, 38] on div "Y.E.B" at bounding box center [1202, 43] width 159 height 17
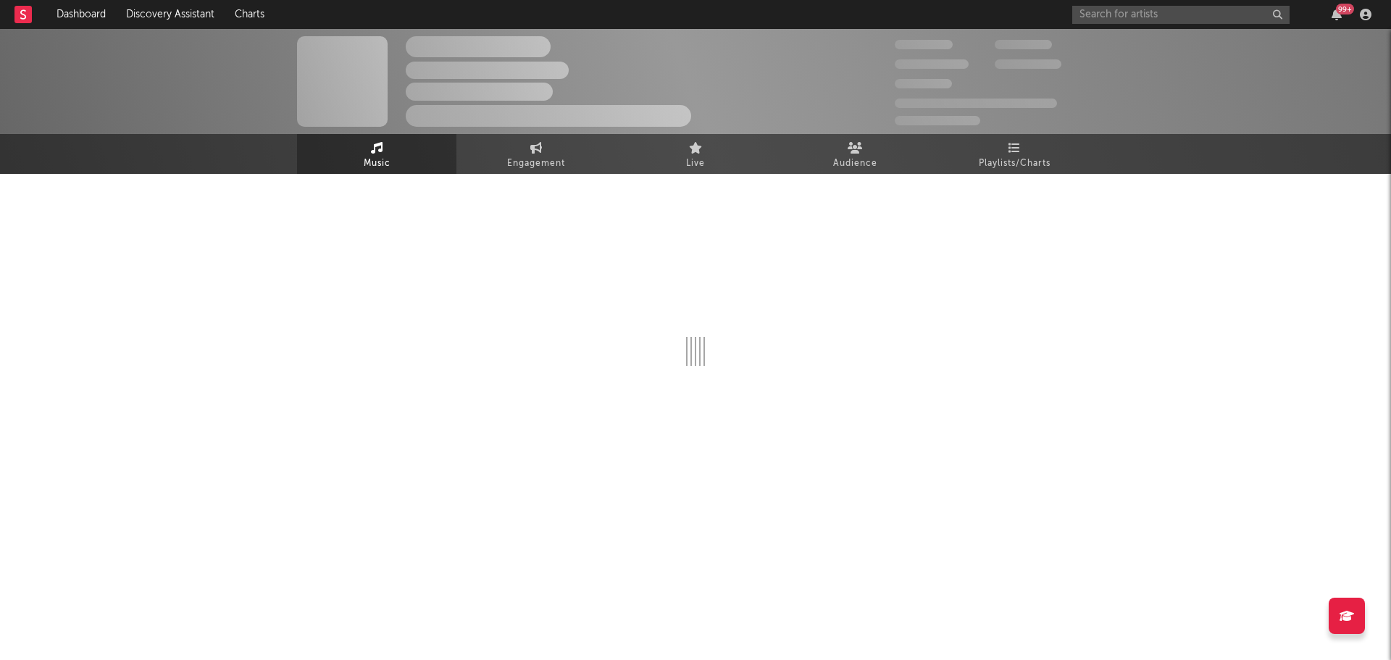
select select "6m"
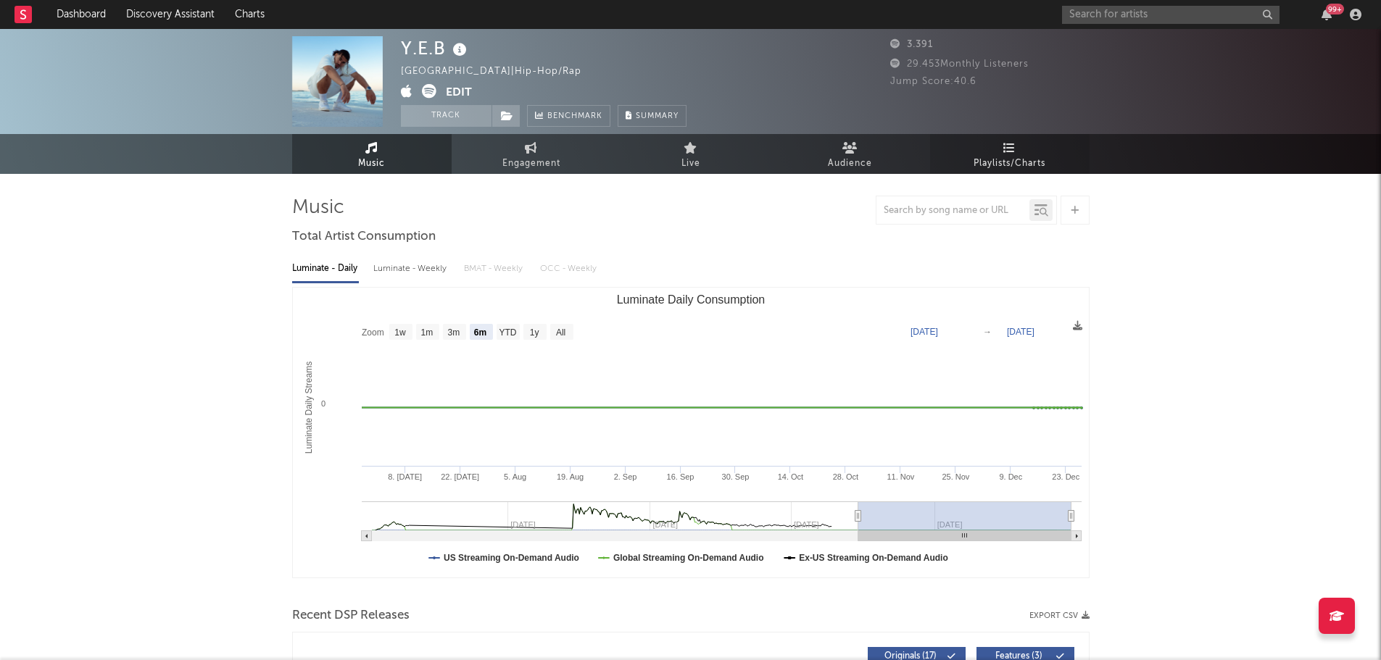
click at [1024, 157] on span "Playlists/Charts" at bounding box center [1009, 163] width 72 height 17
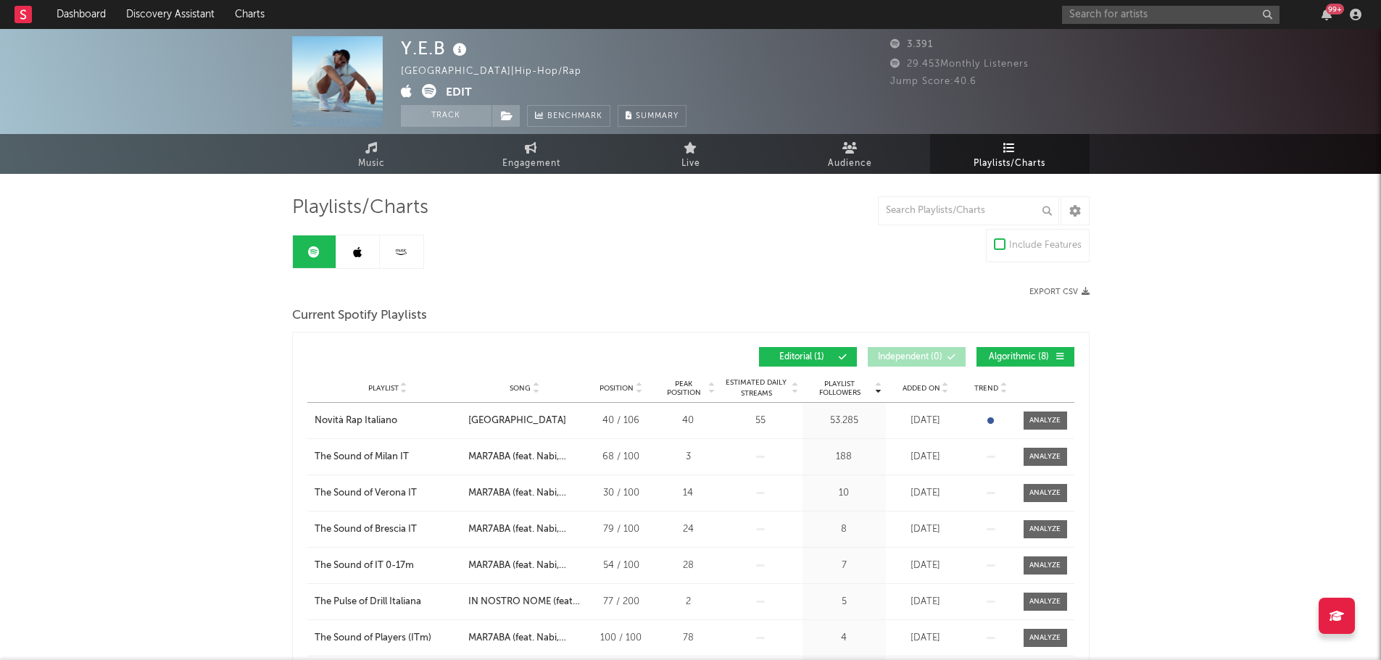
click at [917, 379] on div "Playlist City Song Position Peak Position Estimated Daily Streams Playlist Foll…" at bounding box center [690, 388] width 767 height 29
click at [919, 386] on span "Added On" at bounding box center [921, 388] width 38 height 9
click at [367, 261] on link at bounding box center [357, 252] width 43 height 33
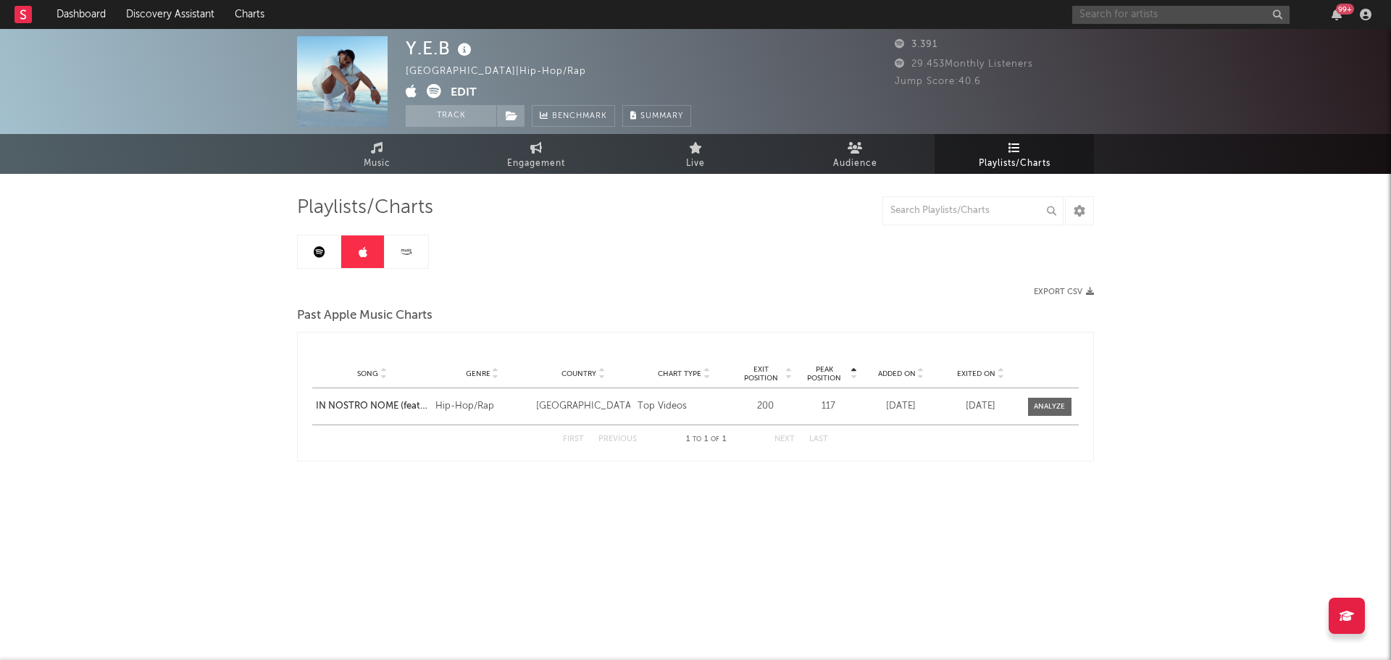
click at [1105, 16] on input "text" at bounding box center [1181, 15] width 217 height 18
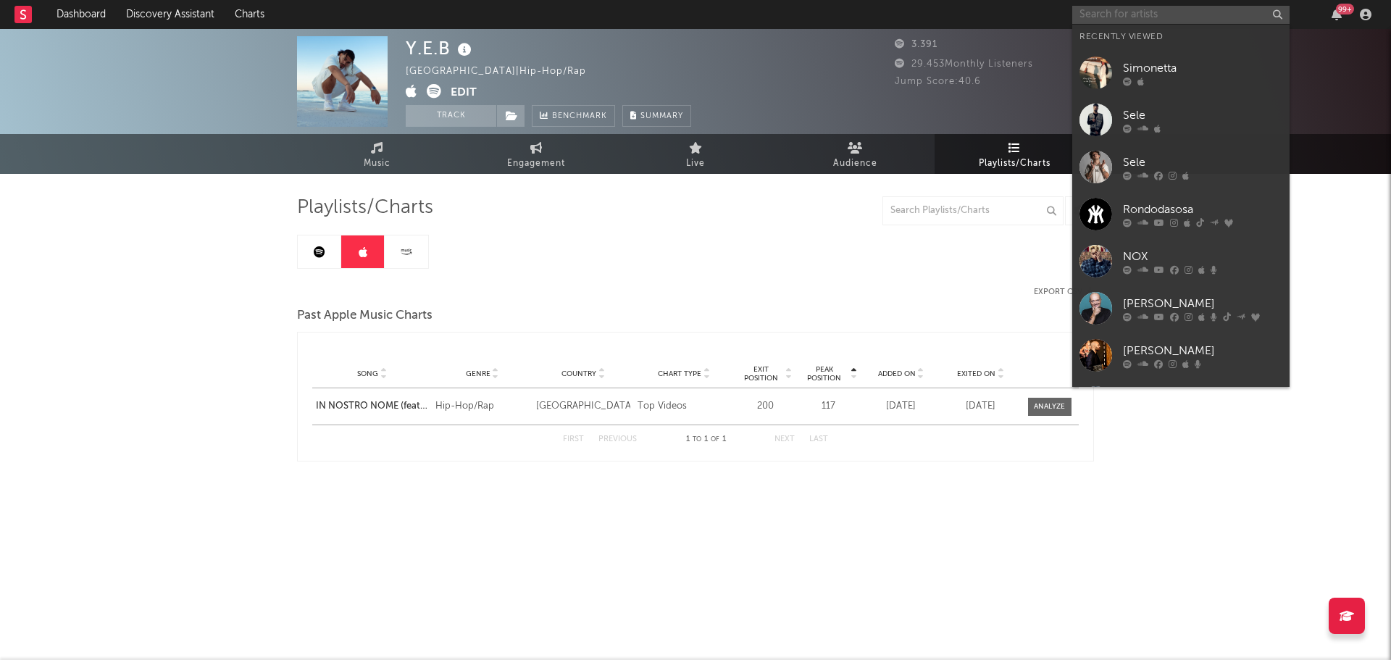
type input "t"
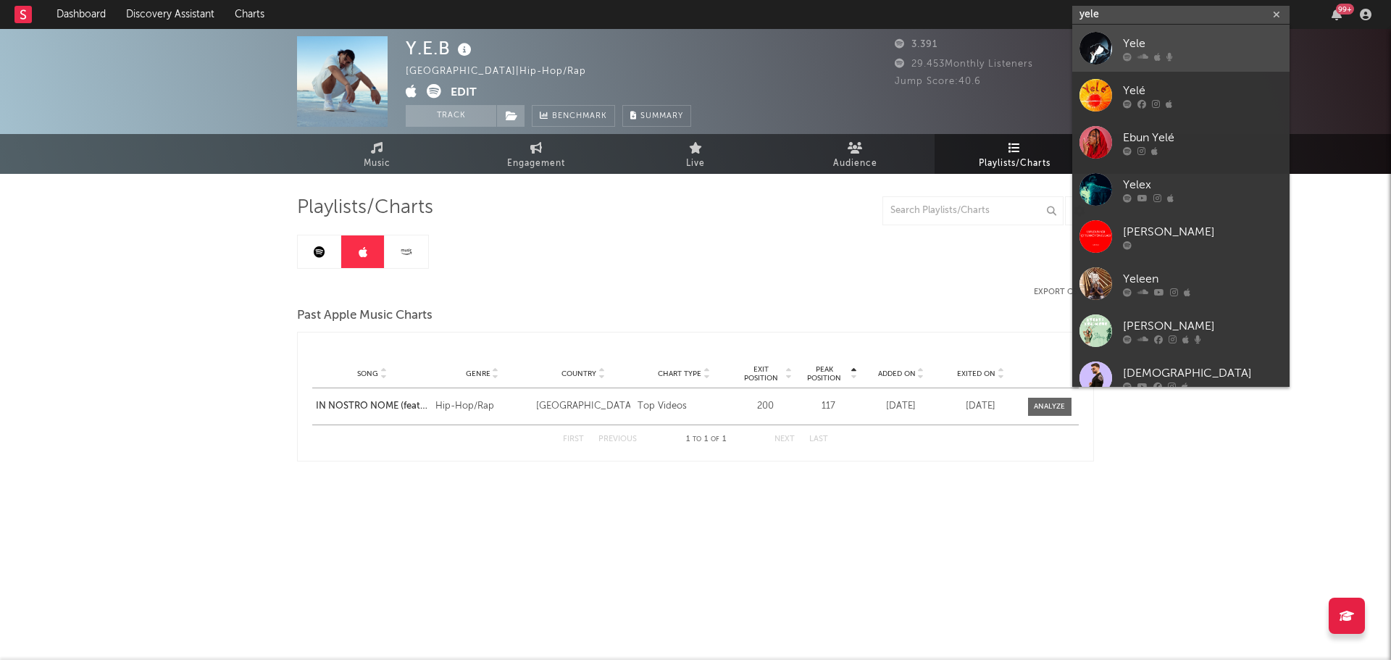
type input "yele"
click at [1184, 46] on div "Yele" at bounding box center [1202, 43] width 159 height 17
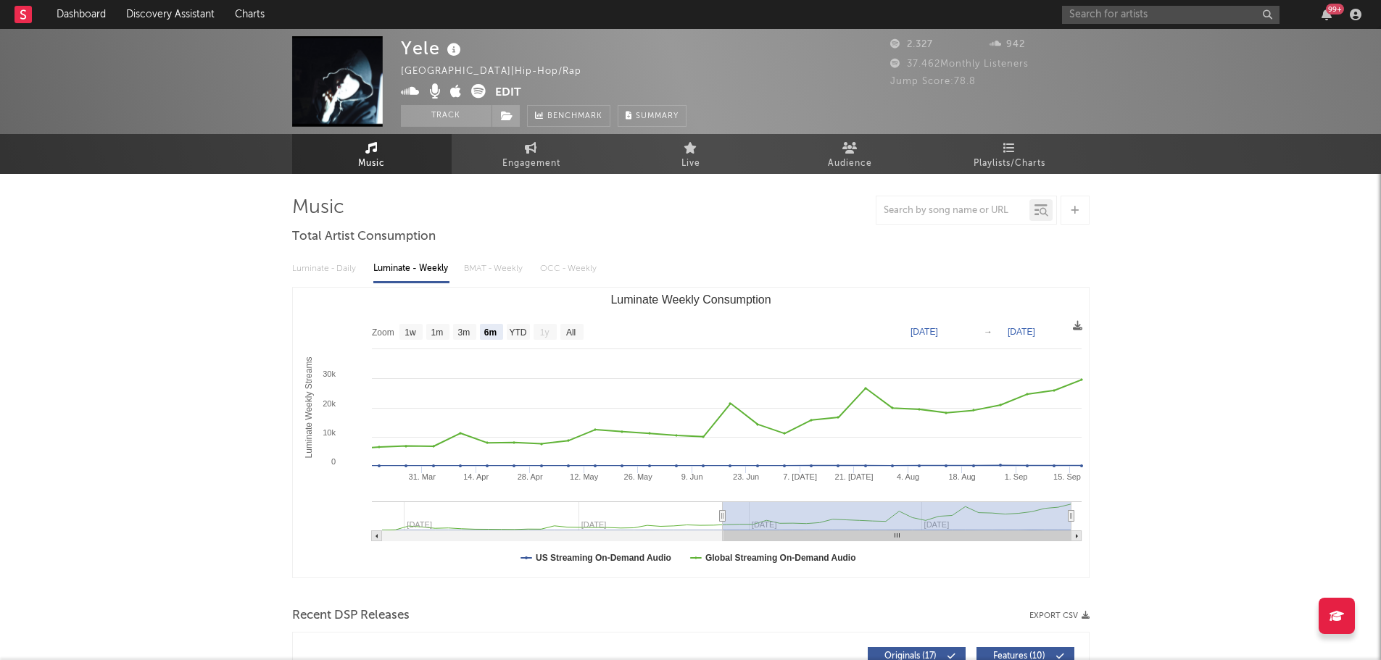
select select "6m"
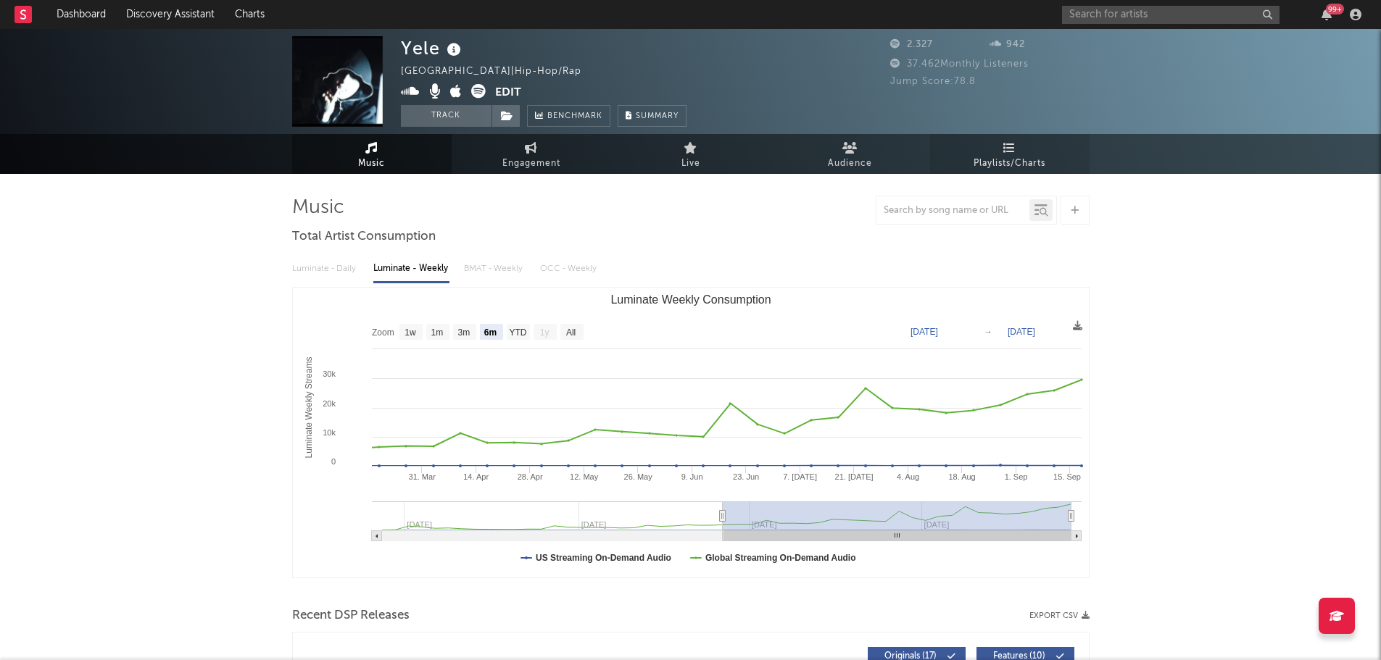
click at [1013, 161] on span "Playlists/Charts" at bounding box center [1009, 163] width 72 height 17
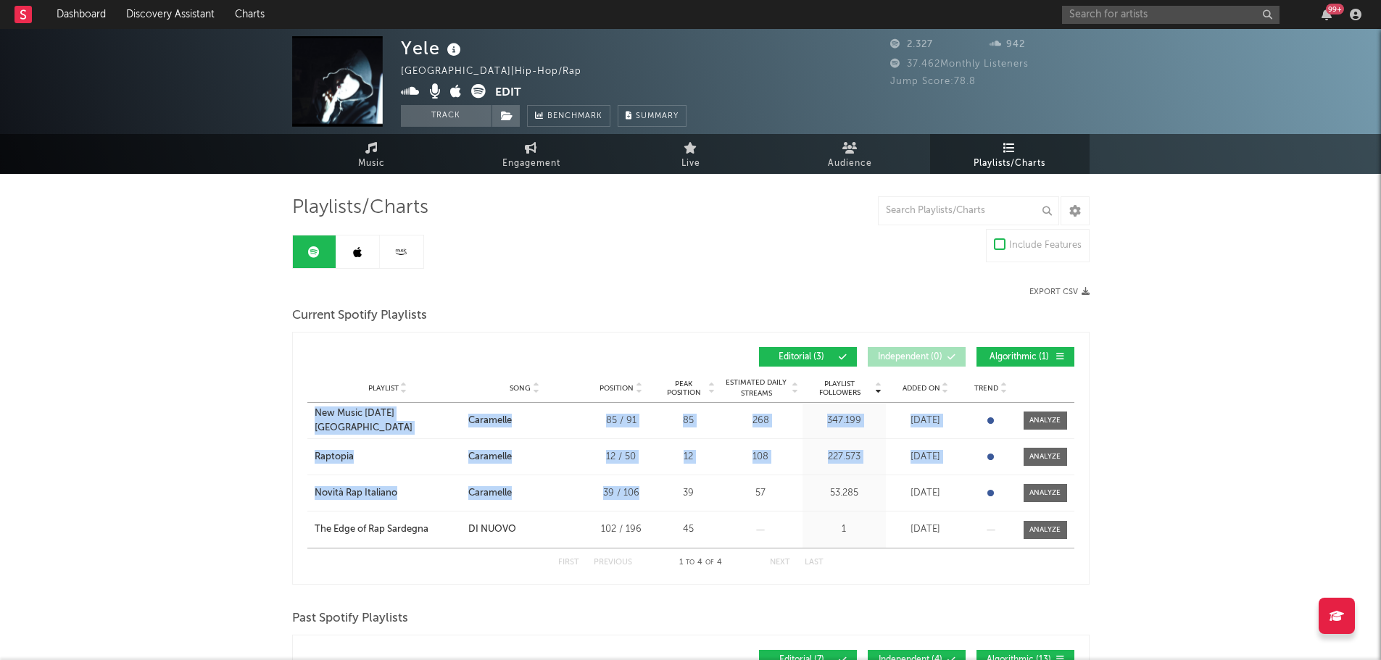
drag, startPoint x: 305, startPoint y: 418, endPoint x: 653, endPoint y: 496, distance: 356.4
click at [653, 496] on div "Playlist Followers Playlist Song Position Peak Position Playlist Followers Adde…" at bounding box center [690, 458] width 797 height 253
copy div "New Music Friday Italia City Song Caramelle Position 85 / 91 Peak Position 85 E…"
click at [360, 256] on icon at bounding box center [357, 252] width 9 height 12
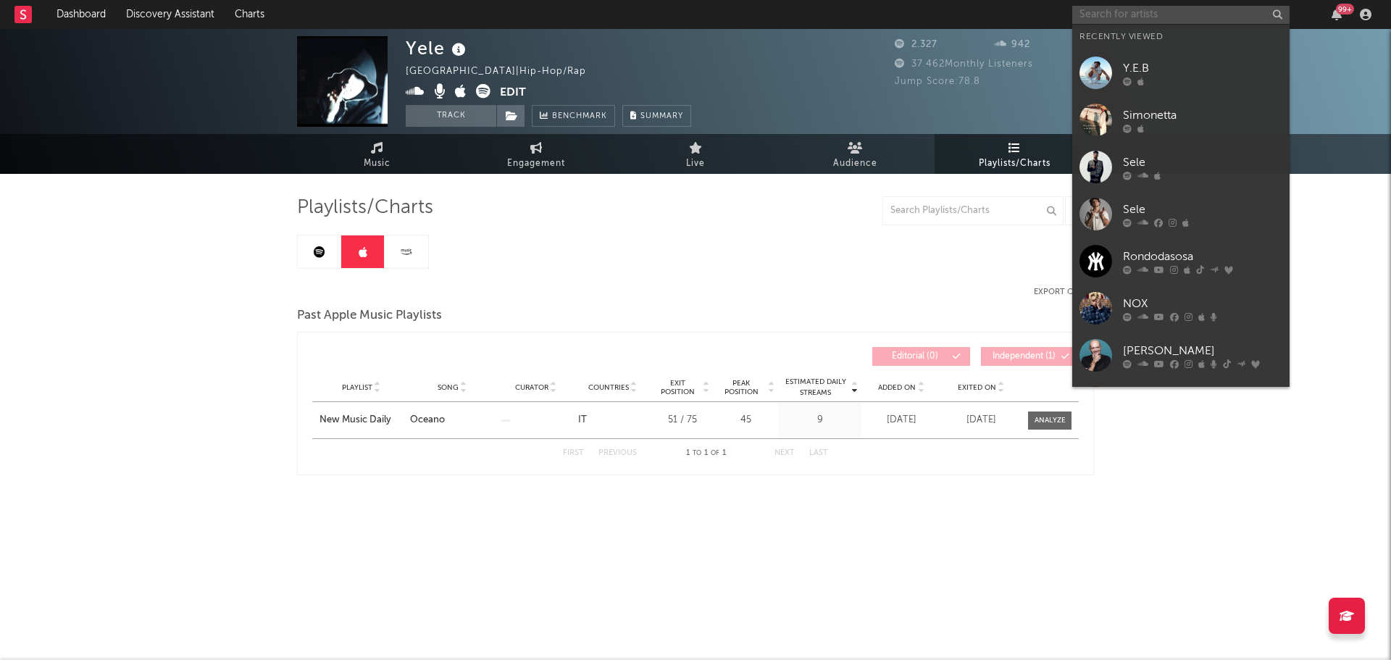
click at [1132, 9] on input "text" at bounding box center [1181, 15] width 217 height 18
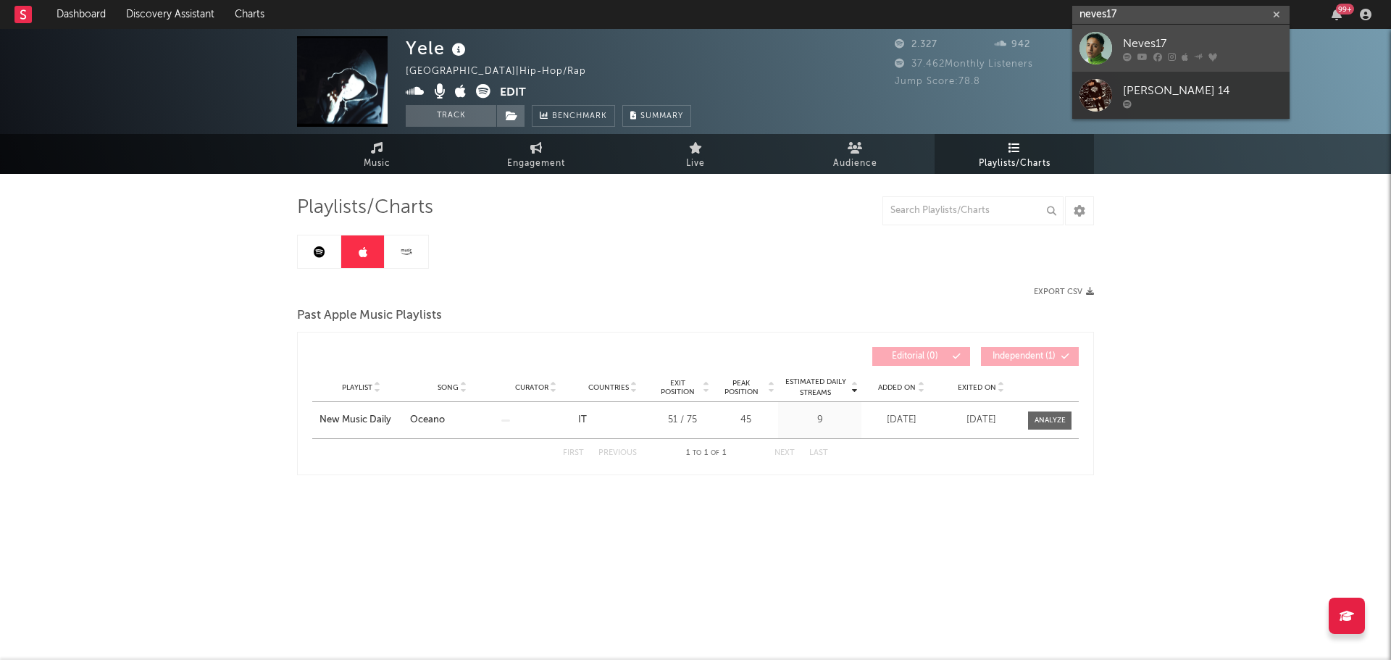
type input "neves17"
click at [1123, 43] on div "Neves17" at bounding box center [1202, 43] width 159 height 17
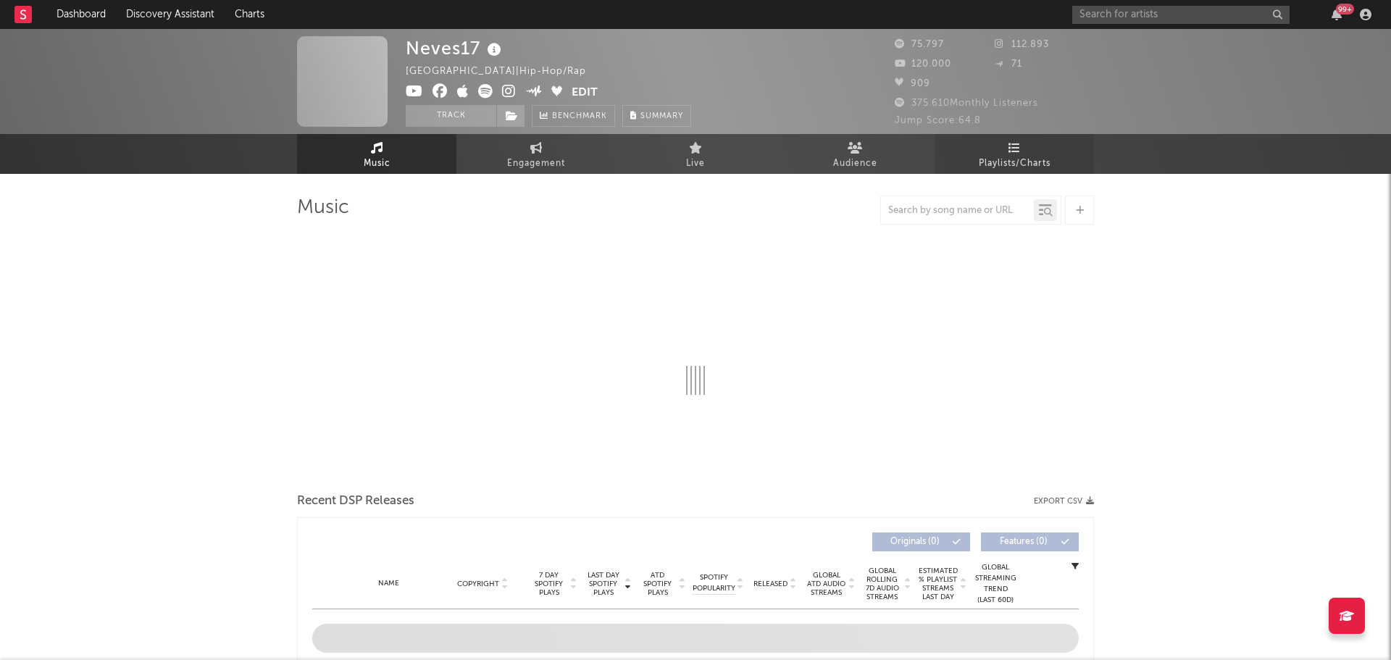
click at [1009, 149] on icon at bounding box center [1015, 148] width 12 height 12
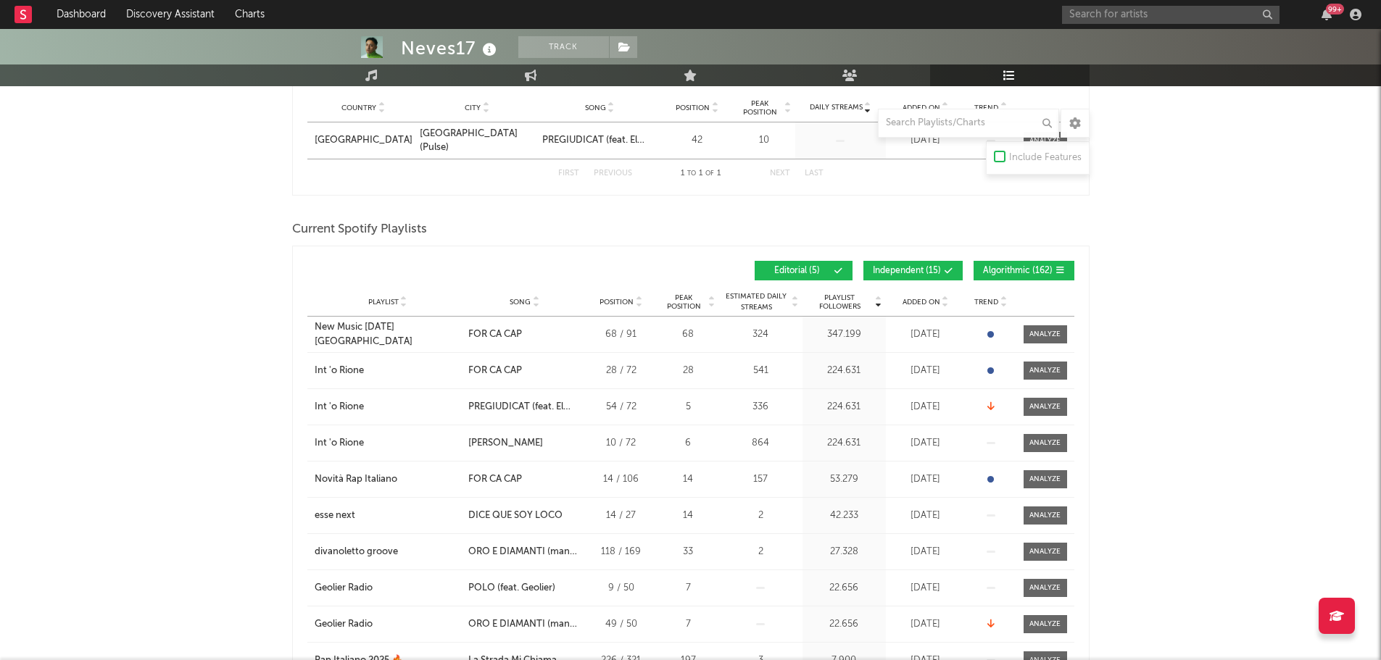
scroll to position [290, 0]
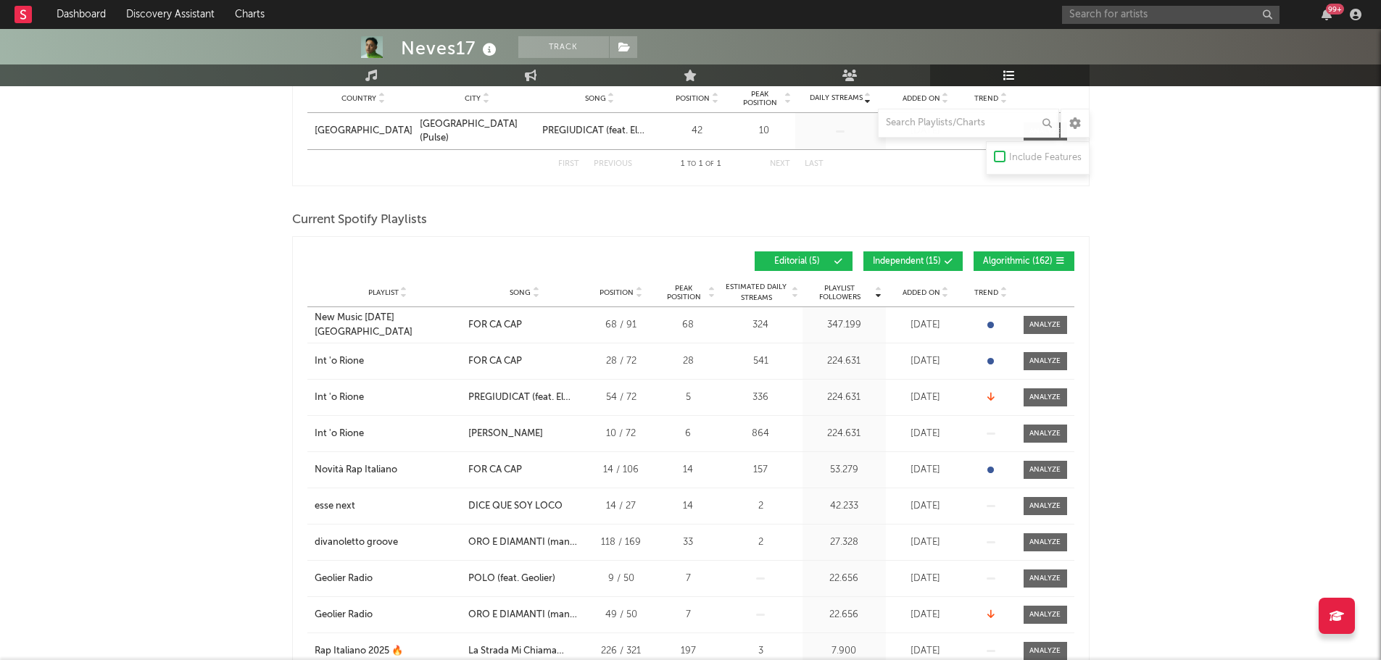
click at [891, 260] on span "Independent ( 15 )" at bounding box center [907, 261] width 68 height 9
click at [992, 251] on button "Algorithmic ( 162 )" at bounding box center [1023, 261] width 101 height 20
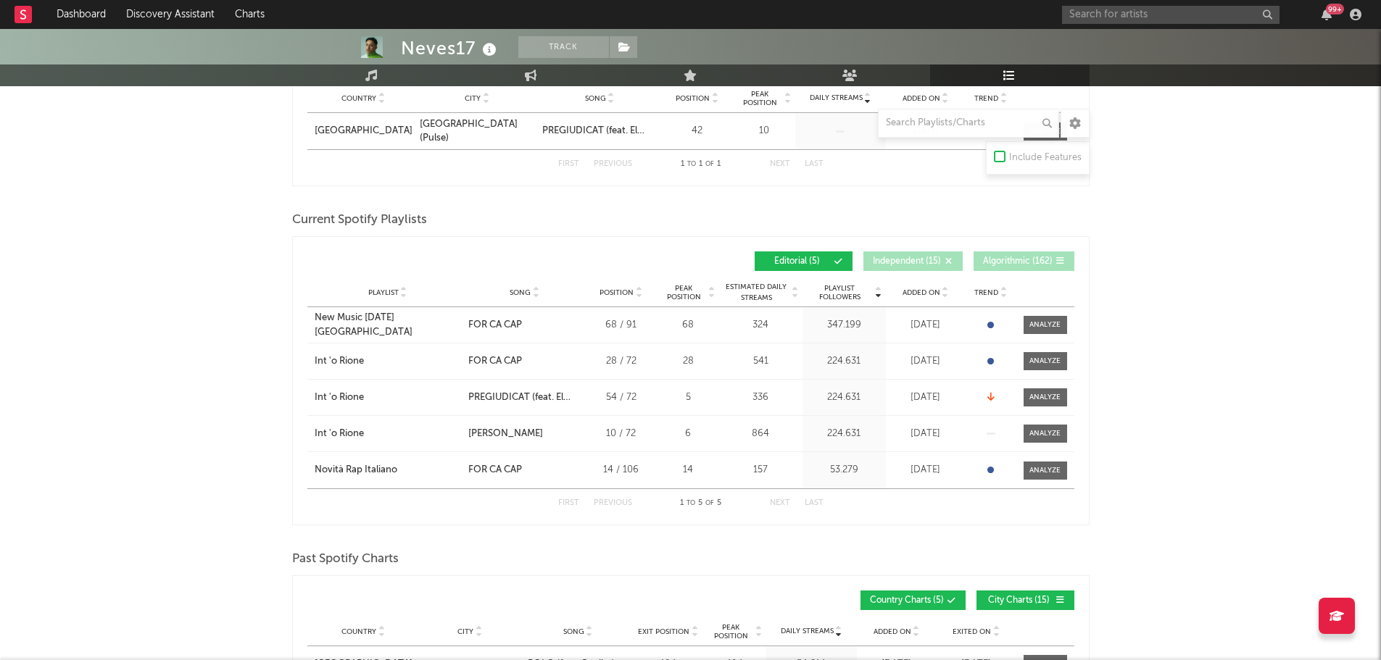
click at [936, 298] on div "Playlist City Song Position Peak Position Estimated Daily Streams Playlist Foll…" at bounding box center [690, 292] width 767 height 29
click at [925, 298] on div "Playlist City Song Position Peak Position Estimated Daily Streams Playlist Foll…" at bounding box center [690, 292] width 767 height 29
click at [925, 291] on span "Added On" at bounding box center [921, 292] width 38 height 9
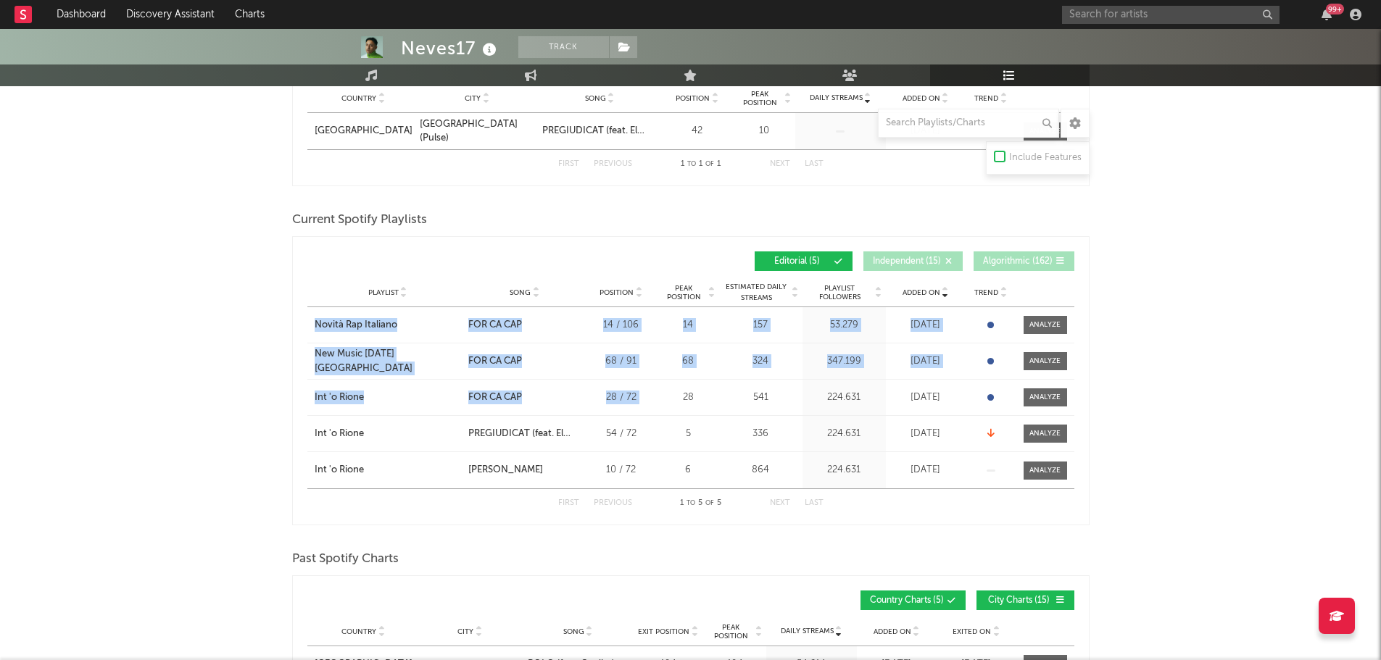
drag, startPoint x: 305, startPoint y: 320, endPoint x: 668, endPoint y: 394, distance: 370.5
click at [668, 394] on div "Added On Playlist Song Position Peak Position Playlist Followers Added On Trend…" at bounding box center [690, 380] width 797 height 289
copy div "Novità Rap Italiano City Song FOR CA CAP Position 14 / 106 Peak Position 14 Est…"
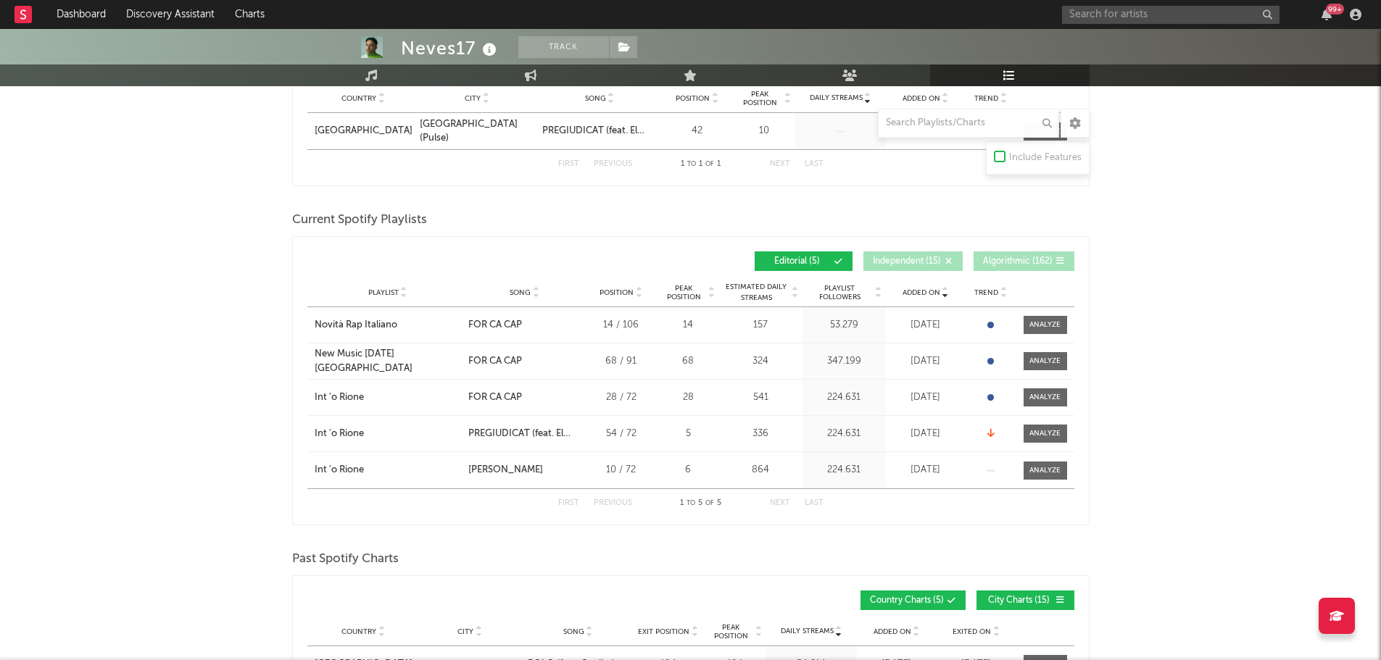
click at [614, 219] on div "Current Spotify Playlists" at bounding box center [690, 220] width 797 height 25
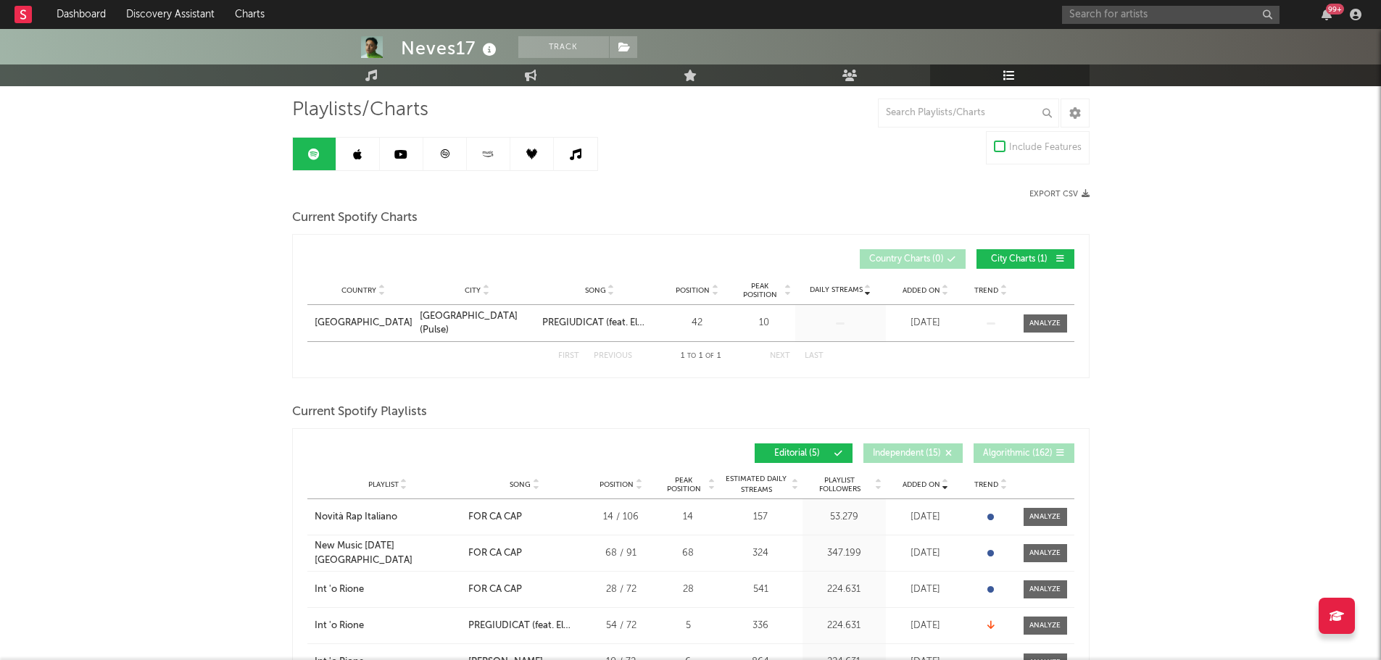
scroll to position [0, 0]
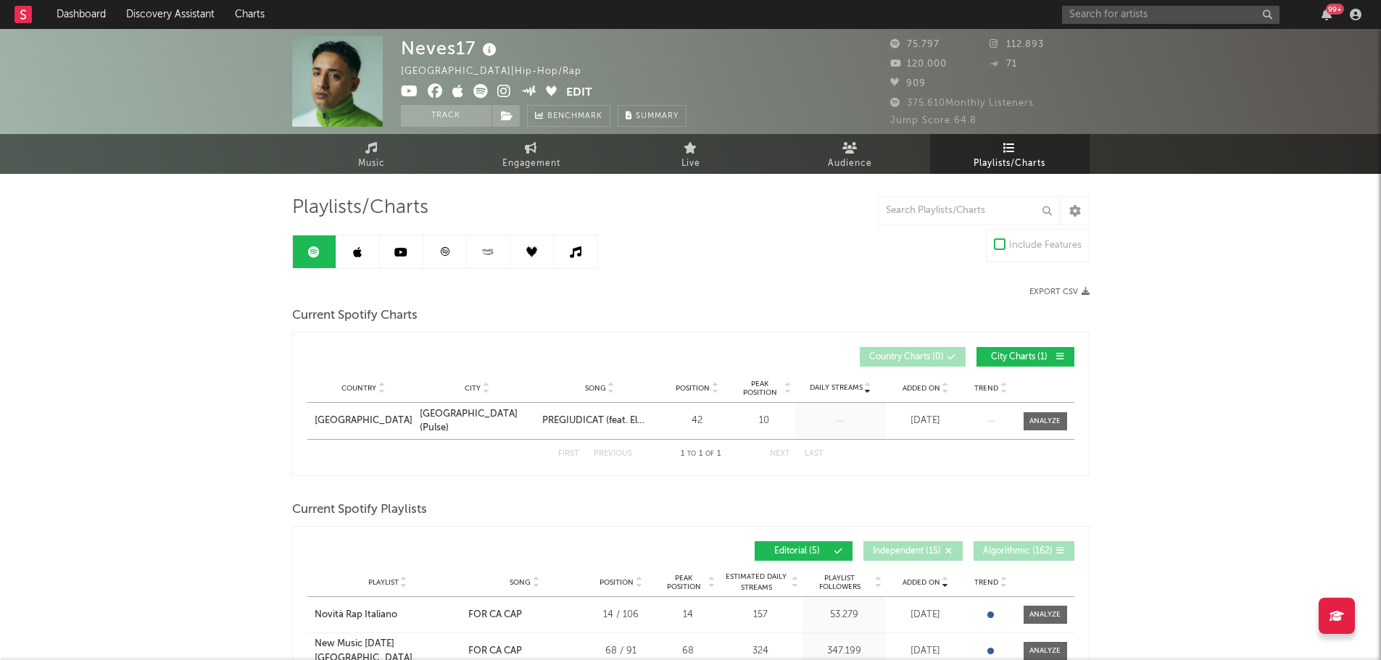
click at [350, 251] on link at bounding box center [357, 252] width 43 height 33
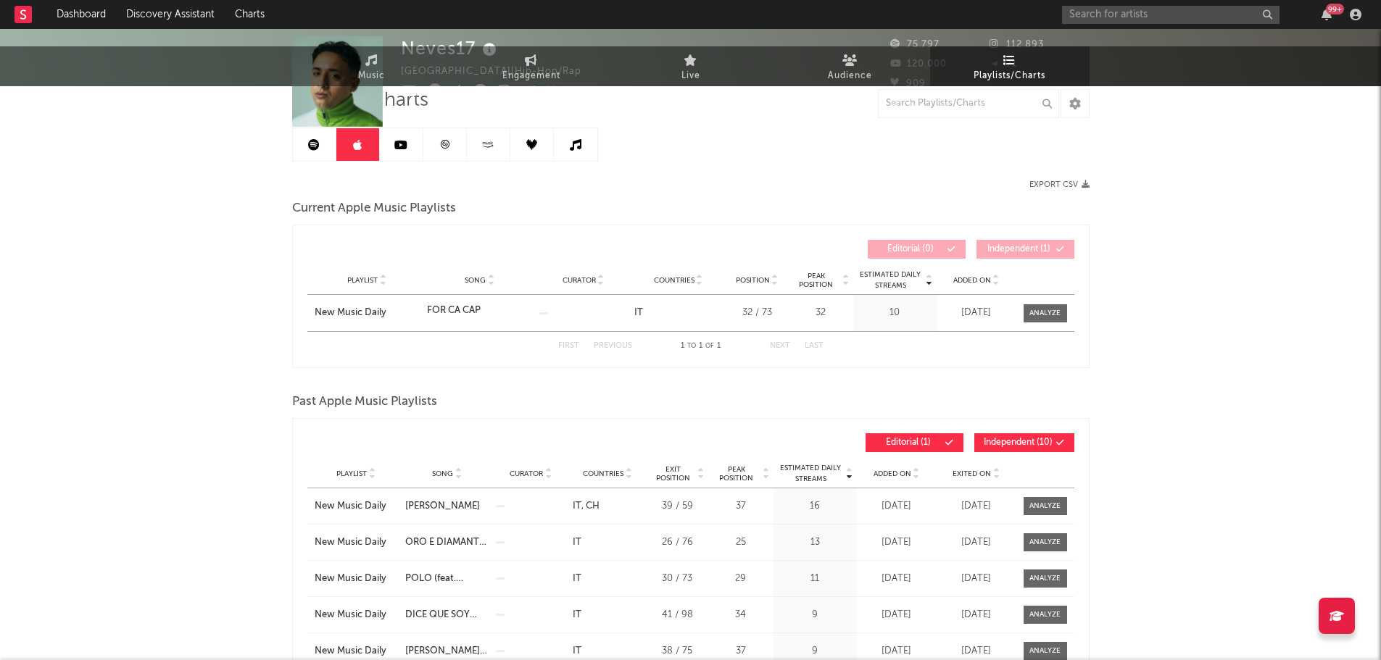
scroll to position [290, 0]
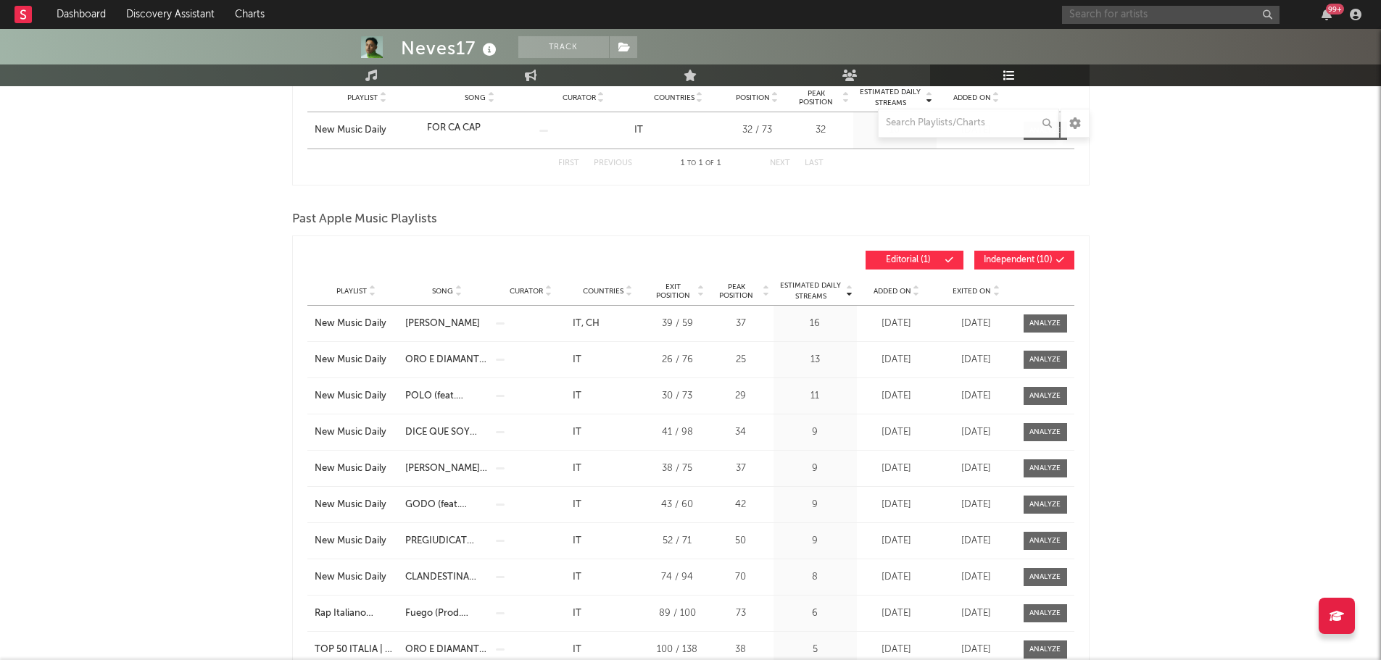
click at [1102, 12] on input "text" at bounding box center [1170, 15] width 217 height 18
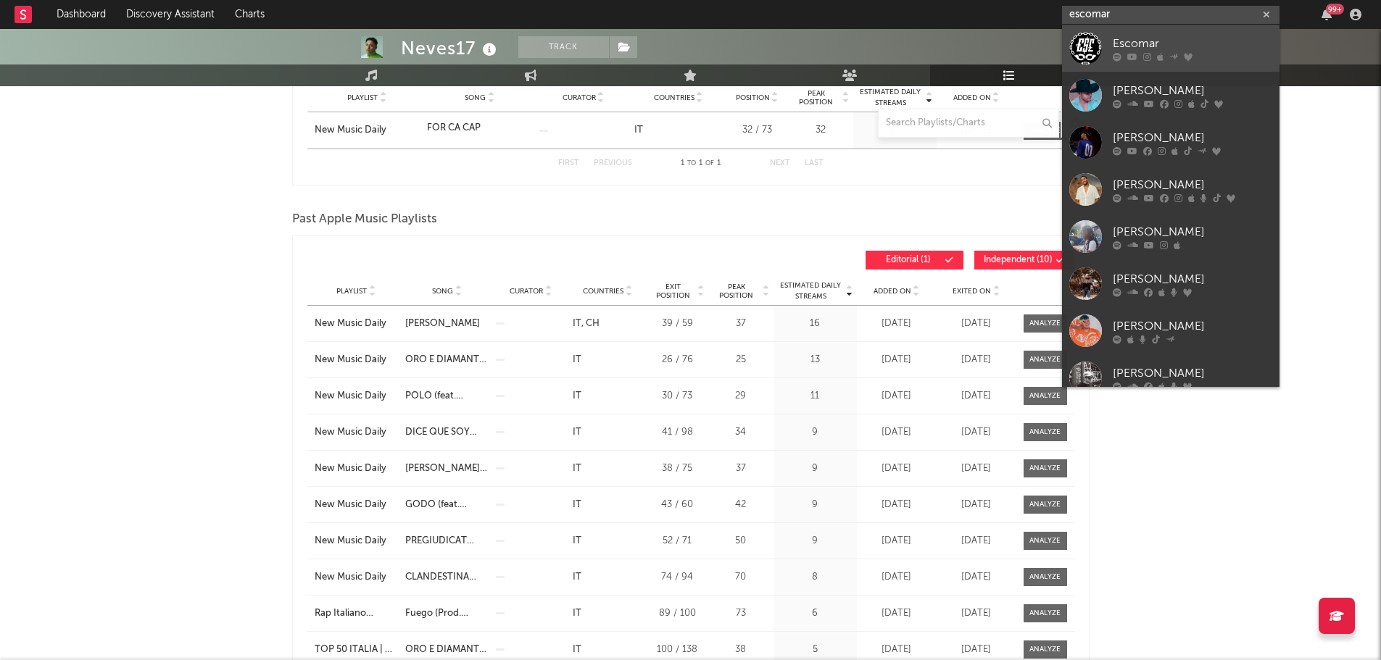
type input "escomar"
click at [1146, 36] on div "Escomar" at bounding box center [1191, 43] width 159 height 17
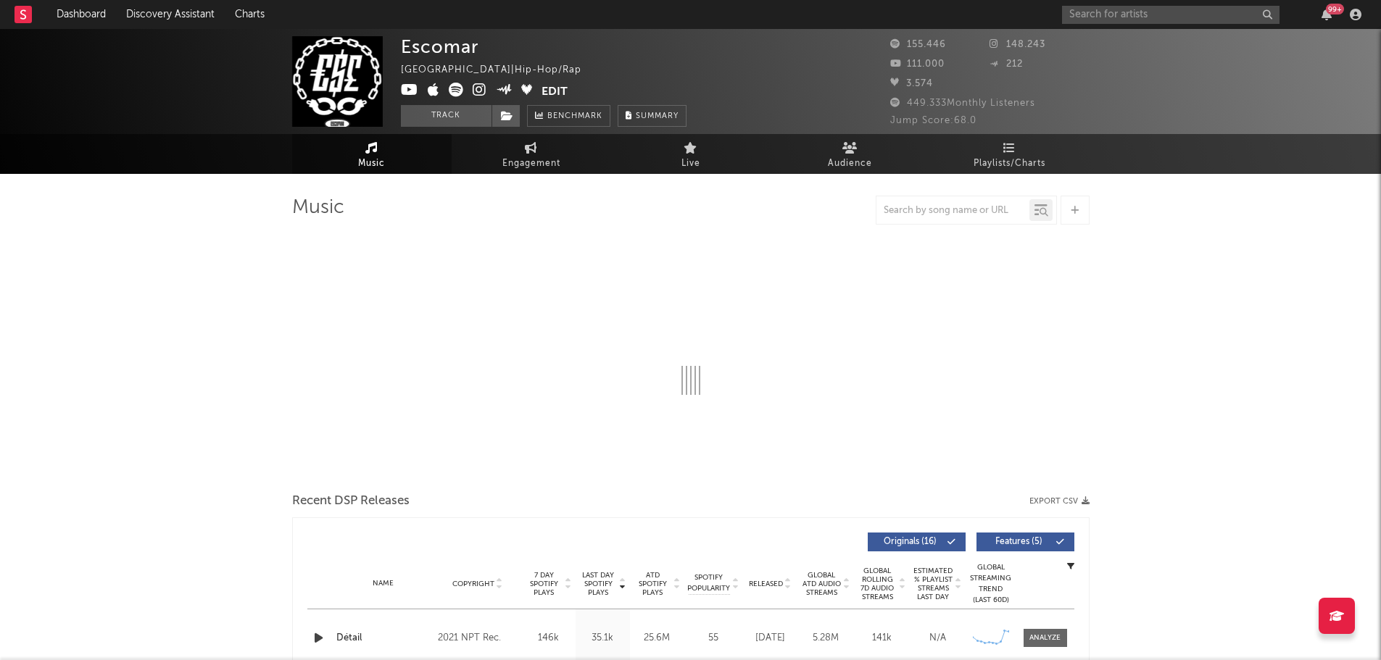
select select "6m"
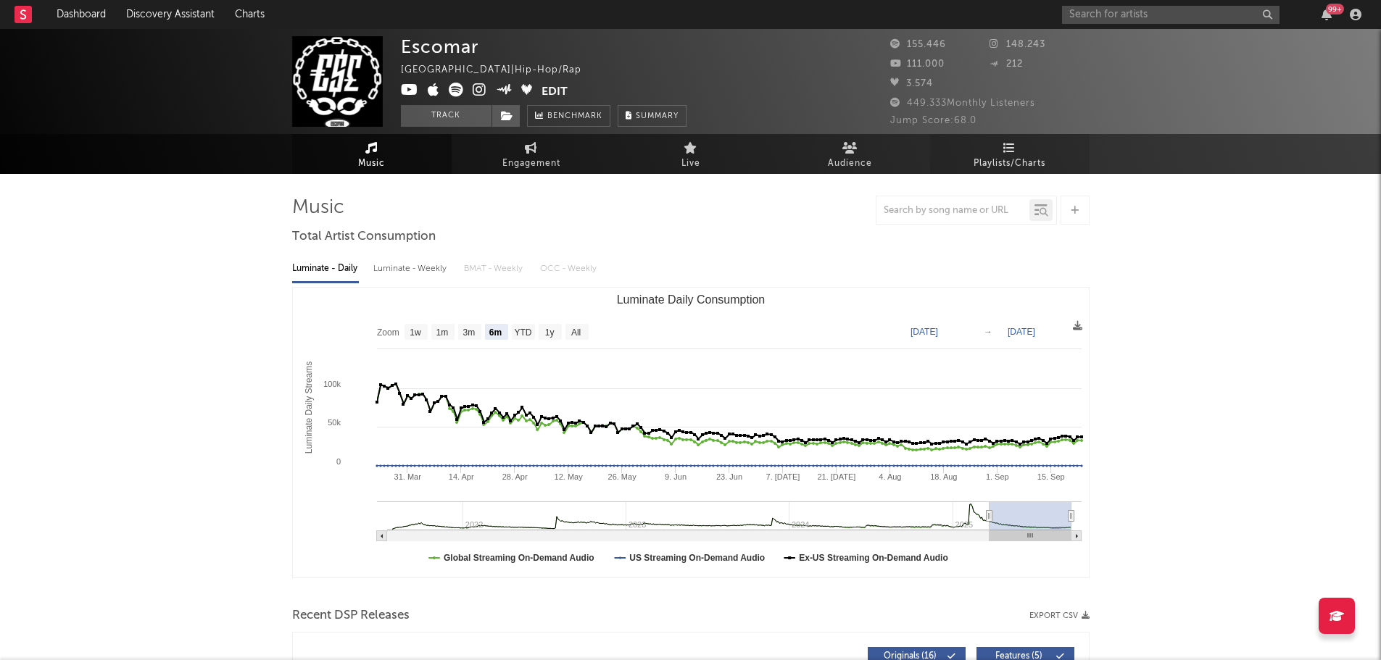
click at [1023, 157] on span "Playlists/Charts" at bounding box center [1009, 163] width 72 height 17
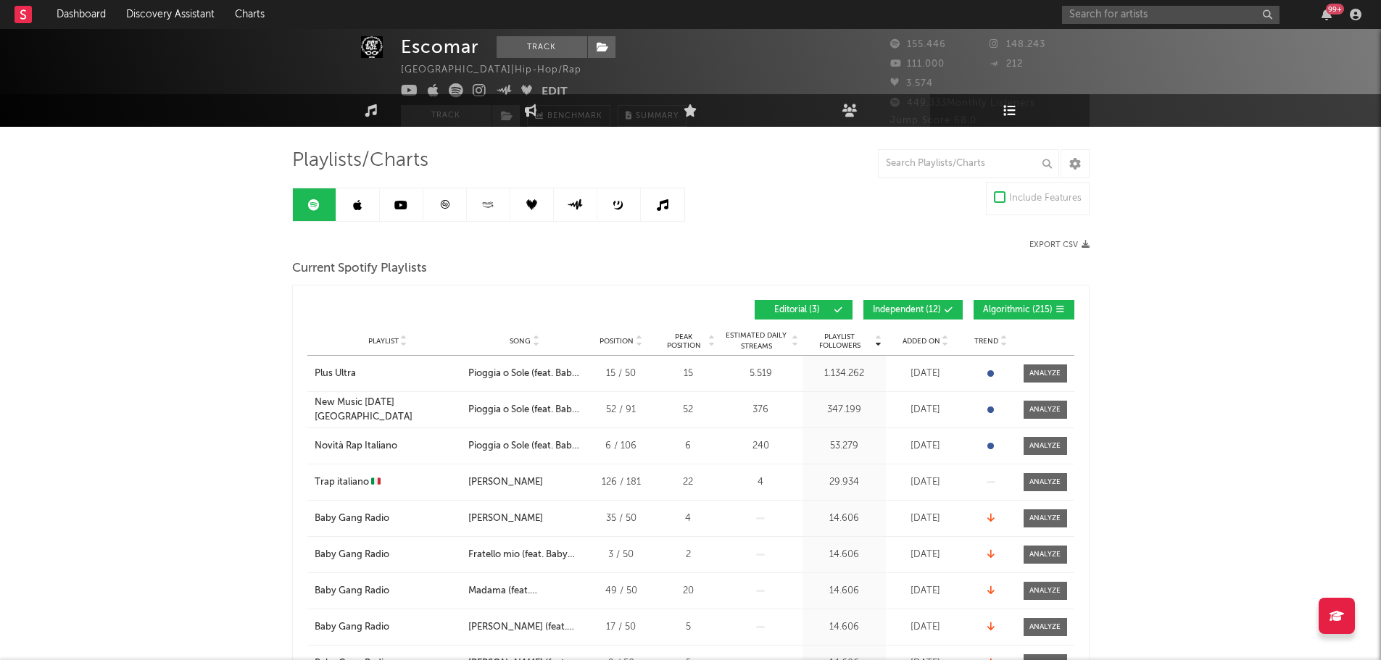
scroll to position [72, 0]
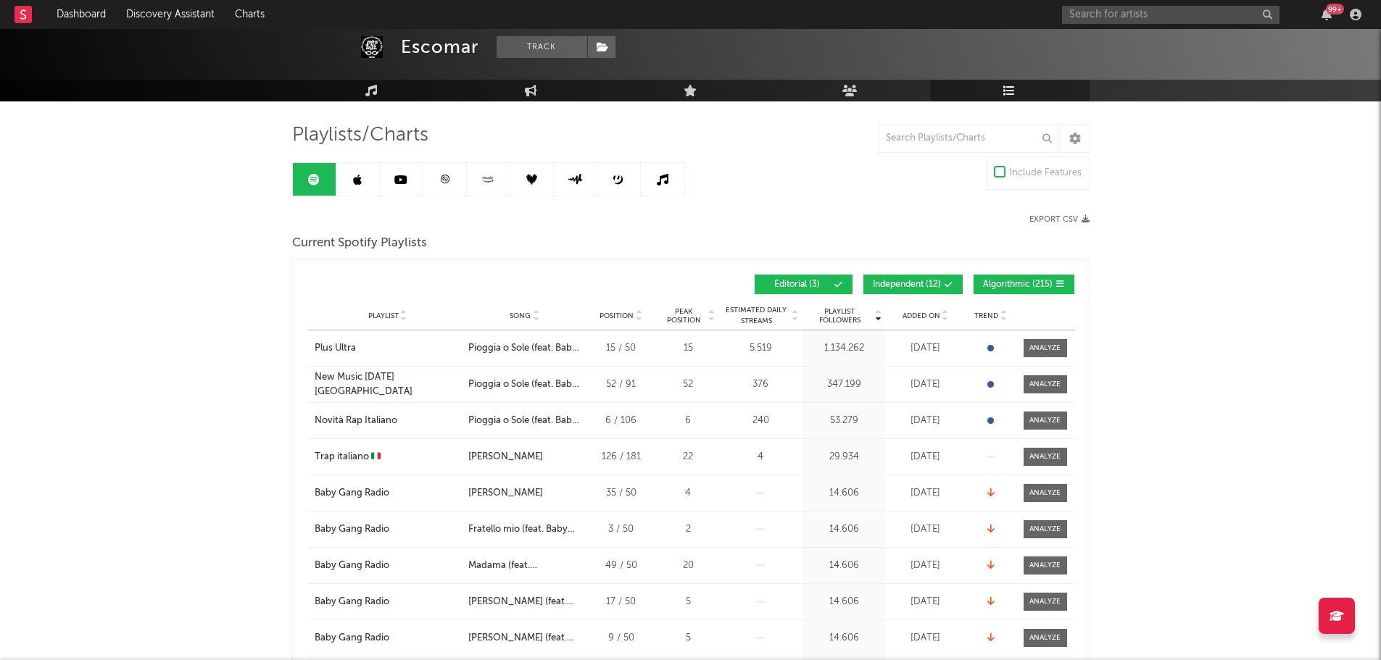
drag, startPoint x: 931, startPoint y: 286, endPoint x: 949, endPoint y: 283, distance: 18.3
click at [931, 285] on span "Independent ( 12 )" at bounding box center [907, 284] width 68 height 9
click at [1006, 278] on button "Algorithmic ( 215 )" at bounding box center [1023, 285] width 101 height 20
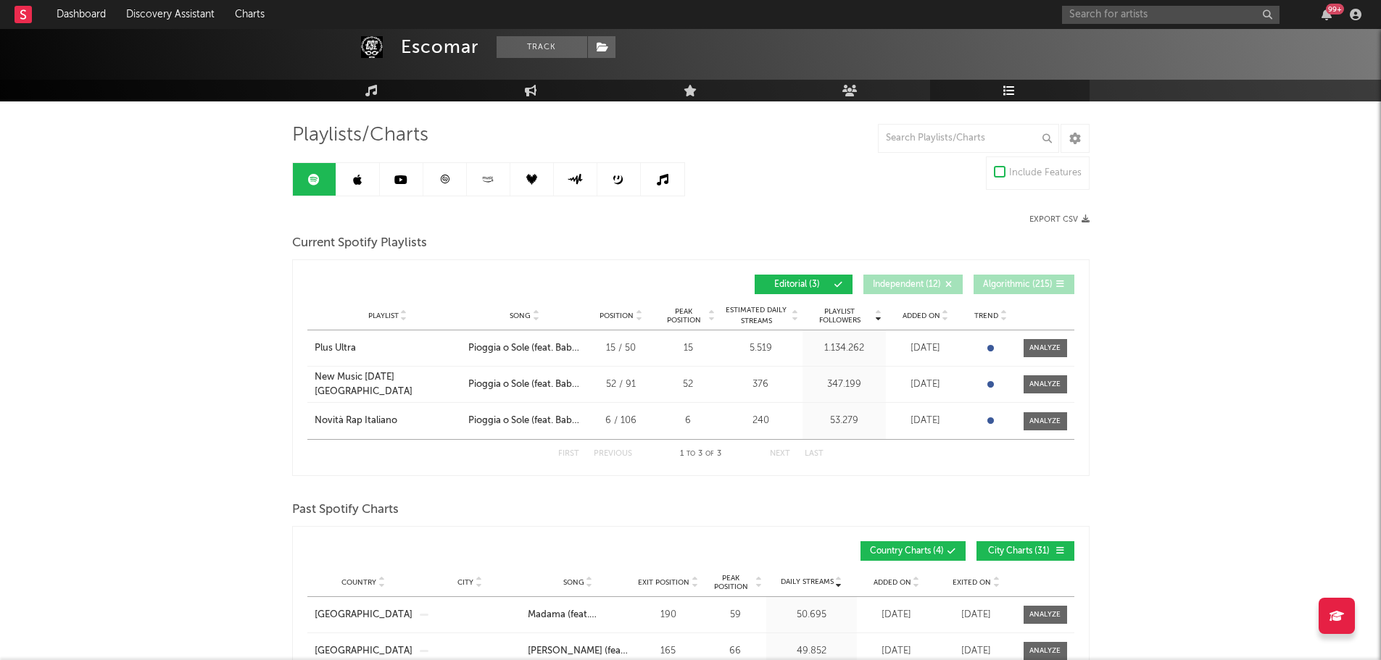
click at [923, 312] on span "Added On" at bounding box center [921, 316] width 38 height 9
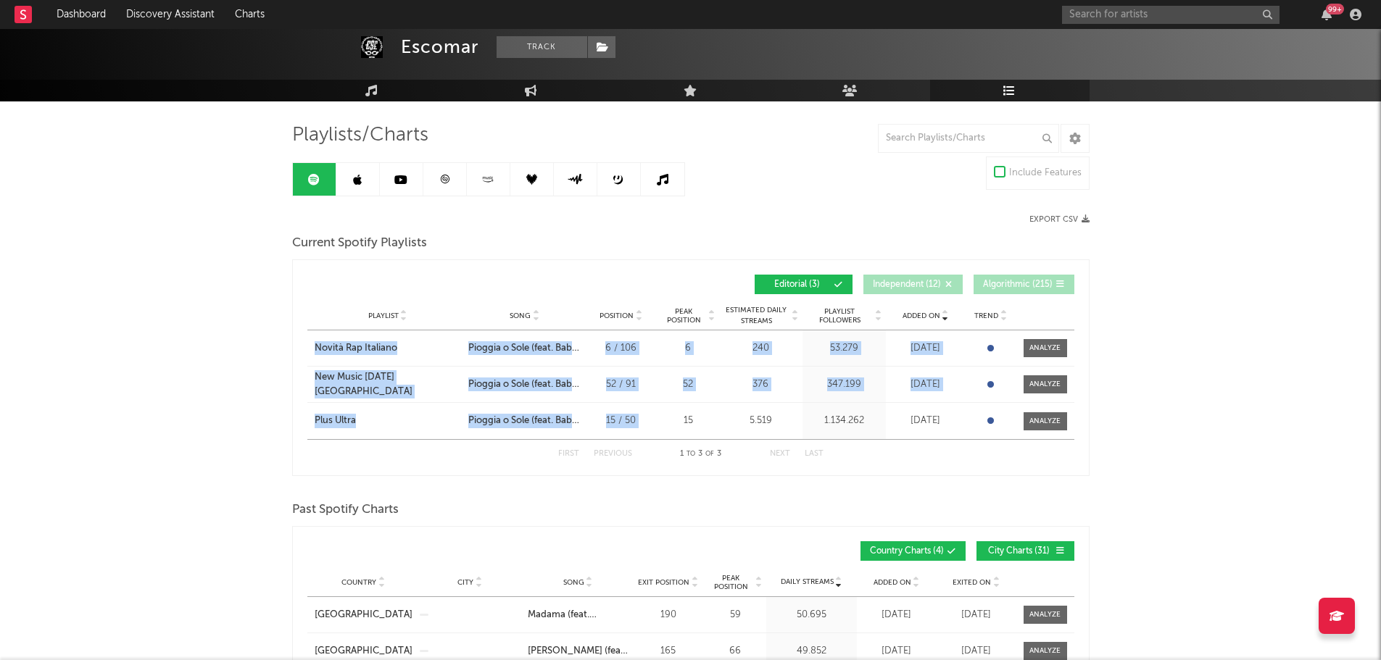
drag, startPoint x: 306, startPoint y: 348, endPoint x: 668, endPoint y: 433, distance: 372.3
click at [668, 433] on div "Added On Playlist Song Position Peak Position Playlist Followers Added On Trend…" at bounding box center [690, 367] width 797 height 217
copy div "Novità Rap Italiano City Song Pioggia o Sole (feat. Baby Gang) Position 6 / 106…"
click at [365, 175] on link at bounding box center [357, 179] width 43 height 33
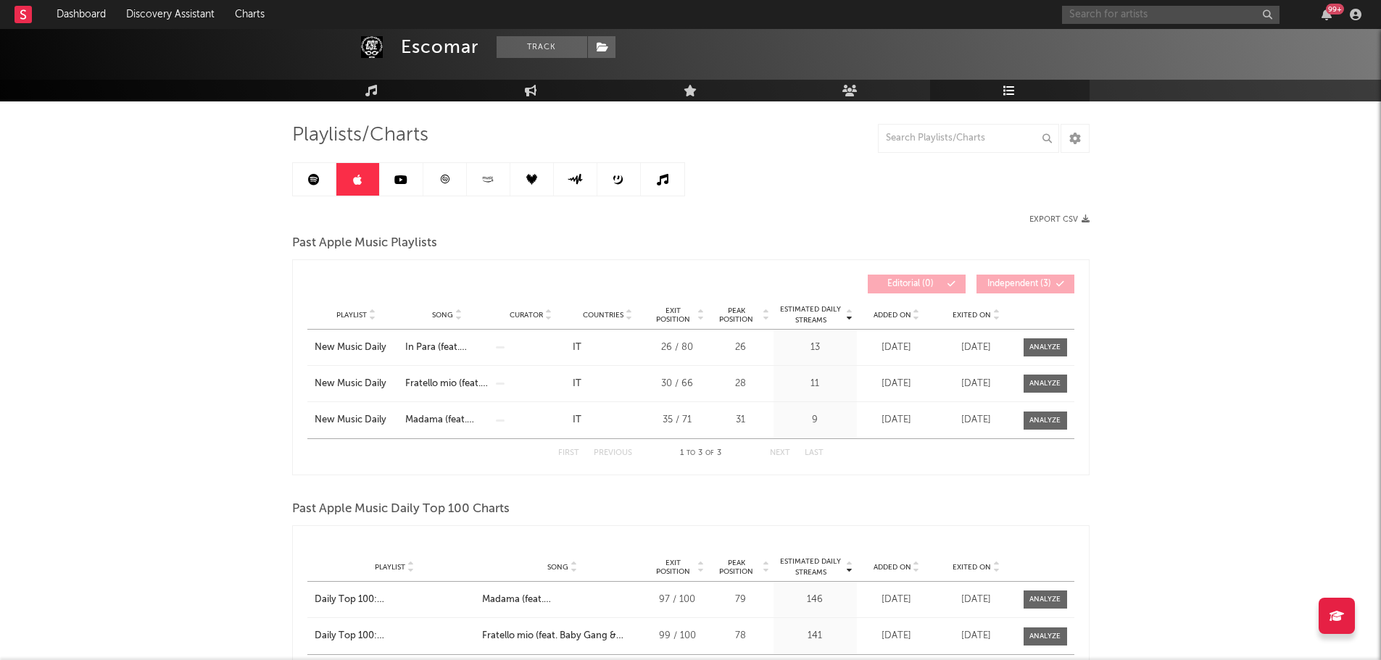
click at [1107, 11] on input "text" at bounding box center [1170, 15] width 217 height 18
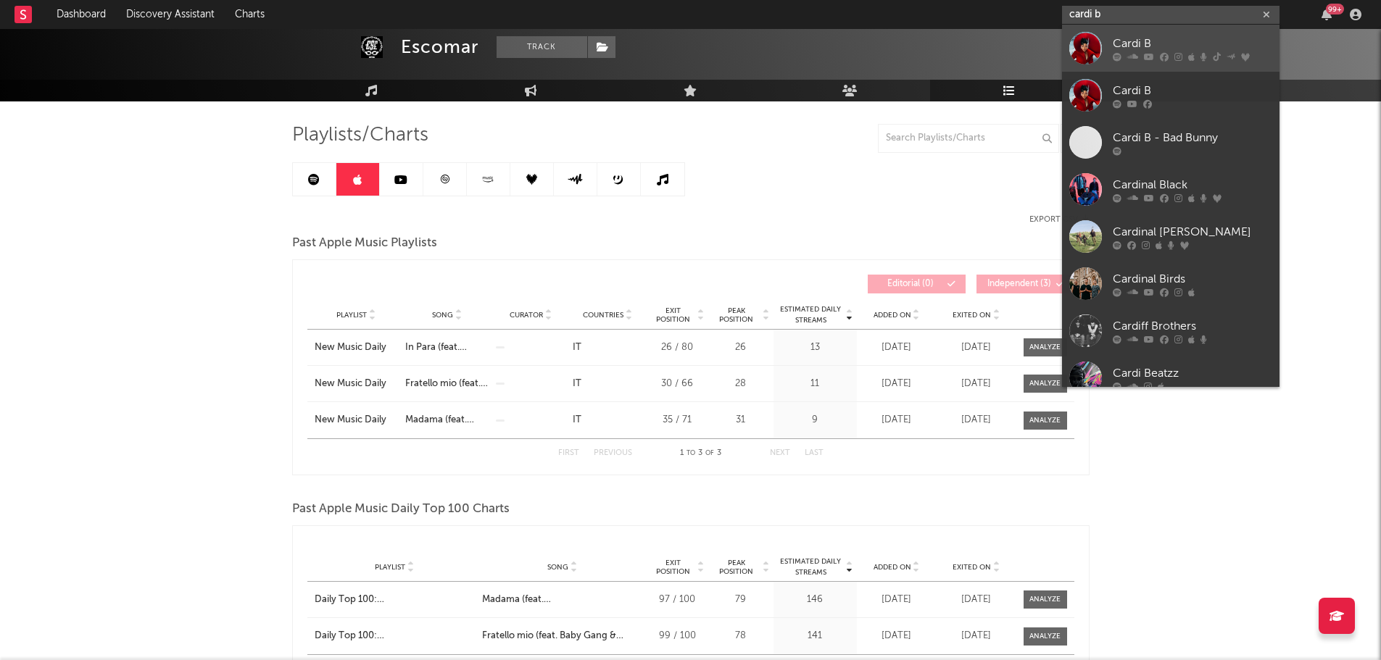
type input "cardi b"
click at [1196, 41] on div "Cardi B" at bounding box center [1191, 43] width 159 height 17
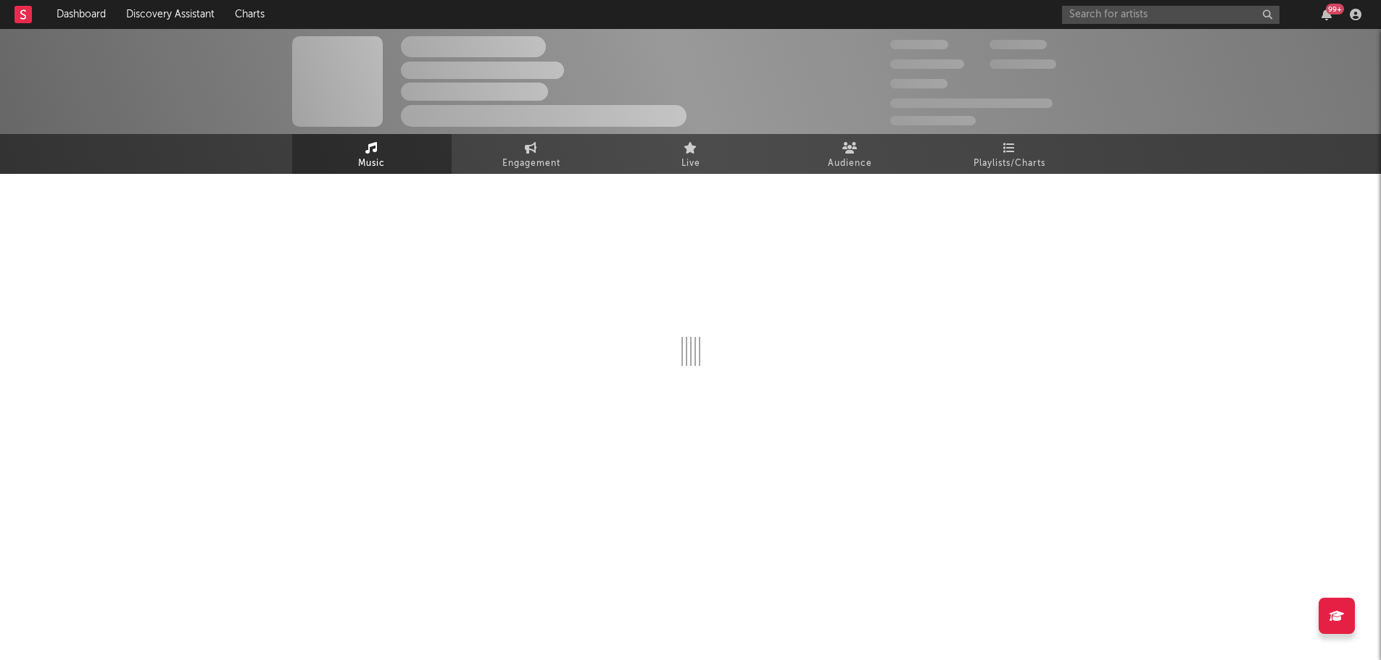
select select "6m"
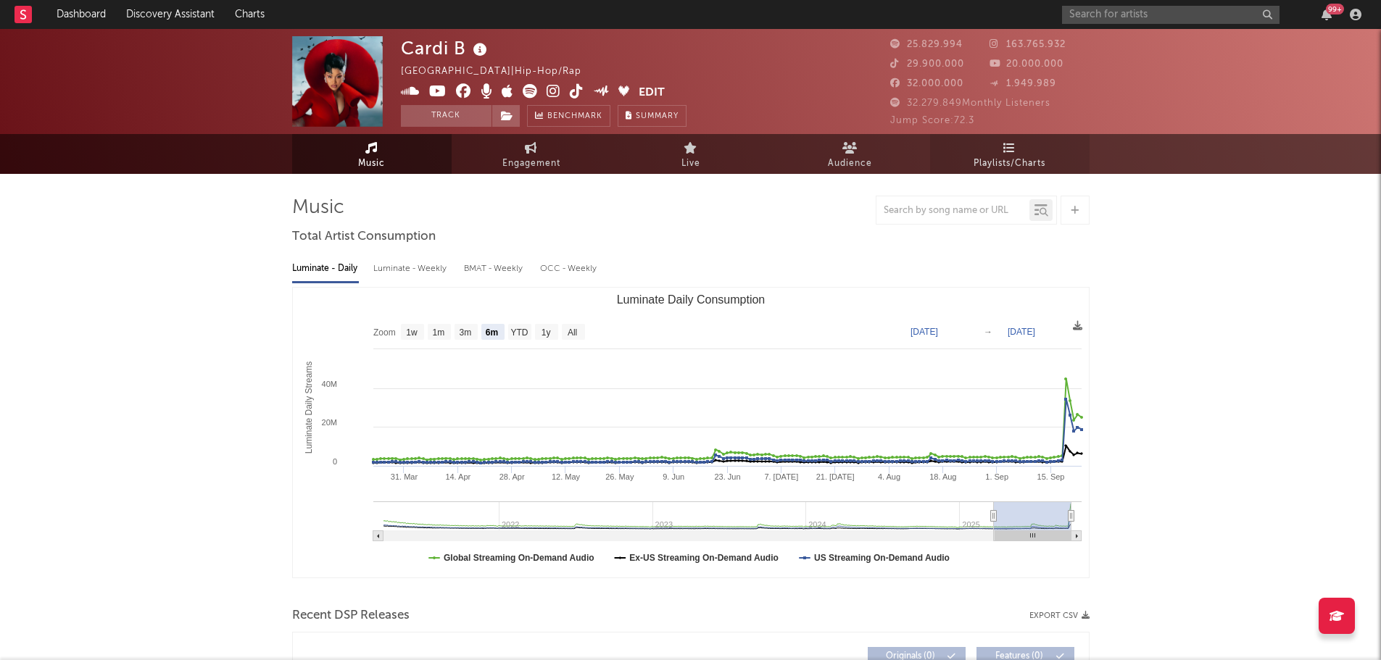
click at [1026, 157] on span "Playlists/Charts" at bounding box center [1009, 163] width 72 height 17
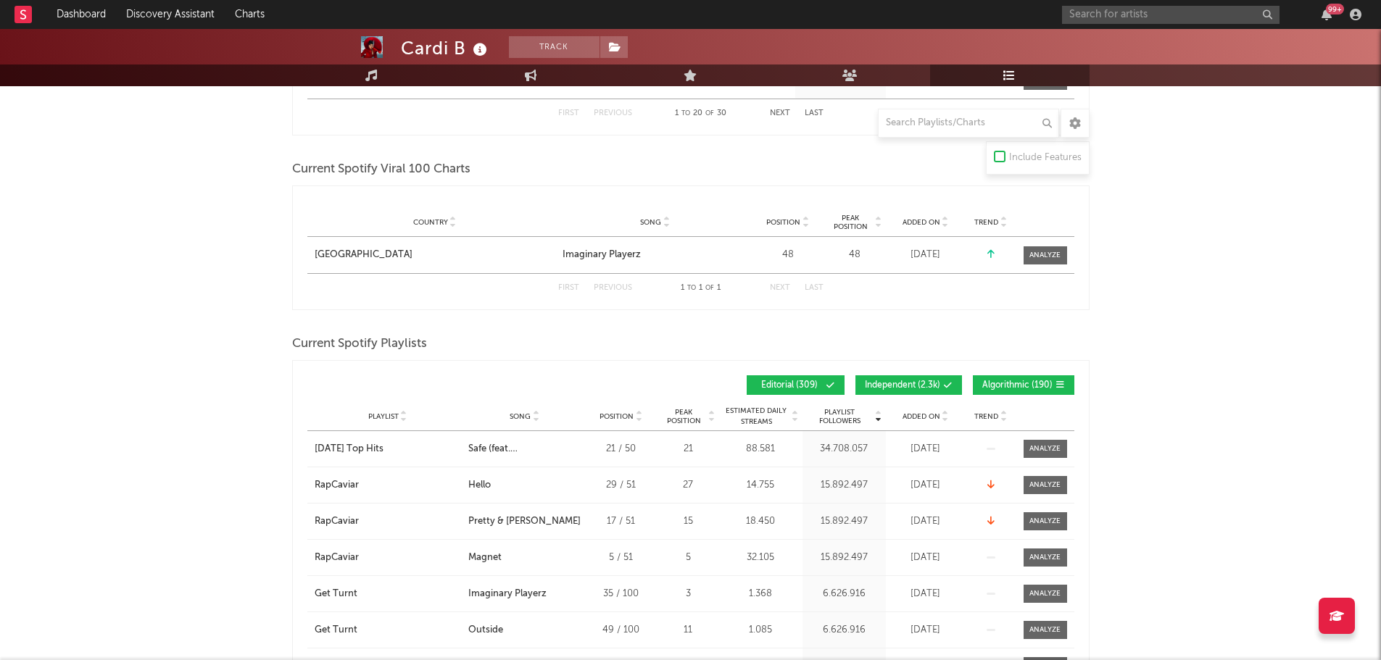
scroll to position [1160, 0]
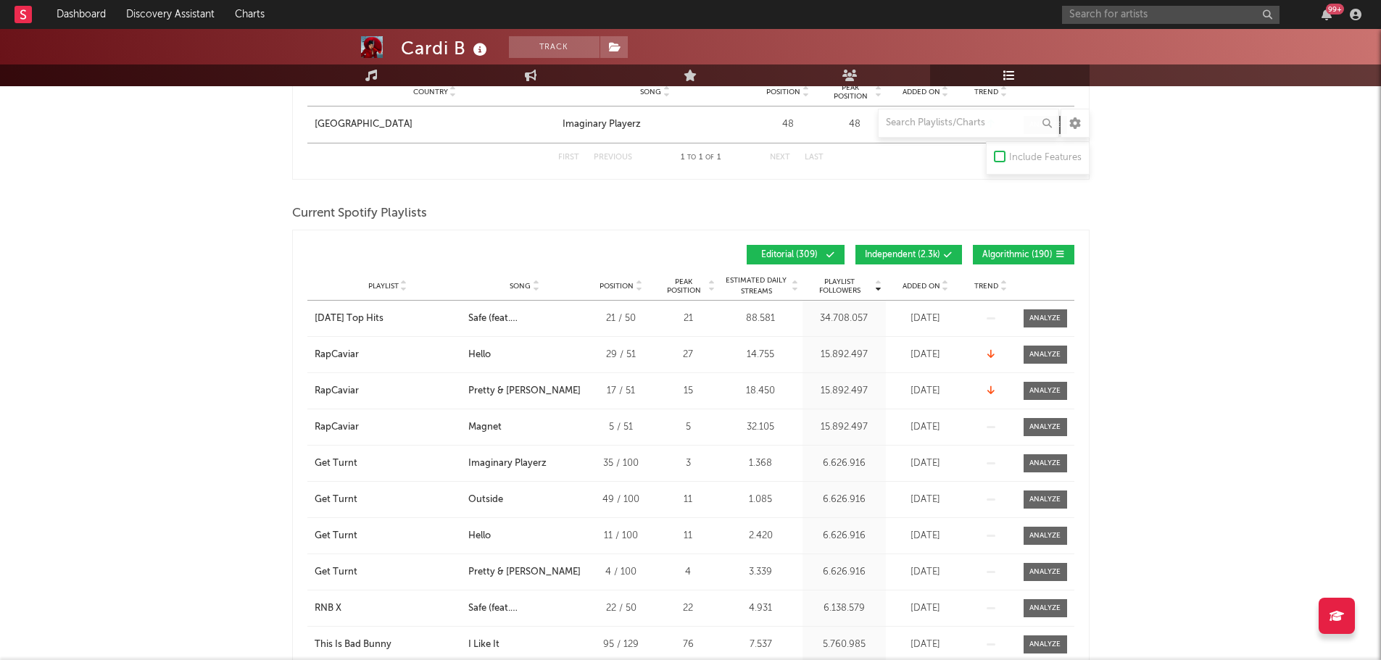
click at [933, 257] on span "Independent ( 2.3k )" at bounding box center [902, 255] width 75 height 9
click at [1008, 247] on button "Algorithmic ( 190 )" at bounding box center [1023, 255] width 101 height 20
click at [936, 282] on span "Added On" at bounding box center [921, 286] width 38 height 9
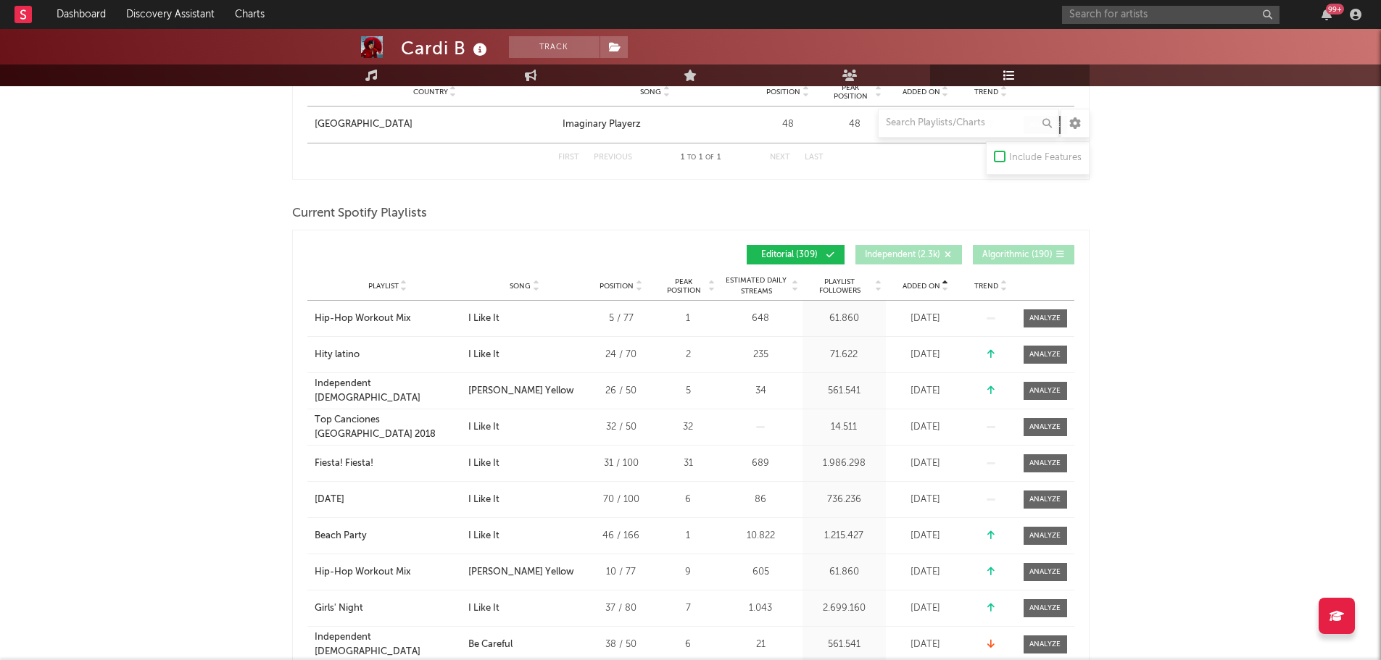
click at [931, 283] on span "Added On" at bounding box center [921, 286] width 38 height 9
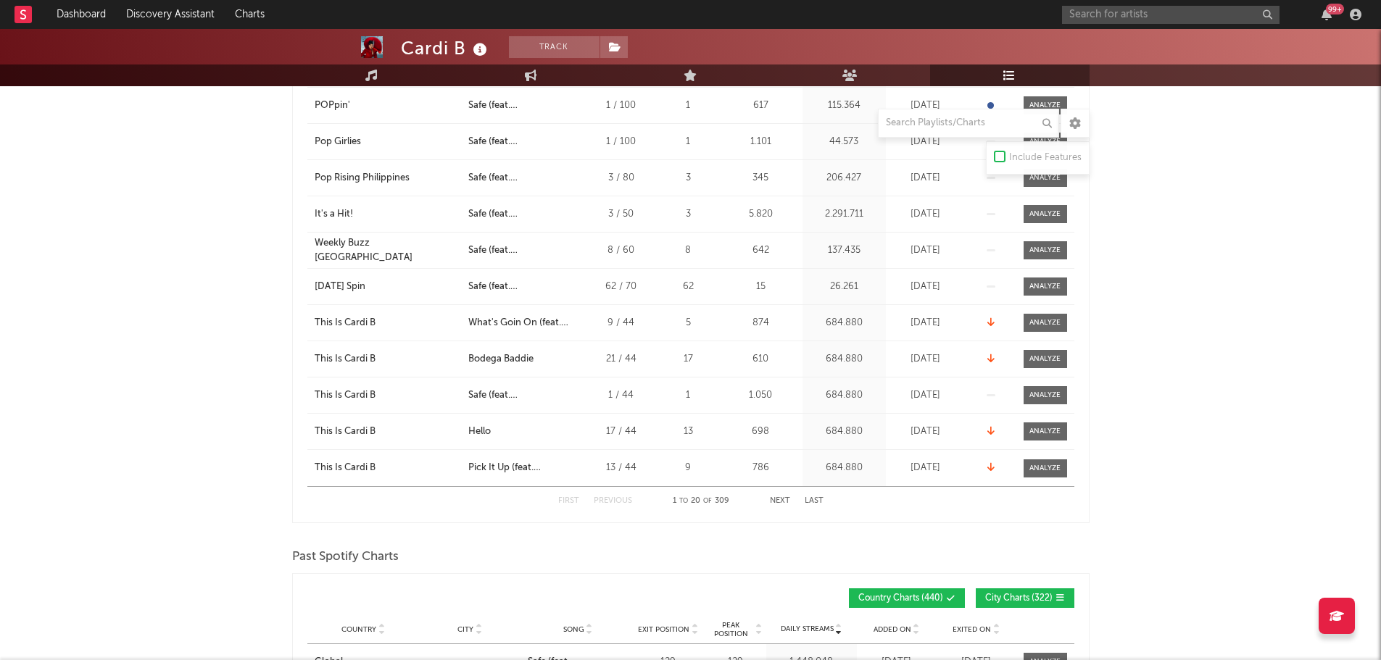
scroll to position [1739, 0]
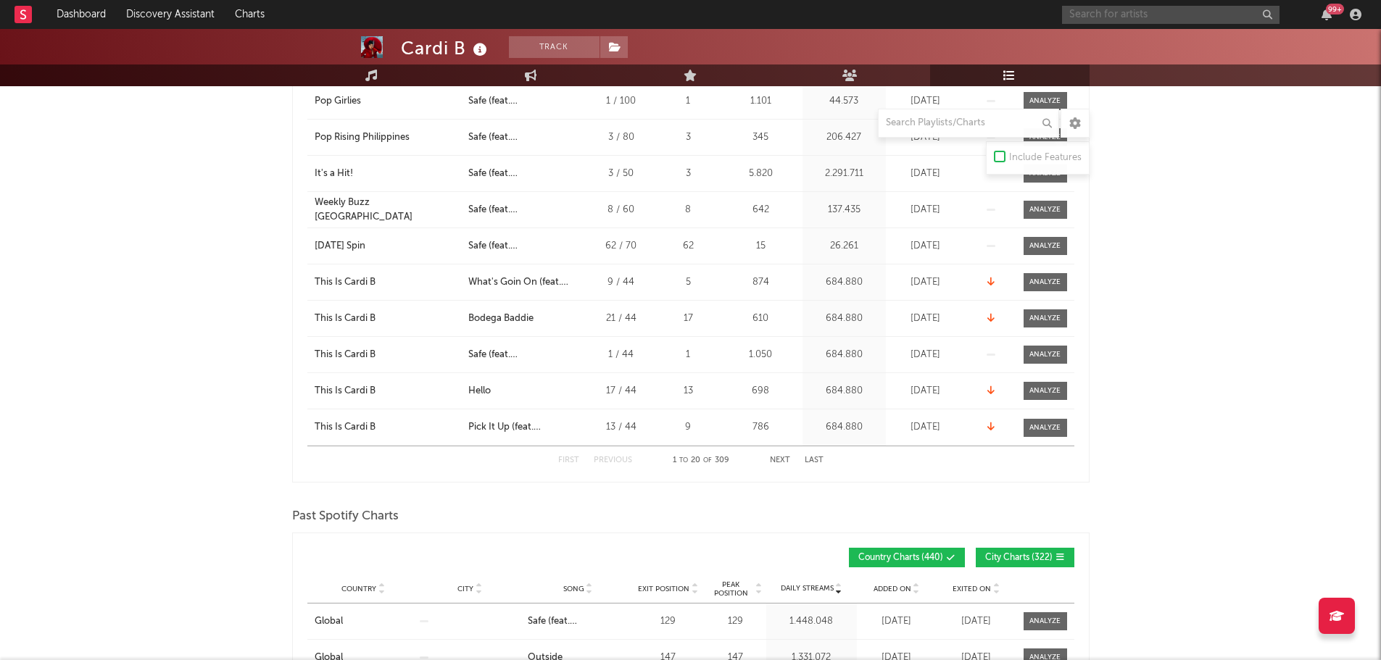
click at [1132, 9] on input "text" at bounding box center [1170, 15] width 217 height 18
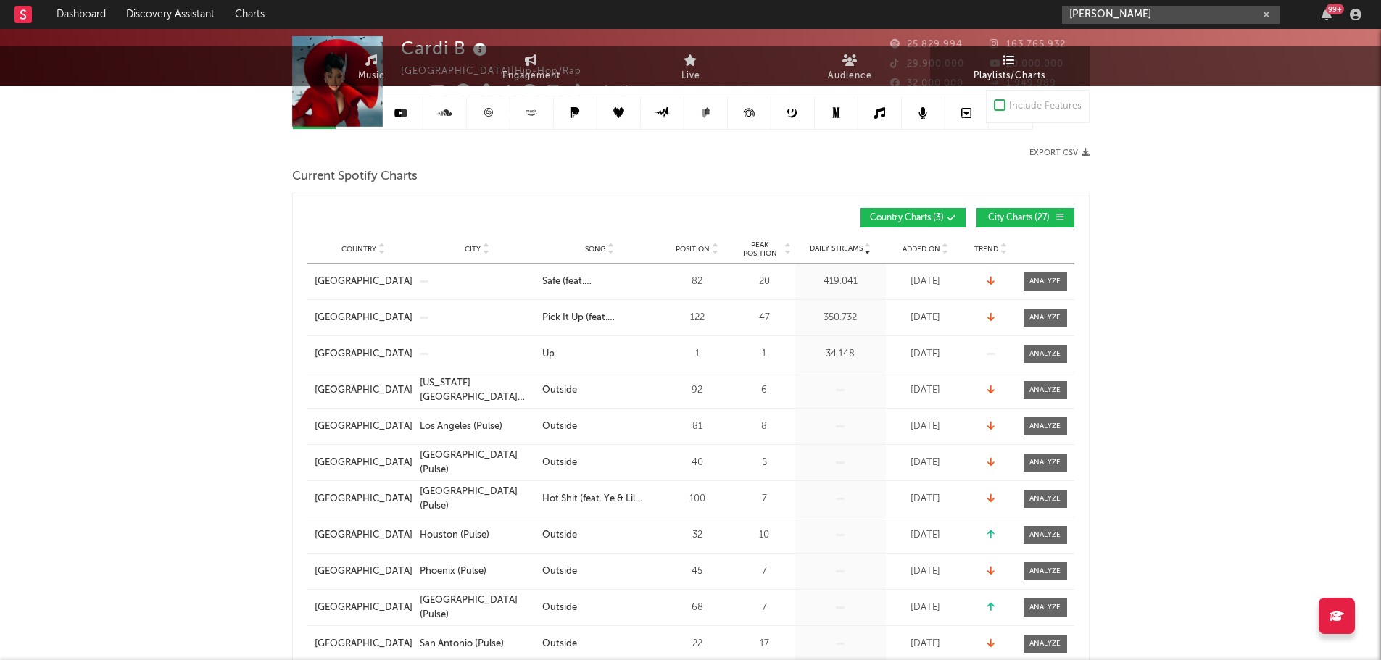
scroll to position [0, 0]
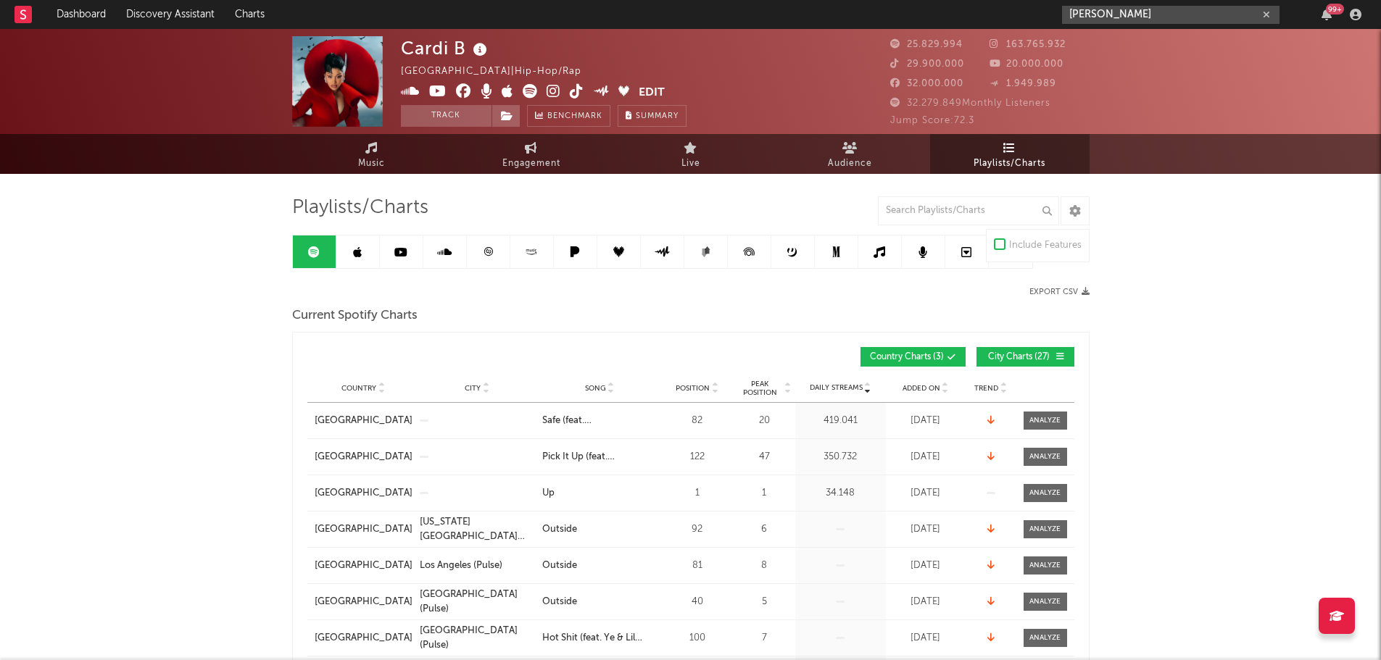
type input "marten lou"
click at [354, 254] on icon at bounding box center [357, 252] width 9 height 12
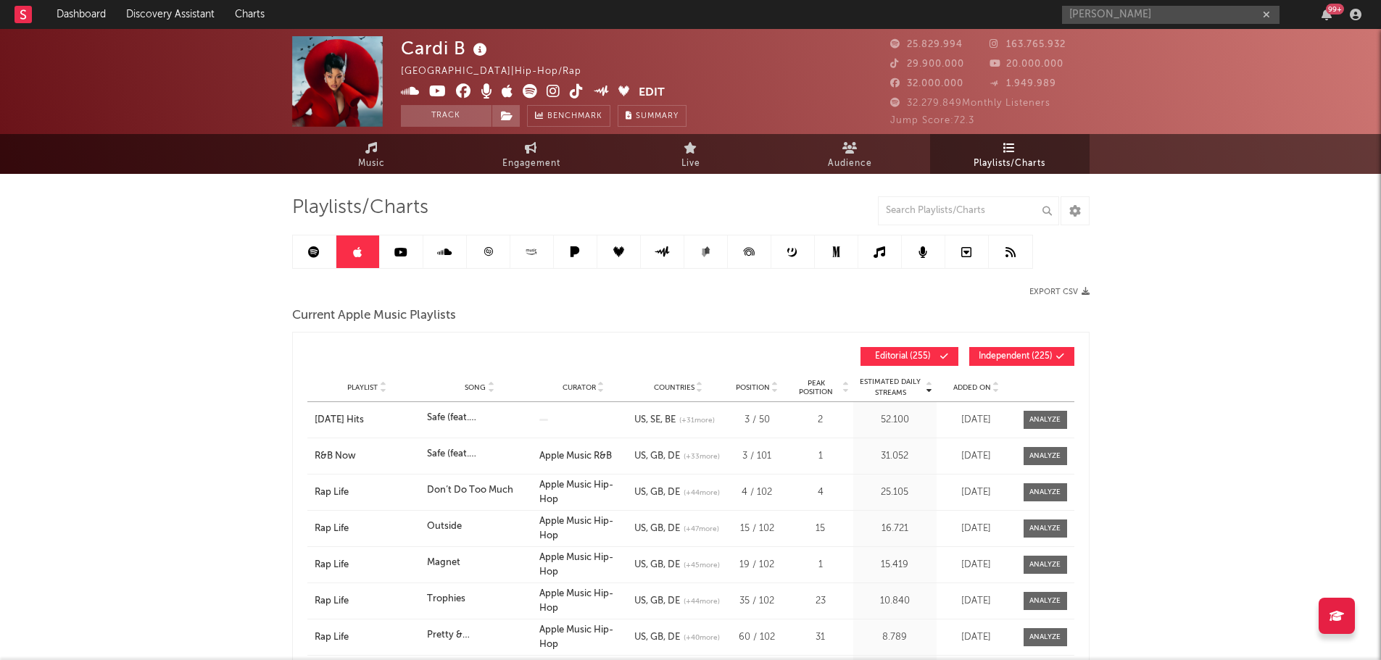
click at [360, 252] on icon at bounding box center [357, 252] width 9 height 12
click at [980, 358] on span "Independent ( 225 )" at bounding box center [1015, 356] width 74 height 9
click at [976, 382] on div "Added On" at bounding box center [976, 387] width 72 height 11
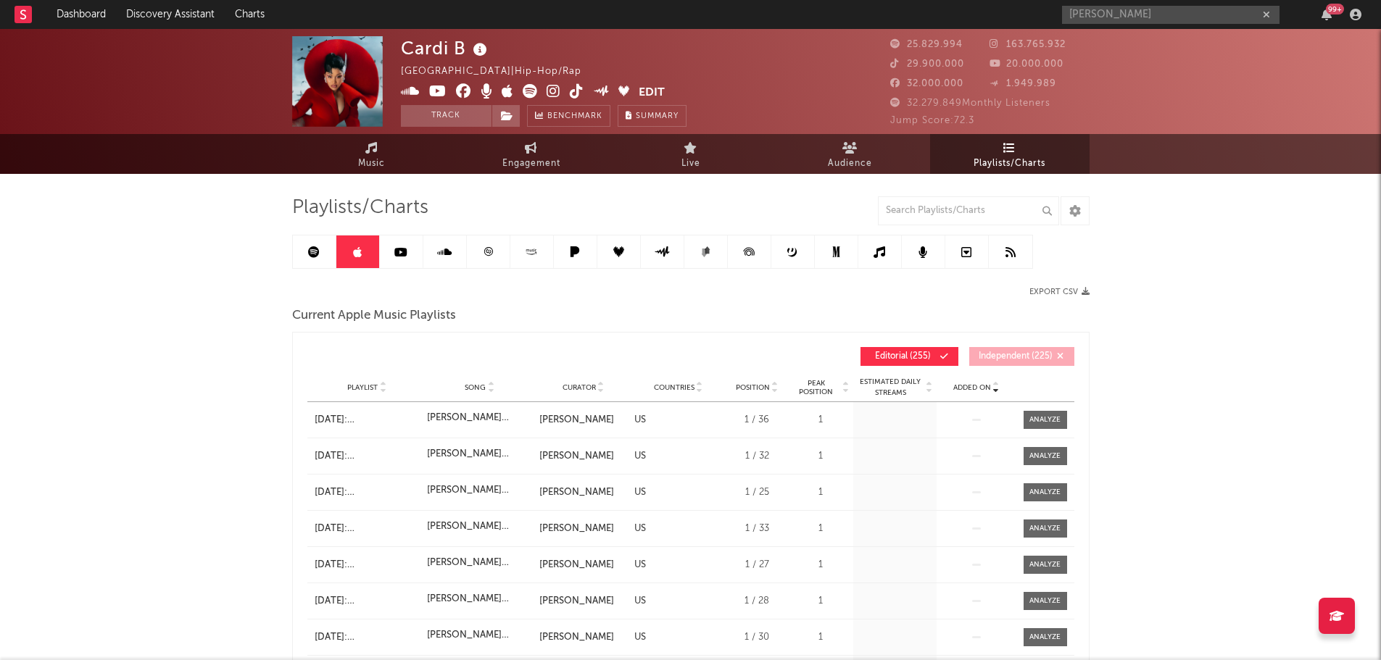
click at [976, 382] on div "Added On" at bounding box center [976, 387] width 72 height 11
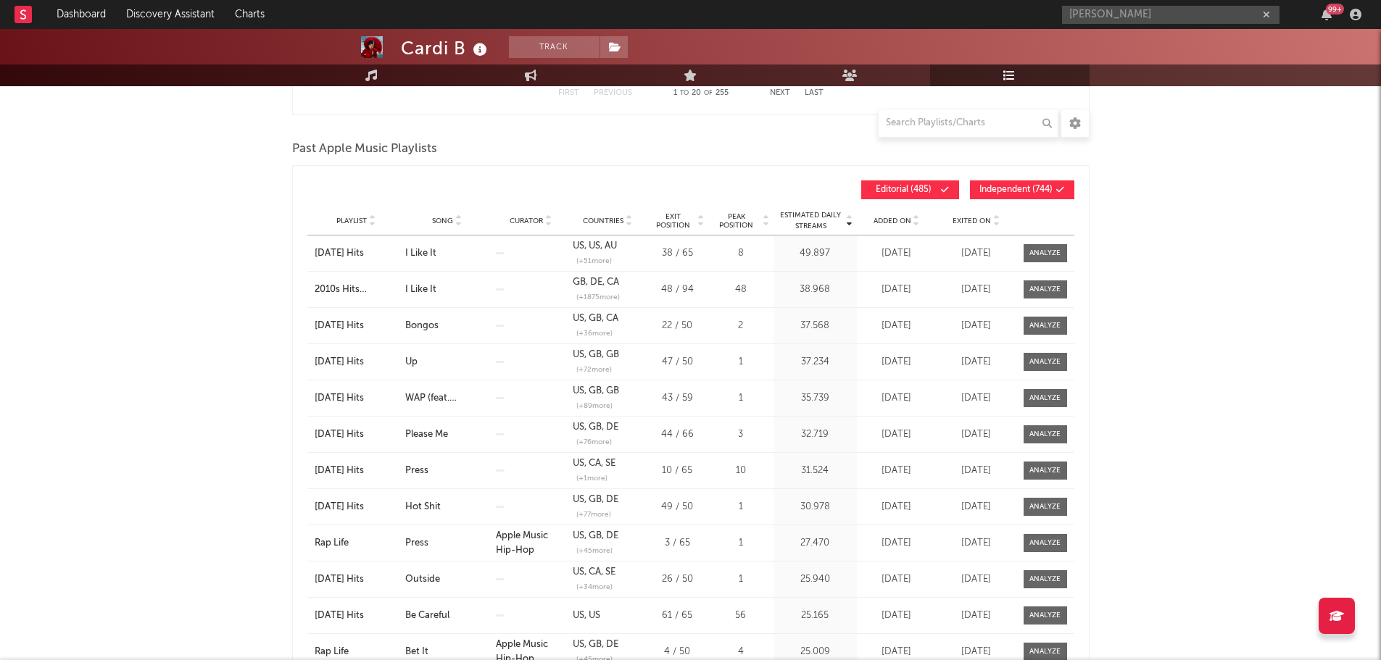
scroll to position [942, 0]
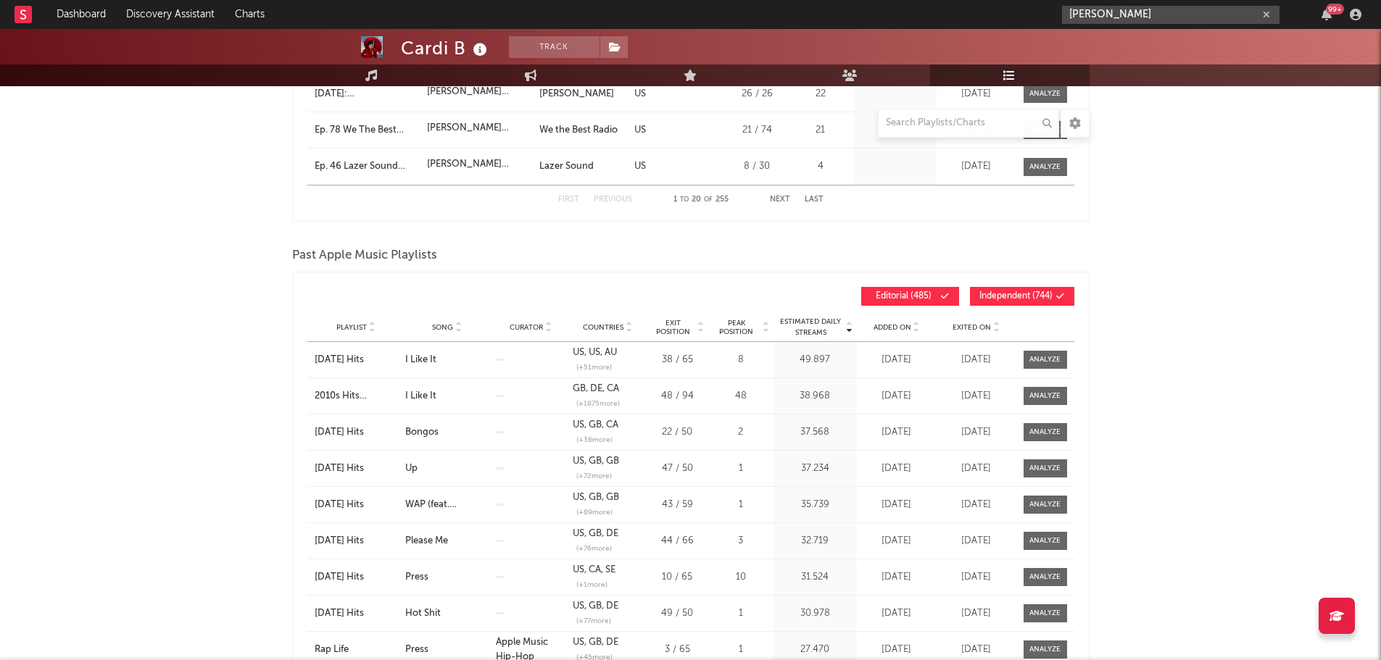
click at [1092, 21] on input "marten lou" at bounding box center [1170, 15] width 217 height 18
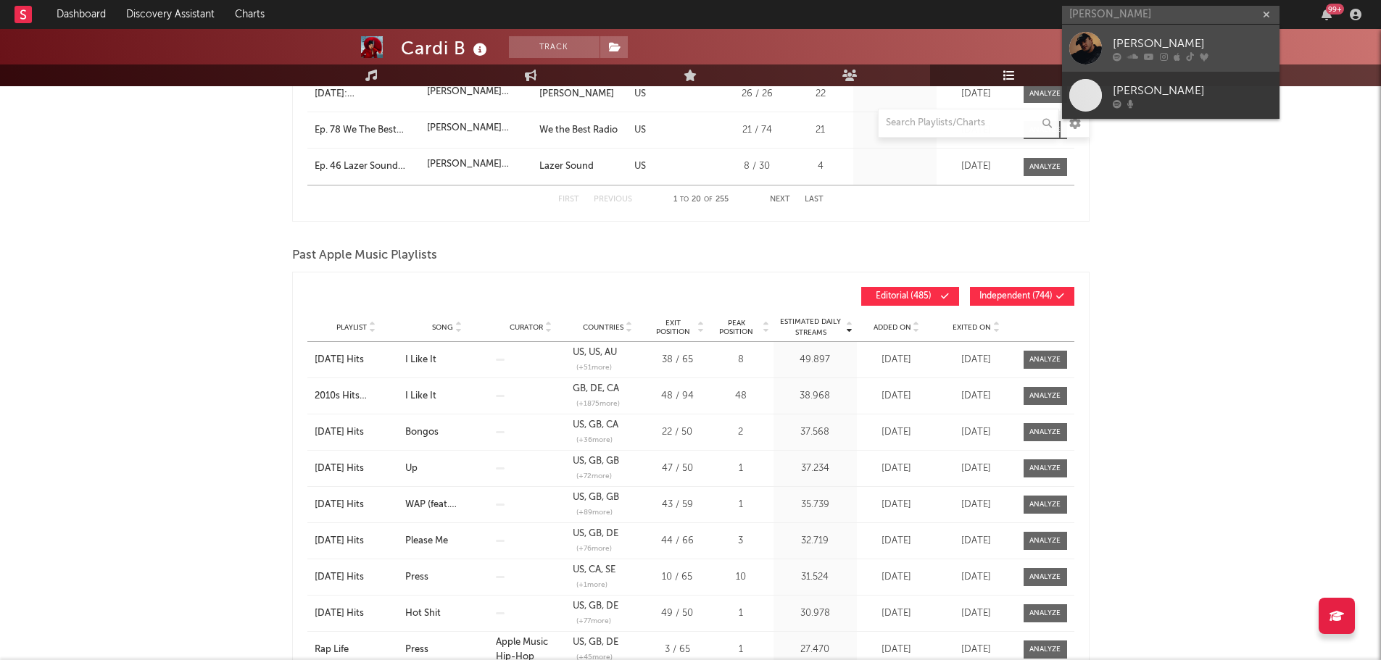
click at [1137, 41] on div "Marten Lou" at bounding box center [1191, 43] width 159 height 17
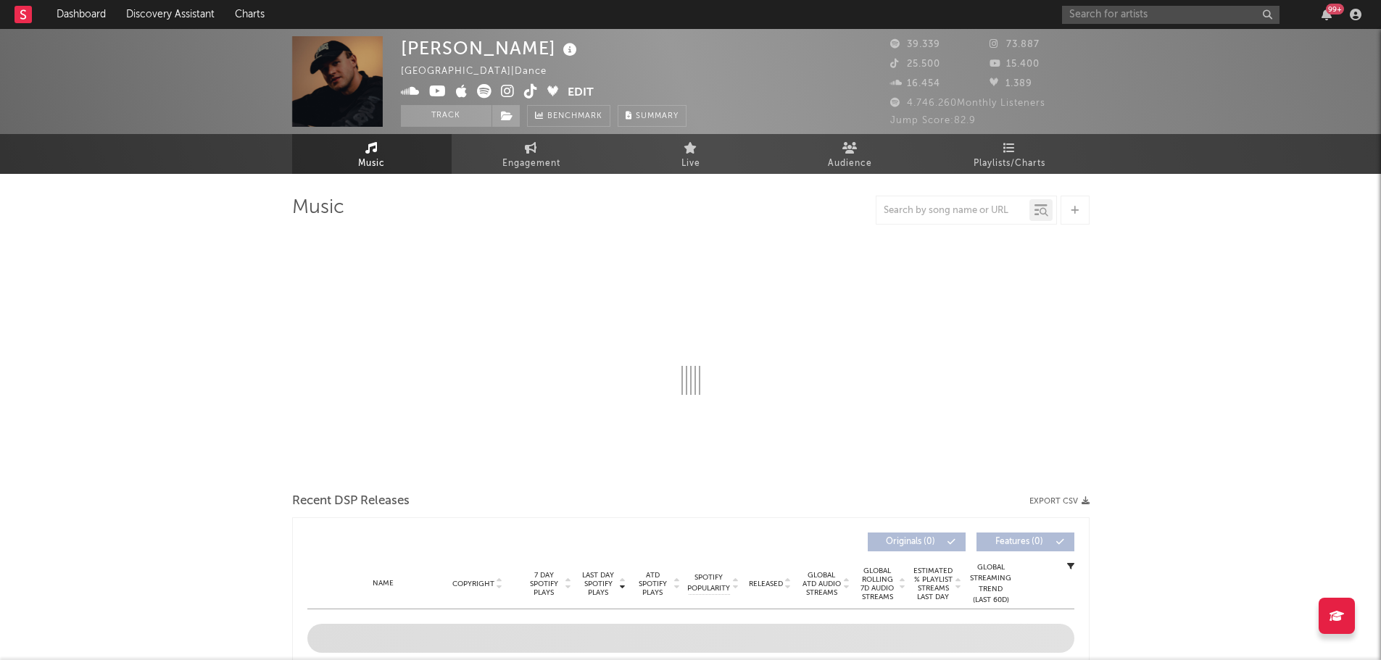
select select "6m"
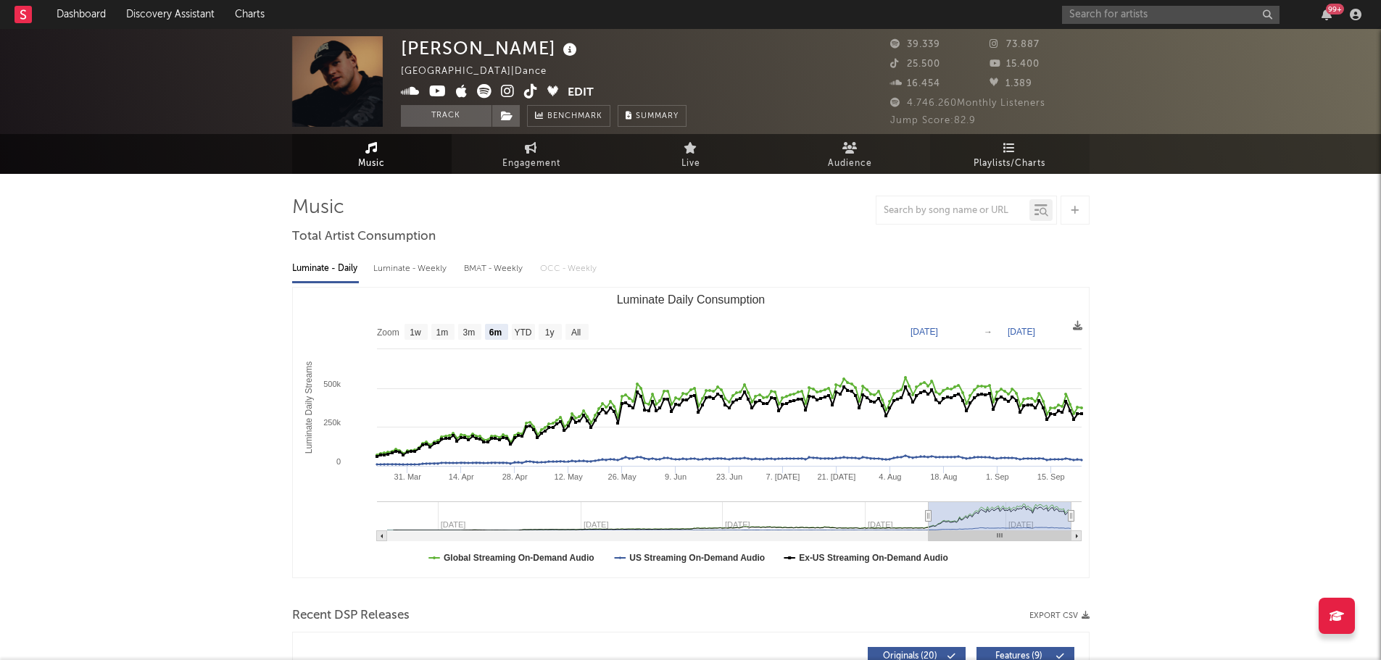
click at [1029, 155] on span "Playlists/Charts" at bounding box center [1009, 163] width 72 height 17
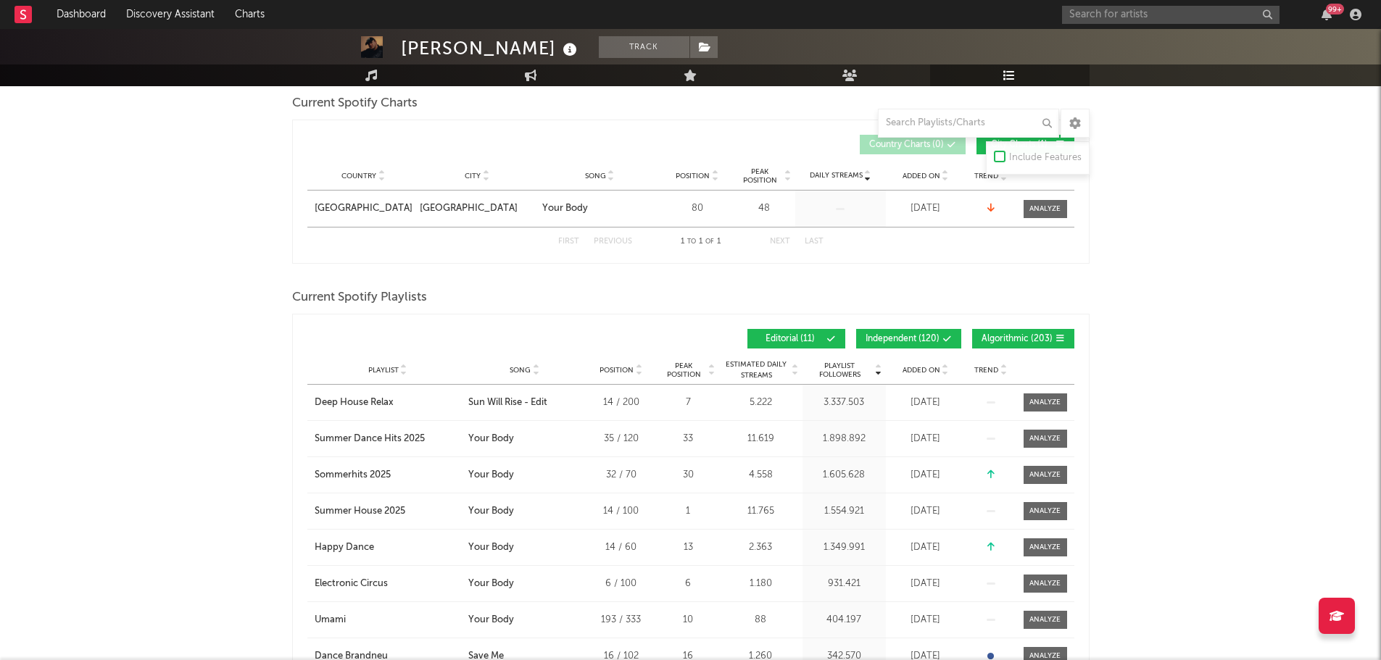
scroll to position [217, 0]
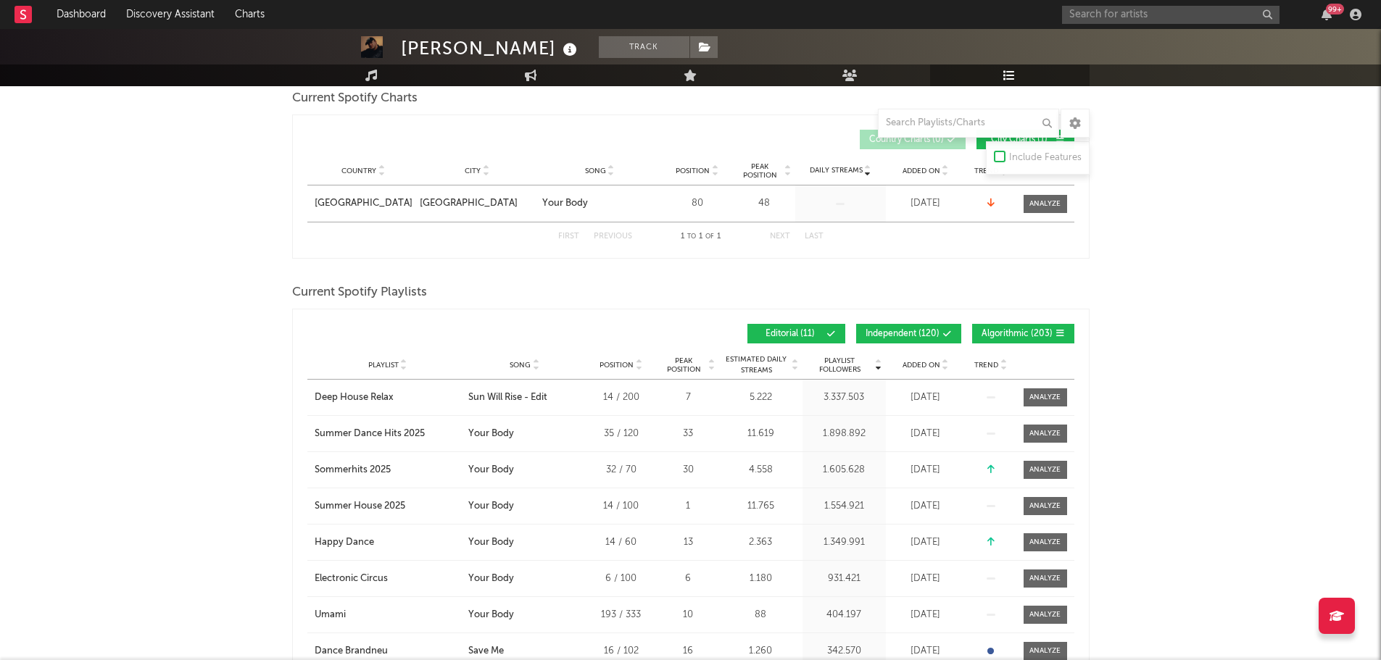
click at [902, 330] on span "Independent ( 120 )" at bounding box center [902, 334] width 74 height 9
click at [1018, 336] on span "Algorithmic ( 203 )" at bounding box center [1016, 334] width 71 height 9
click at [934, 359] on div "Added On" at bounding box center [925, 364] width 72 height 11
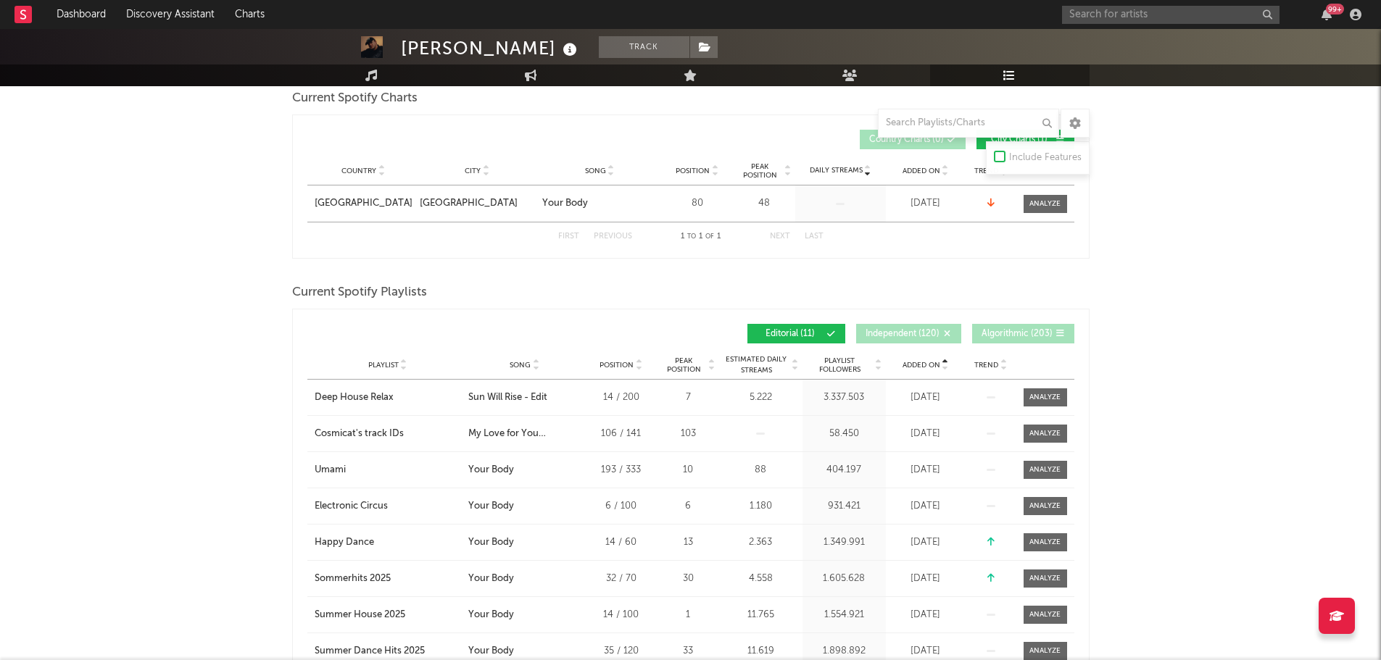
click at [934, 361] on span "Added On" at bounding box center [921, 365] width 38 height 9
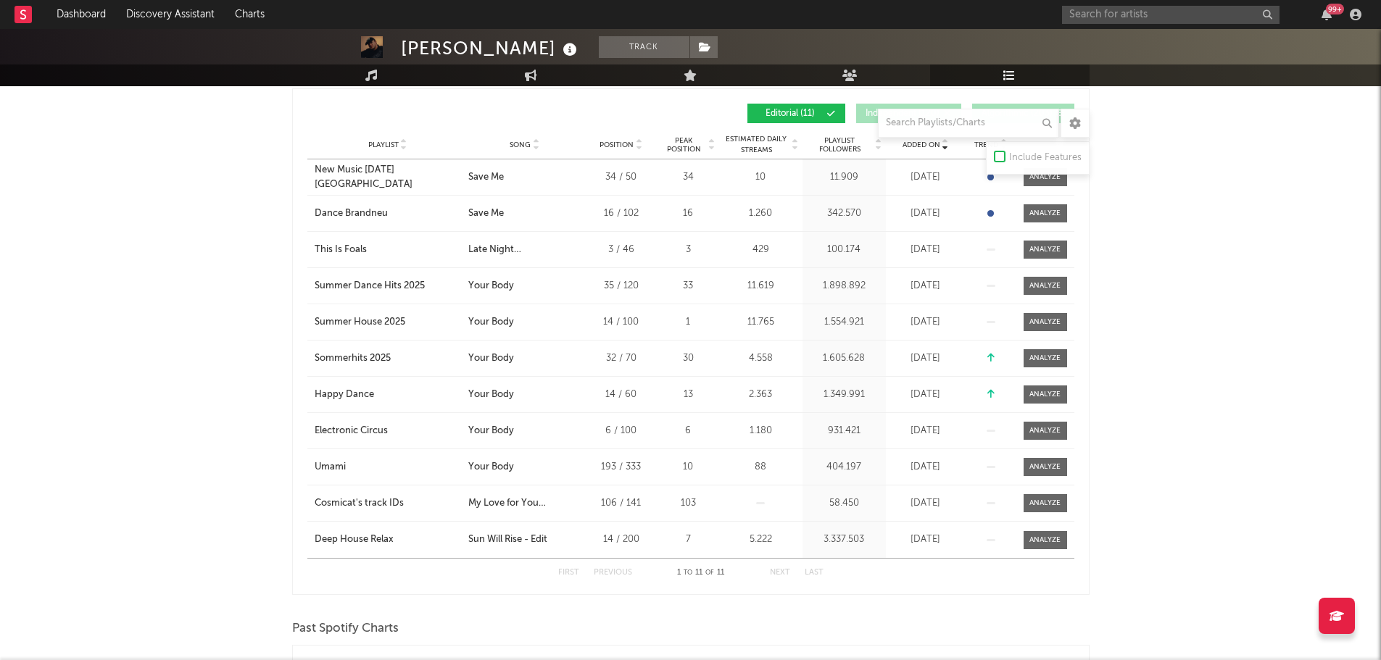
scroll to position [507, 0]
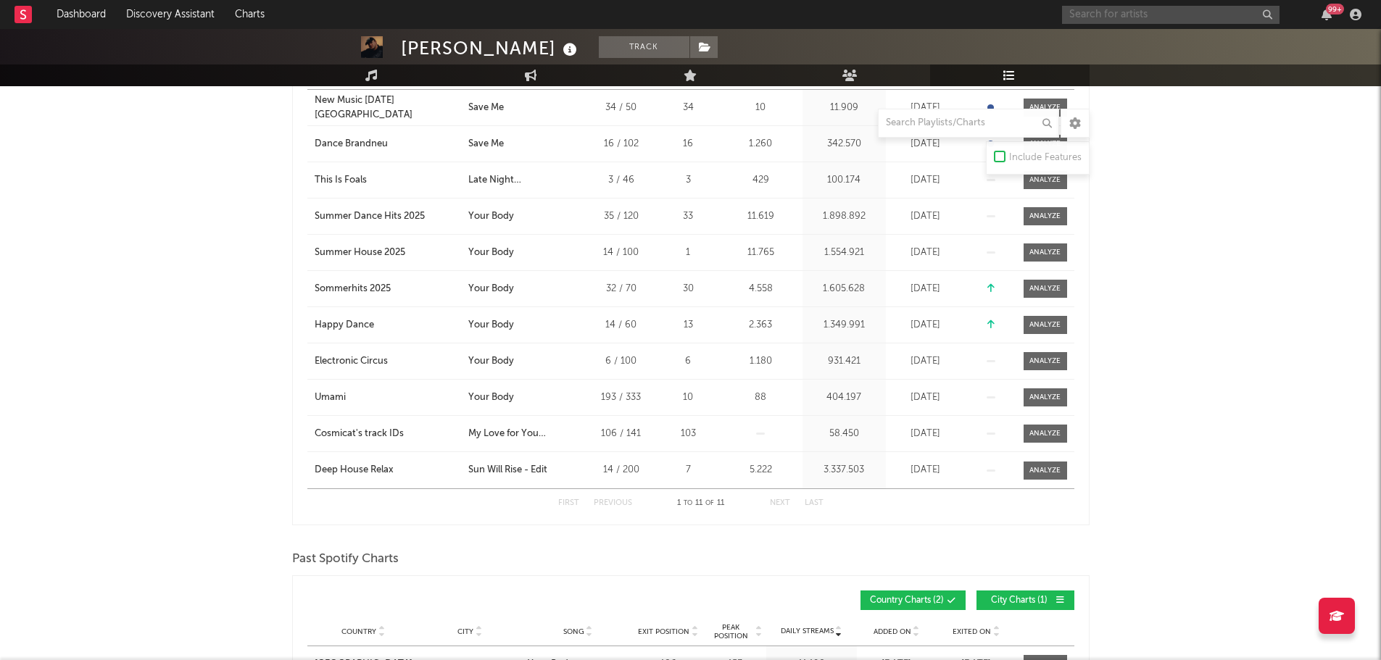
click at [1121, 7] on input "text" at bounding box center [1170, 15] width 217 height 18
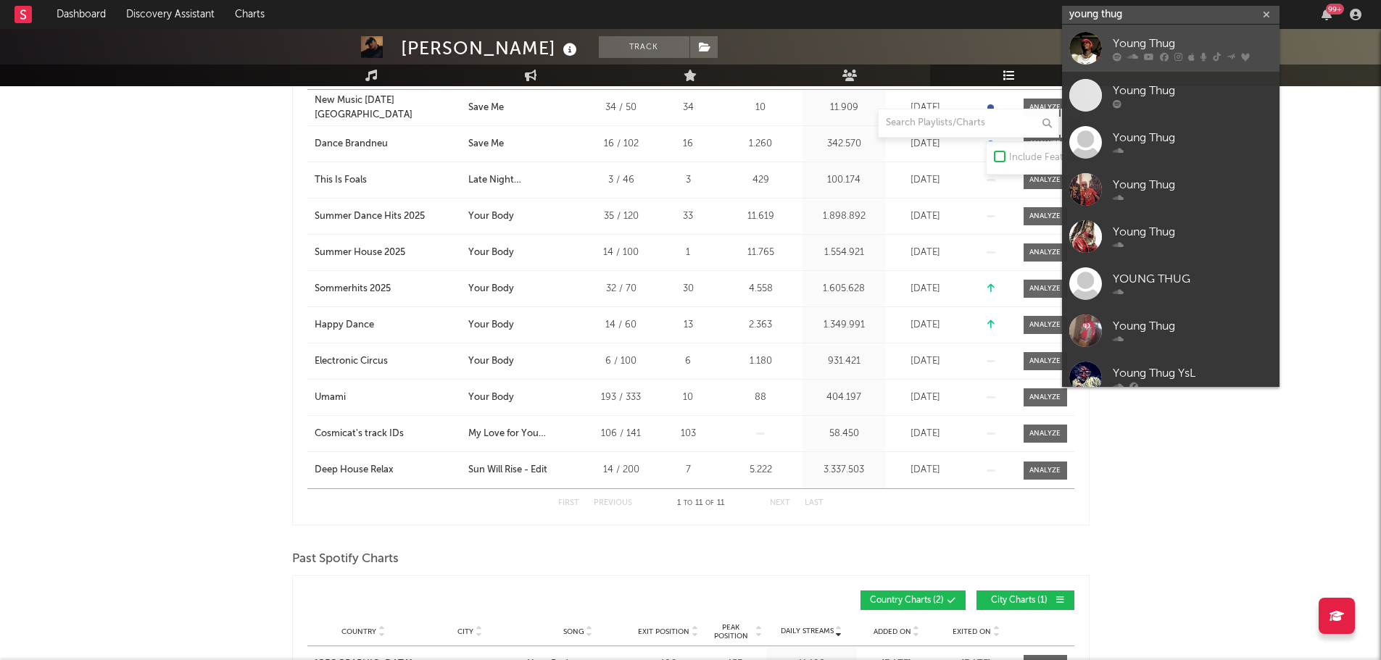
type input "young thug"
click at [1167, 37] on div "Young Thug" at bounding box center [1191, 43] width 159 height 17
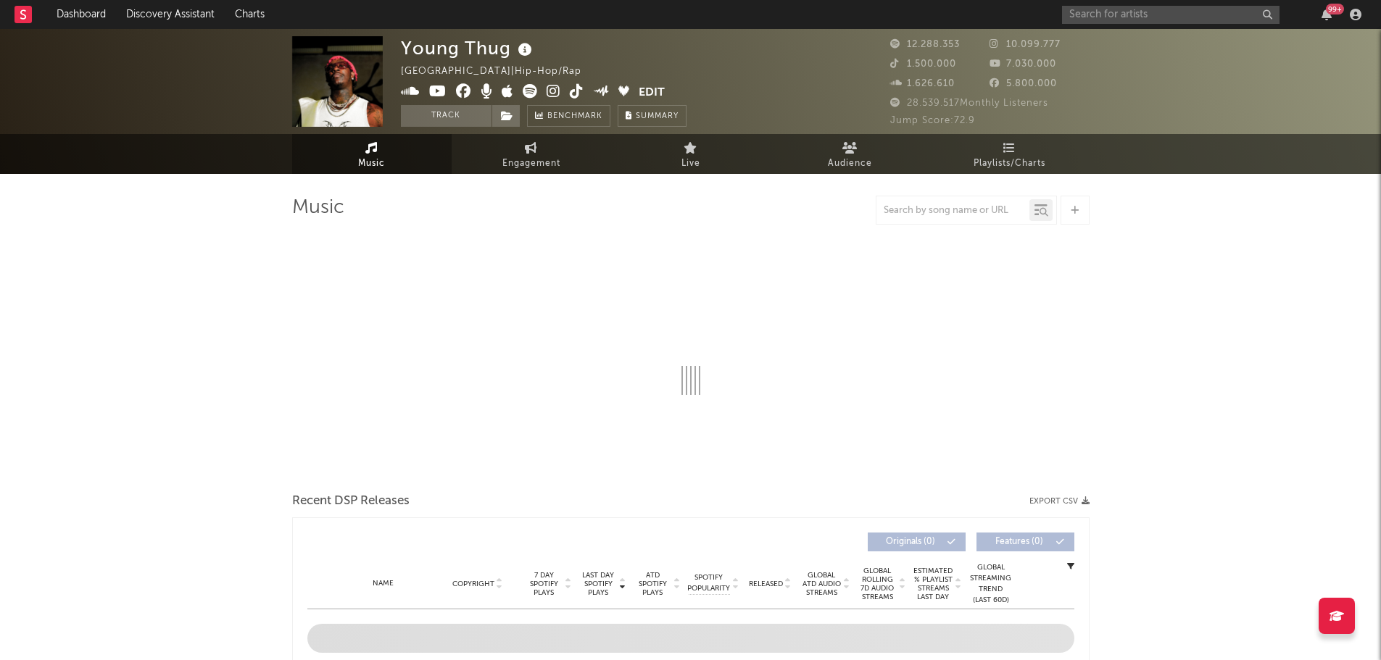
select select "6m"
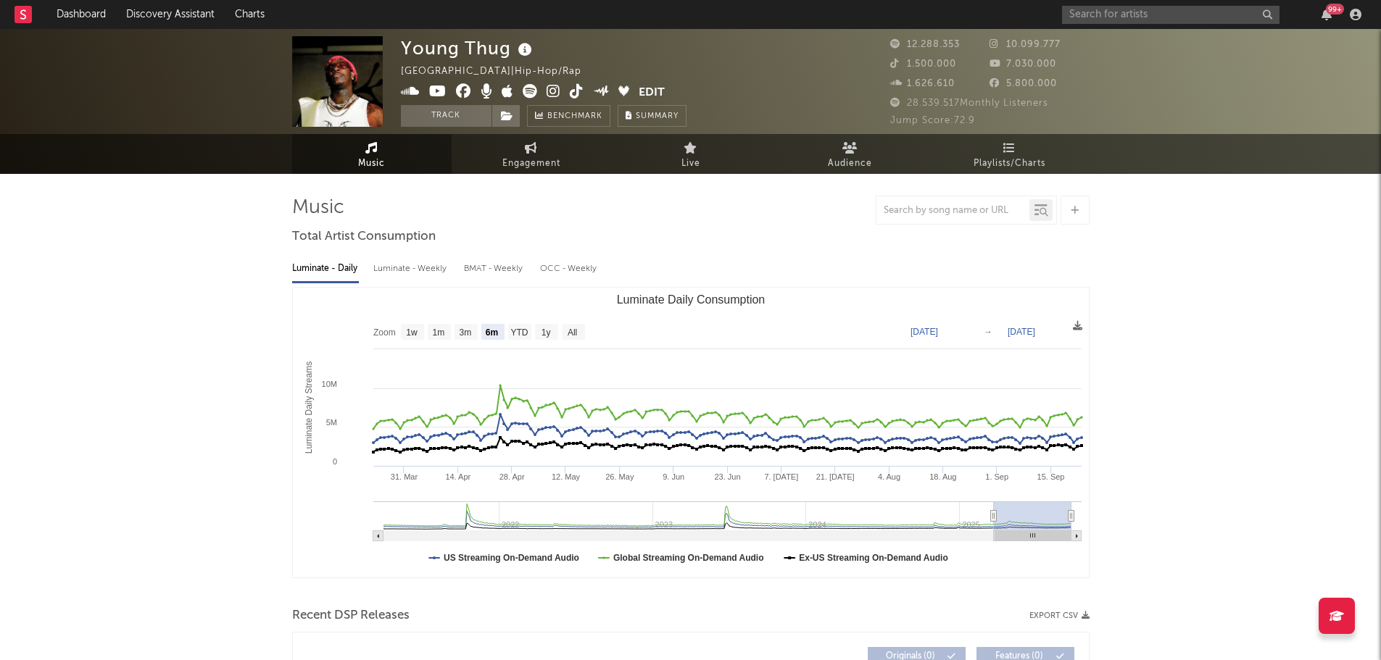
select select "6m"
click at [1056, 165] on link "Playlists/Charts" at bounding box center [1009, 154] width 159 height 40
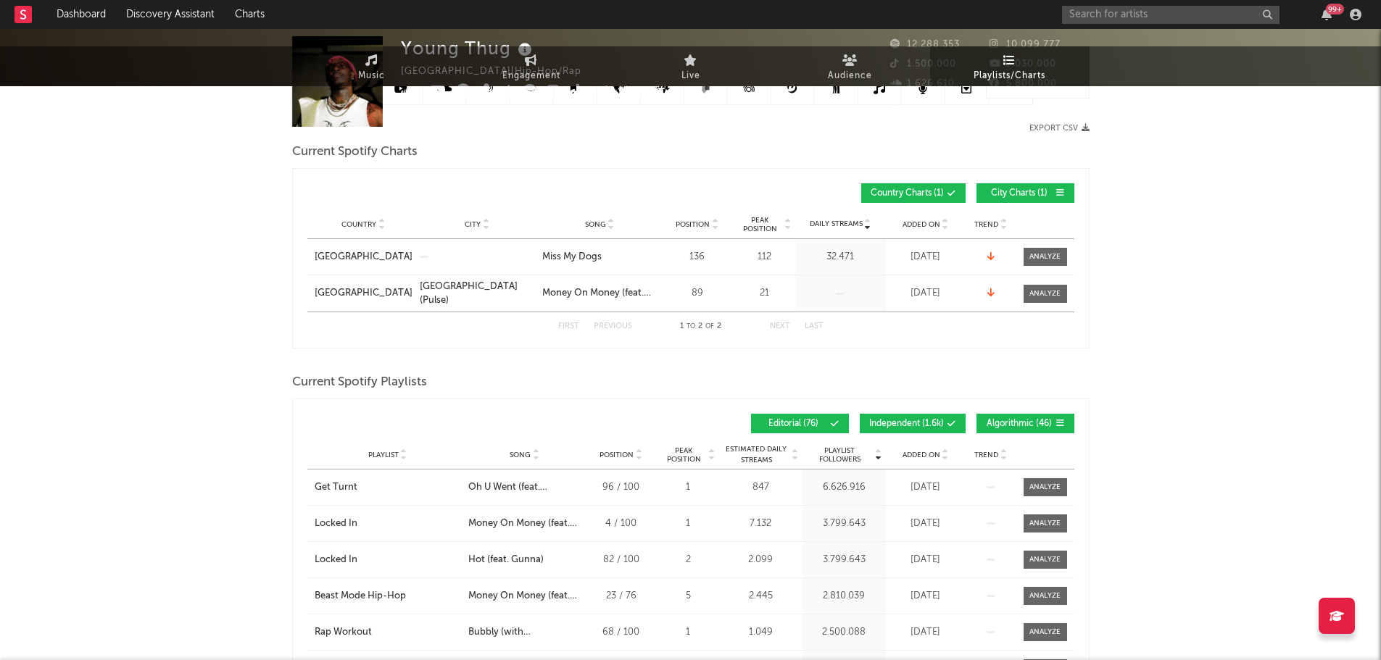
scroll to position [290, 0]
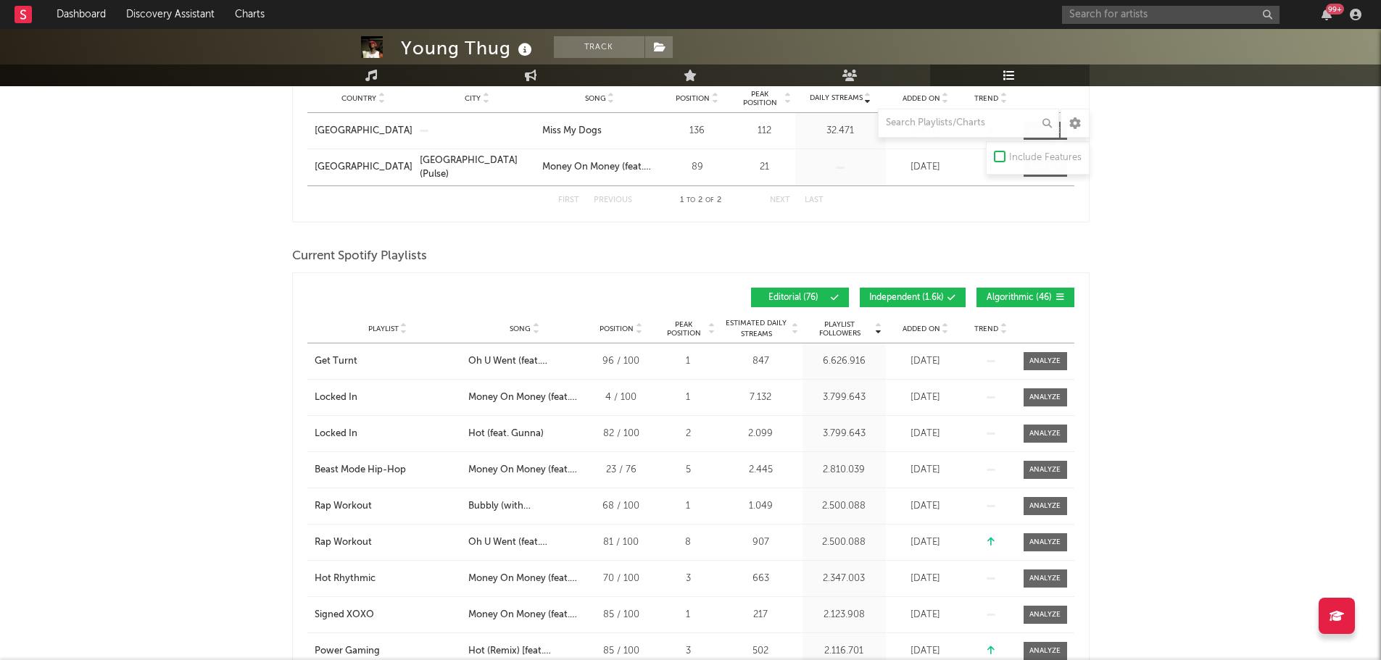
click at [932, 294] on span "Independent ( 1.6k )" at bounding box center [906, 298] width 75 height 9
click at [1002, 296] on span "Algorithmic ( 46 )" at bounding box center [1019, 298] width 67 height 9
click at [913, 332] on div "Added On" at bounding box center [925, 328] width 72 height 11
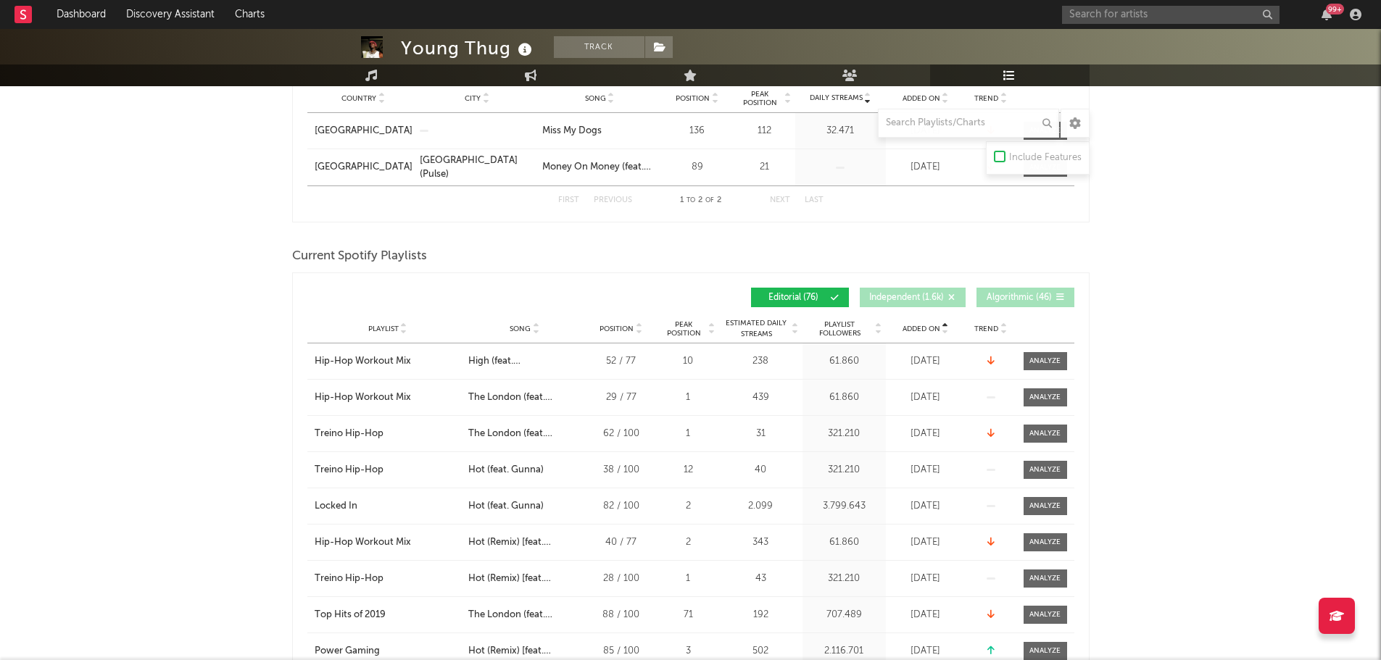
click at [912, 332] on div "Added On" at bounding box center [925, 328] width 72 height 11
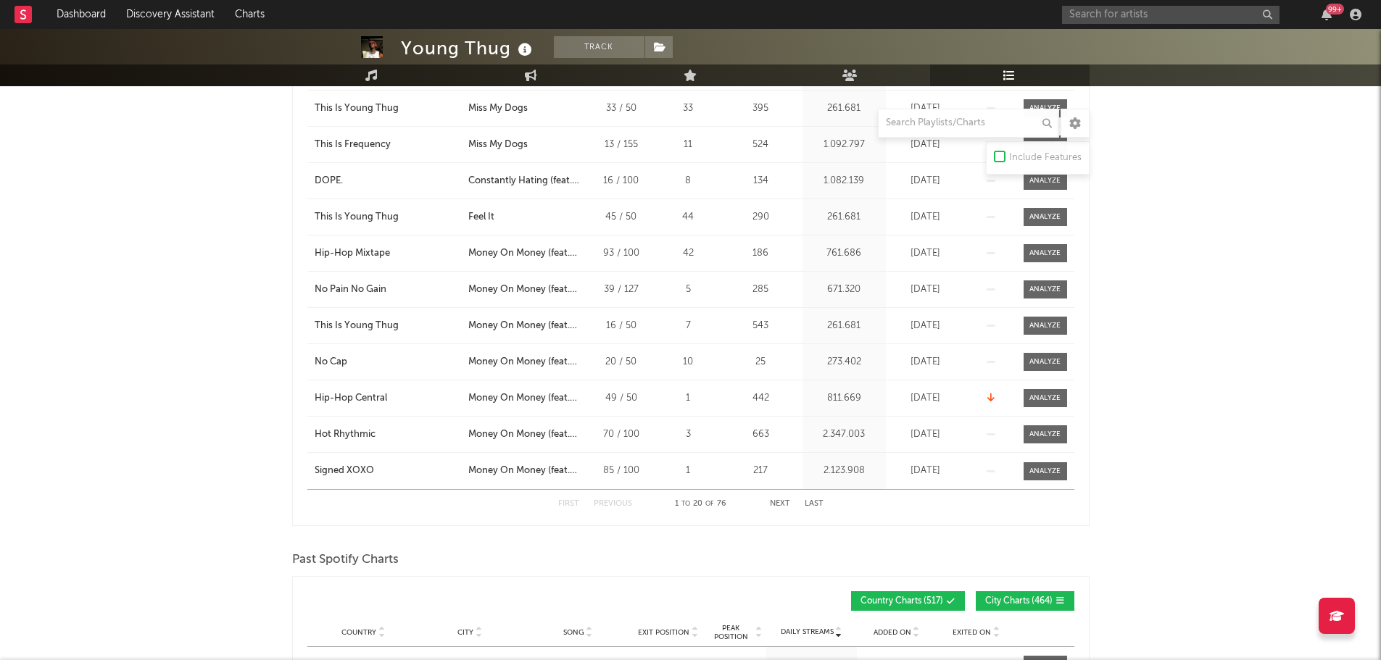
scroll to position [870, 0]
click at [788, 503] on button "Next" at bounding box center [780, 503] width 20 height 8
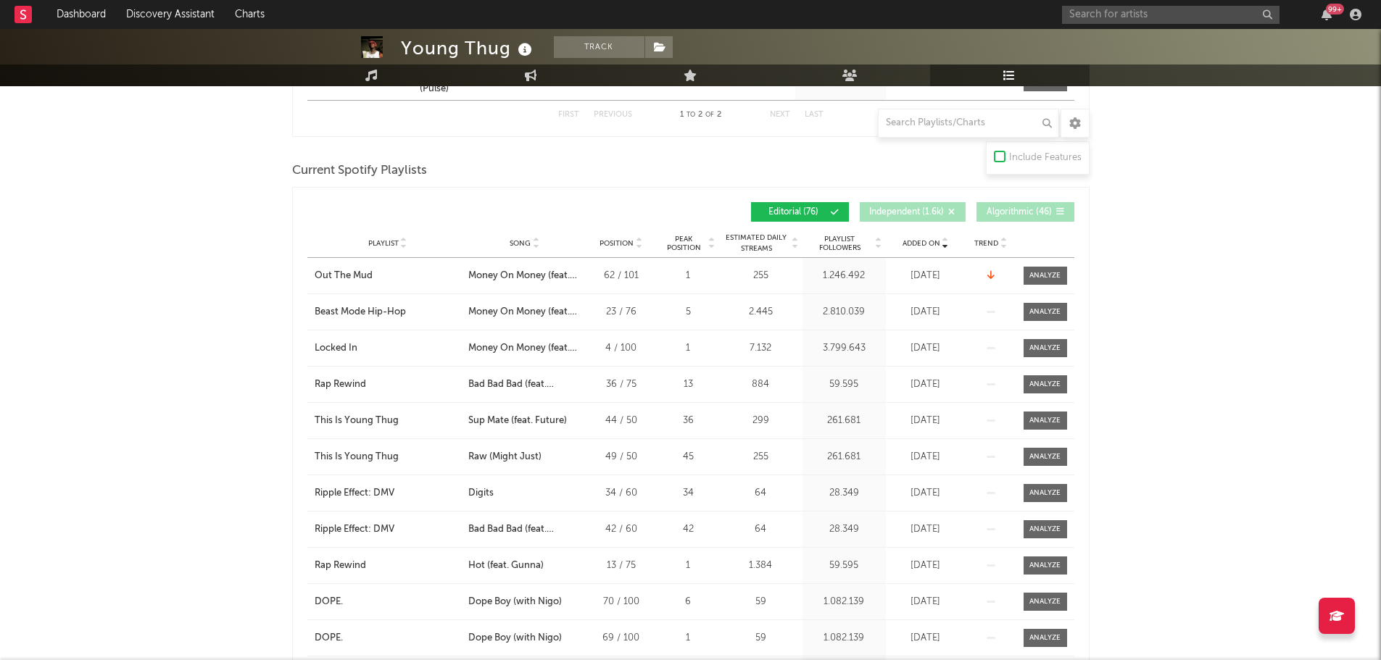
scroll to position [362, 0]
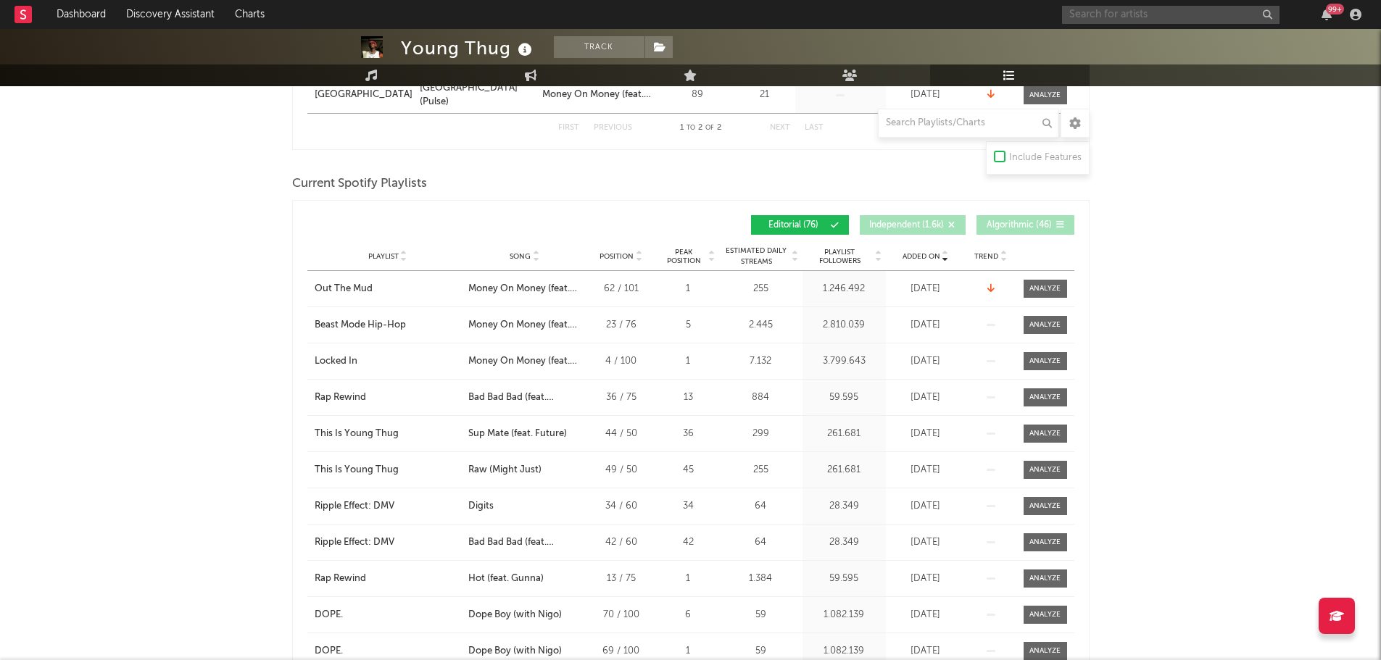
click at [1149, 6] on input "text" at bounding box center [1170, 15] width 217 height 18
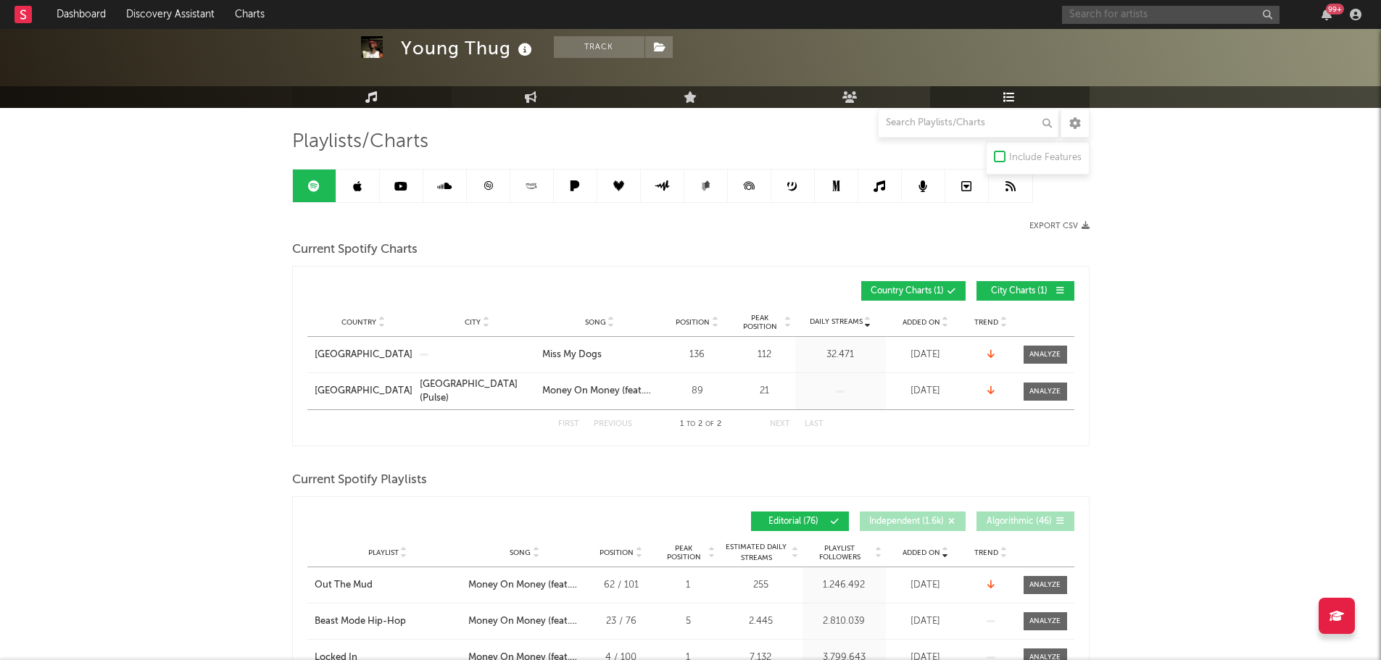
scroll to position [0, 0]
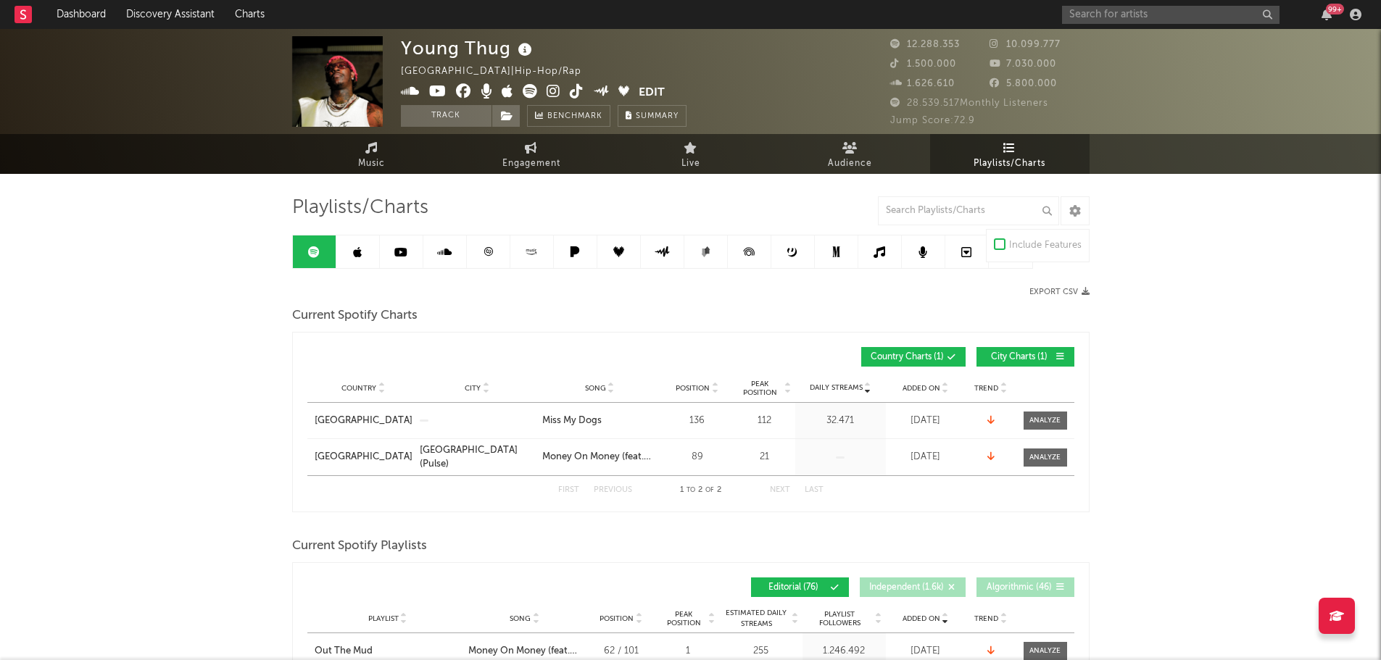
click at [365, 249] on link at bounding box center [357, 252] width 43 height 33
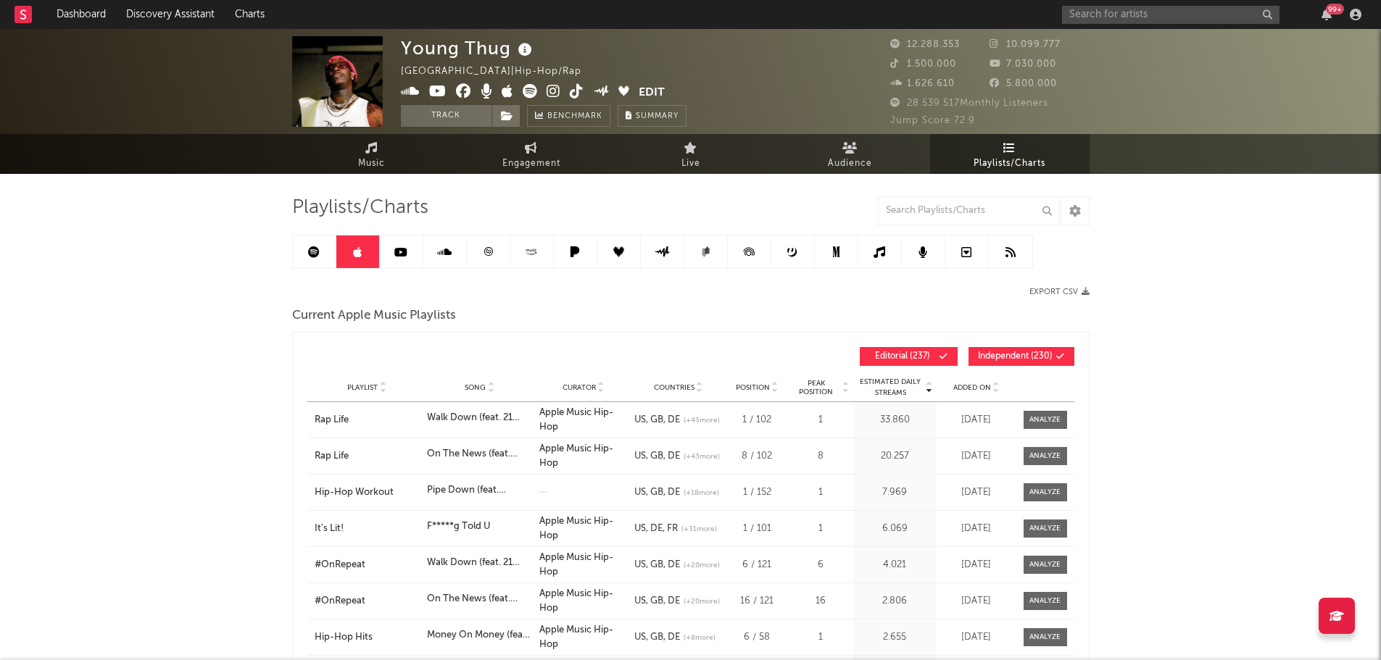
click at [373, 264] on link at bounding box center [357, 252] width 43 height 33
click at [991, 358] on span "Independent ( 230 )" at bounding box center [1015, 356] width 75 height 9
click at [975, 389] on span "Added On" at bounding box center [972, 387] width 38 height 9
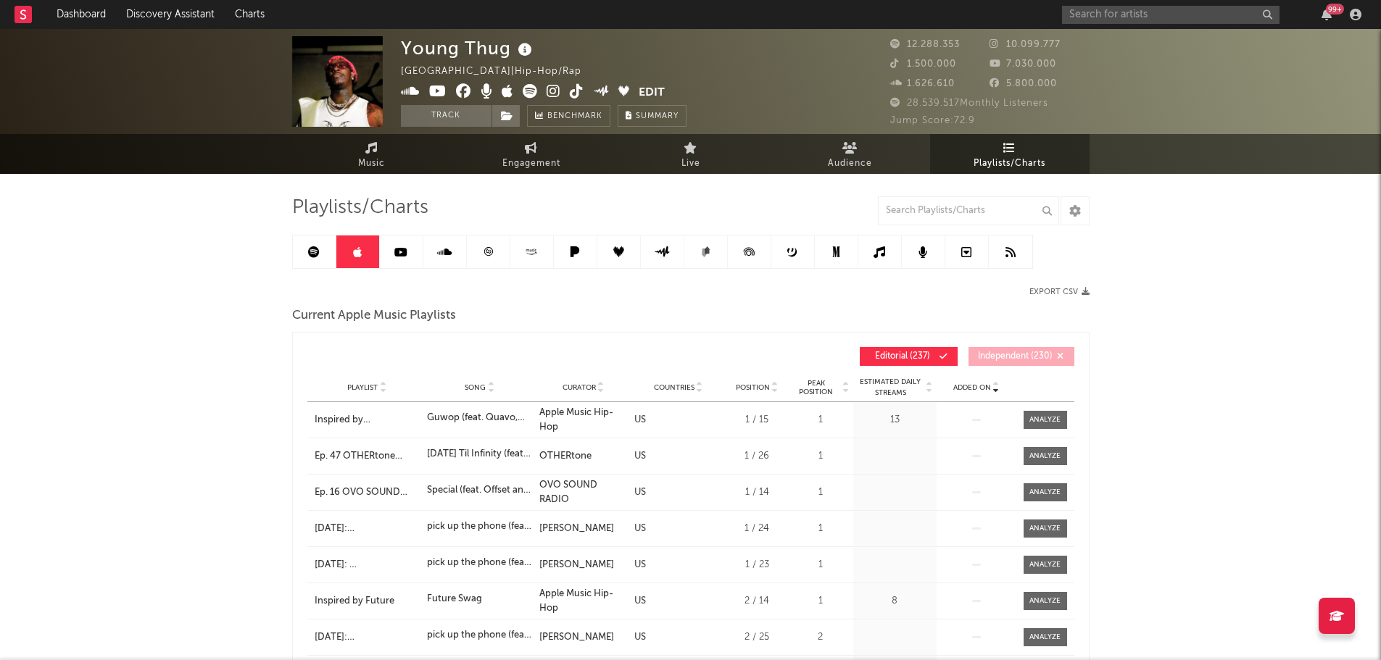
click at [975, 389] on span "Added On" at bounding box center [972, 387] width 38 height 9
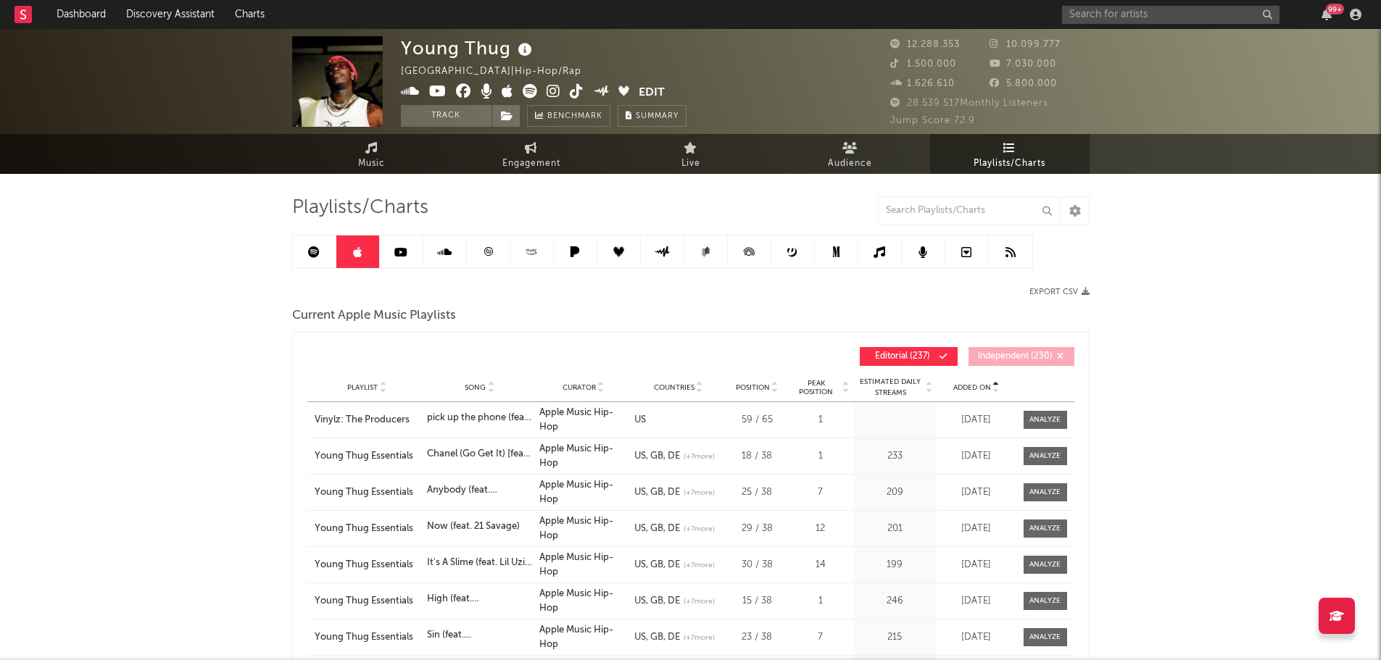
click at [986, 389] on span "Added On" at bounding box center [972, 387] width 38 height 9
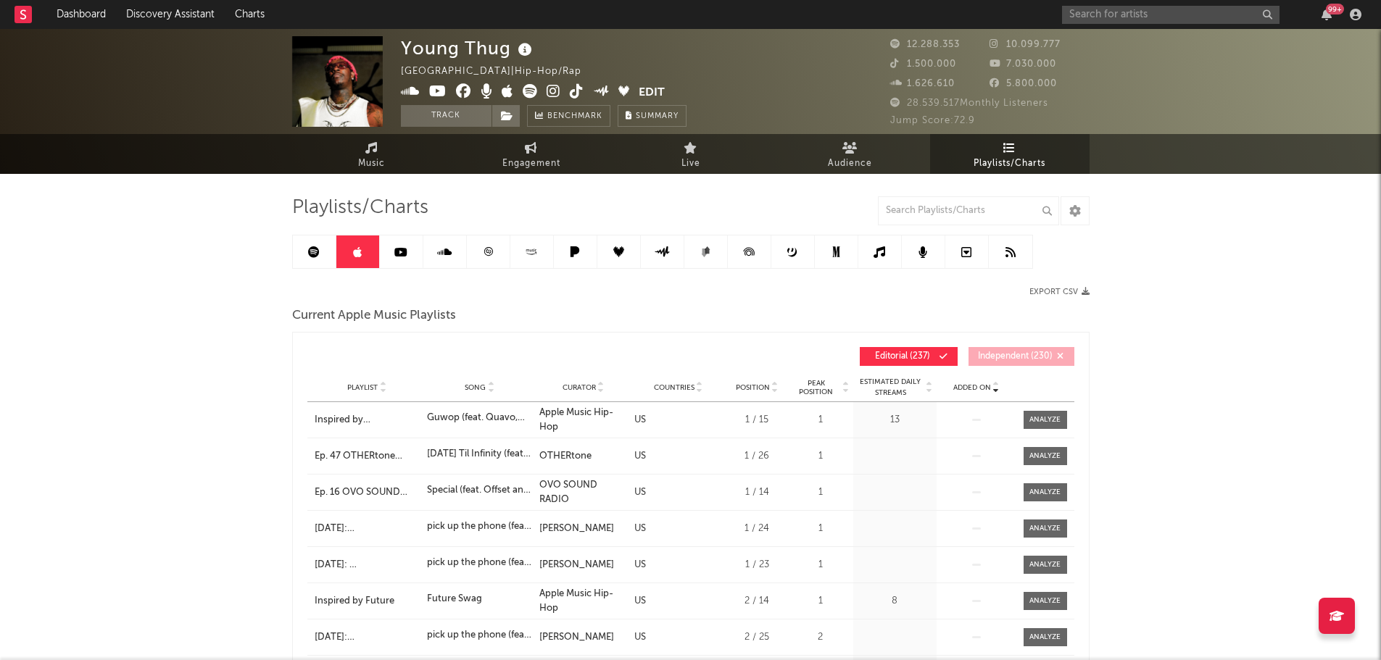
click at [991, 376] on div "Playlist Song Curator Genre Countries Country Chart Type Position Peak Position…" at bounding box center [690, 387] width 767 height 29
click at [988, 382] on div "Added On" at bounding box center [976, 387] width 72 height 11
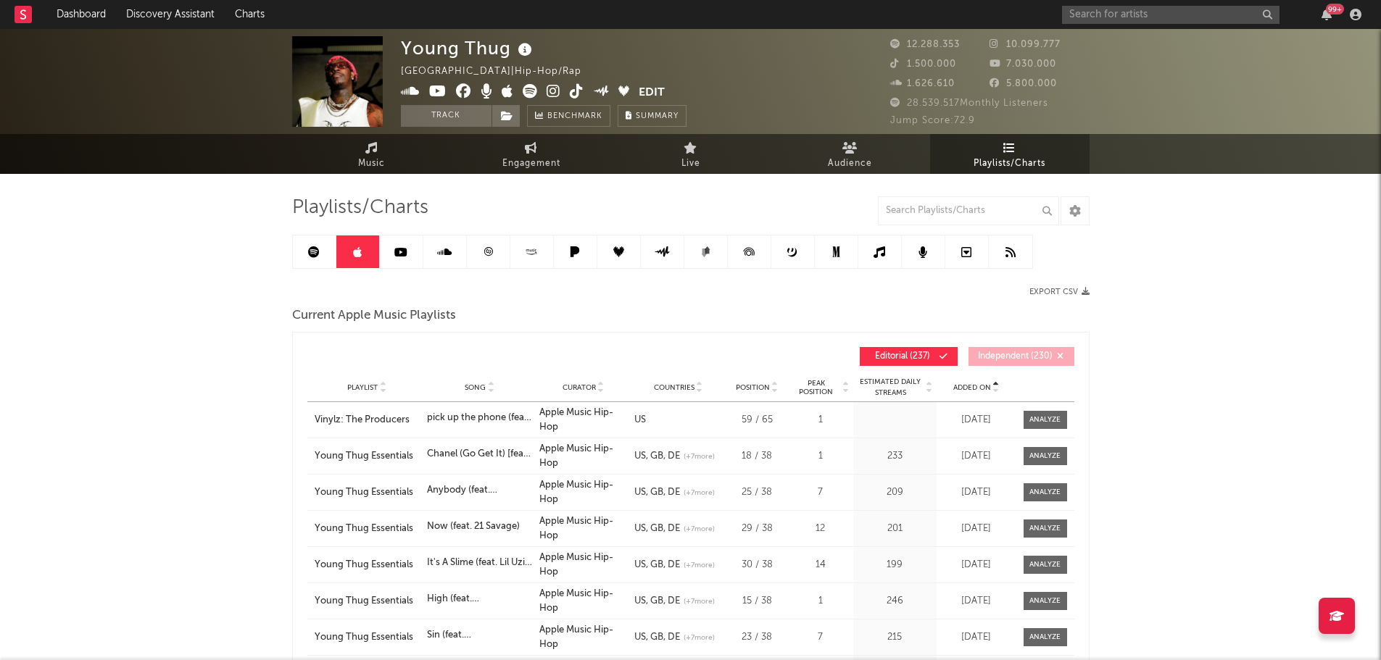
click at [987, 384] on span "Added On" at bounding box center [972, 387] width 38 height 9
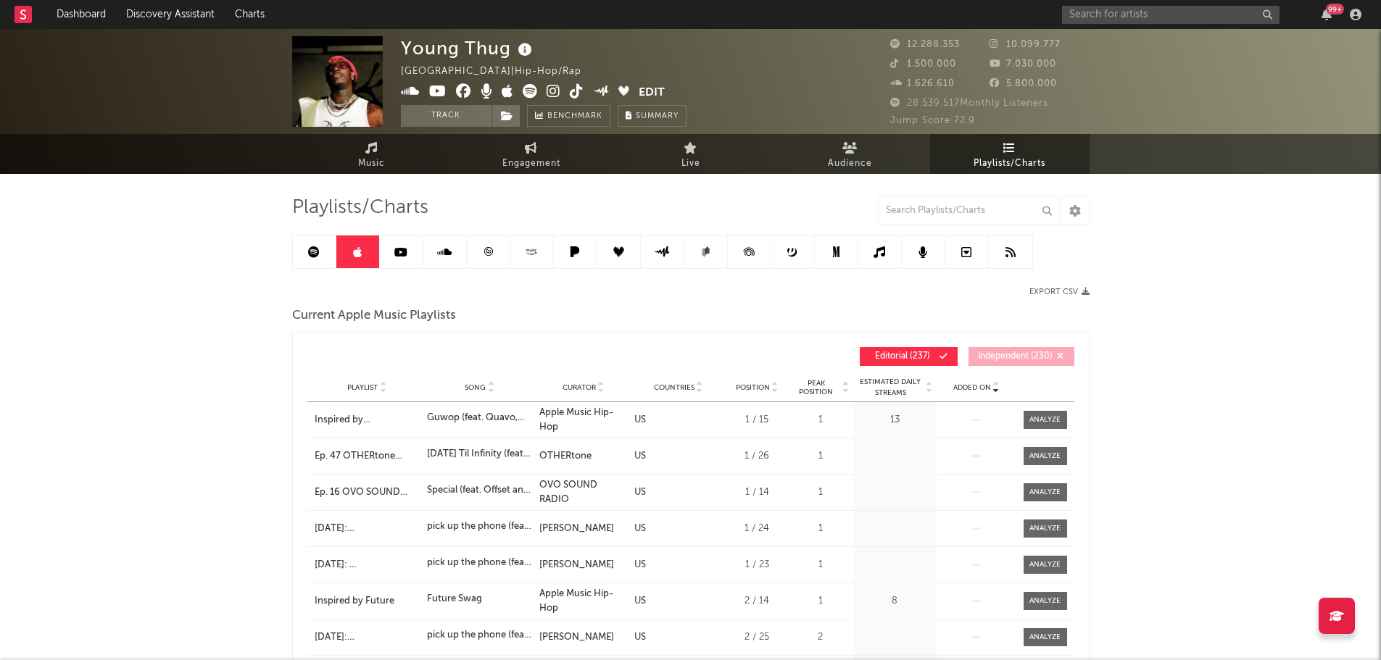
click at [970, 388] on span "Added On" at bounding box center [972, 387] width 38 height 9
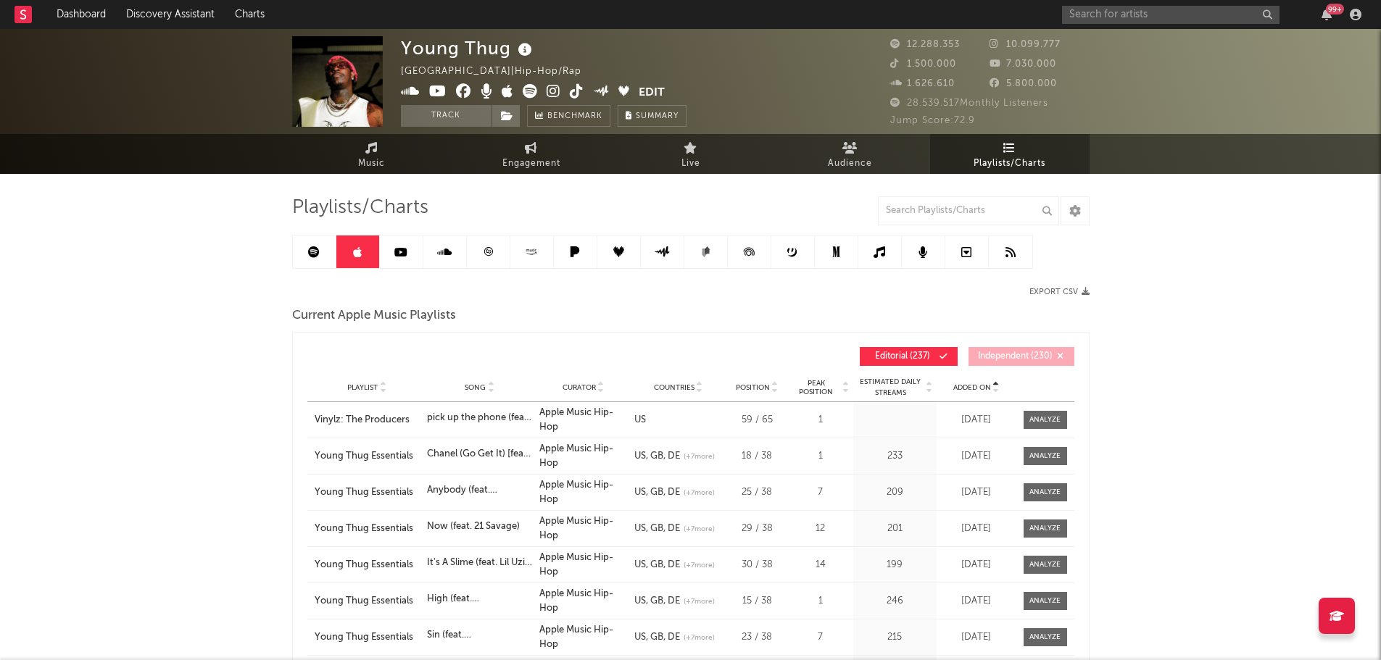
click at [970, 388] on span "Added On" at bounding box center [972, 387] width 38 height 9
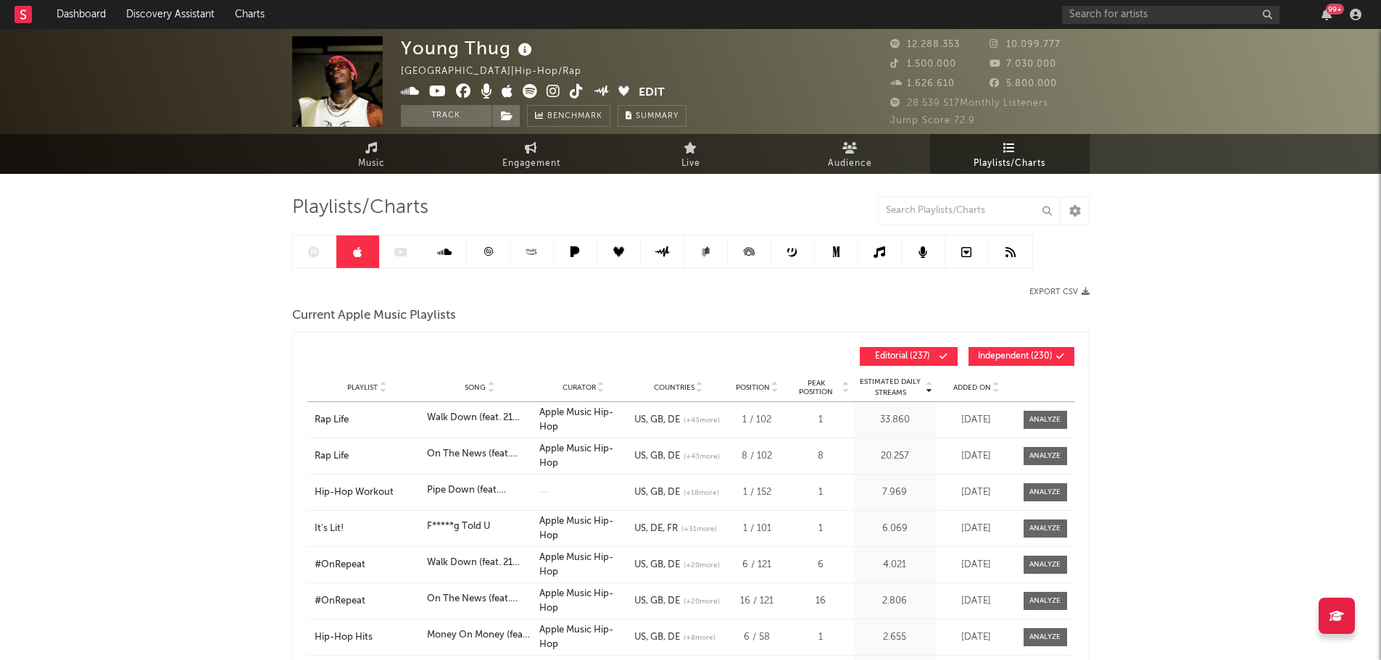
click at [983, 386] on span "Added On" at bounding box center [972, 387] width 38 height 9
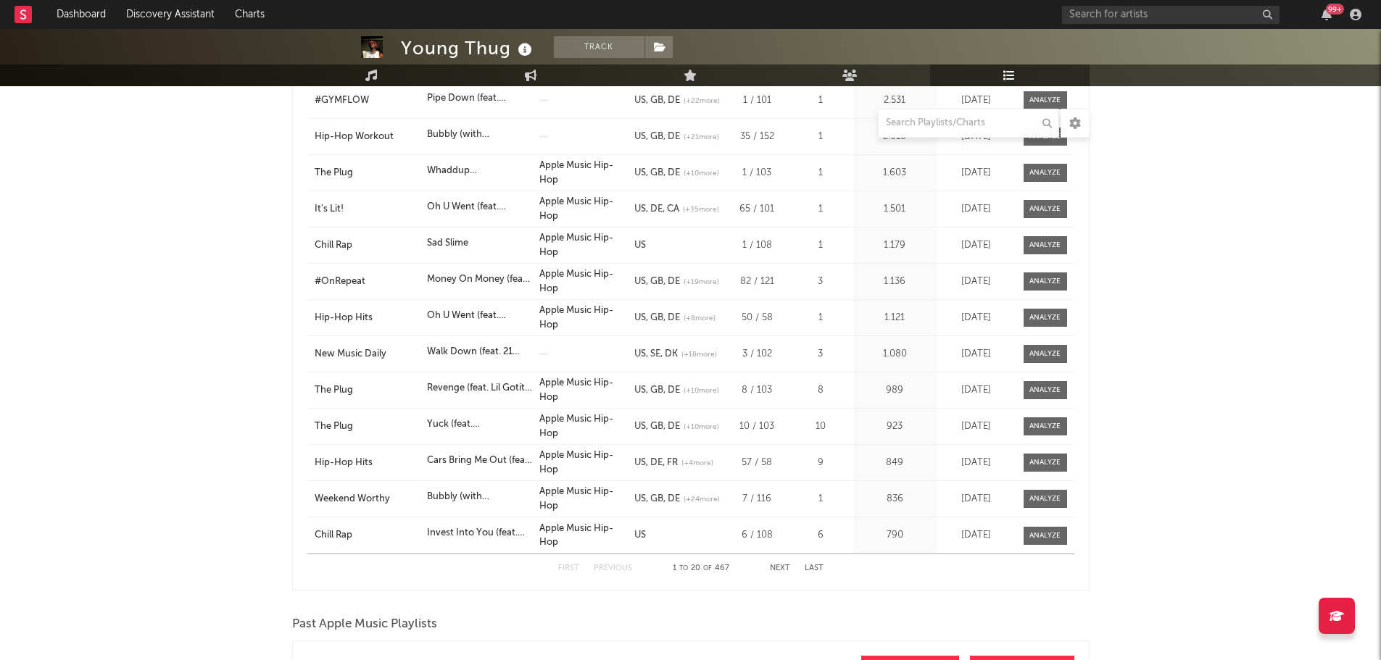
scroll to position [580, 0]
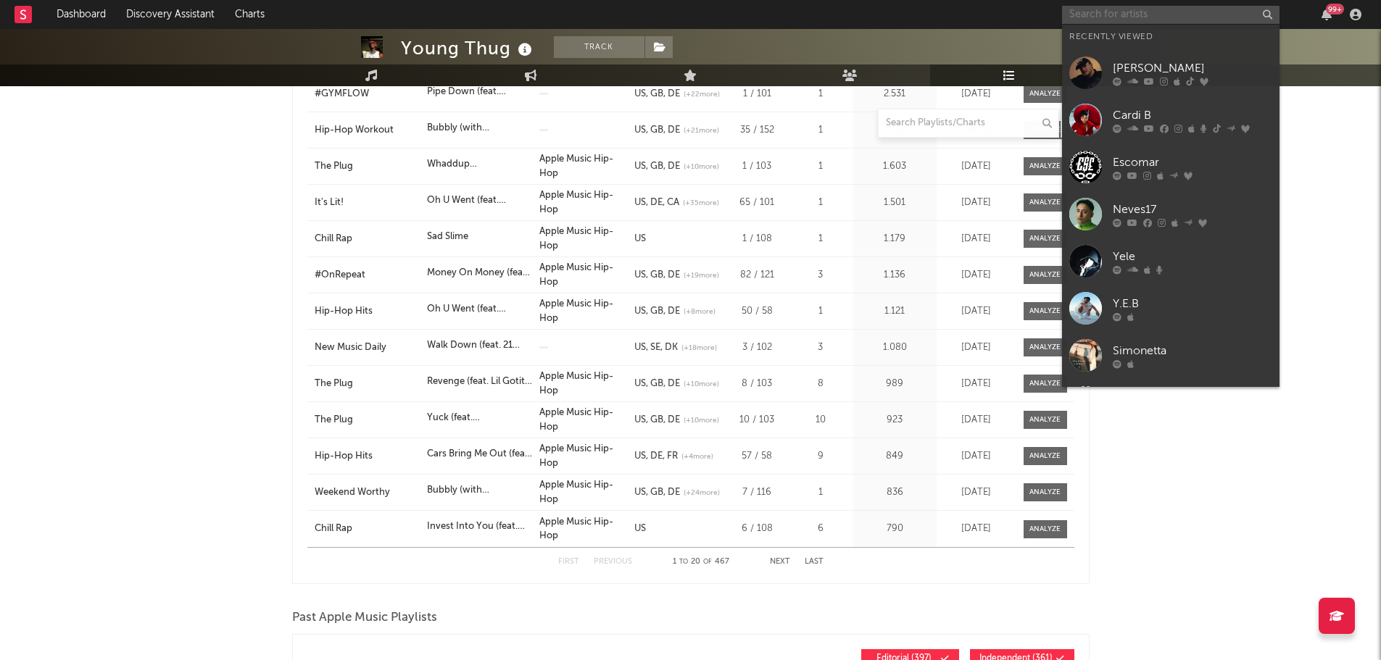
click at [1200, 7] on input "text" at bounding box center [1170, 15] width 217 height 18
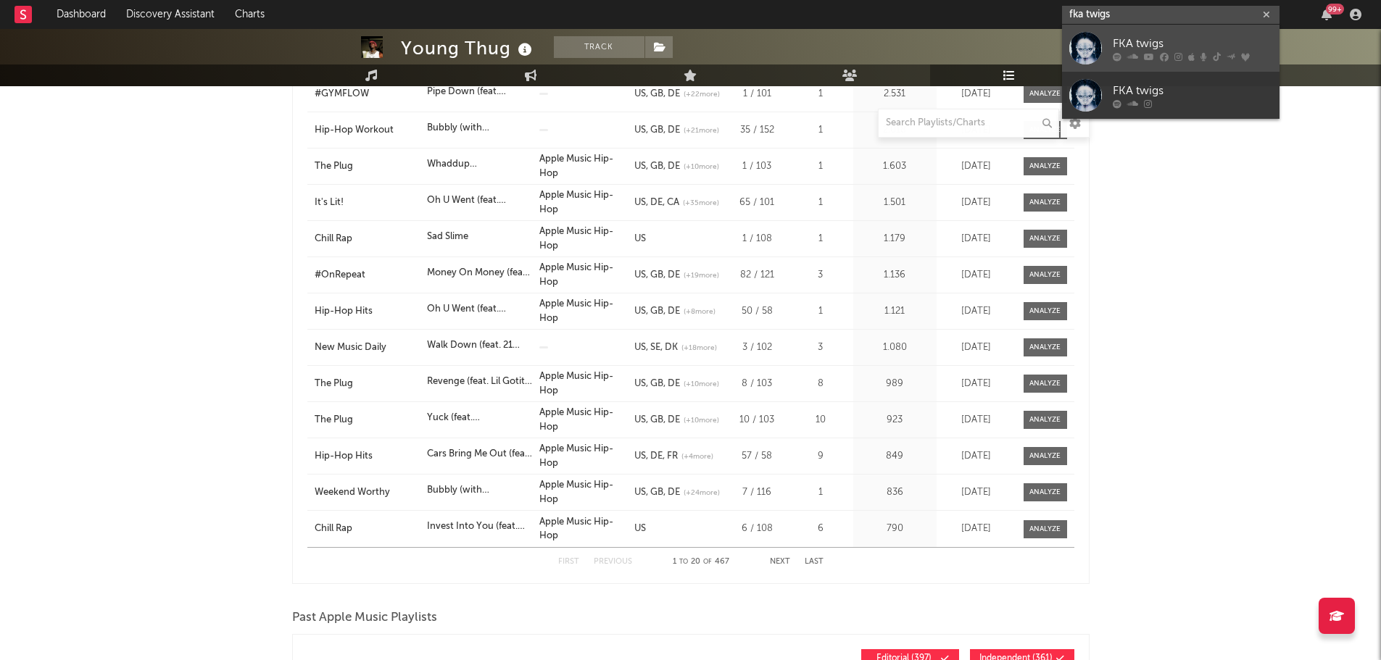
type input "fka twigs"
click at [1158, 41] on div "FKA twigs" at bounding box center [1191, 43] width 159 height 17
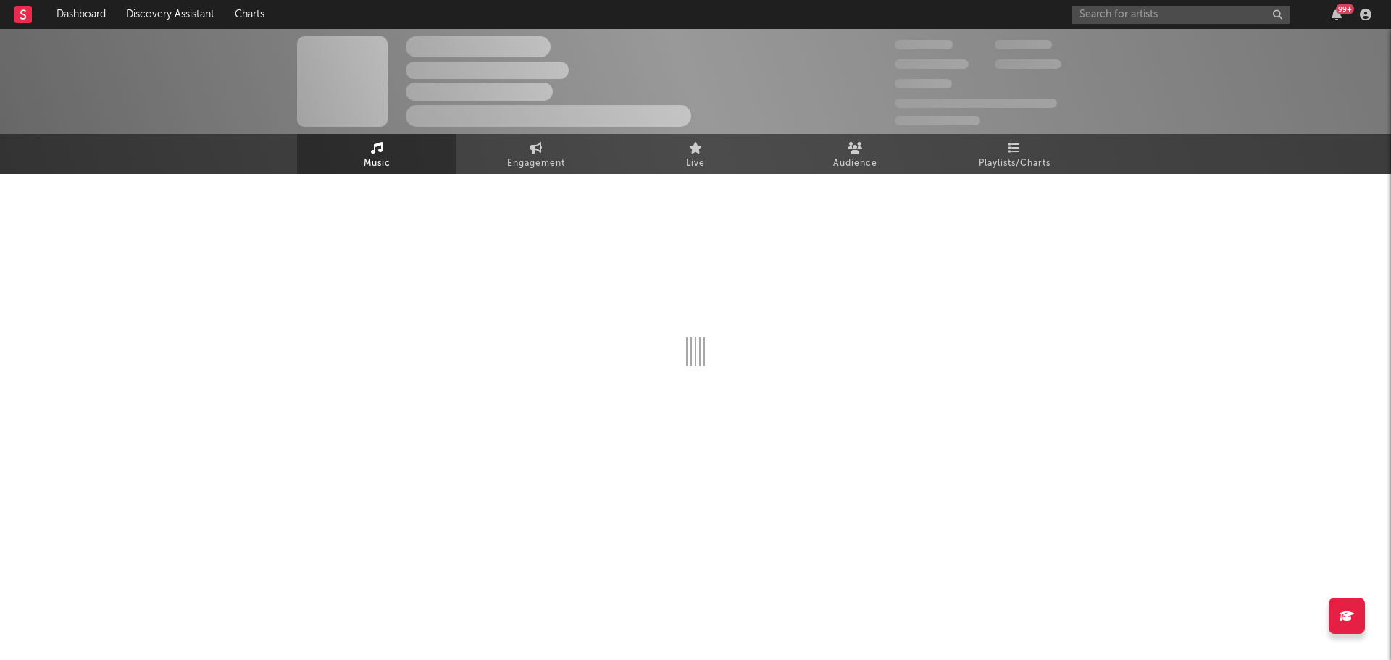
select select "6m"
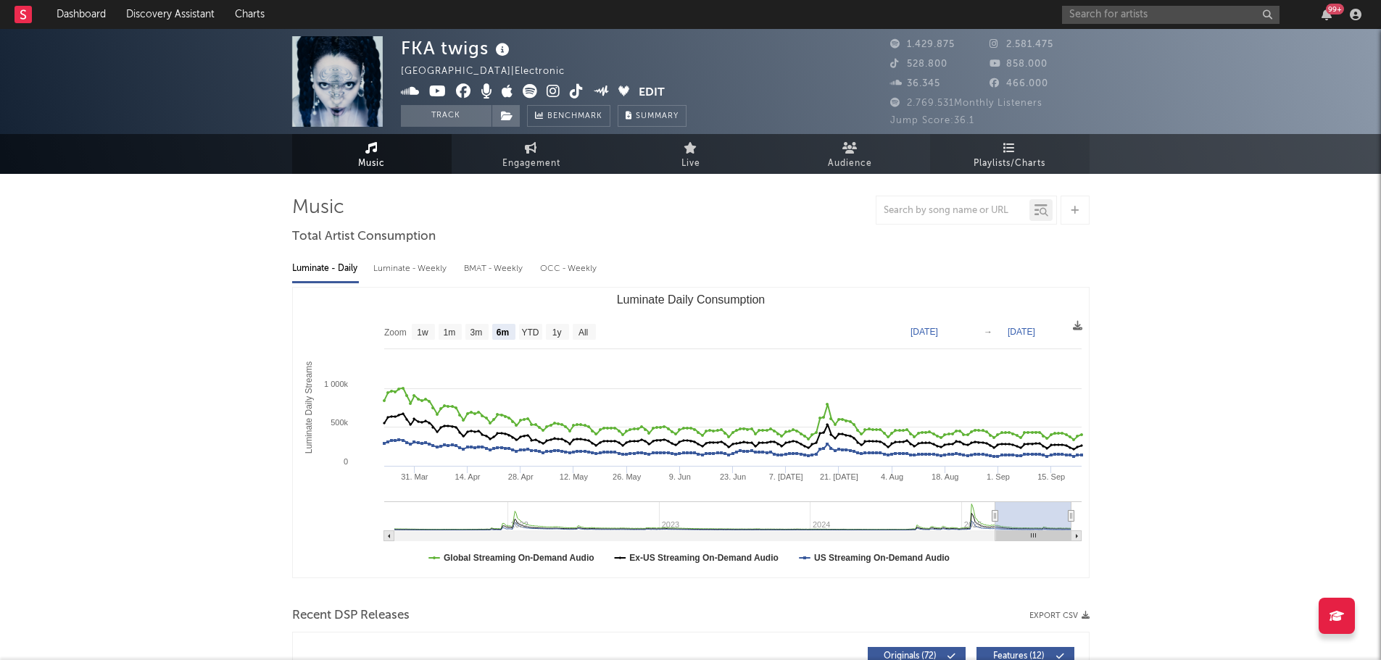
click at [991, 156] on span "Playlists/Charts" at bounding box center [1009, 163] width 72 height 17
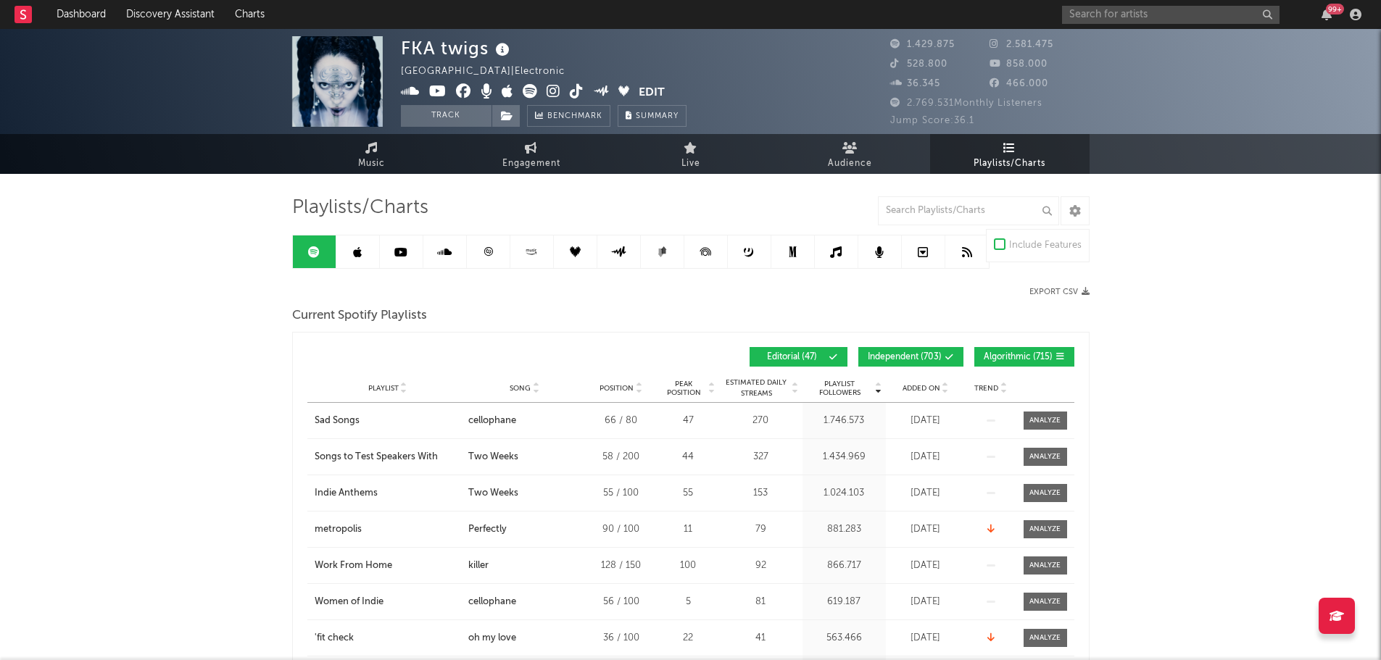
click at [920, 350] on button "Independent ( 703 )" at bounding box center [910, 357] width 105 height 20
click at [1033, 354] on span "Algorithmic ( 715 )" at bounding box center [1017, 357] width 69 height 9
click at [931, 387] on span "Added On" at bounding box center [921, 388] width 38 height 9
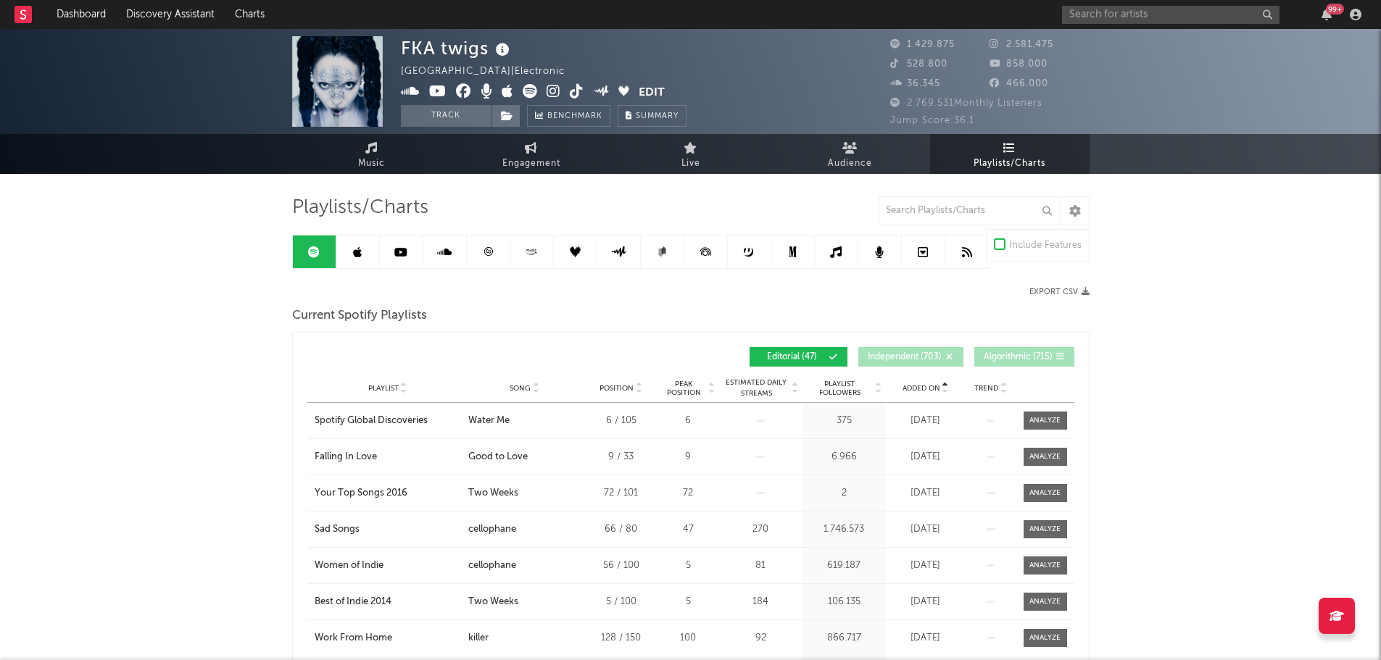
click at [931, 387] on span "Added On" at bounding box center [921, 388] width 38 height 9
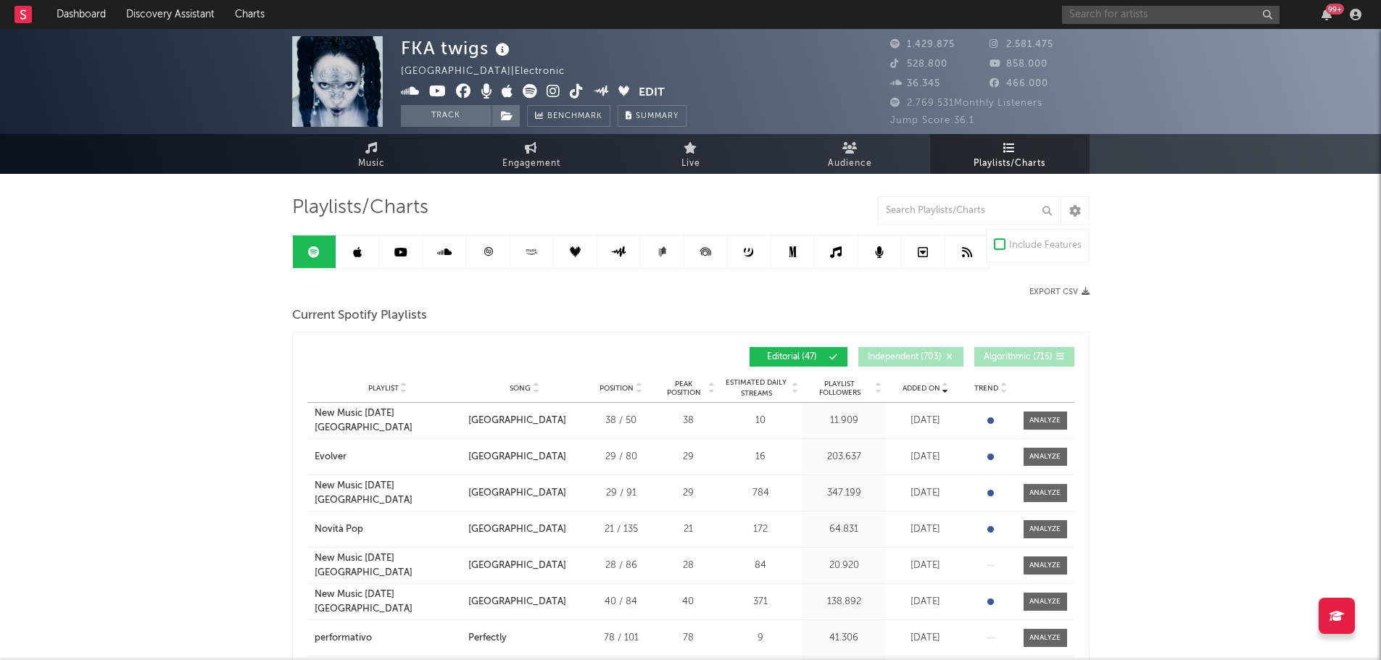
click at [1134, 10] on input "text" at bounding box center [1170, 15] width 217 height 18
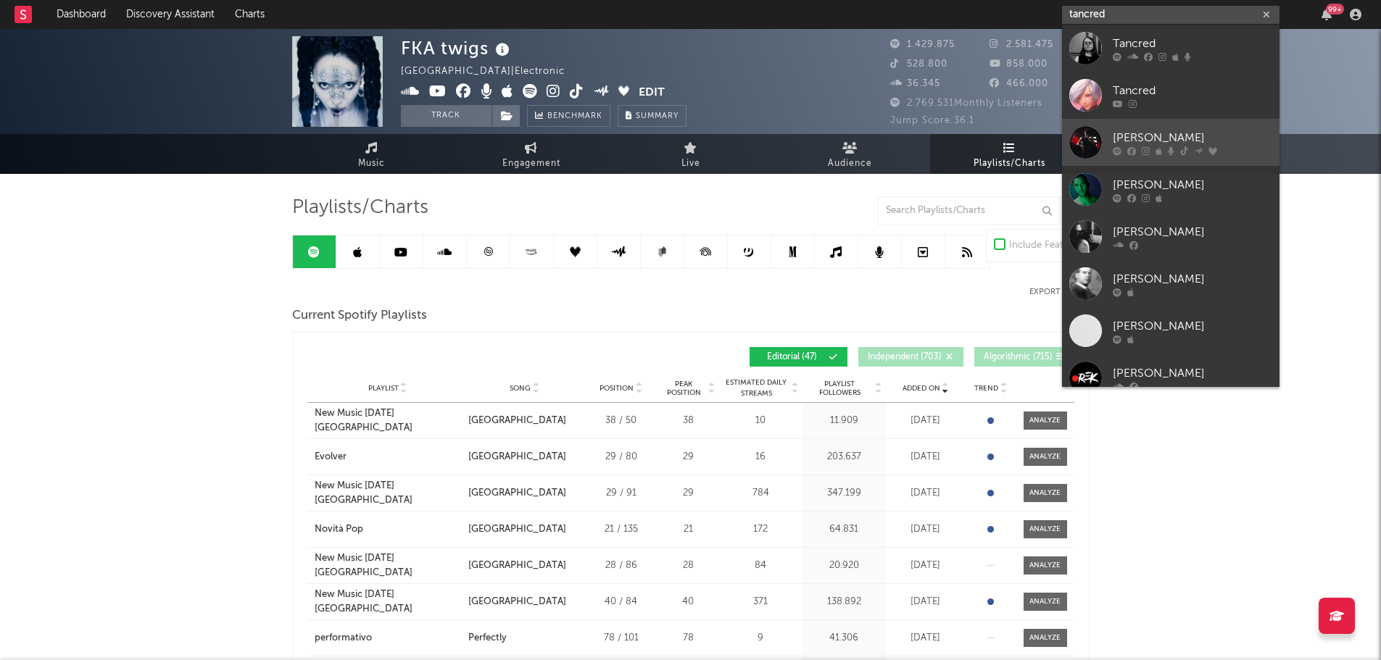
type input "tancred"
click at [1153, 136] on div "[PERSON_NAME]" at bounding box center [1191, 137] width 159 height 17
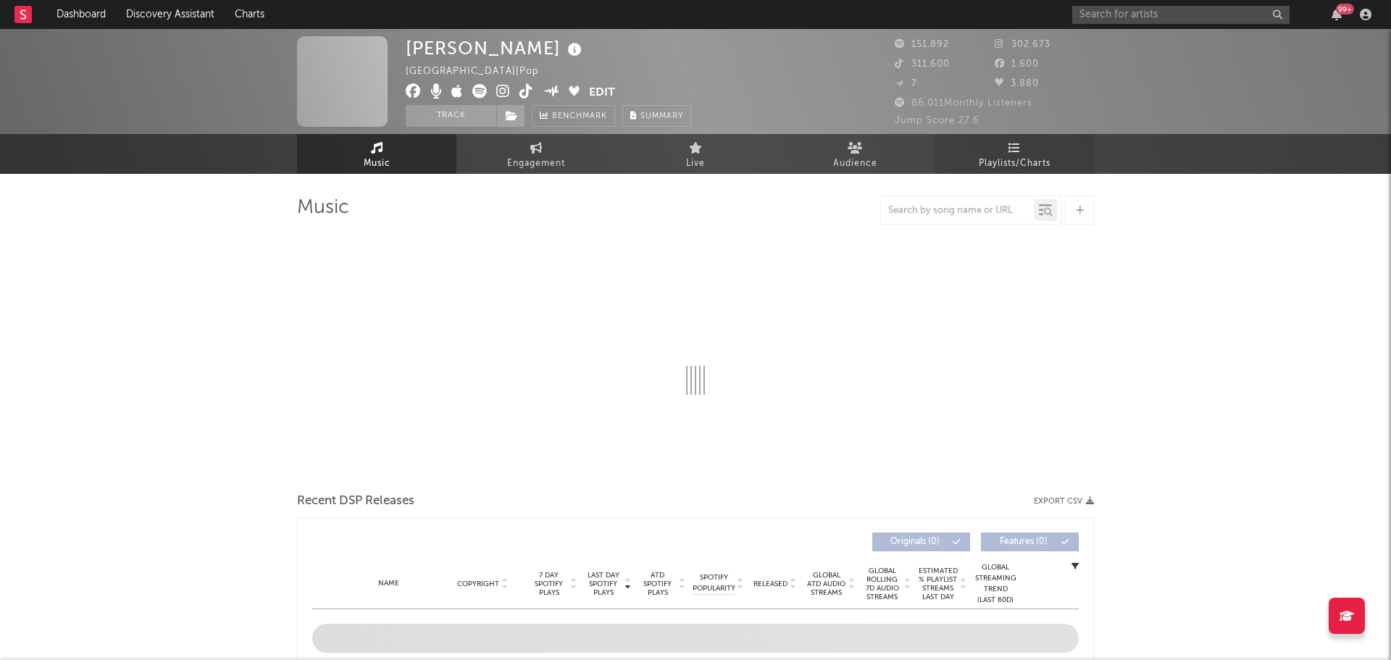
select select "6m"
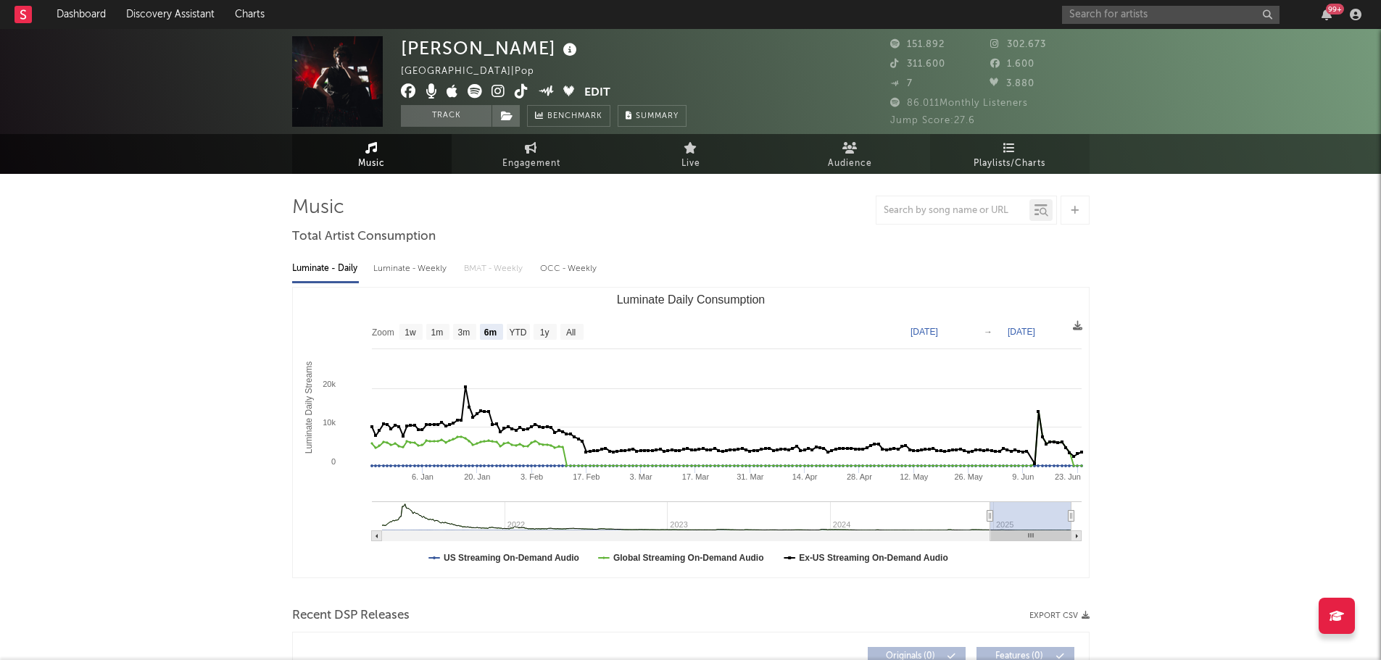
click at [1007, 146] on icon at bounding box center [1009, 148] width 12 height 12
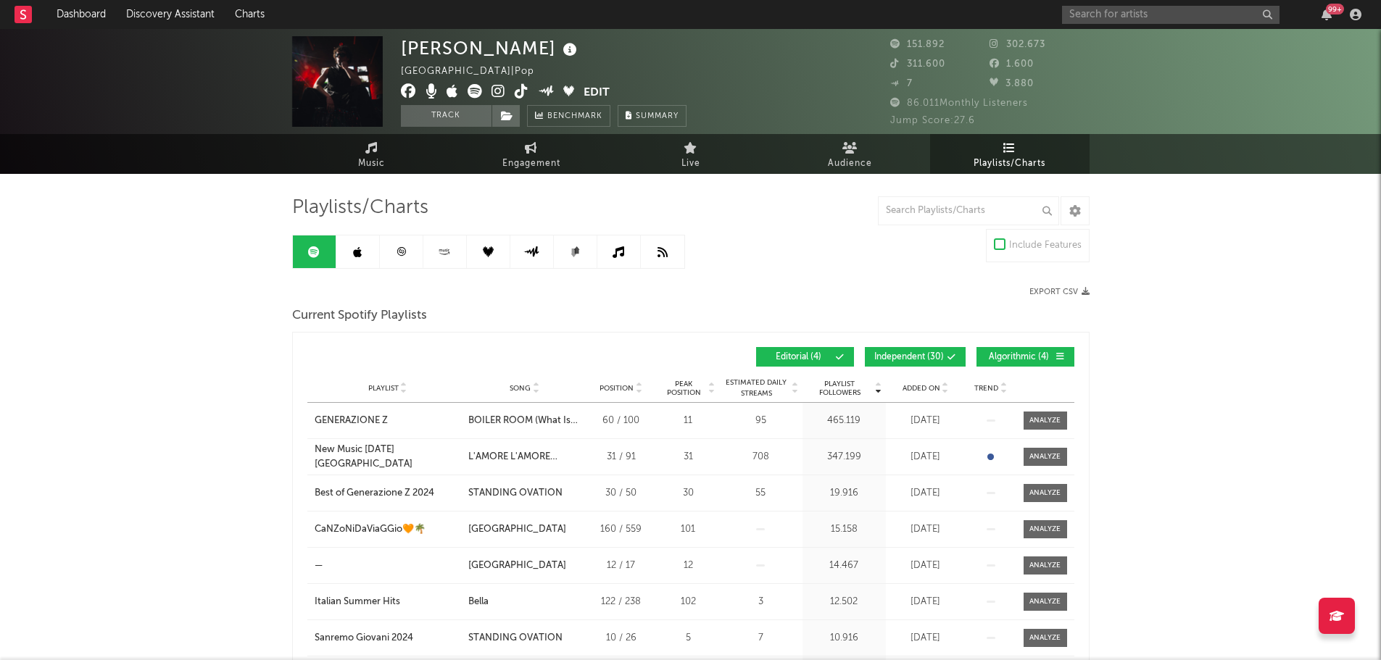
click at [907, 355] on span "Independent ( 30 )" at bounding box center [909, 357] width 70 height 9
click at [1002, 359] on span "Algorithmic ( 4 )" at bounding box center [1019, 357] width 67 height 9
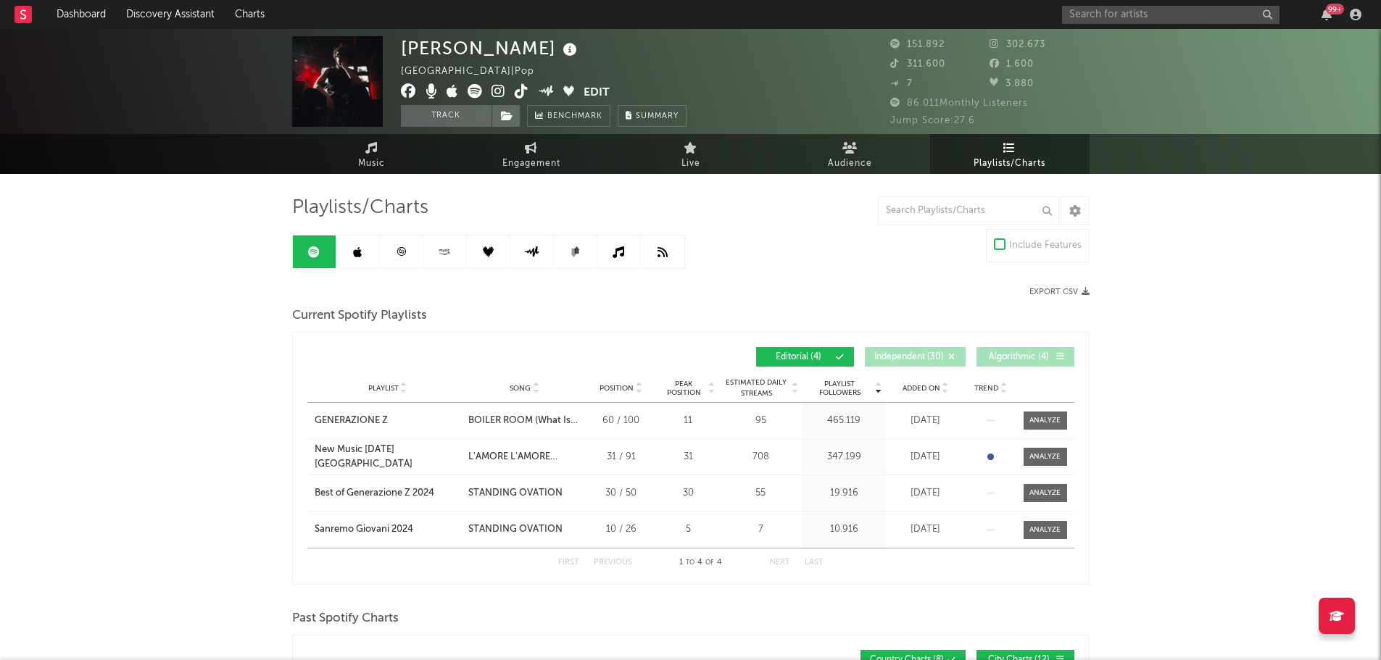
click at [918, 388] on span "Added On" at bounding box center [921, 388] width 38 height 9
click at [1136, 15] on input "text" at bounding box center [1170, 15] width 217 height 18
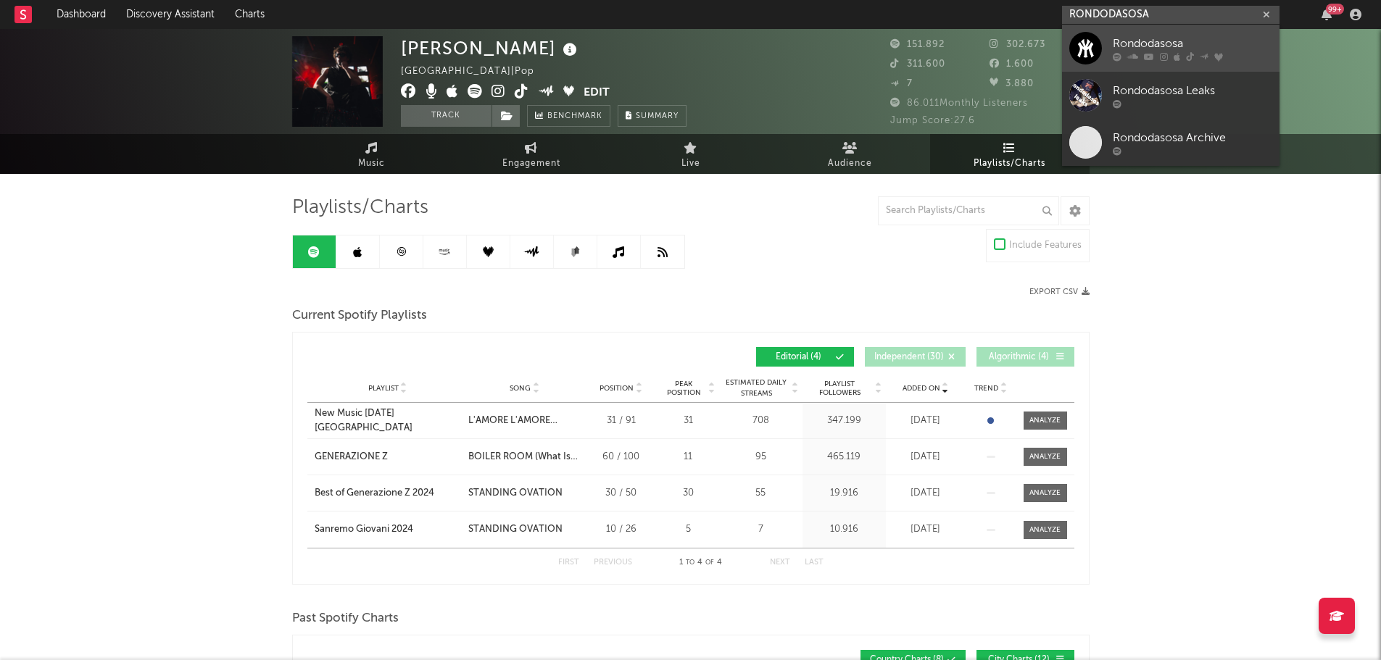
type input "RONDODASOSA"
drag, startPoint x: 1123, startPoint y: 45, endPoint x: 659, endPoint y: 47, distance: 463.8
click at [1123, 45] on div "Rondodasosa" at bounding box center [1191, 43] width 159 height 17
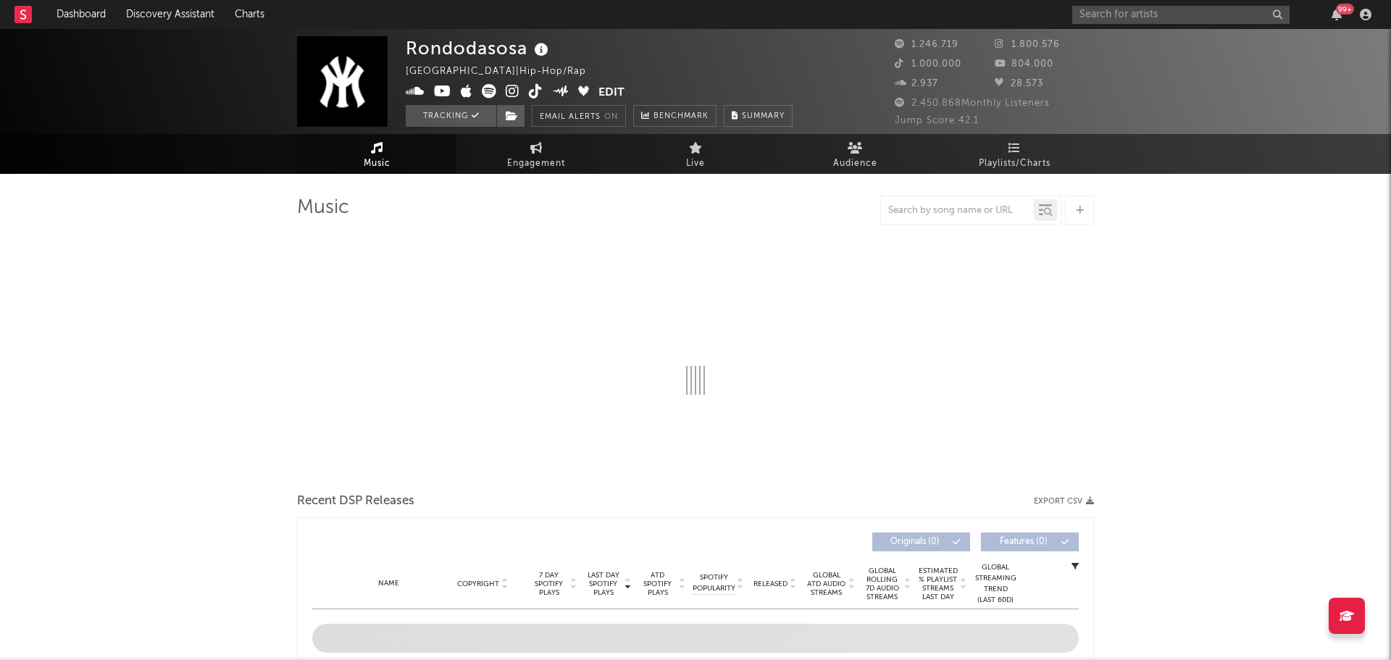
select select "6m"
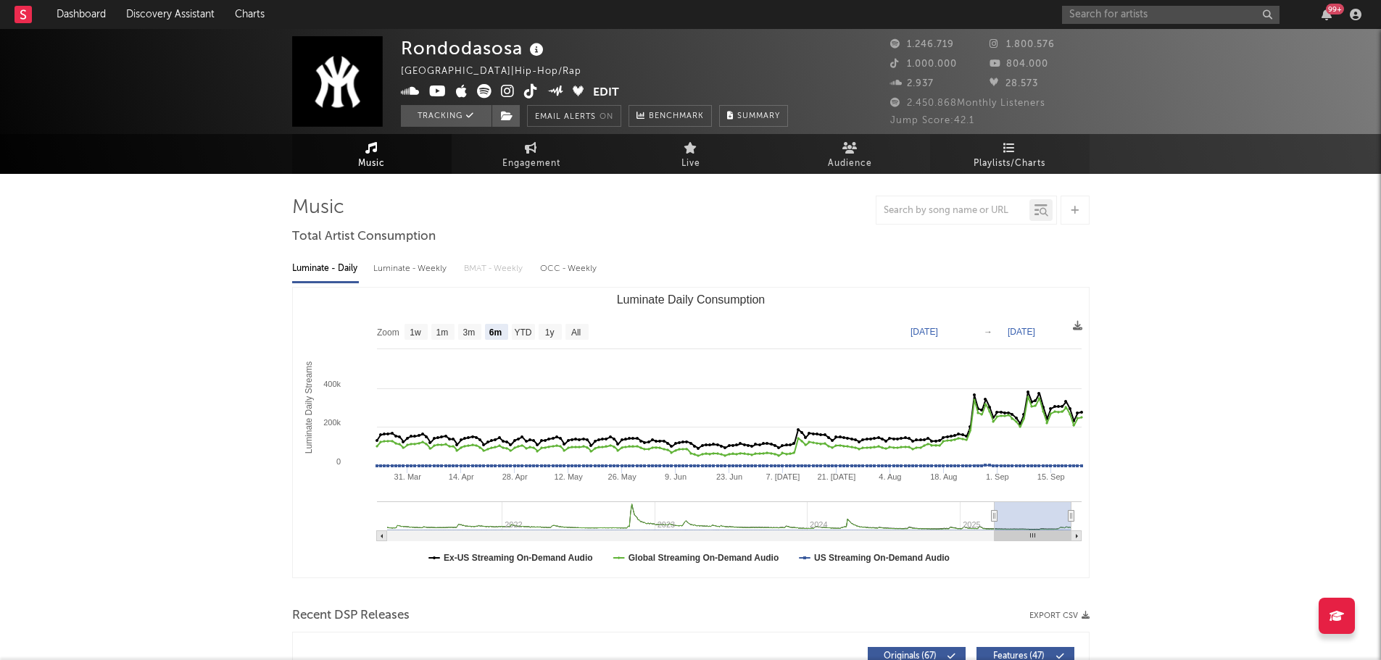
click at [1033, 156] on span "Playlists/Charts" at bounding box center [1009, 163] width 72 height 17
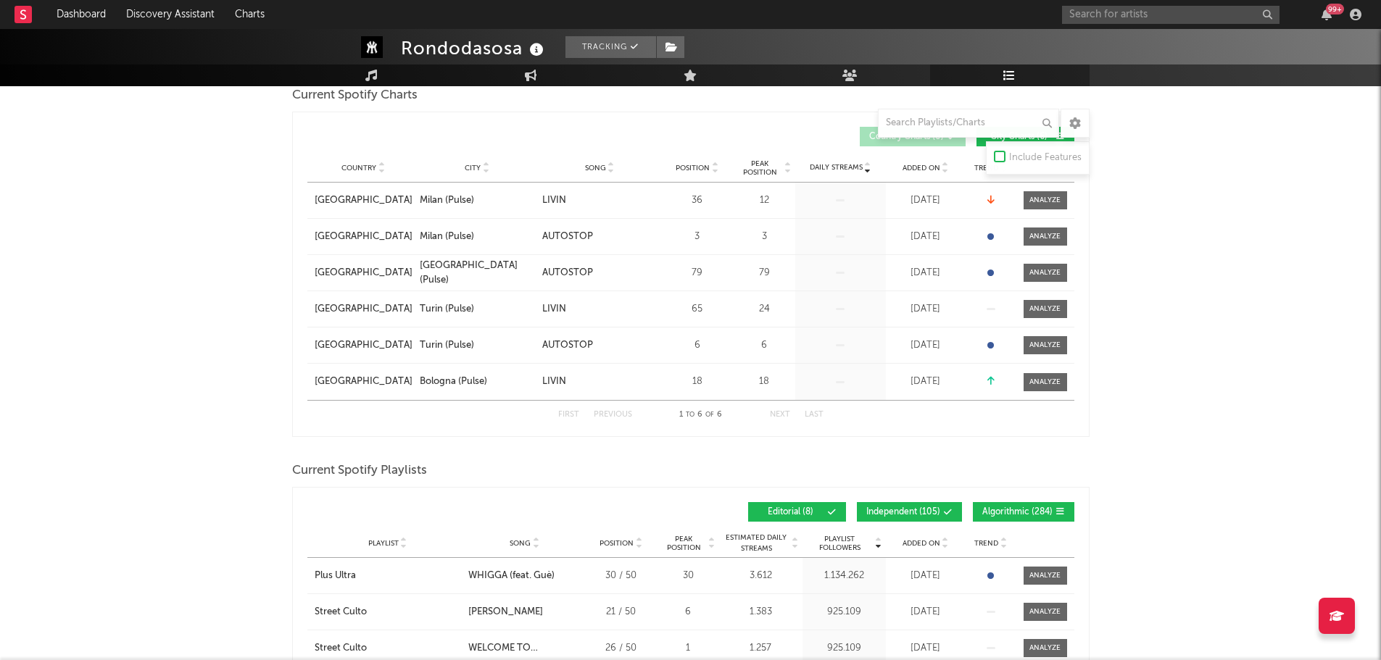
scroll to position [362, 0]
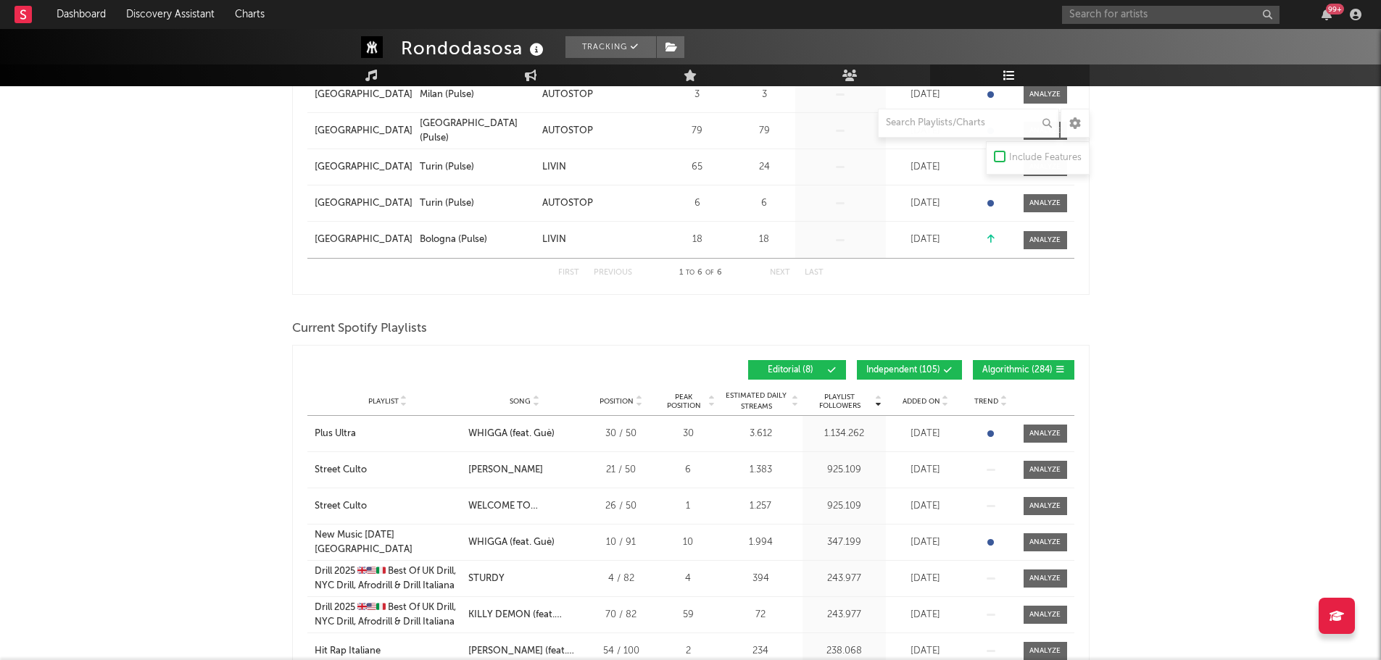
click at [938, 370] on span "Independent ( 105 )" at bounding box center [903, 370] width 74 height 9
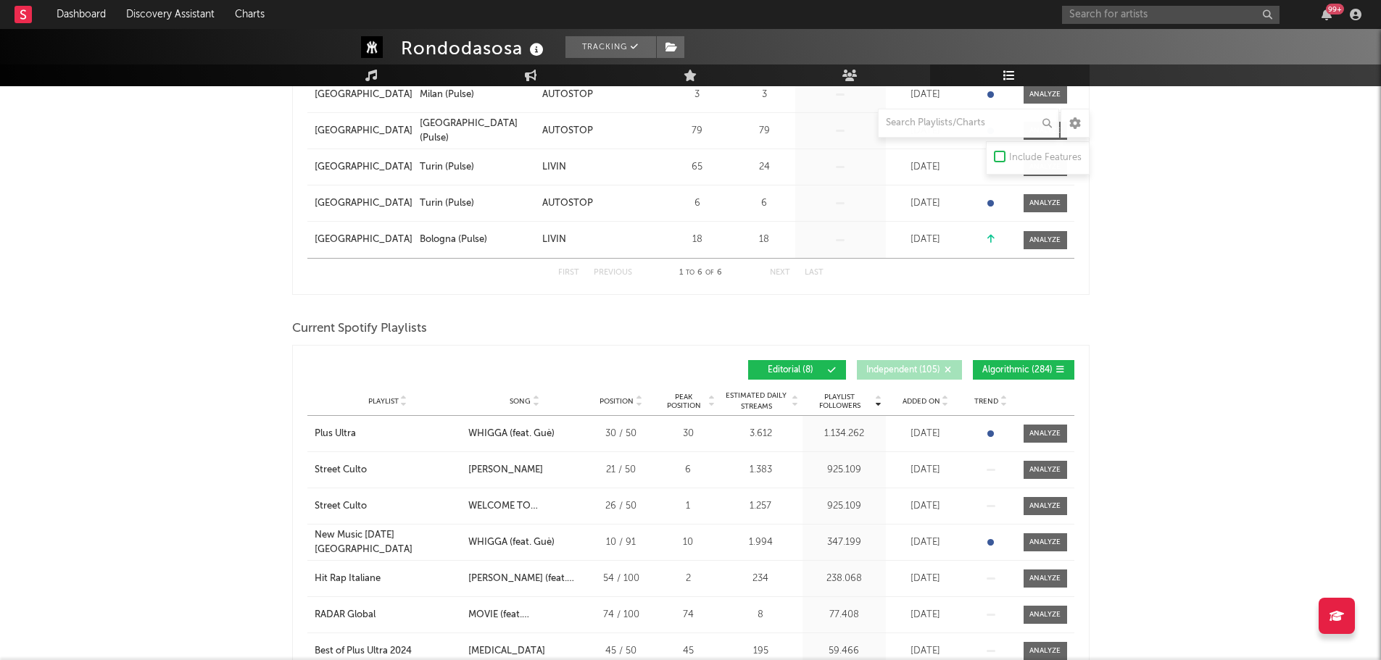
click at [1010, 366] on span "Algorithmic ( 284 )" at bounding box center [1017, 370] width 70 height 9
click at [931, 404] on div "Added On" at bounding box center [925, 401] width 72 height 11
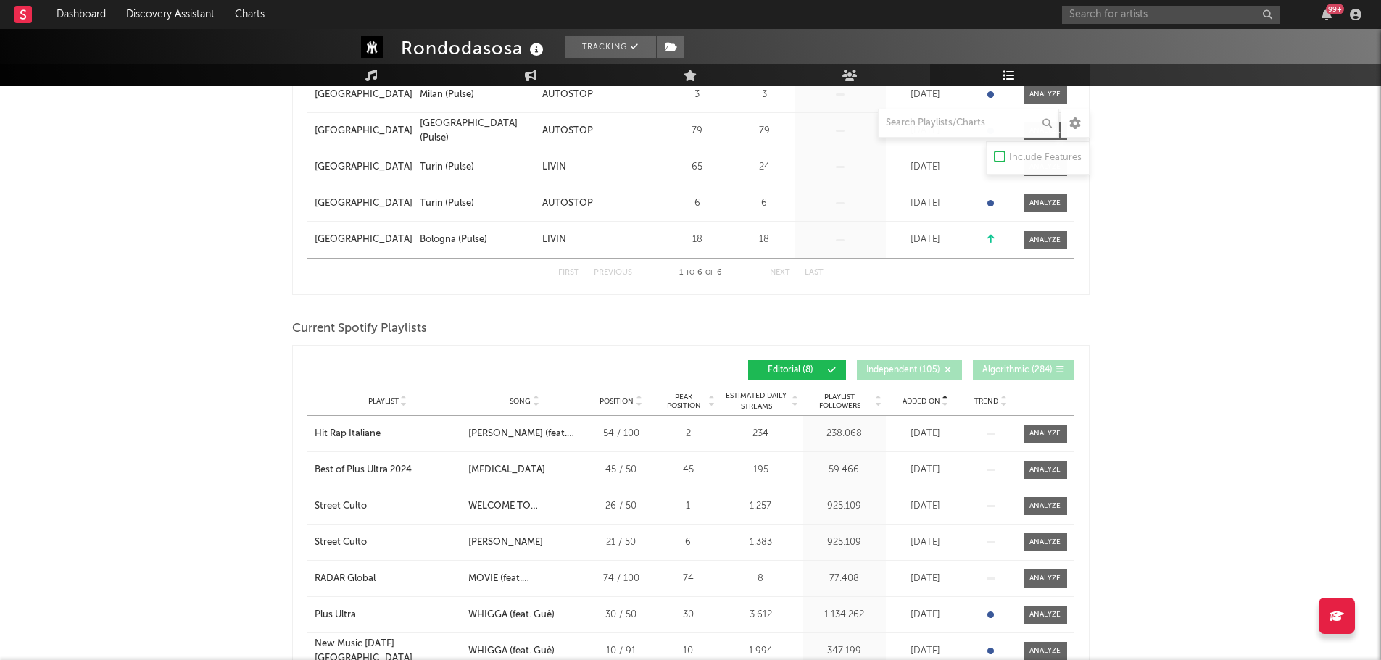
click at [928, 402] on span "Added On" at bounding box center [921, 401] width 38 height 9
